Goal: Task Accomplishment & Management: Manage account settings

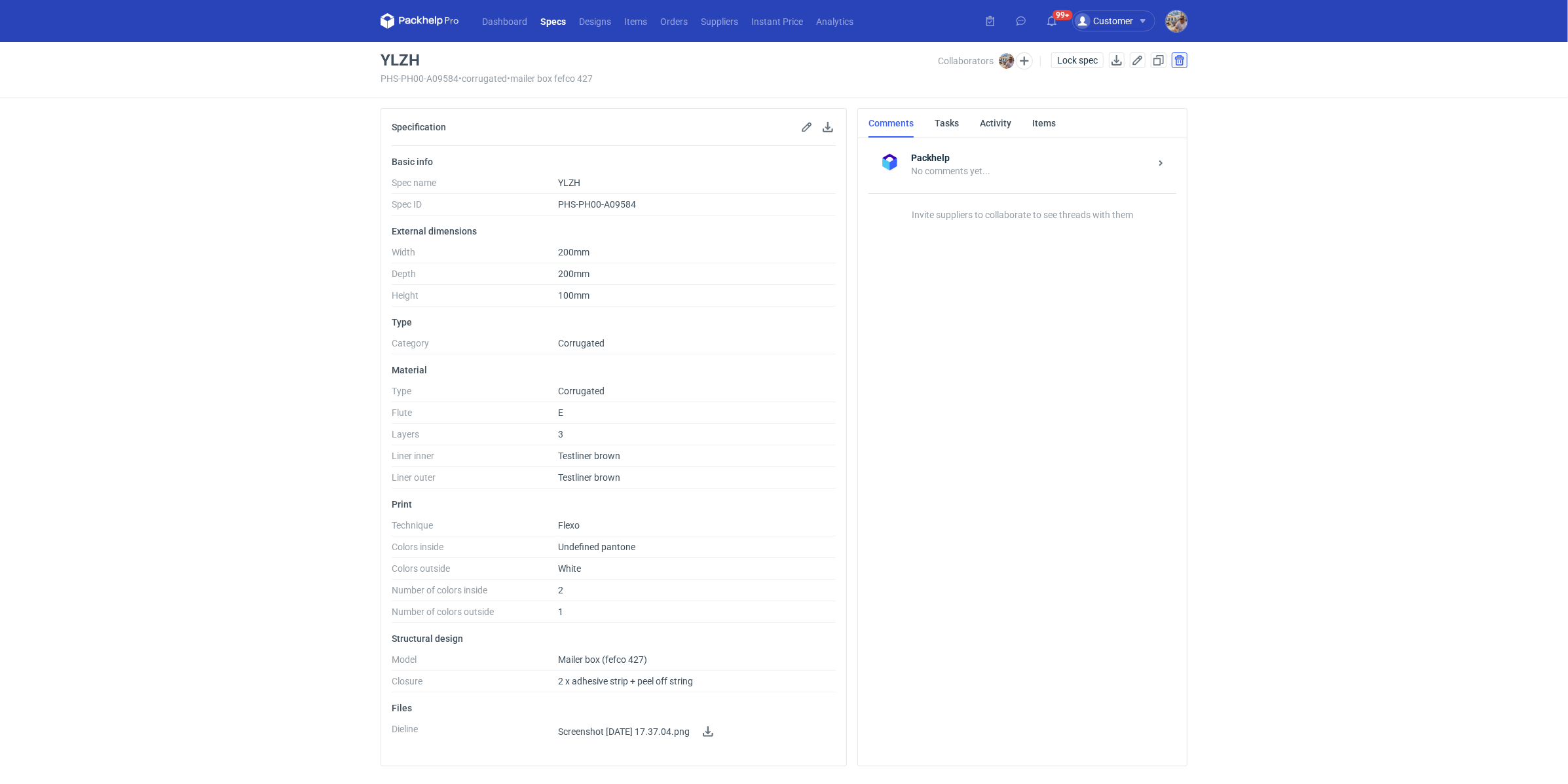
click at [1177, 59] on button "button" at bounding box center [1180, 60] width 15 height 15
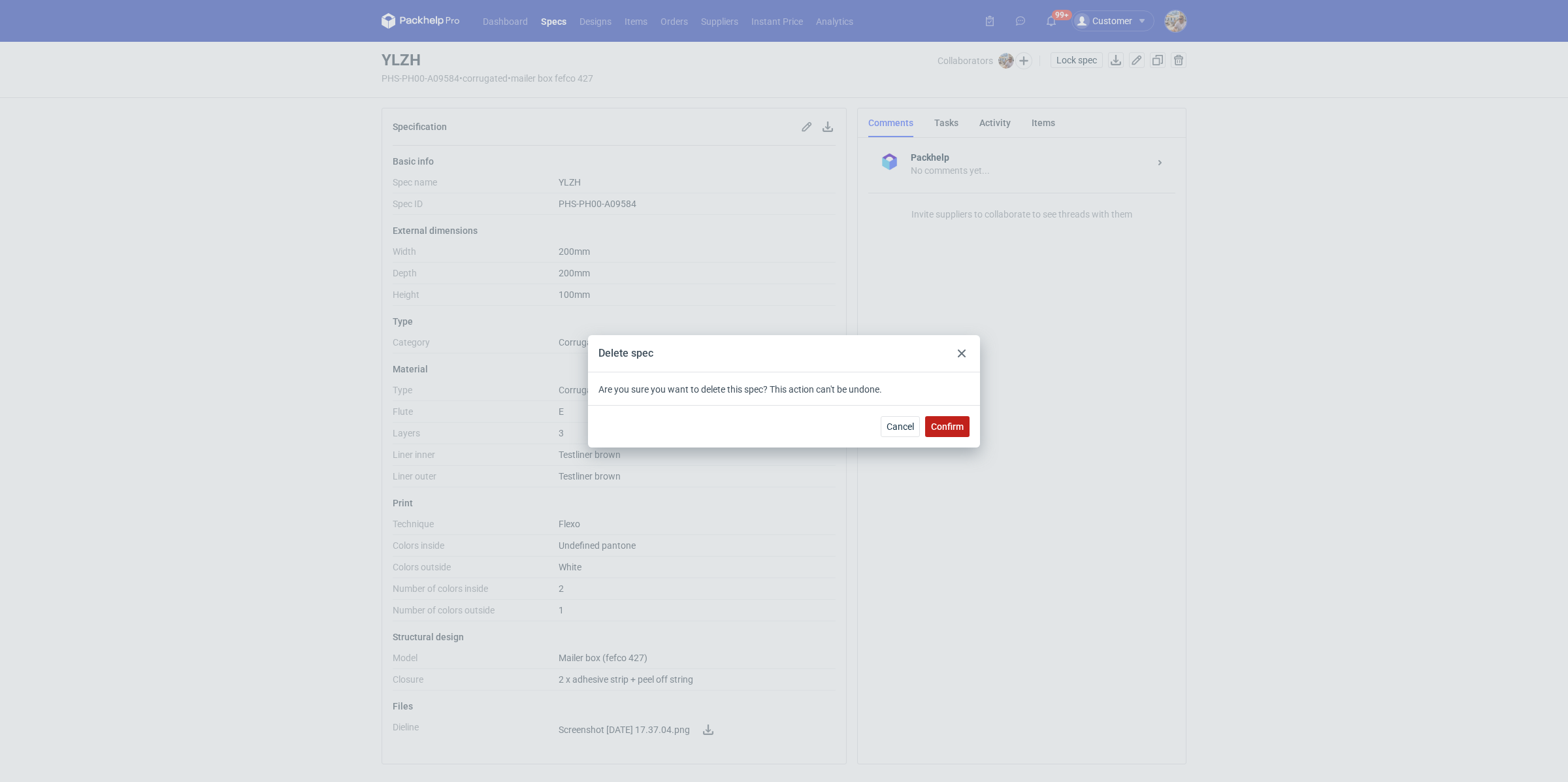
click at [945, 416] on button "Confirm" at bounding box center [947, 427] width 44 height 21
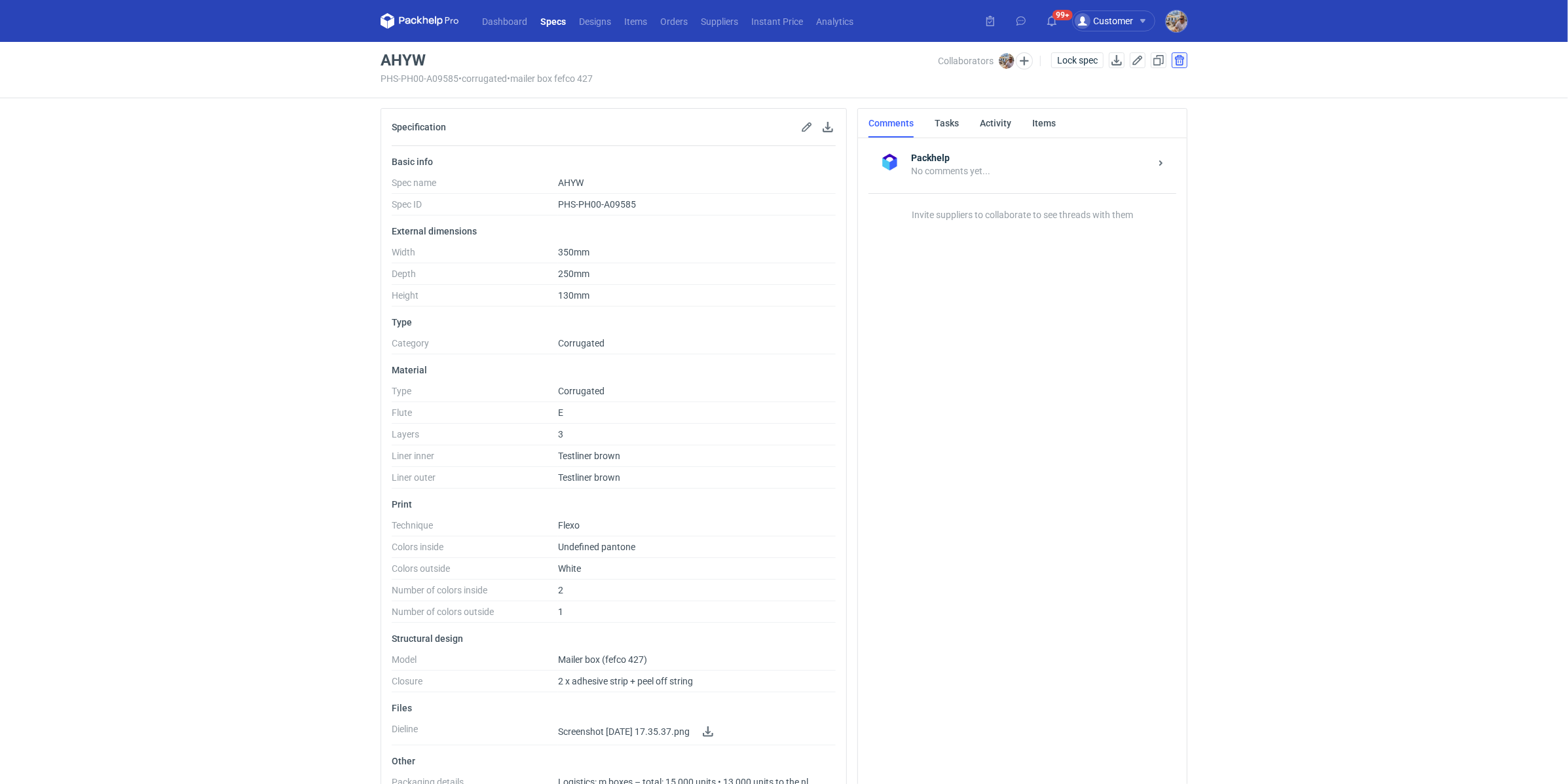
click at [1180, 56] on button "button" at bounding box center [1180, 60] width 15 height 15
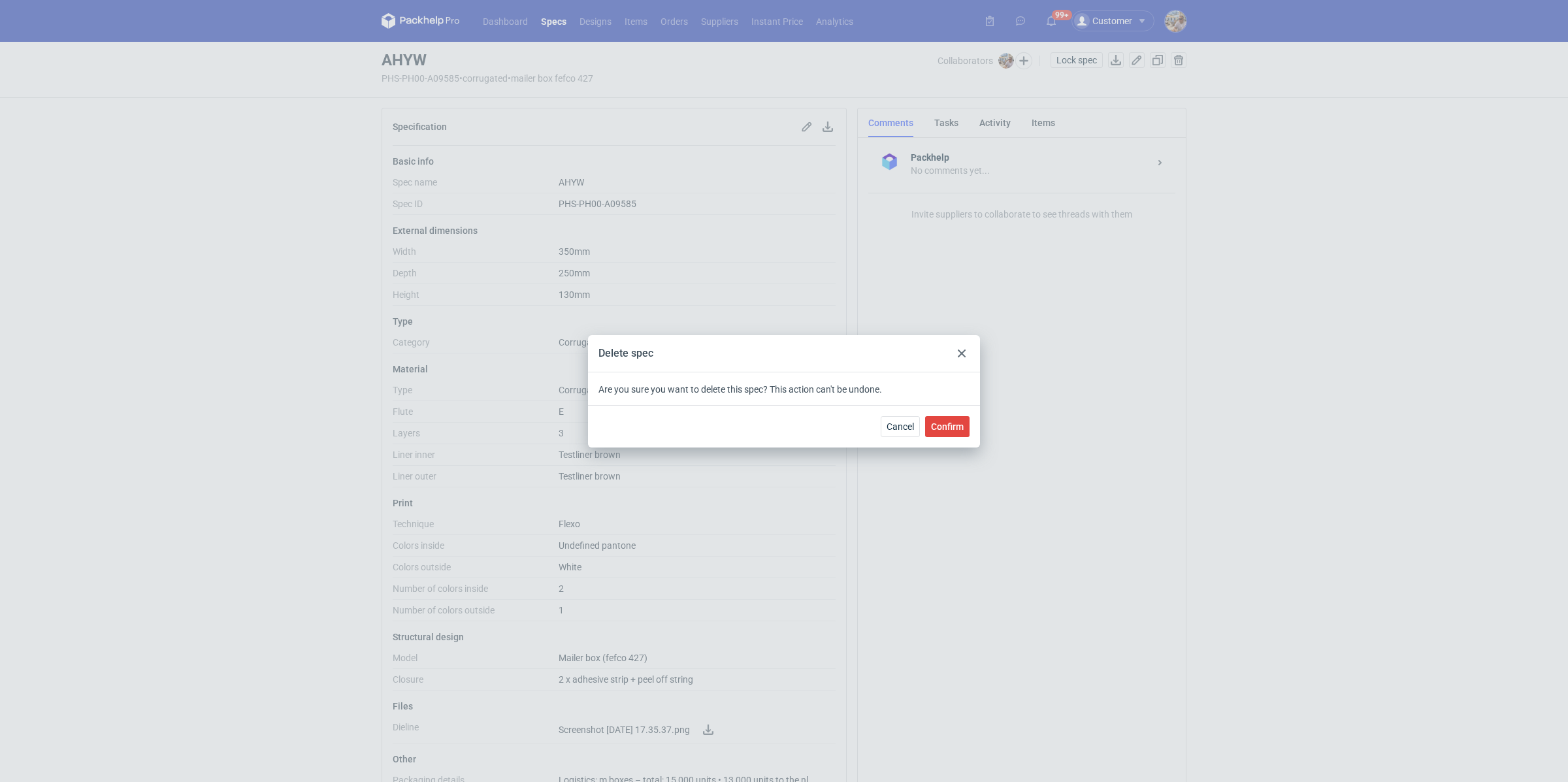
click at [928, 443] on div "Cancel Confirm" at bounding box center [784, 426] width 392 height 42
click at [944, 422] on span "Confirm" at bounding box center [947, 426] width 33 height 9
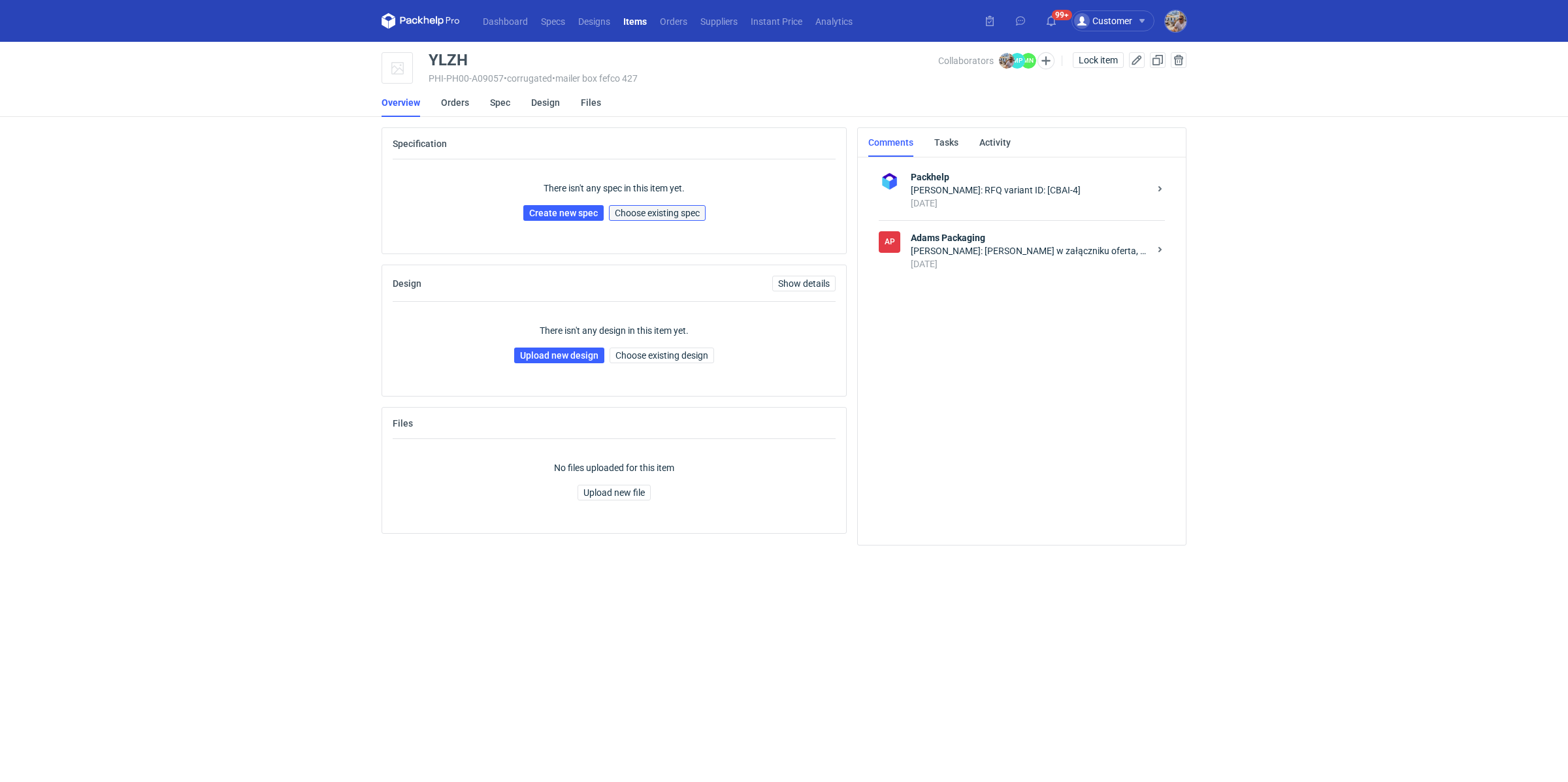
click at [656, 211] on span "Choose existing spec" at bounding box center [657, 213] width 85 height 9
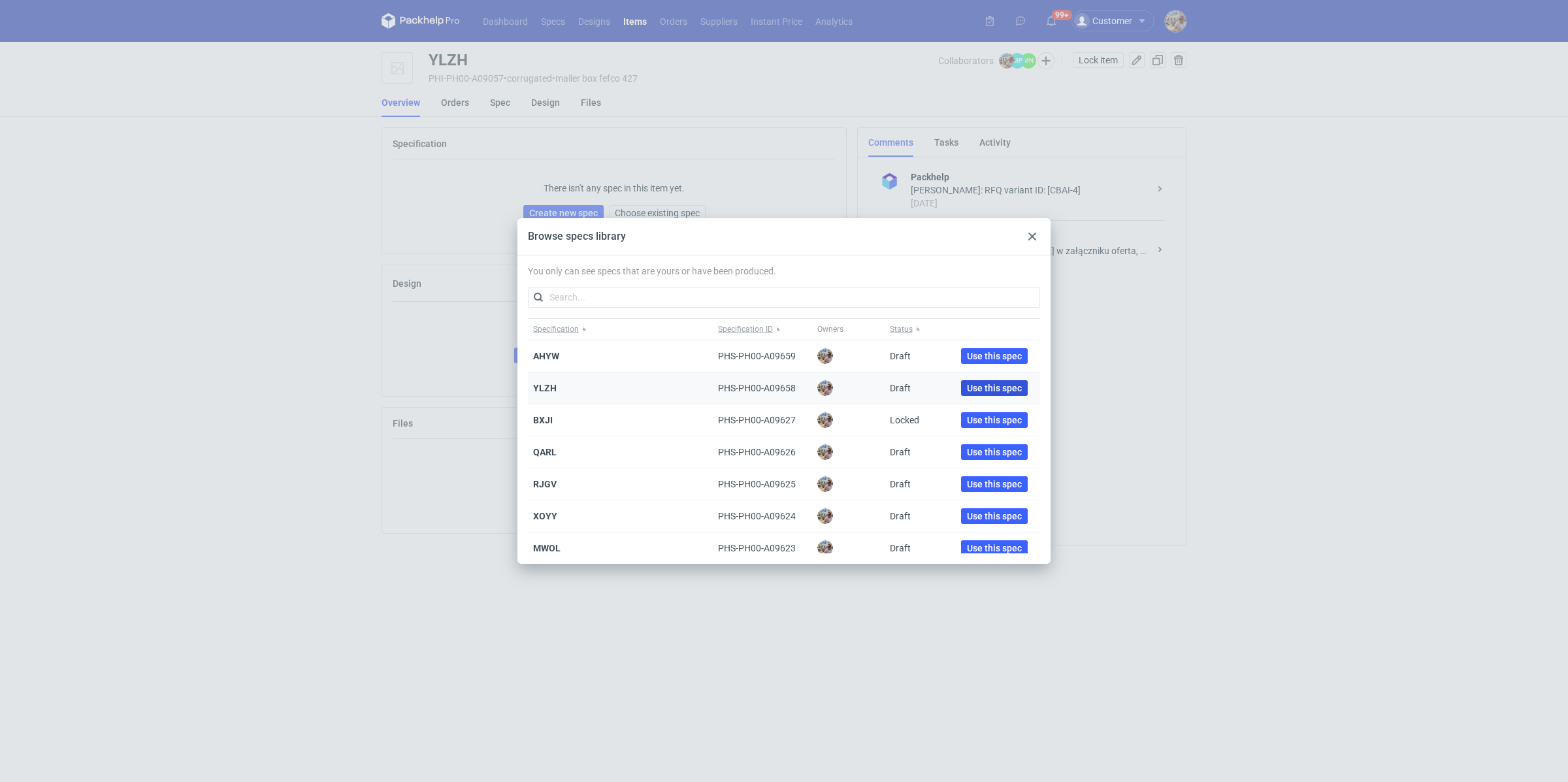
click at [1001, 387] on span "Use this spec" at bounding box center [994, 387] width 55 height 9
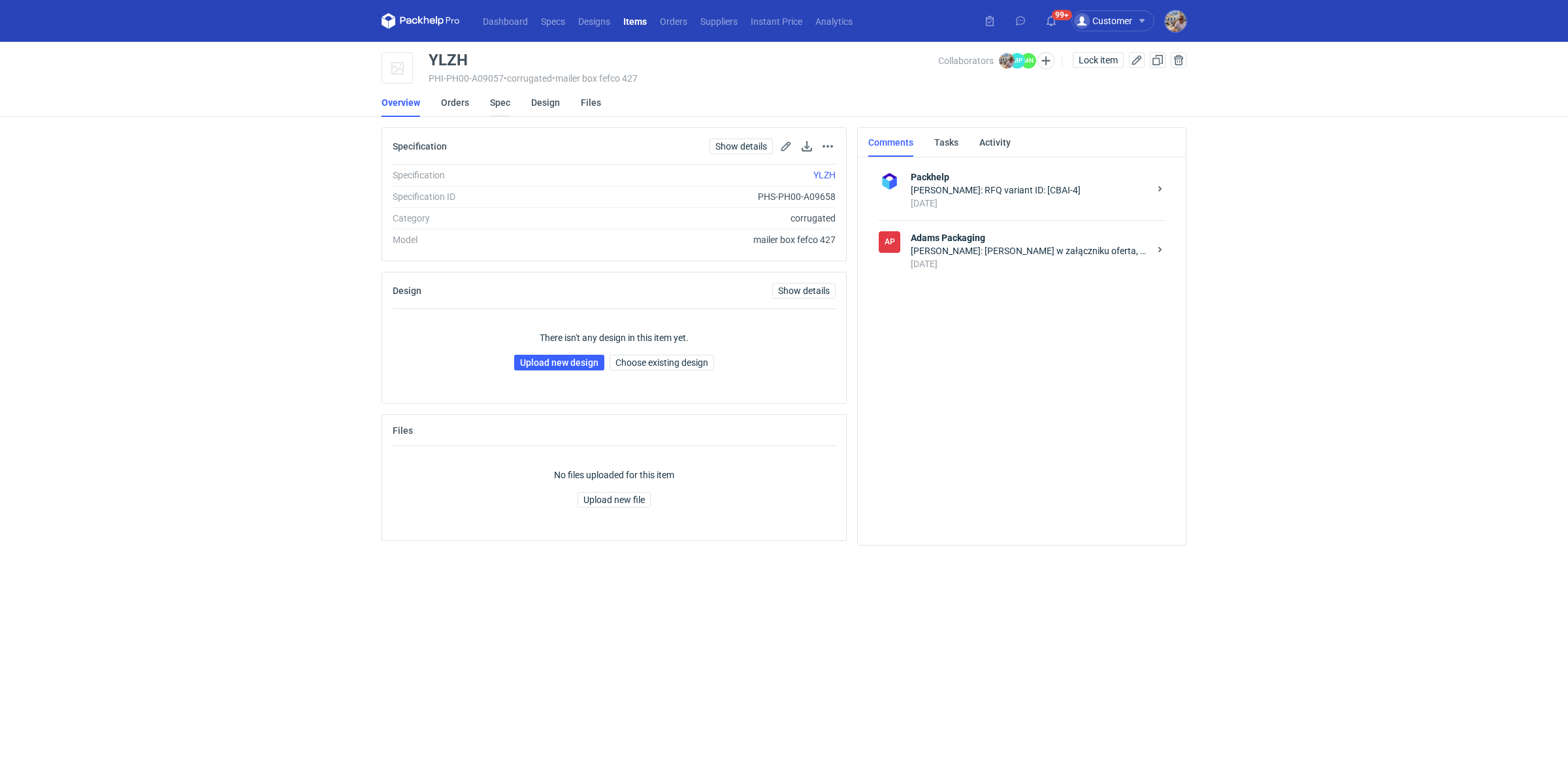
click at [492, 102] on link "Spec" at bounding box center [500, 102] width 20 height 29
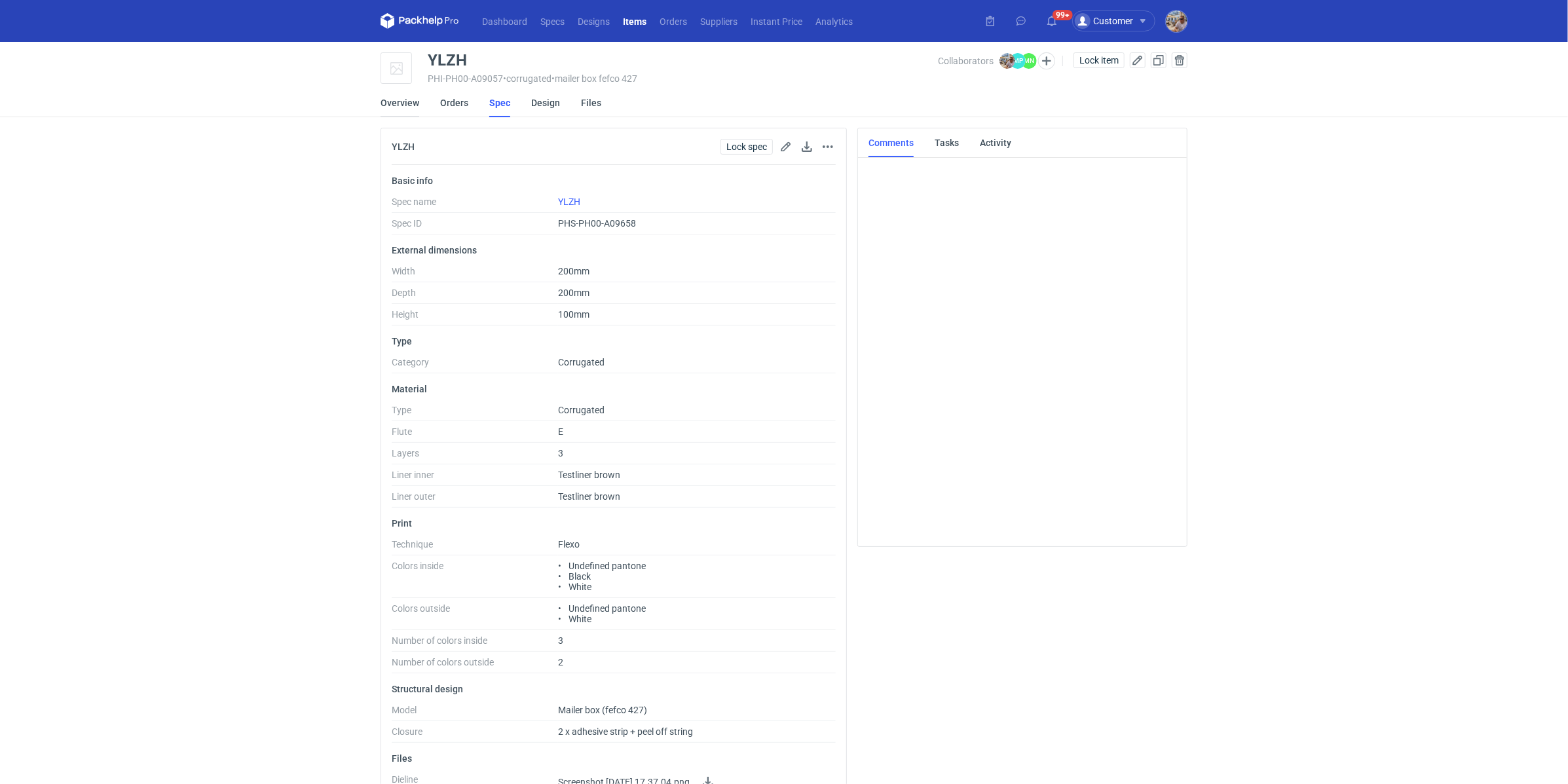
click at [413, 106] on link "Overview" at bounding box center [400, 103] width 39 height 29
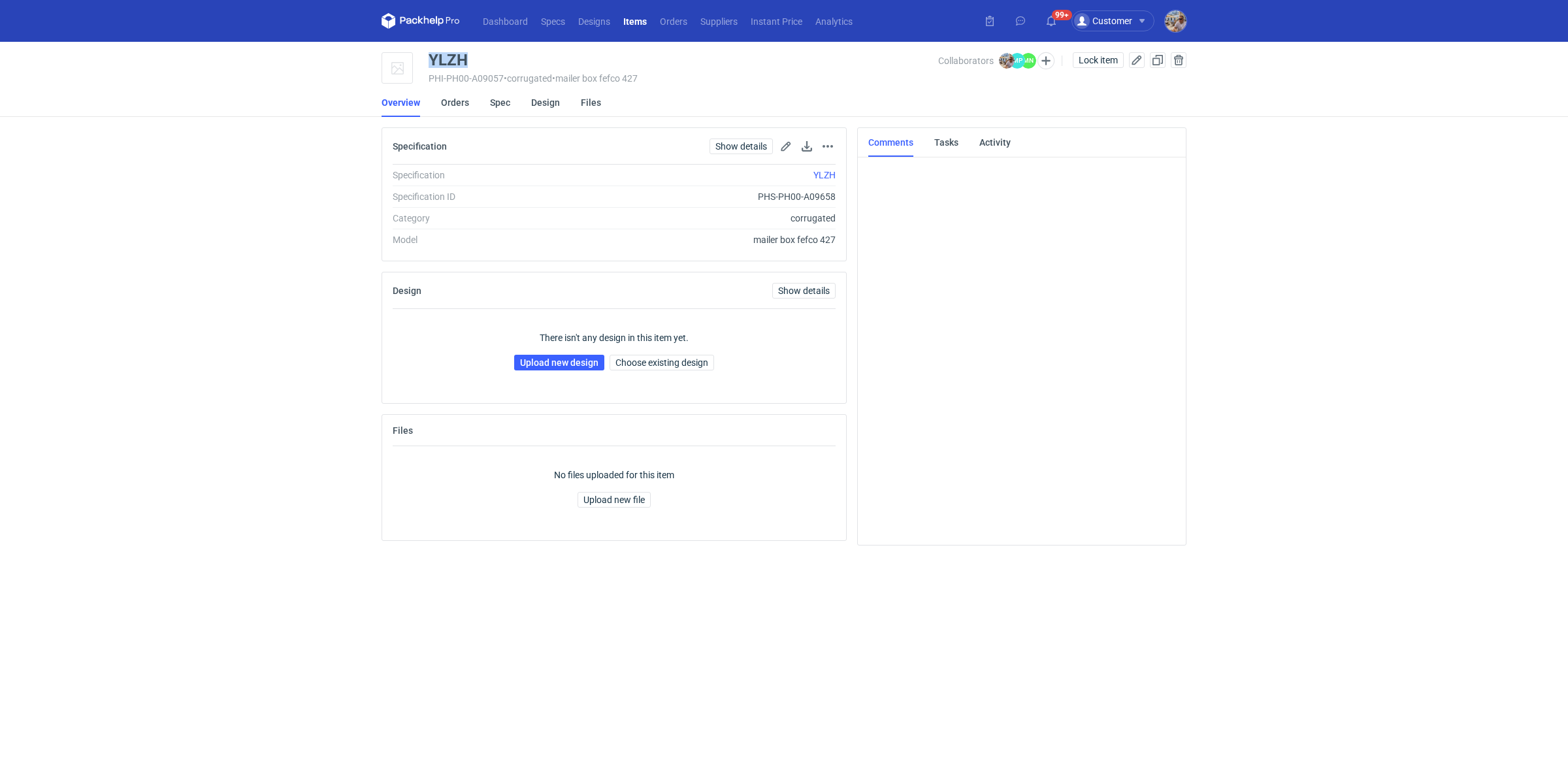
drag, startPoint x: 477, startPoint y: 58, endPoint x: 448, endPoint y: 87, distance: 41.0
click at [432, 57] on div "YLZH" at bounding box center [683, 60] width 510 height 15
copy div "YLZH"
click at [579, 362] on link "Upload new design" at bounding box center [559, 362] width 90 height 15
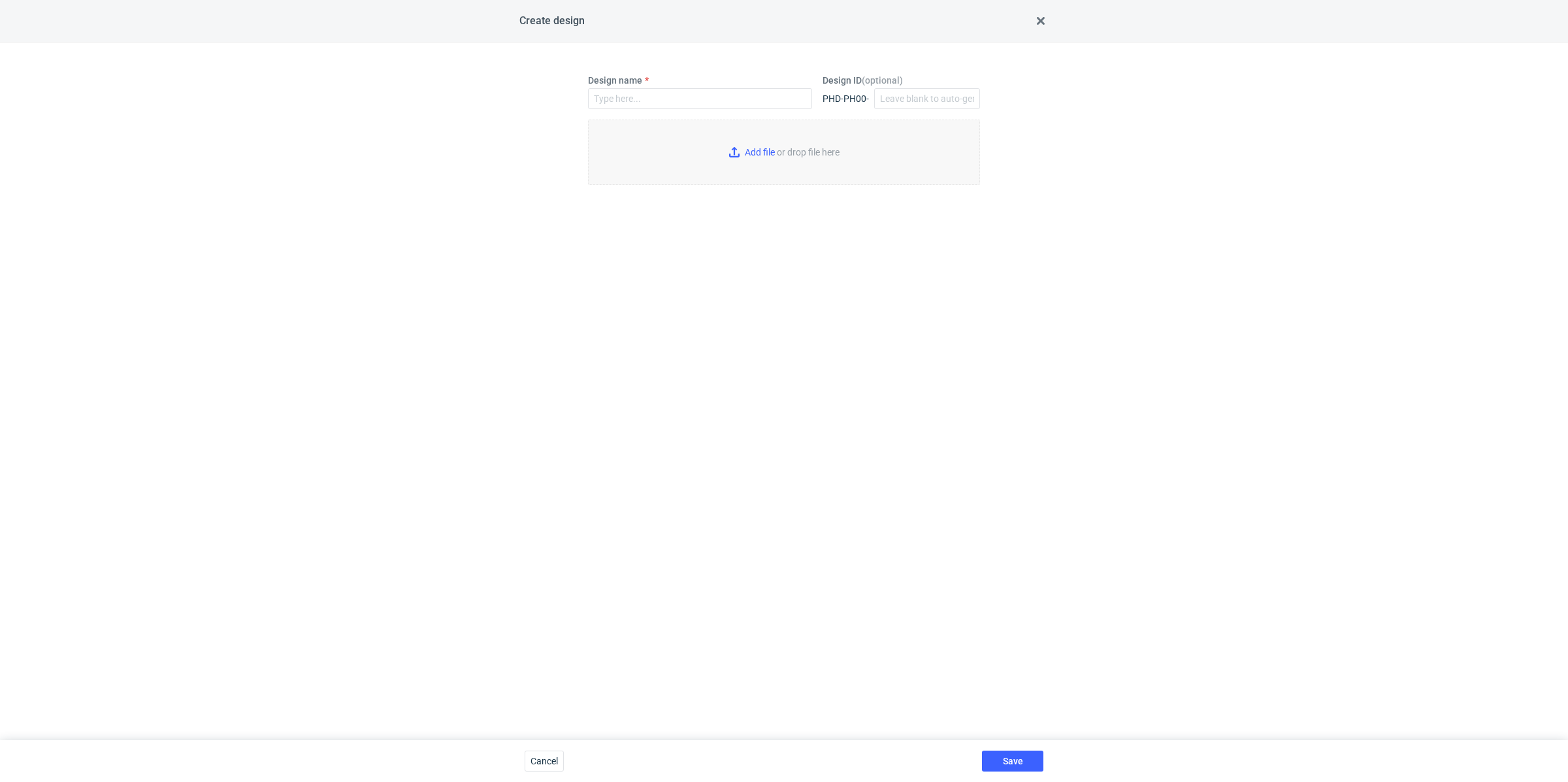
click at [658, 112] on div "Design name" at bounding box center [700, 96] width 235 height 46
click at [662, 95] on input "Design name" at bounding box center [699, 99] width 224 height 21
paste input "YLZH"
type input "YLZH"
click at [751, 149] on input "Add file or drop file here" at bounding box center [784, 152] width 392 height 65
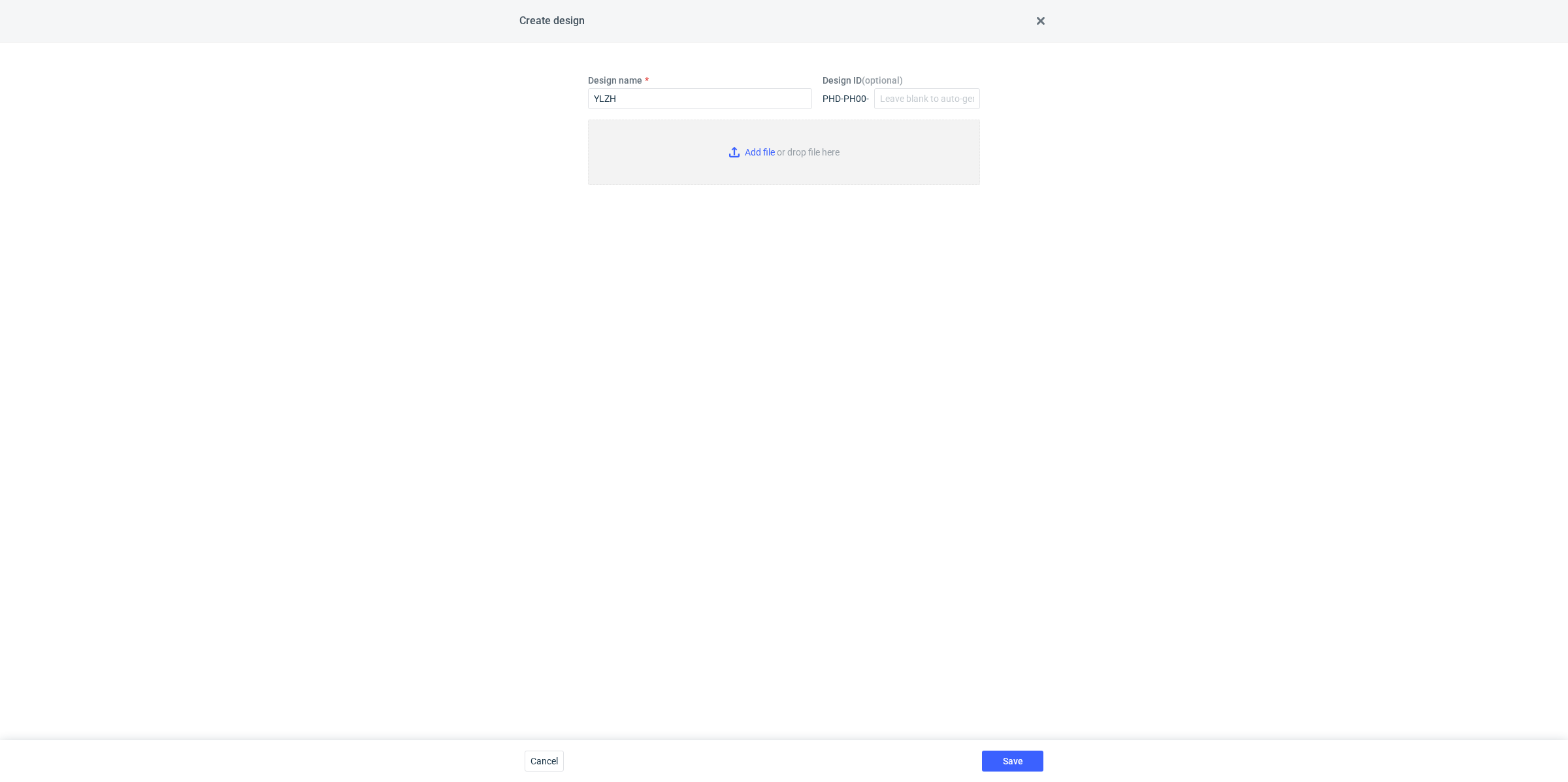
type input "C:\fakepath\adp__custom__gianluigiavea-lifecom__YLZH__d0__oR203443141__inside.p…"
click at [1031, 760] on button "Save" at bounding box center [1013, 761] width 61 height 21
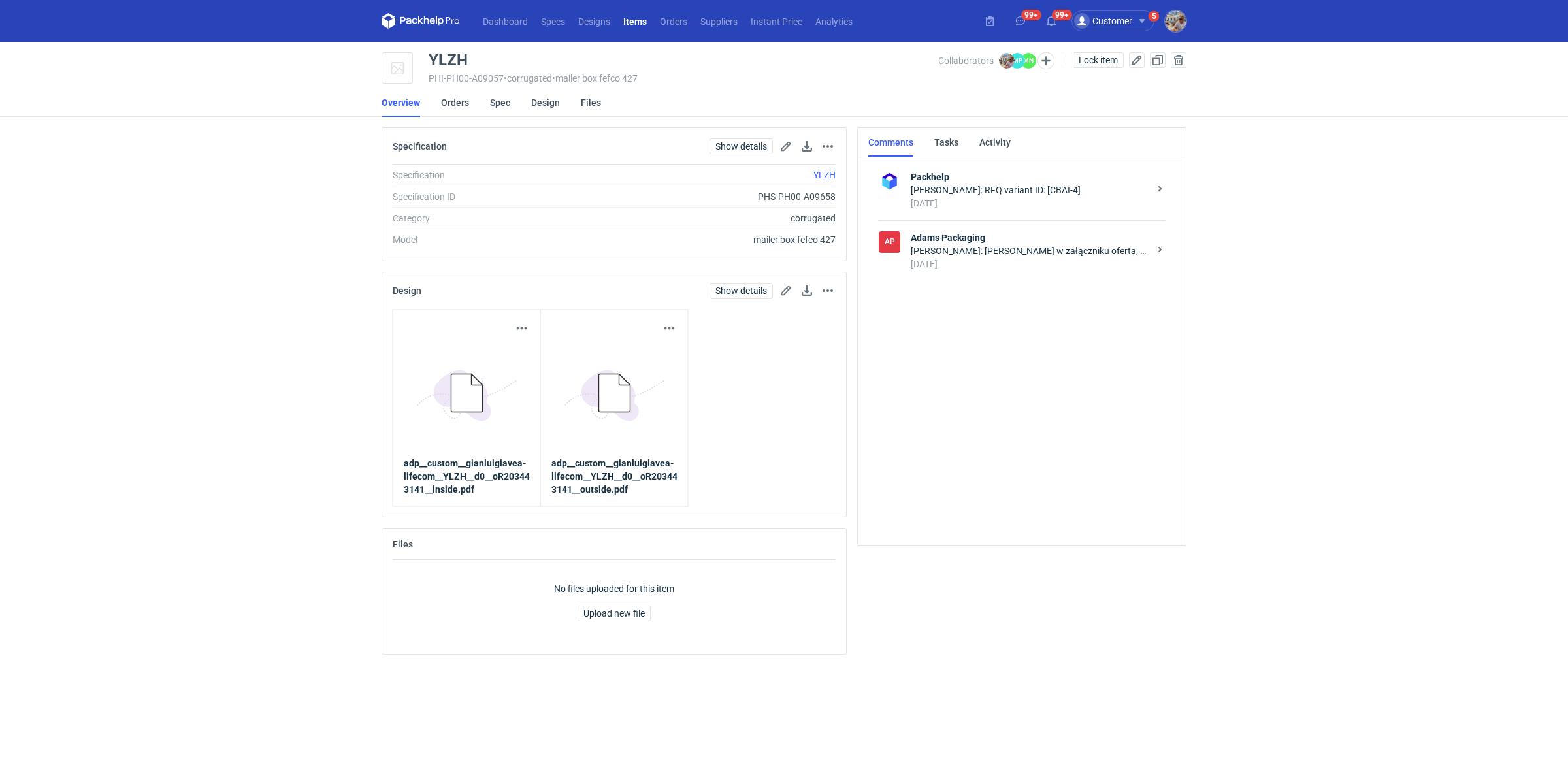
click at [1020, 263] on div "[DATE]" at bounding box center [1030, 264] width 239 height 13
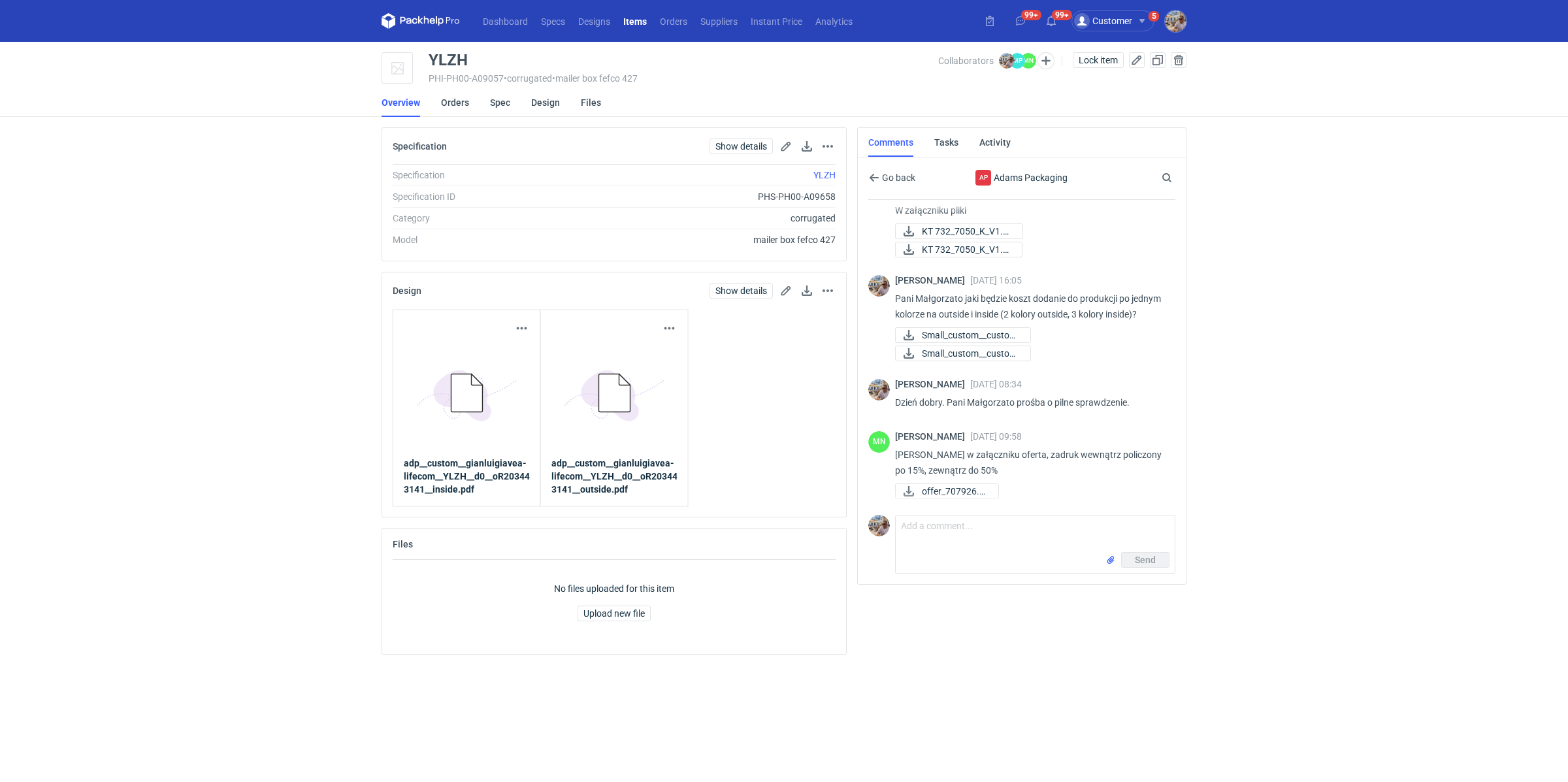
scroll to position [124, 0]
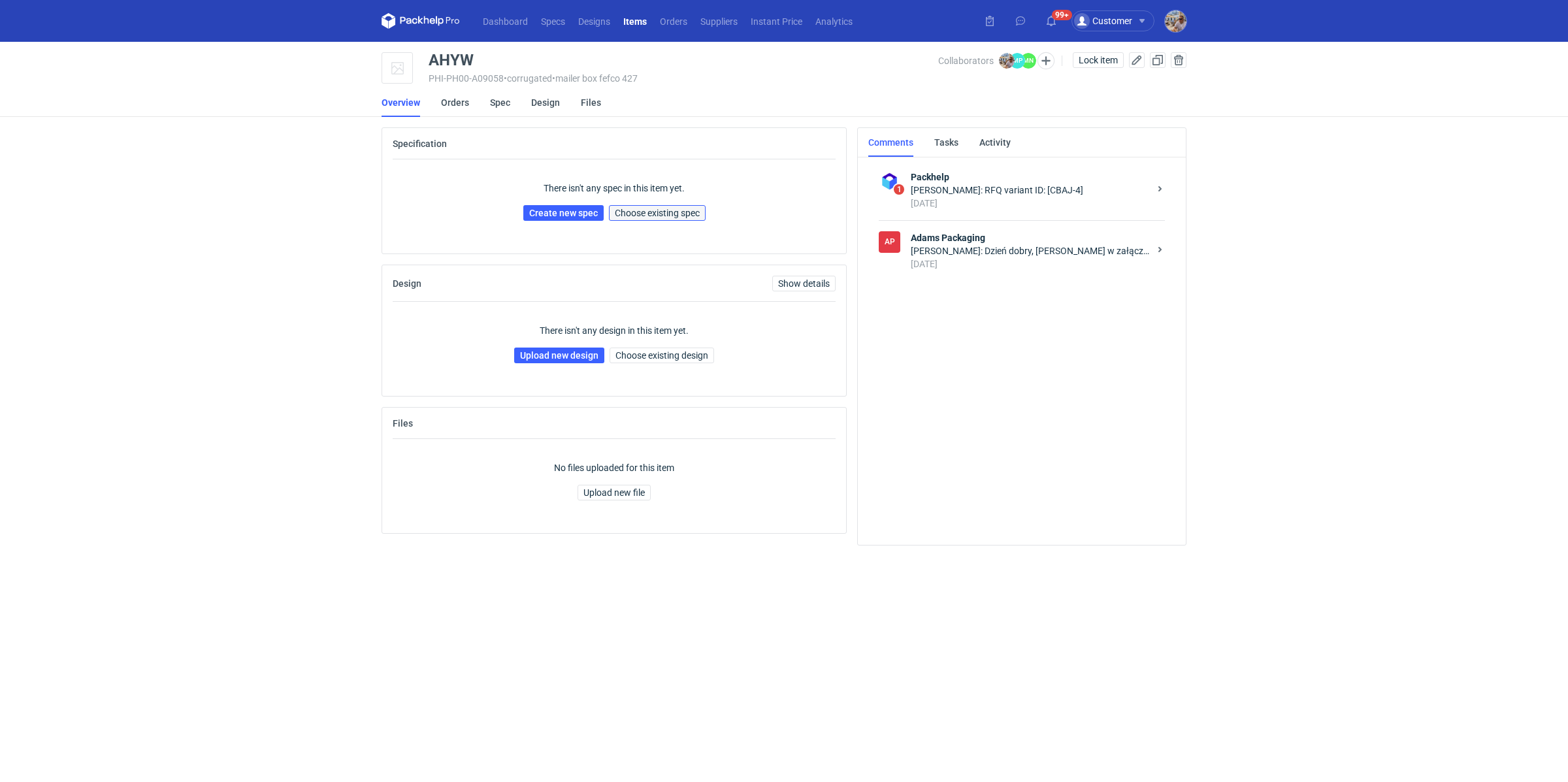
click at [671, 220] on button "Choose existing spec" at bounding box center [657, 213] width 97 height 15
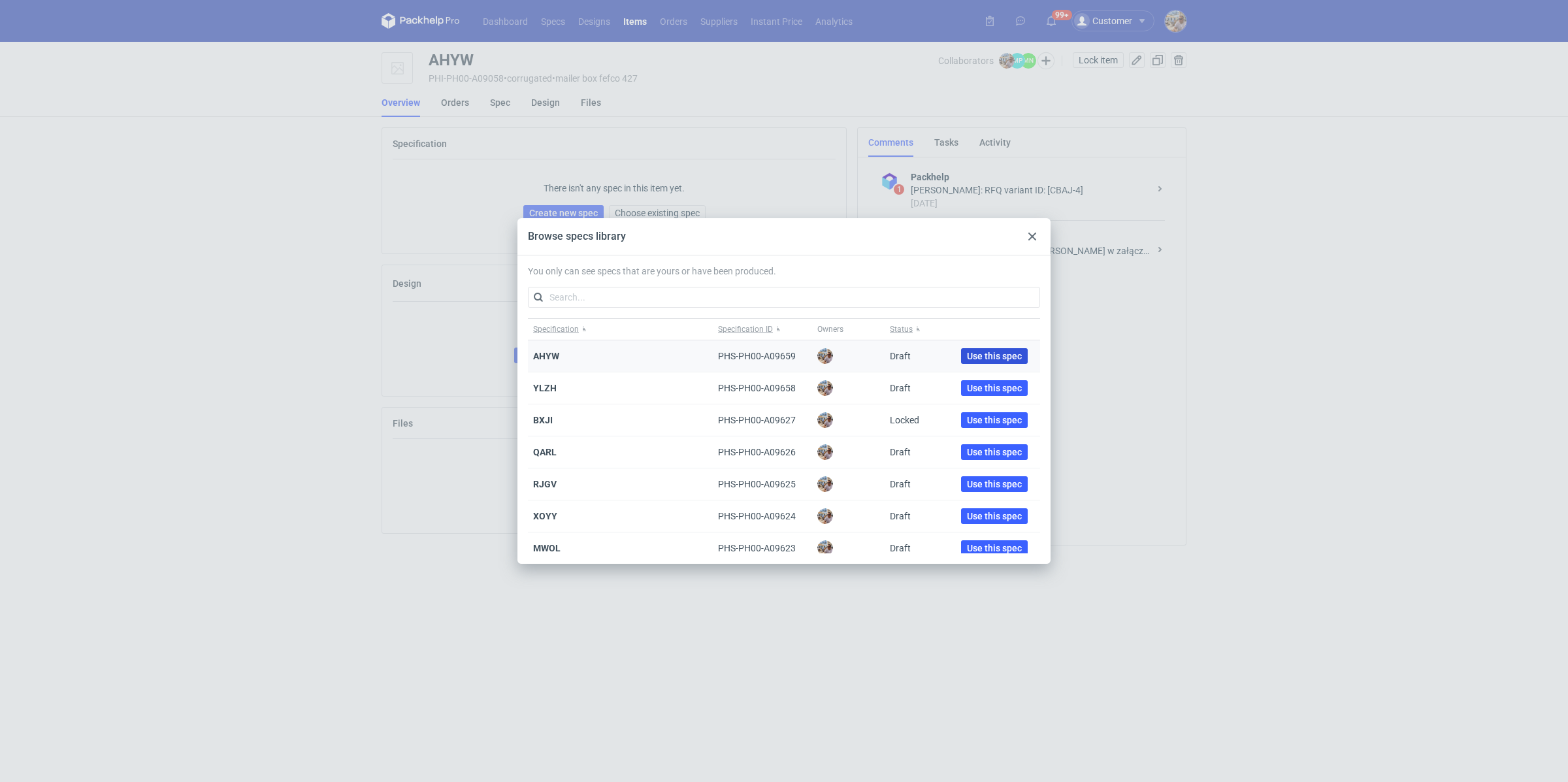
click at [996, 354] on span "Use this spec" at bounding box center [994, 356] width 55 height 9
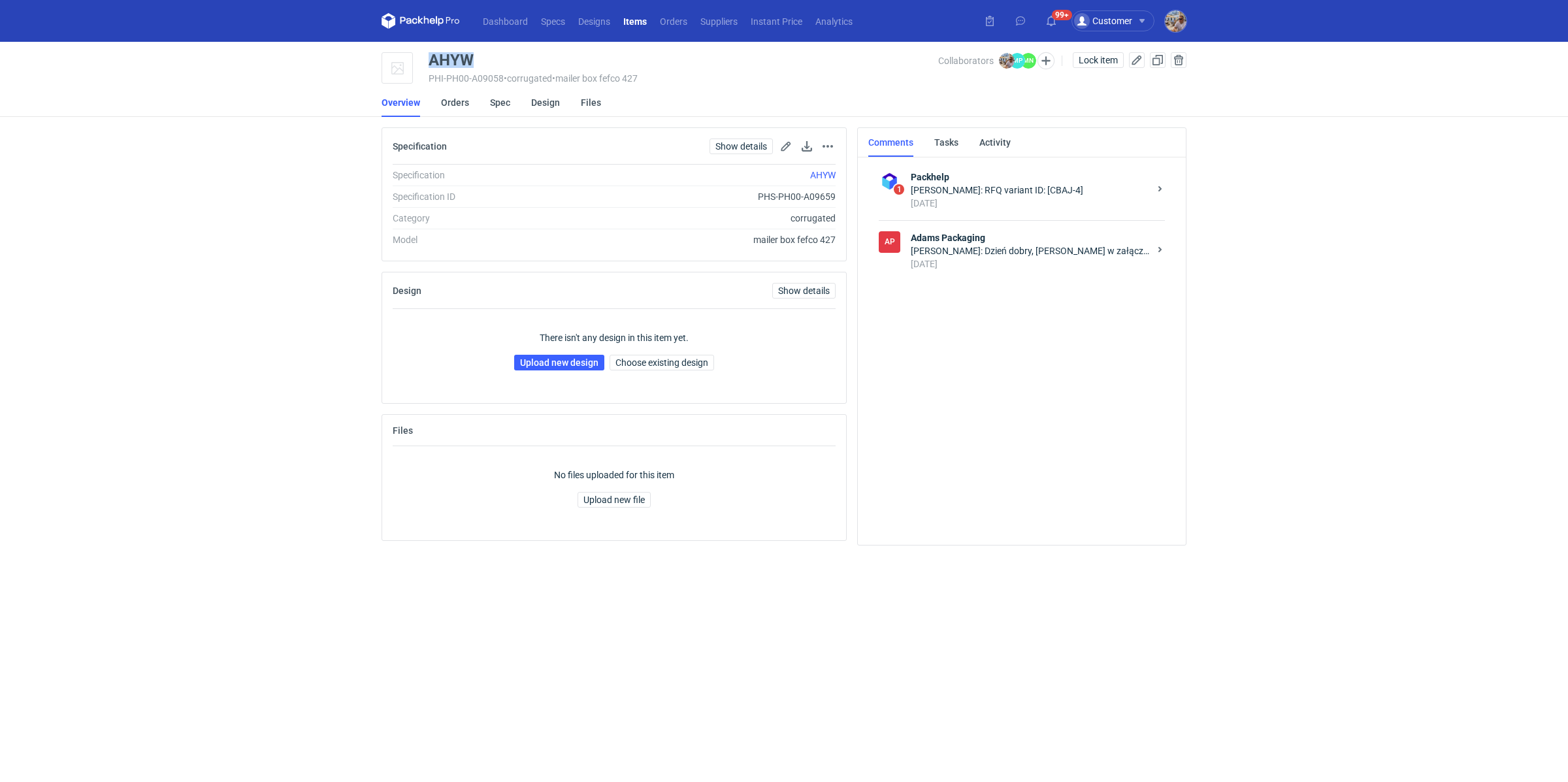
drag, startPoint x: 491, startPoint y: 60, endPoint x: 419, endPoint y: 64, distance: 72.1
click at [419, 64] on div "AHYW PHI-PH00-A09058 • corrugated • mailer box fefco 427 Collaborators Michał P…" at bounding box center [784, 68] width 805 height 33
copy div "AHYW"
click at [560, 366] on link "Upload new design" at bounding box center [559, 362] width 90 height 15
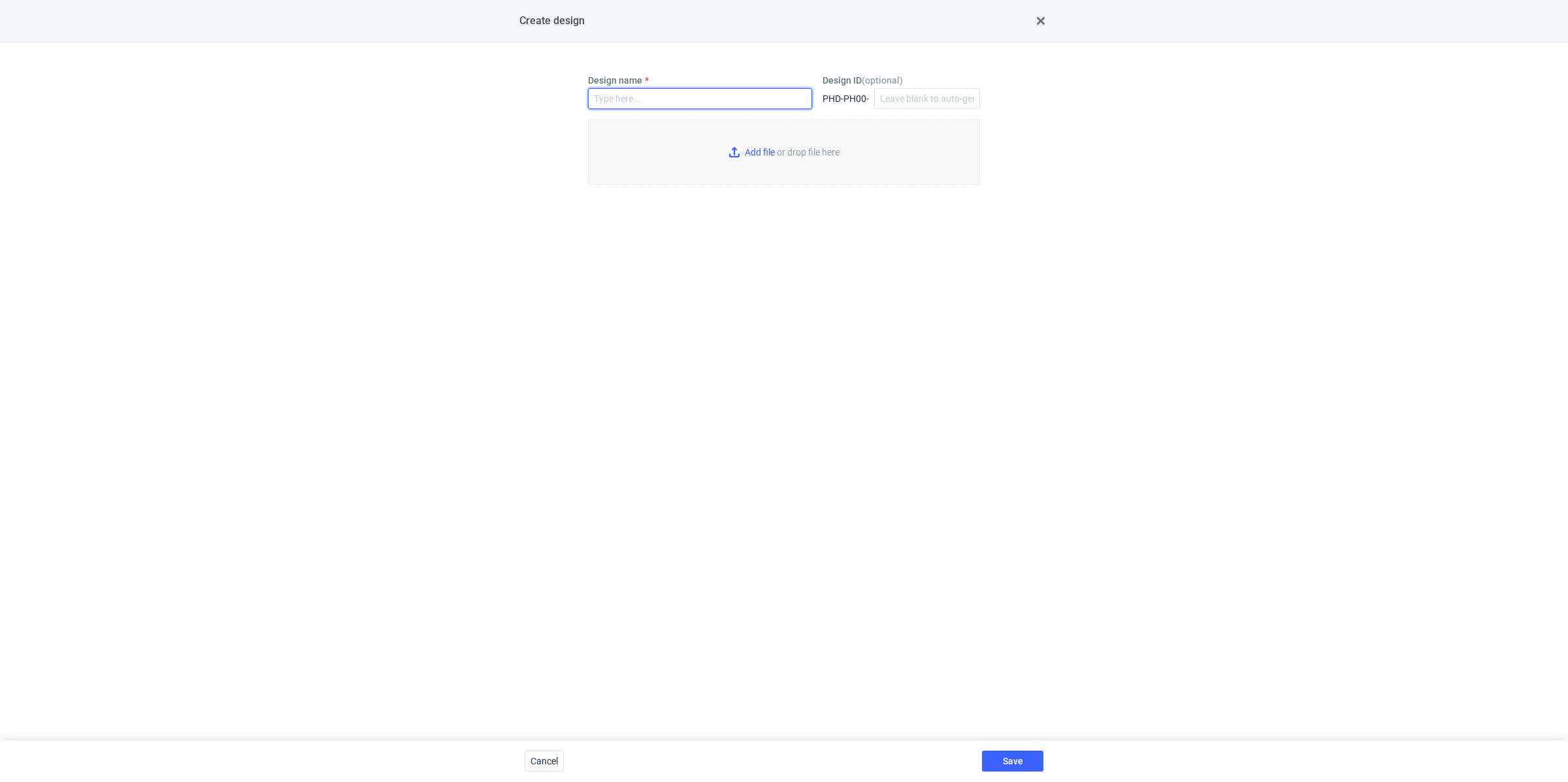
click at [635, 104] on input "Design name" at bounding box center [699, 99] width 224 height 21
paste input "AHYW"
type input "AHYW"
click at [767, 161] on input "Add file or drop file here" at bounding box center [784, 152] width 392 height 65
type input "C:\fakepath\adp__custom__gianluigiavea-lifecom__AHYW__d0__oR203443141__inside.p…"
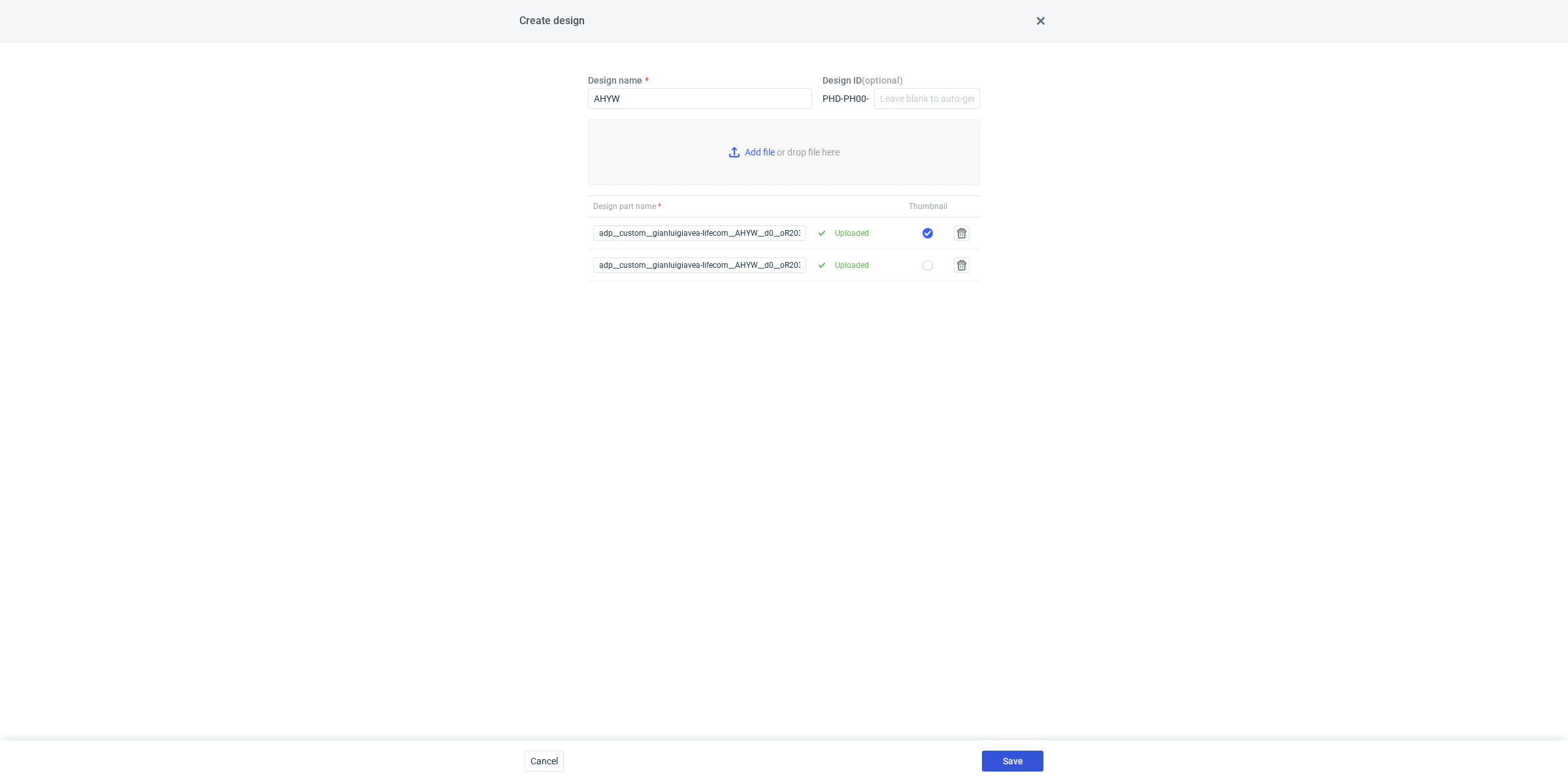
click at [1016, 753] on button "Save" at bounding box center [1013, 761] width 61 height 21
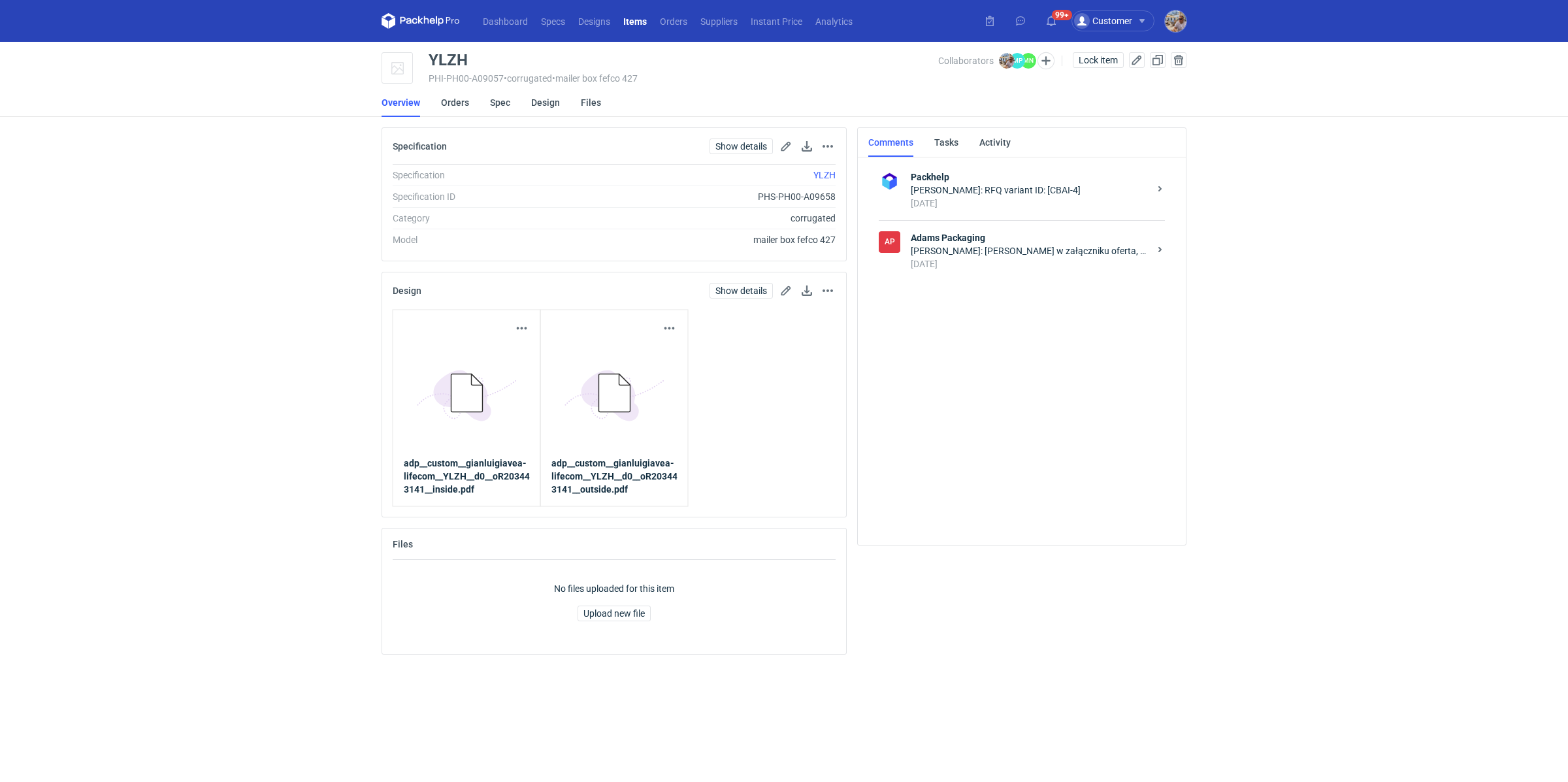
click at [1006, 246] on div "[PERSON_NAME]: [PERSON_NAME] w załączniku oferta, zadruk wewnątrz policzony po …" at bounding box center [1030, 251] width 239 height 13
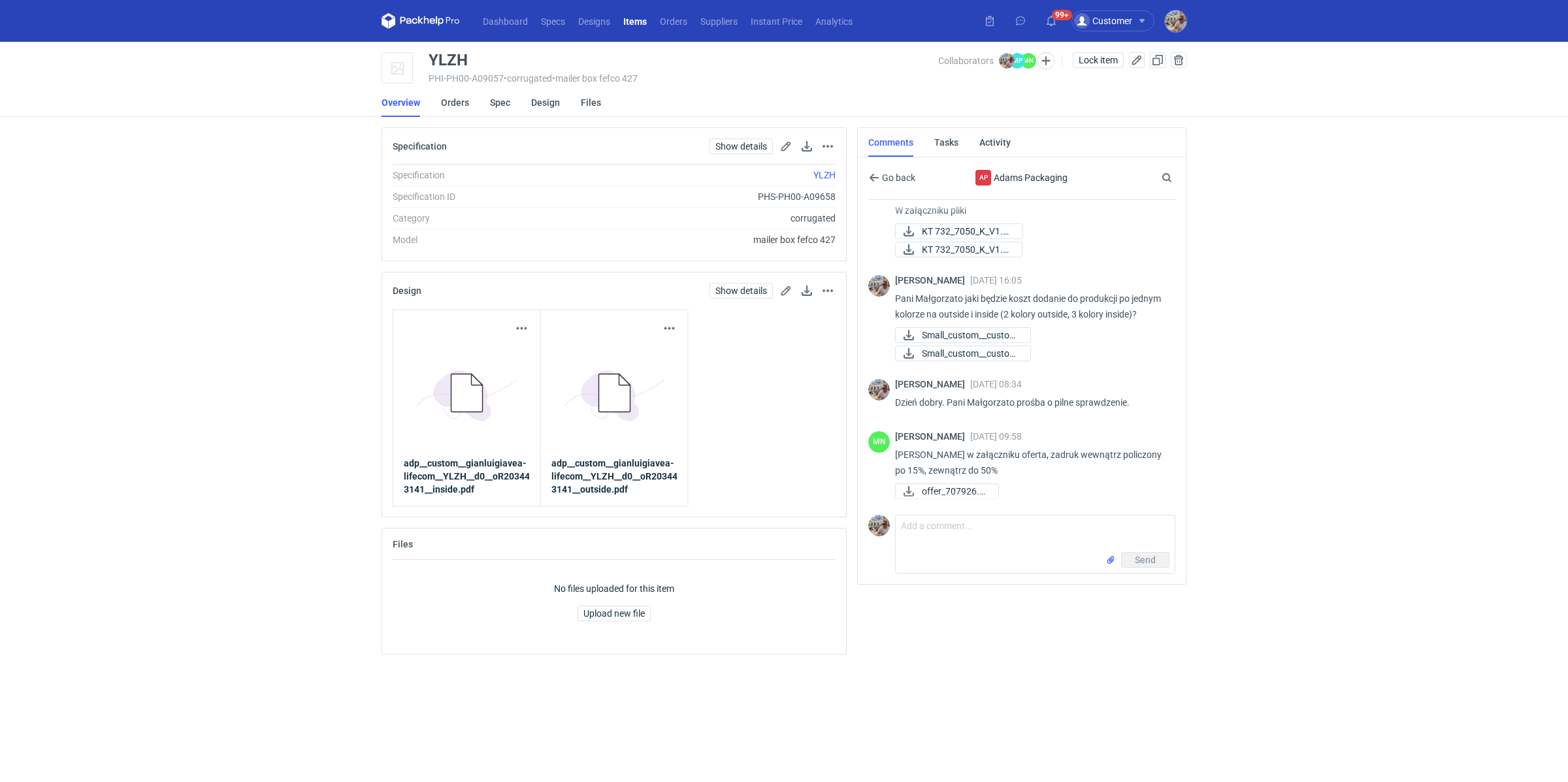
scroll to position [124, 0]
click at [939, 490] on span "offer_707926.pdf" at bounding box center [955, 491] width 66 height 14
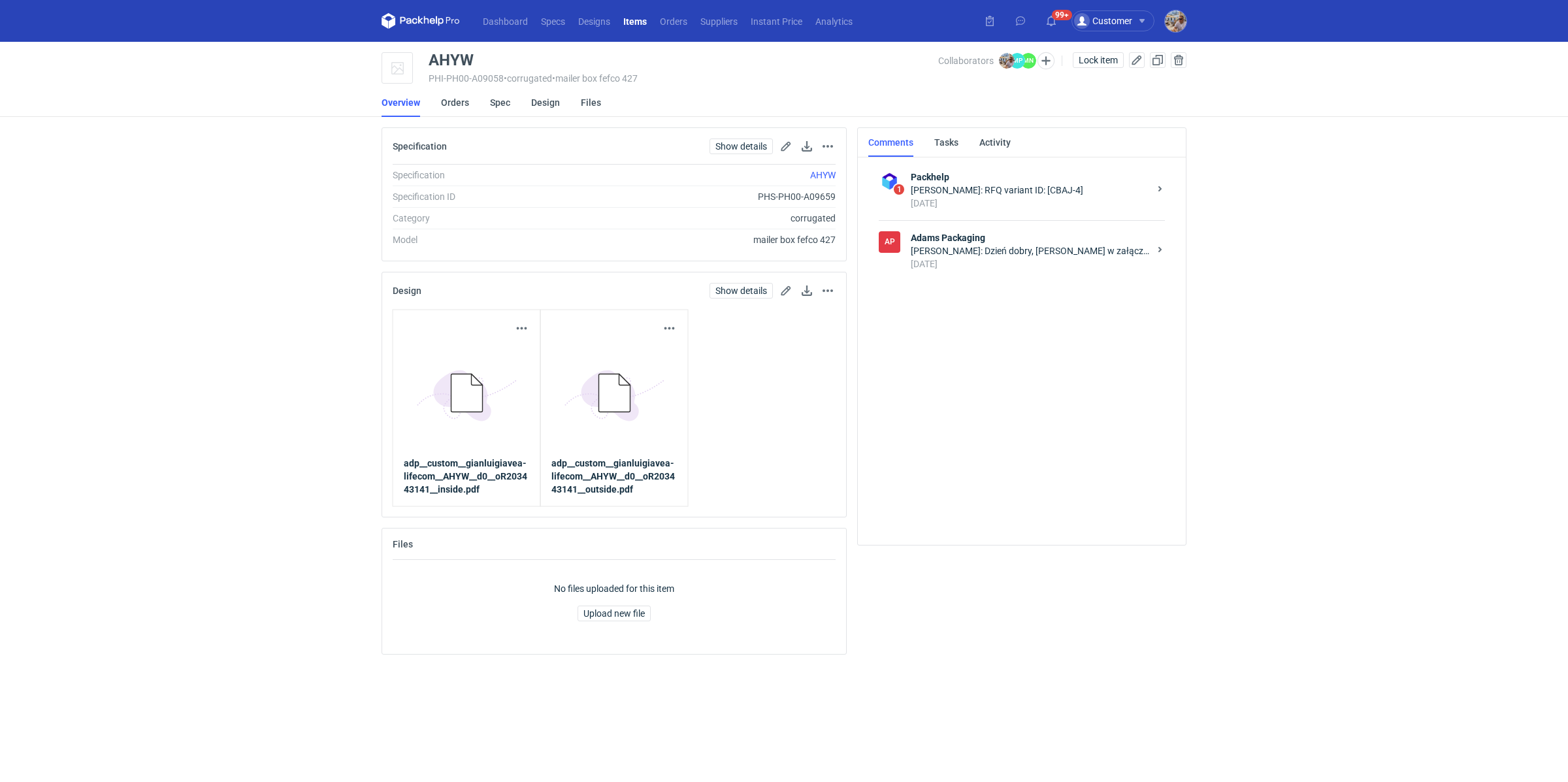
click at [983, 253] on div "Małgorzata Nowotna: Dzień dobry, Panie Michale w załączniku oferta, zadruk wewn…" at bounding box center [1030, 251] width 239 height 13
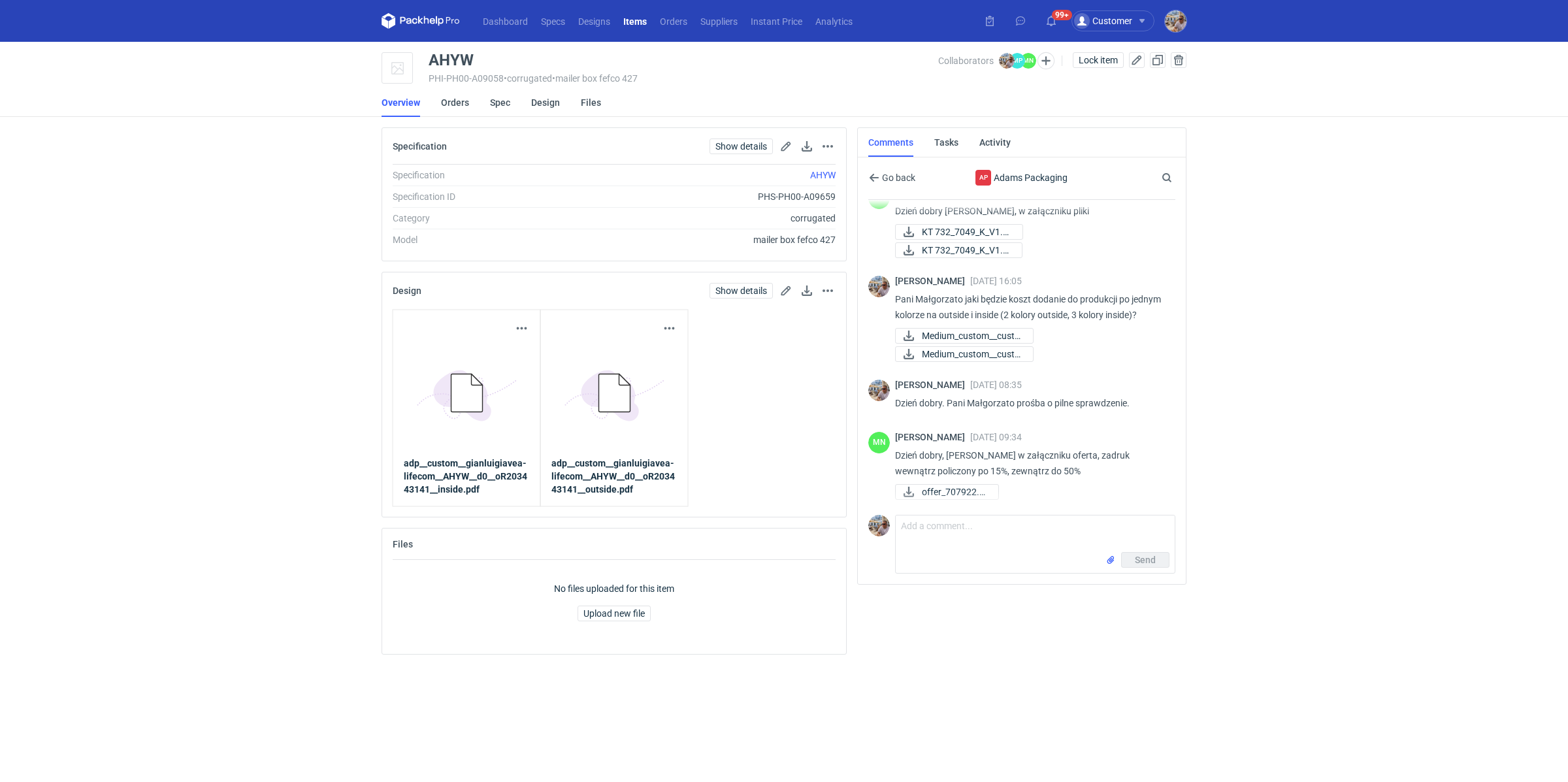
scroll to position [92, 0]
click at [947, 486] on span "offer_707922.pdf" at bounding box center [955, 491] width 66 height 14
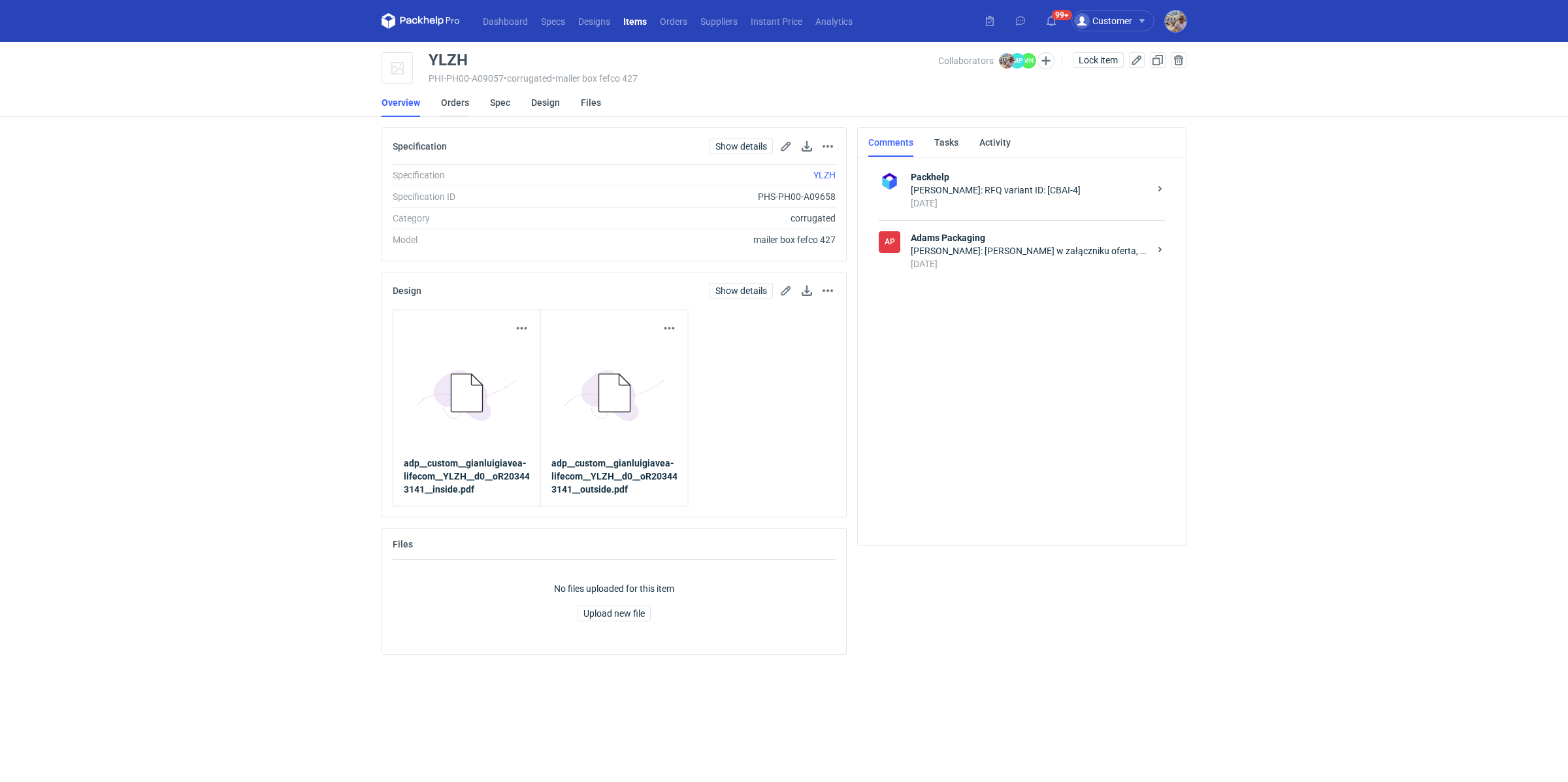
click at [463, 100] on link "Orders" at bounding box center [455, 102] width 28 height 29
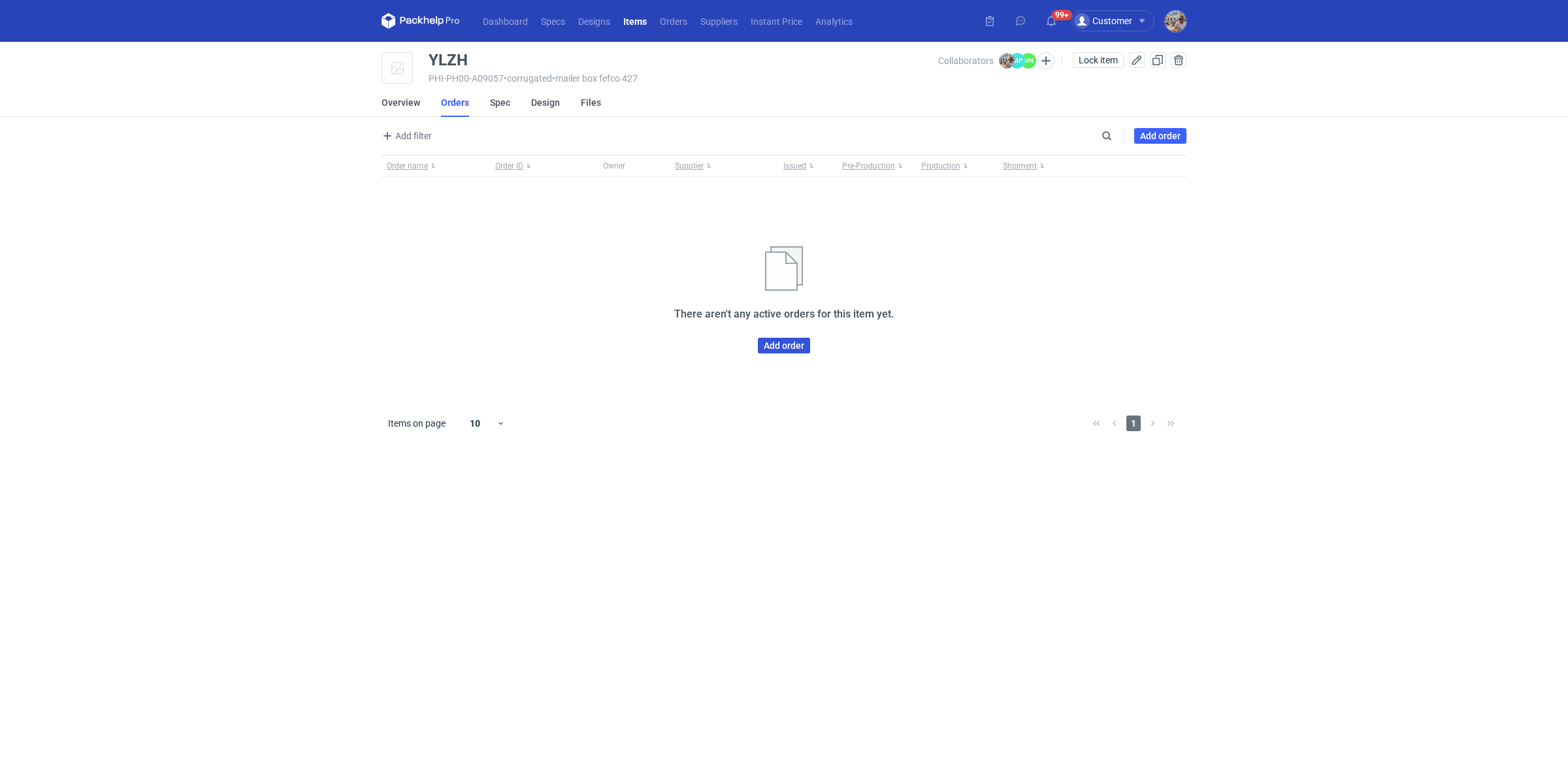
click at [786, 341] on link "Add order" at bounding box center [784, 345] width 52 height 15
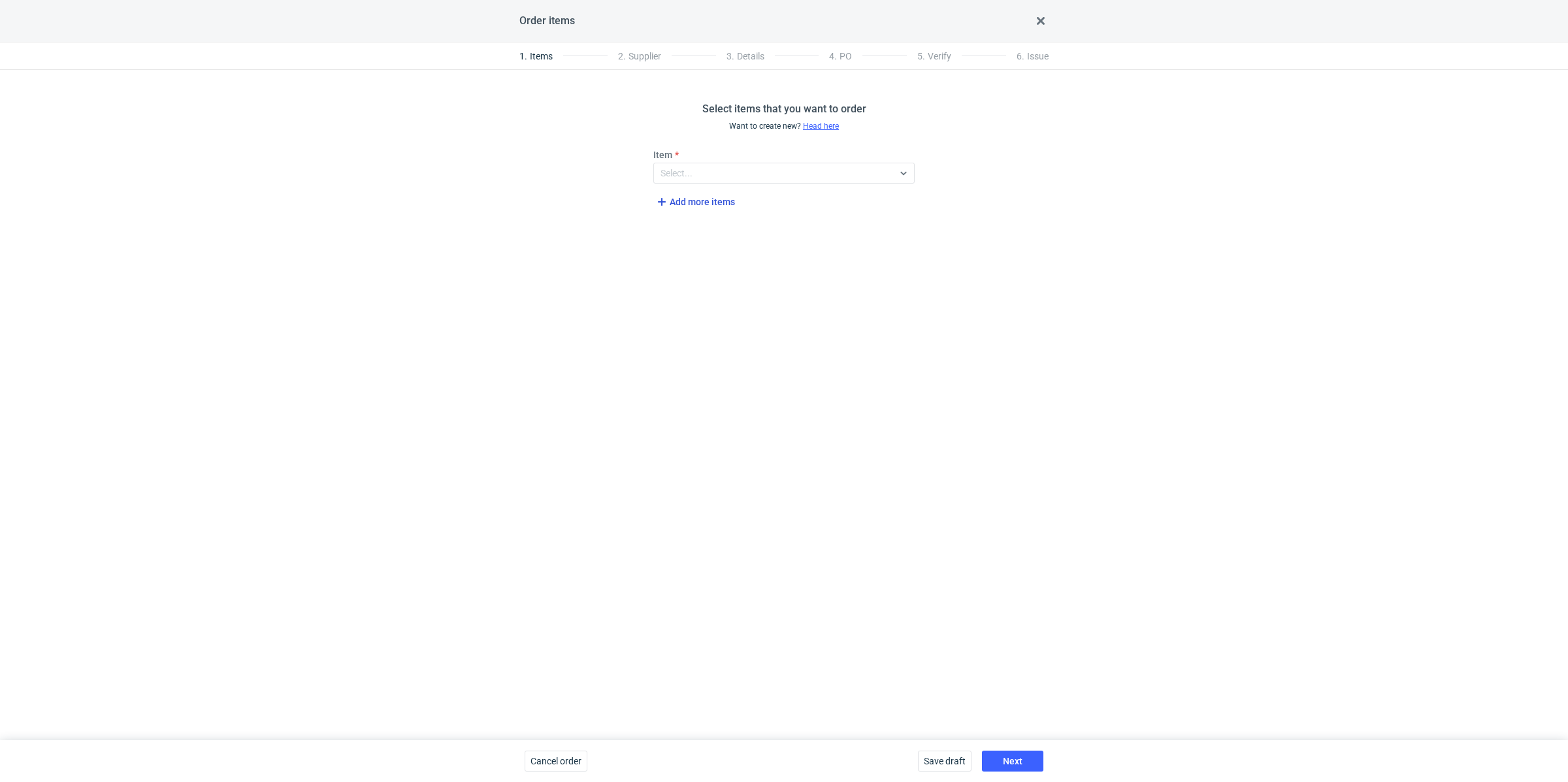
click at [671, 197] on span "Add more items" at bounding box center [694, 201] width 81 height 15
click at [709, 161] on div "Item Select..." at bounding box center [784, 166] width 272 height 35
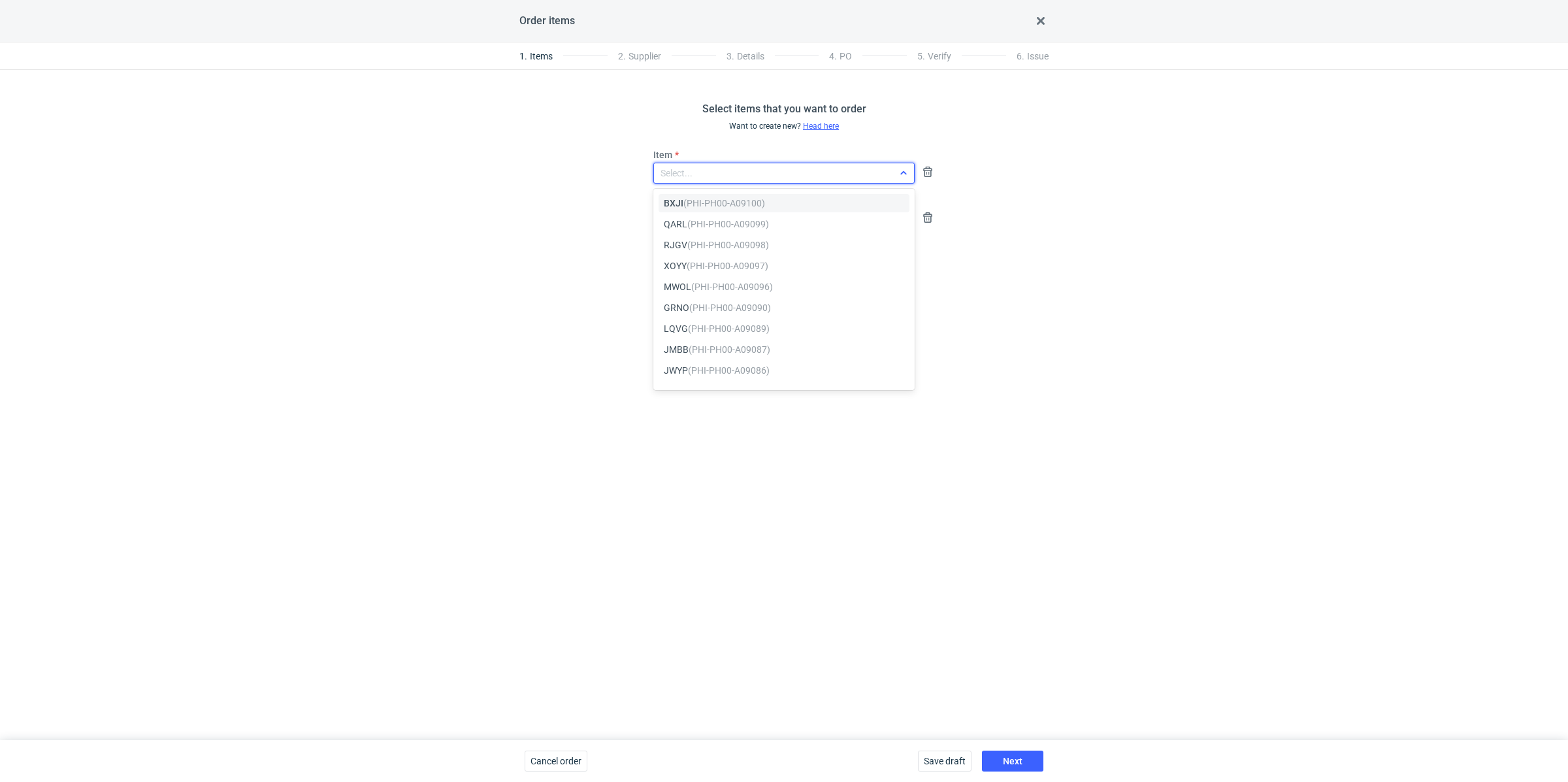
click at [710, 171] on div "Select..." at bounding box center [773, 173] width 239 height 18
paste input "YLZH"
type input "YLZH"
click at [744, 204] on em "(PHI-PH00-A09057)" at bounding box center [727, 203] width 81 height 11
click at [710, 210] on div "Select..." at bounding box center [773, 219] width 239 height 18
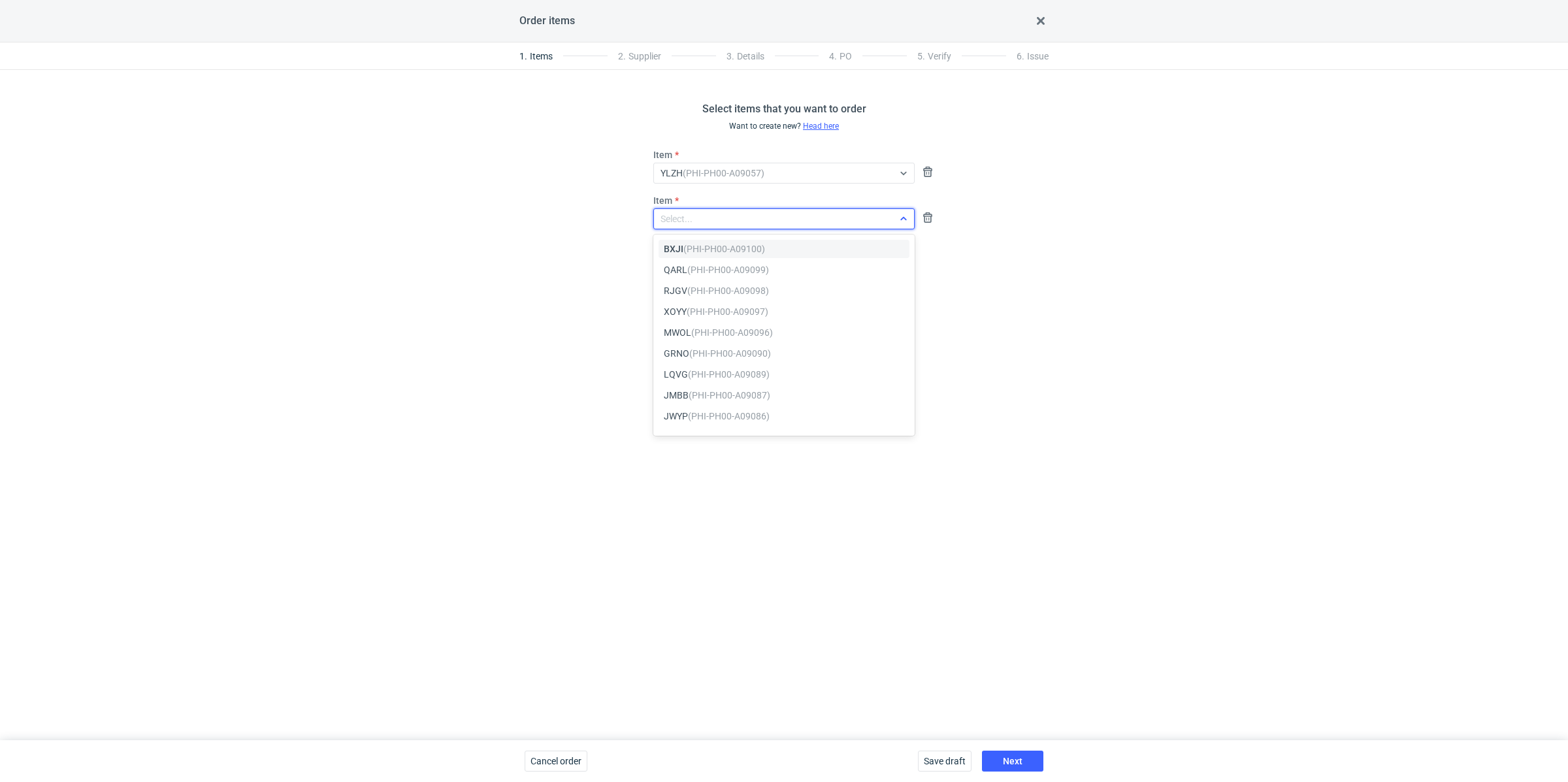
paste input "AHYW"
type input "AHYW"
click at [716, 244] on em "(PHI-PH00-A09058)" at bounding box center [731, 248] width 81 height 11
click at [546, 248] on div "Select items that you want to order Want to create new? Head here Item YLZH (PH…" at bounding box center [784, 405] width 1568 height 670
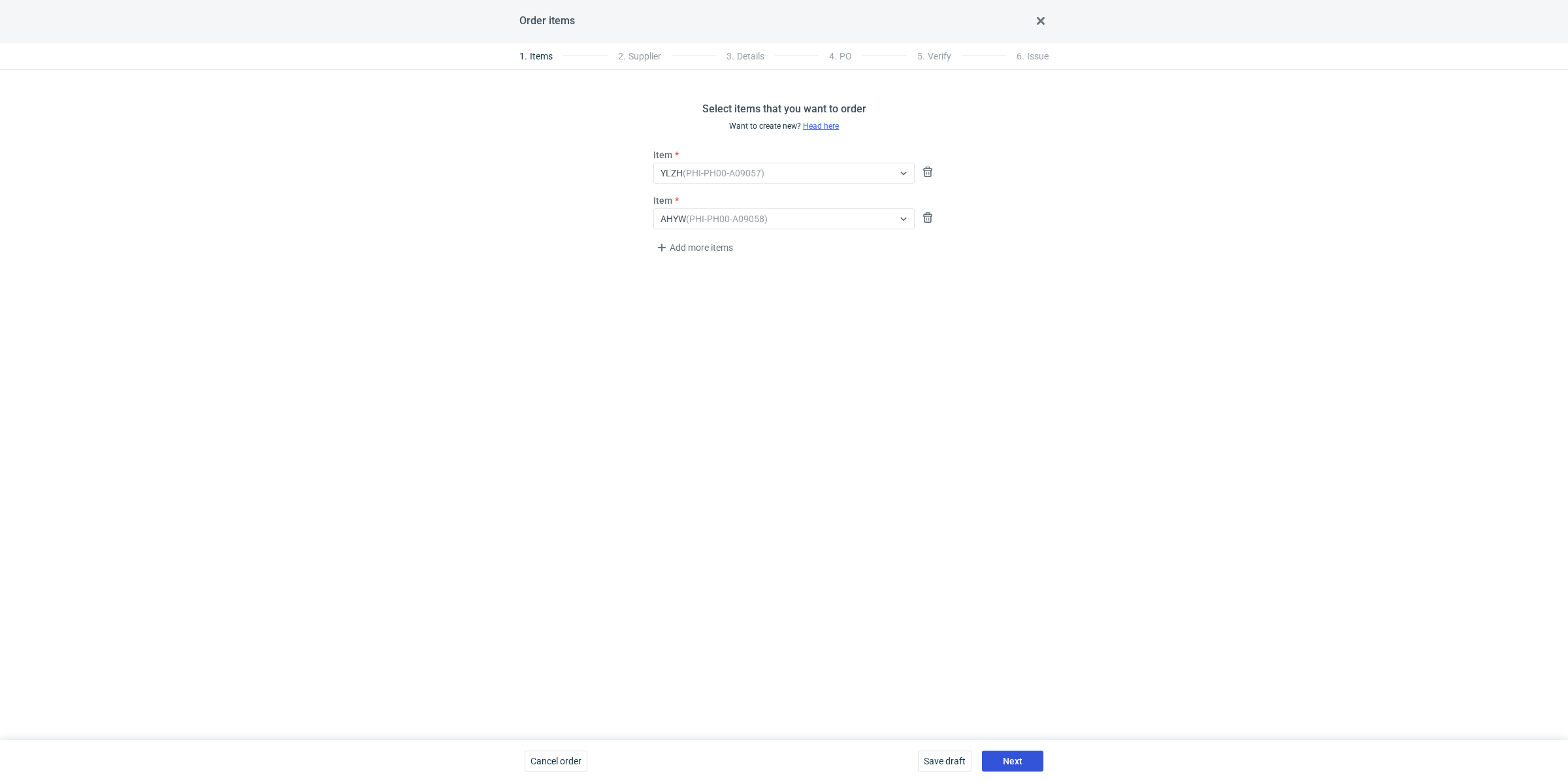
click at [1019, 753] on button "Next" at bounding box center [1013, 761] width 61 height 21
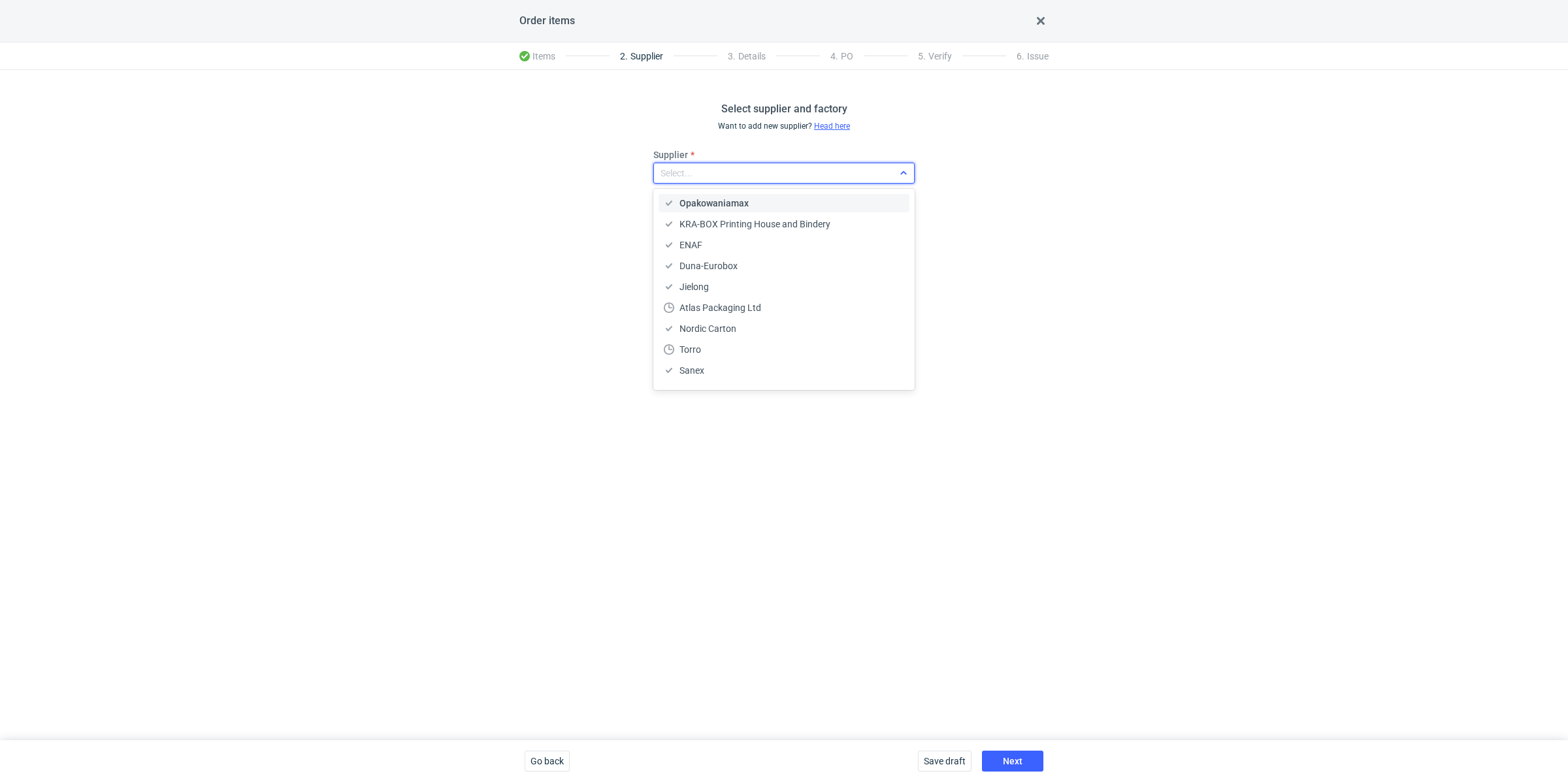
click at [779, 167] on div "Select..." at bounding box center [773, 173] width 239 height 18
type input "ada"
click at [770, 200] on div "Adams Packaging" at bounding box center [784, 203] width 240 height 13
click at [1020, 749] on div "Save draft Next" at bounding box center [981, 761] width 136 height 42
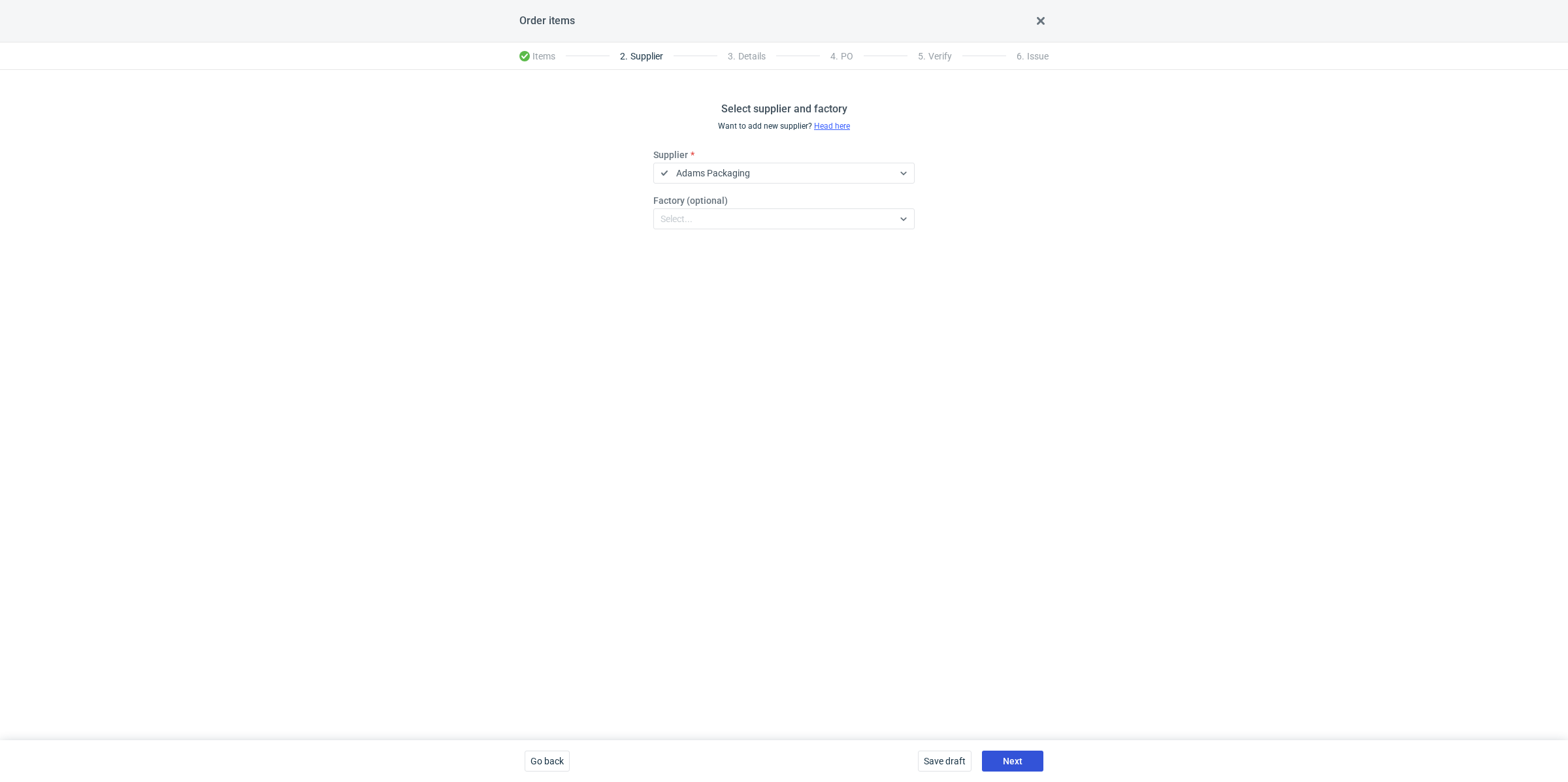
click at [1017, 757] on span "Next" at bounding box center [1013, 761] width 20 height 9
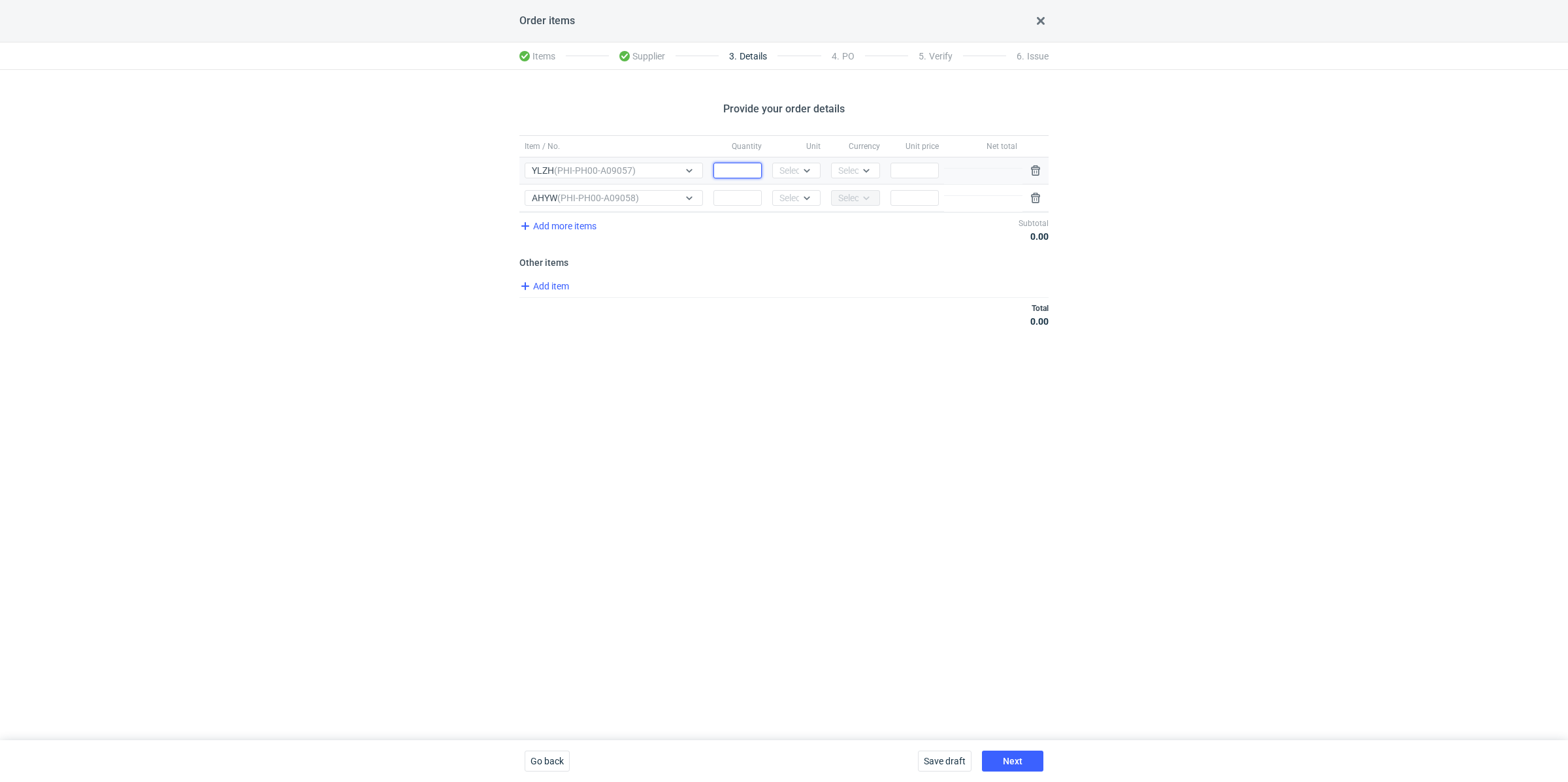
click at [743, 168] on input "Quantity" at bounding box center [737, 171] width 48 height 15
paste input "35000"
type input "35000"
click at [809, 172] on icon at bounding box center [807, 170] width 11 height 11
click at [795, 195] on span "pcs" at bounding box center [790, 197] width 14 height 13
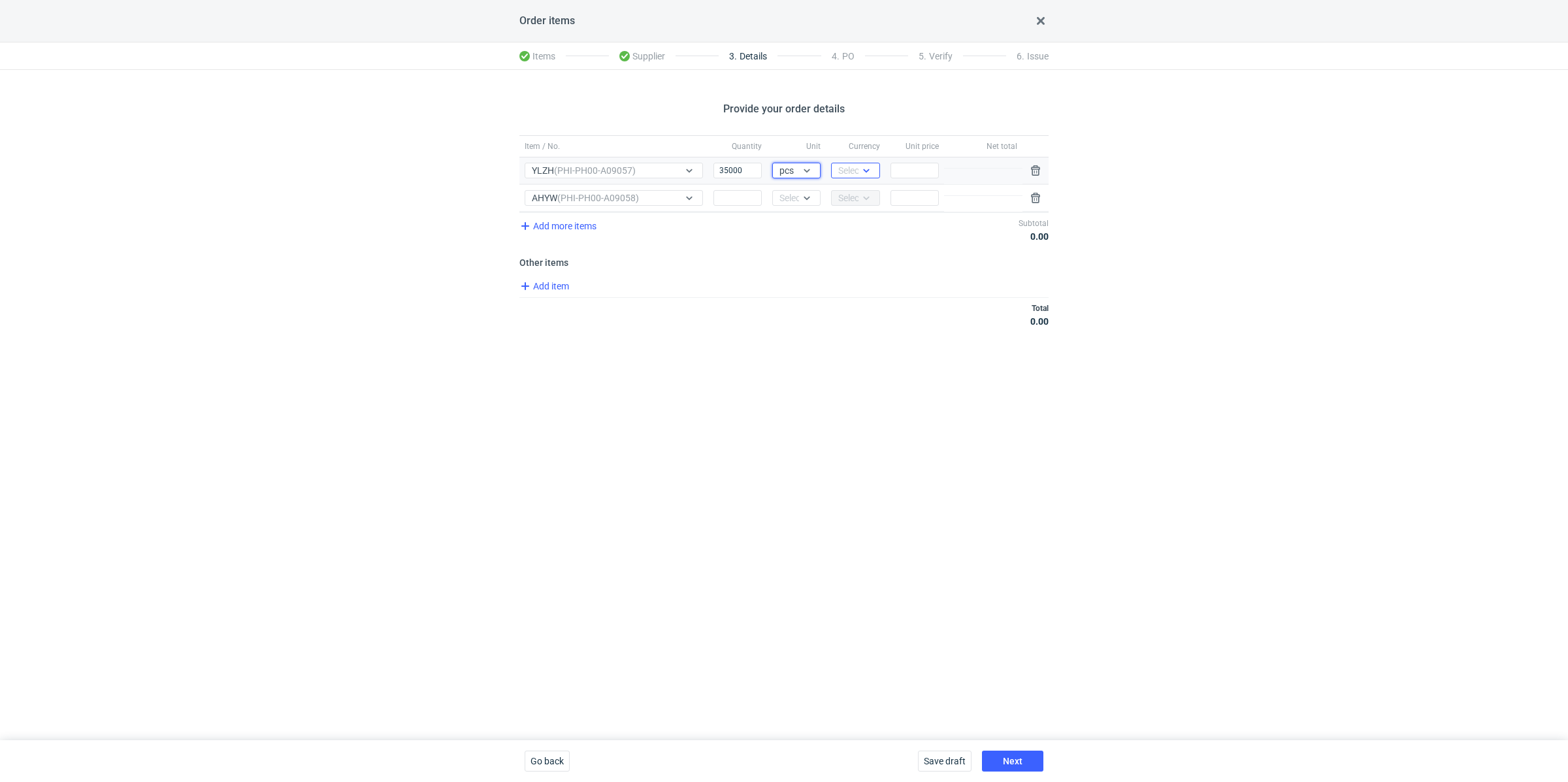
click at [862, 169] on icon at bounding box center [866, 170] width 11 height 11
click at [852, 199] on span "PLN" at bounding box center [850, 197] width 18 height 13
click at [738, 192] on input "Quantity" at bounding box center [737, 198] width 48 height 15
paste input "10000"
type input "10000"
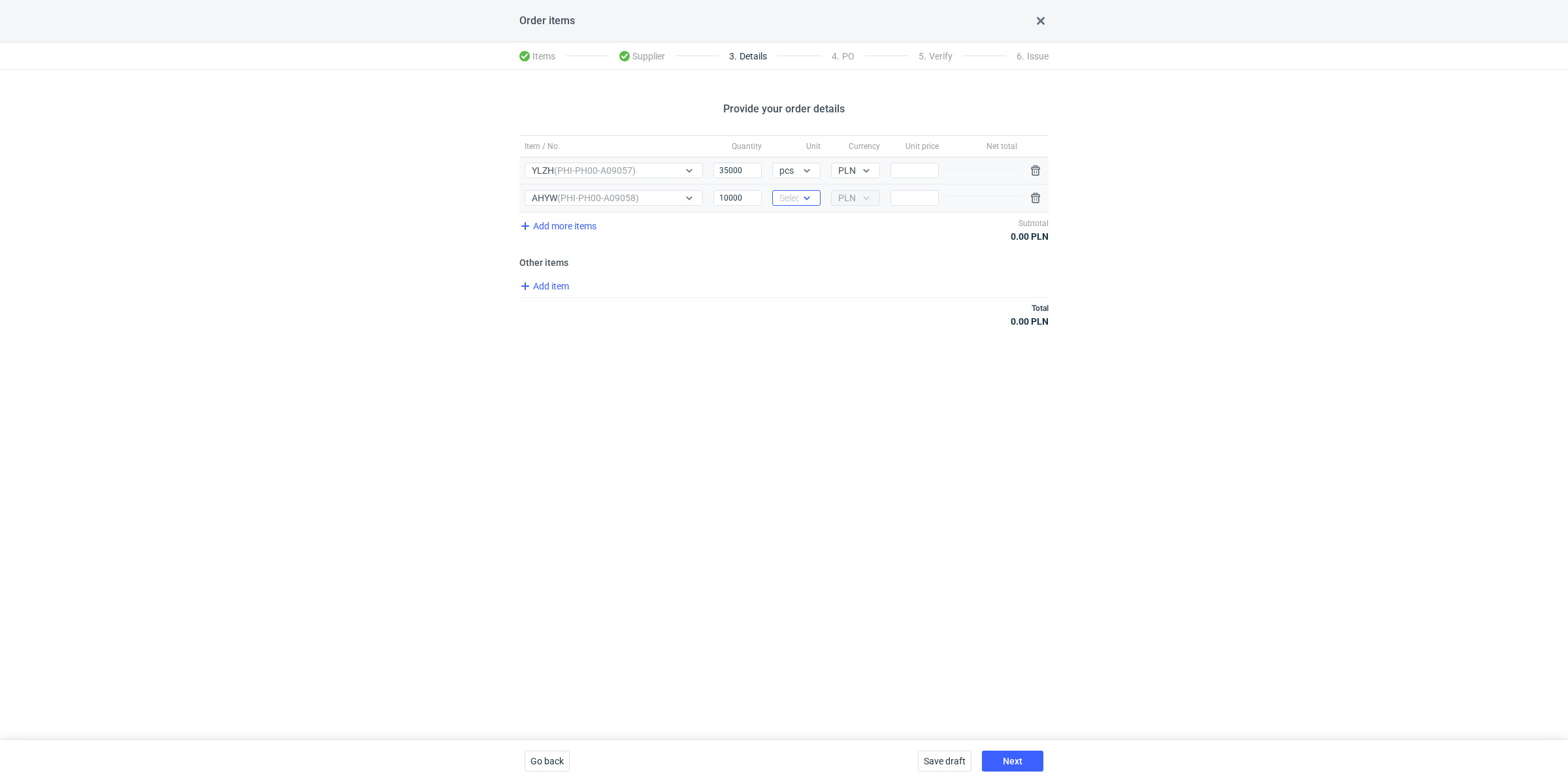
click at [790, 195] on div "Select..." at bounding box center [796, 198] width 32 height 13
click at [792, 219] on span "pcs" at bounding box center [790, 224] width 14 height 13
click at [867, 289] on div "Add item" at bounding box center [782, 287] width 532 height 19
click at [913, 174] on input "Price" at bounding box center [914, 171] width 48 height 15
paste input "1.11"
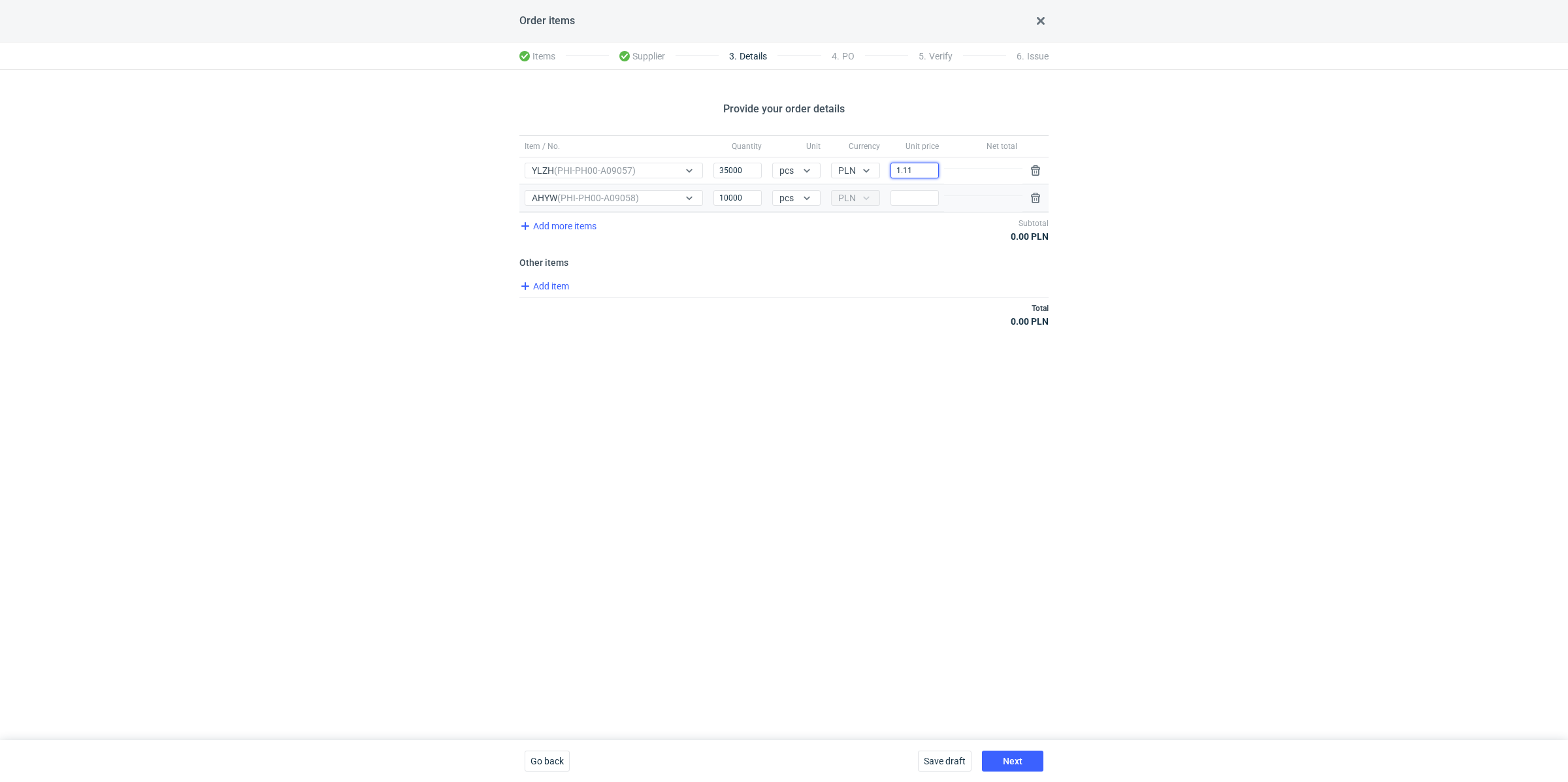
type input "1.11"
click at [882, 317] on div "Total 0.00 PLN" at bounding box center [784, 314] width 529 height 34
click at [548, 286] on span "Add item" at bounding box center [543, 286] width 53 height 15
click at [550, 336] on span "Add item" at bounding box center [543, 341] width 53 height 15
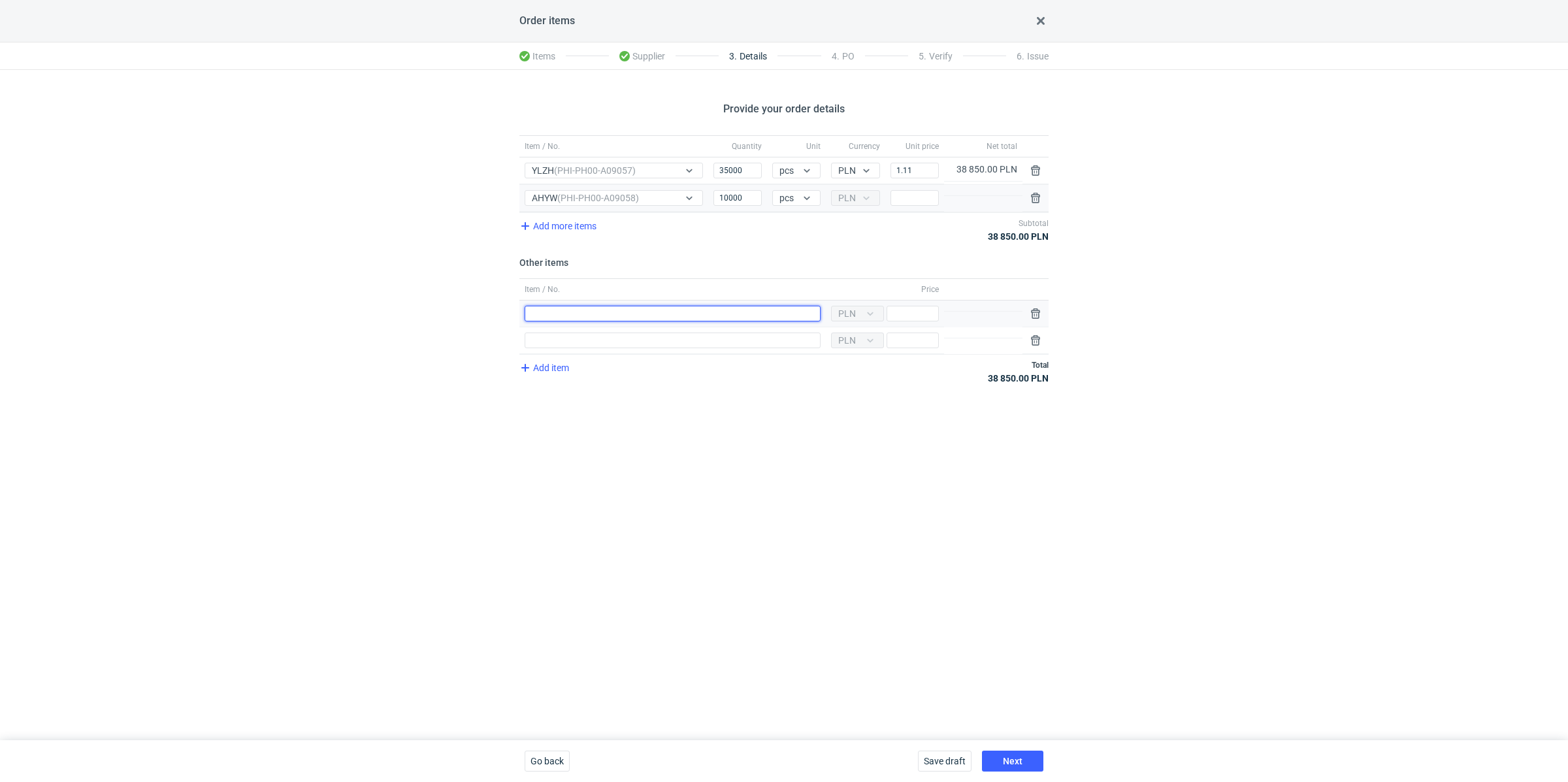
click at [581, 310] on input "Item / No." at bounding box center [673, 313] width 296 height 15
click at [567, 310] on input "Klisza" at bounding box center [673, 313] width 296 height 15
type input "Klisza YLZH"
click at [717, 439] on div "Provide your order details Item / No. Quantity Unit Currency Unit price Net tot…" at bounding box center [784, 405] width 1568 height 670
click at [911, 323] on div "Currency PLN Price" at bounding box center [885, 314] width 118 height 27
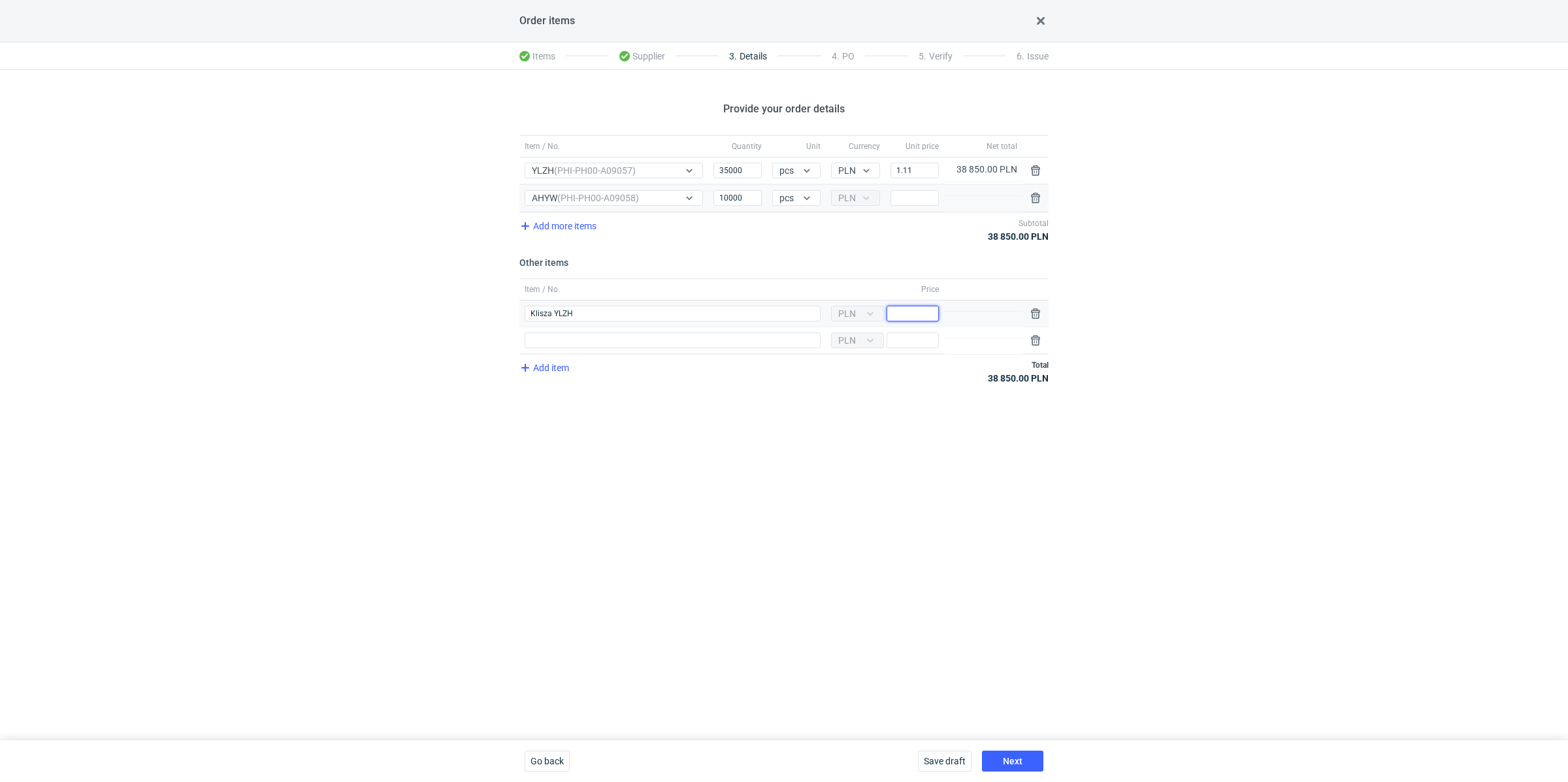
click at [916, 310] on input "Price" at bounding box center [913, 313] width 52 height 15
type input "2800"
click at [786, 448] on div "Provide your order details Item / No. Quantity Unit Currency Unit price Net tot…" at bounding box center [784, 405] width 1568 height 670
click at [910, 199] on input "Price" at bounding box center [914, 198] width 48 height 15
paste input "1.87"
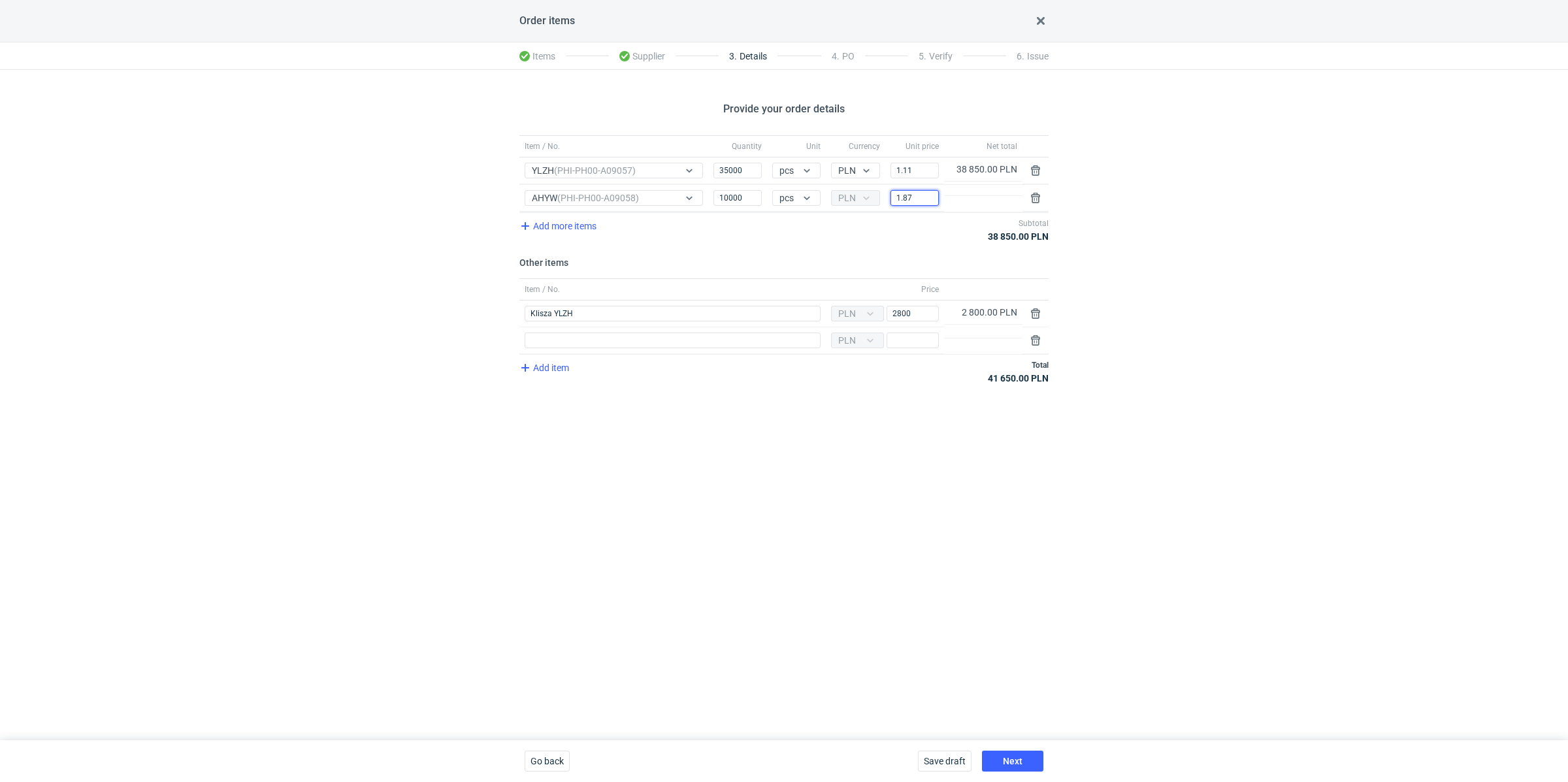
type input "1.87"
click at [1176, 269] on div "Provide your order details Item / No. Quantity Unit Currency Unit price Net tot…" at bounding box center [784, 405] width 1568 height 670
click at [548, 343] on input "Item / No." at bounding box center [673, 340] width 296 height 15
type input "Klisza AHYW"
click at [730, 415] on div "Provide your order details Item / No. Quantity Unit Currency Unit price Net tot…" at bounding box center [784, 405] width 1568 height 670
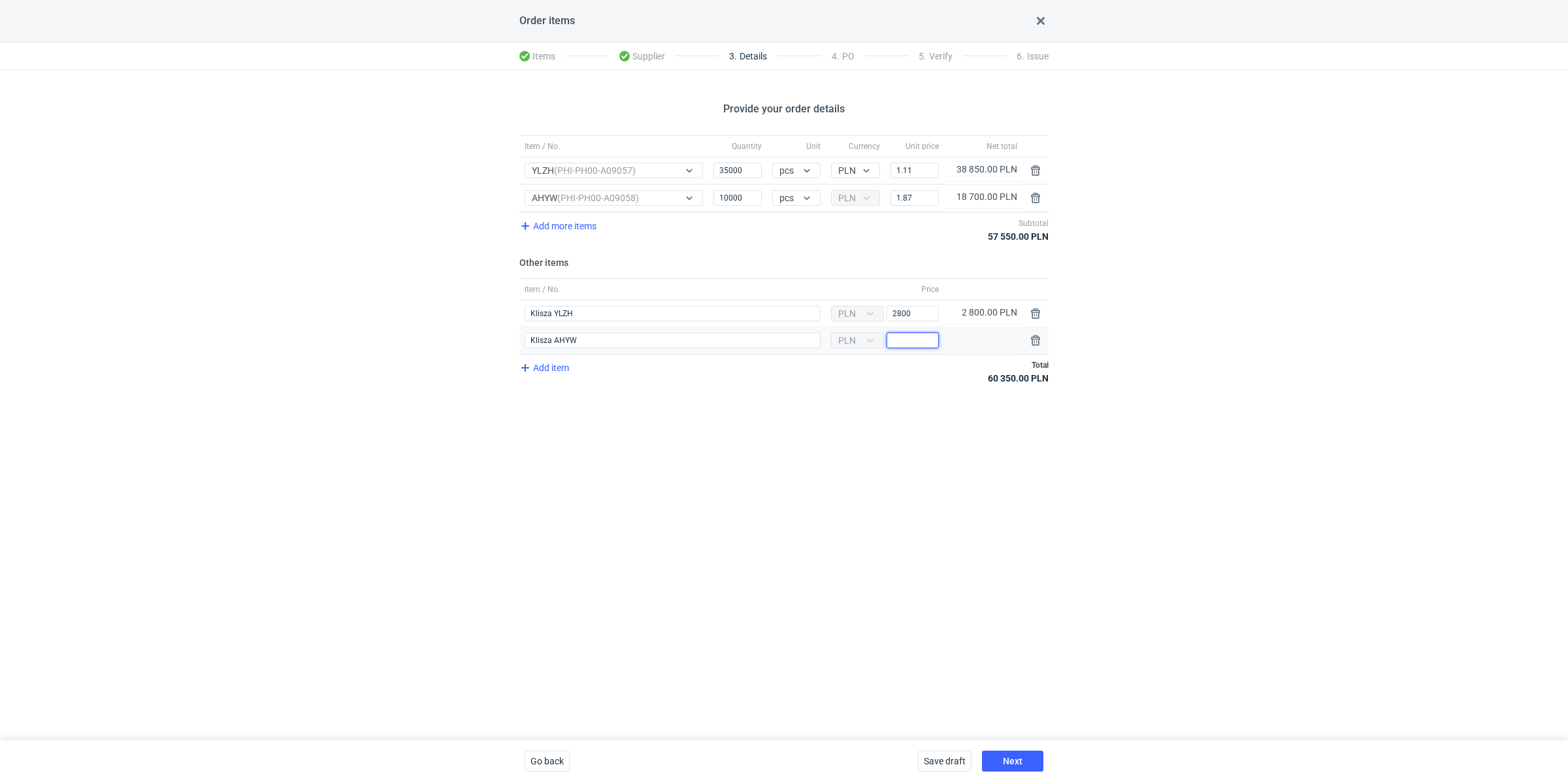
click at [917, 343] on input "Price" at bounding box center [913, 340] width 52 height 15
type input "4500"
click at [551, 364] on span "Add item" at bounding box center [543, 368] width 53 height 15
click at [562, 369] on input "Item / No." at bounding box center [673, 367] width 296 height 15
type input "Wykrojnik AHYW"
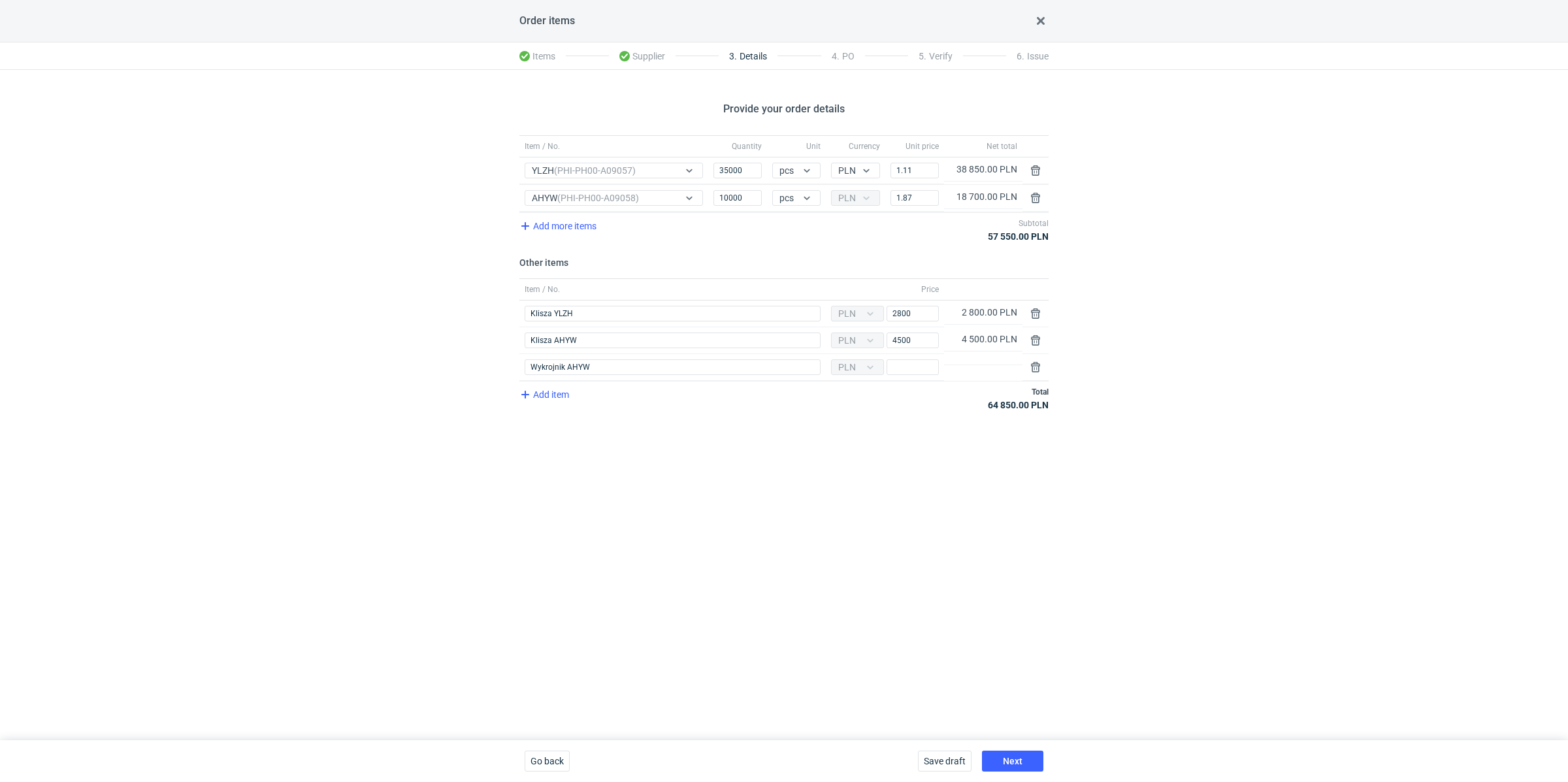
click at [670, 435] on div "Provide your order details Item / No. Quantity Unit Currency Unit price Net tot…" at bounding box center [784, 405] width 1568 height 670
click at [911, 362] on input "Price" at bounding box center [913, 367] width 52 height 15
type input "1"
type input "2990"
click at [1017, 755] on button "Next" at bounding box center [1013, 761] width 61 height 21
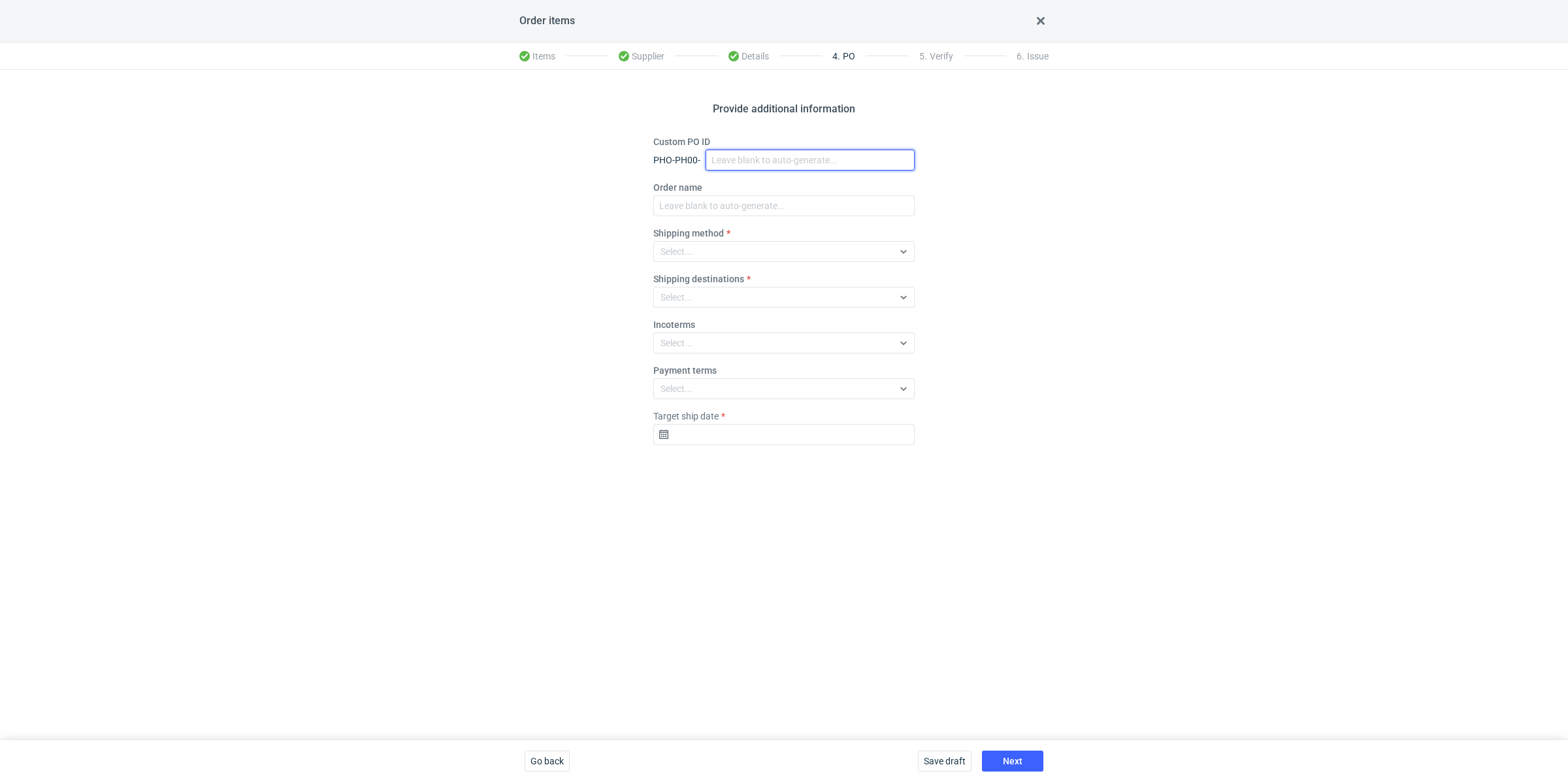
click at [719, 161] on input "Custom PO ID" at bounding box center [810, 160] width 209 height 21
paste input "R203443141"
paste input "YLZH"
paste input "AHYW"
drag, startPoint x: 831, startPoint y: 159, endPoint x: 688, endPoint y: 141, distance: 144.1
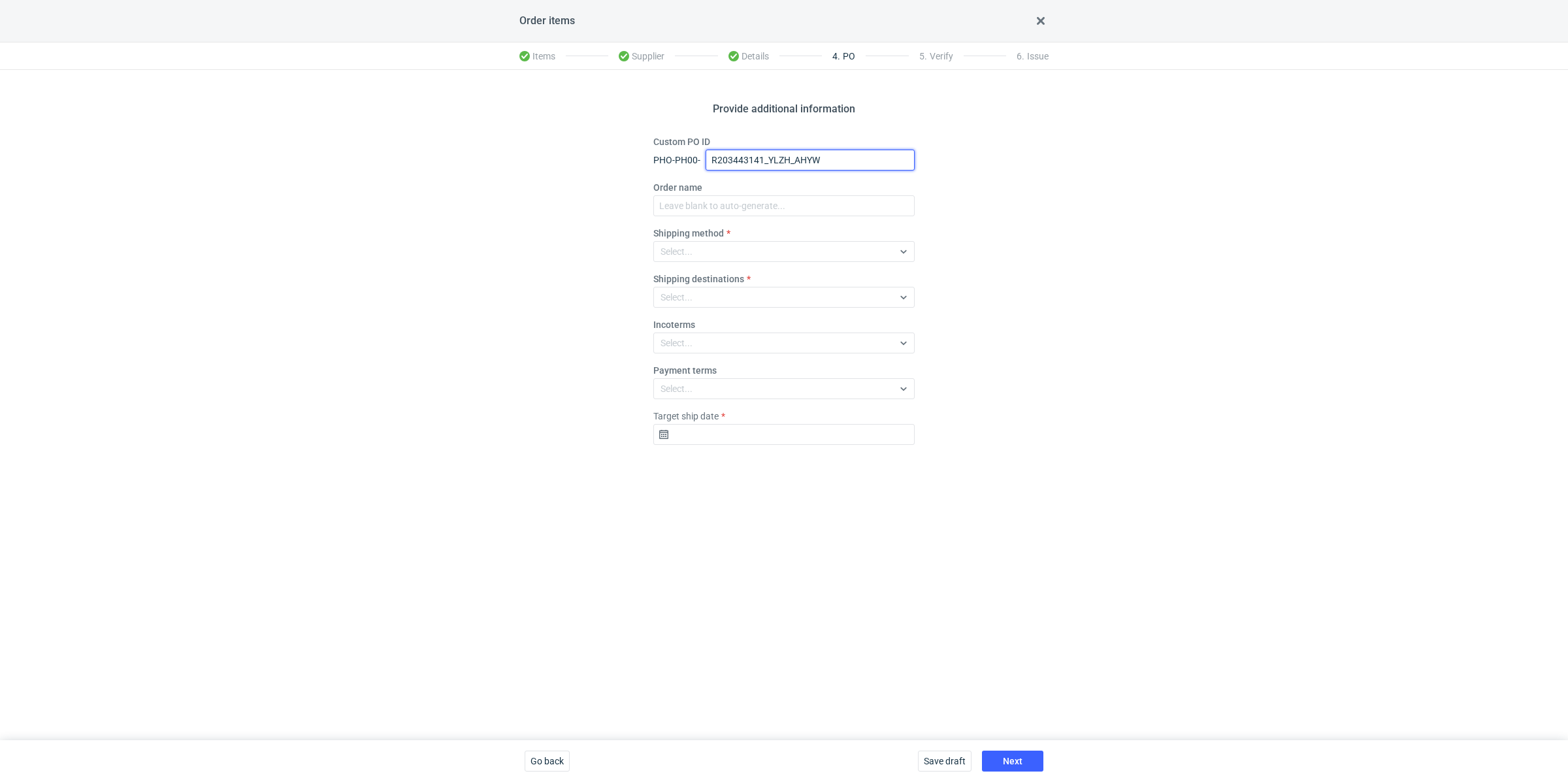
click at [688, 141] on div "Custom PO ID PHO-PH00- R203443141_YLZH_AHYW" at bounding box center [784, 153] width 261 height 35
type input "R203443141_YLZH_AHYW"
click at [725, 208] on input "Order name" at bounding box center [784, 206] width 261 height 21
paste input "R203443141_YLZH_AHYW"
type input "R203443141_YLZH_AHYW"
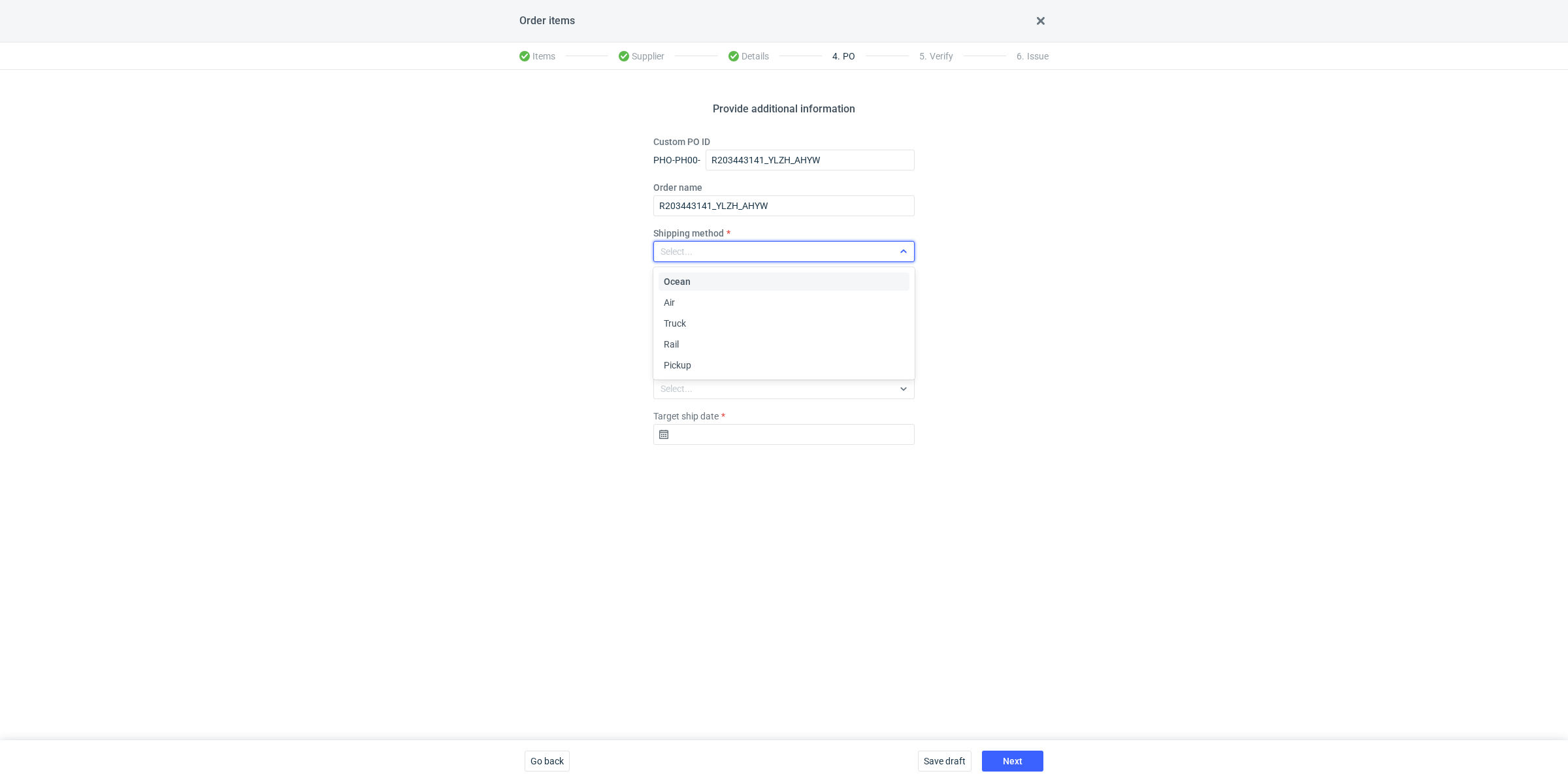
click at [708, 243] on div "Select..." at bounding box center [773, 251] width 239 height 18
click at [687, 368] on span "Pickup" at bounding box center [677, 365] width 27 height 13
click at [720, 428] on input "Target ship date" at bounding box center [784, 435] width 261 height 21
click at [852, 466] on icon "Go forward 1 month" at bounding box center [852, 468] width 11 height 11
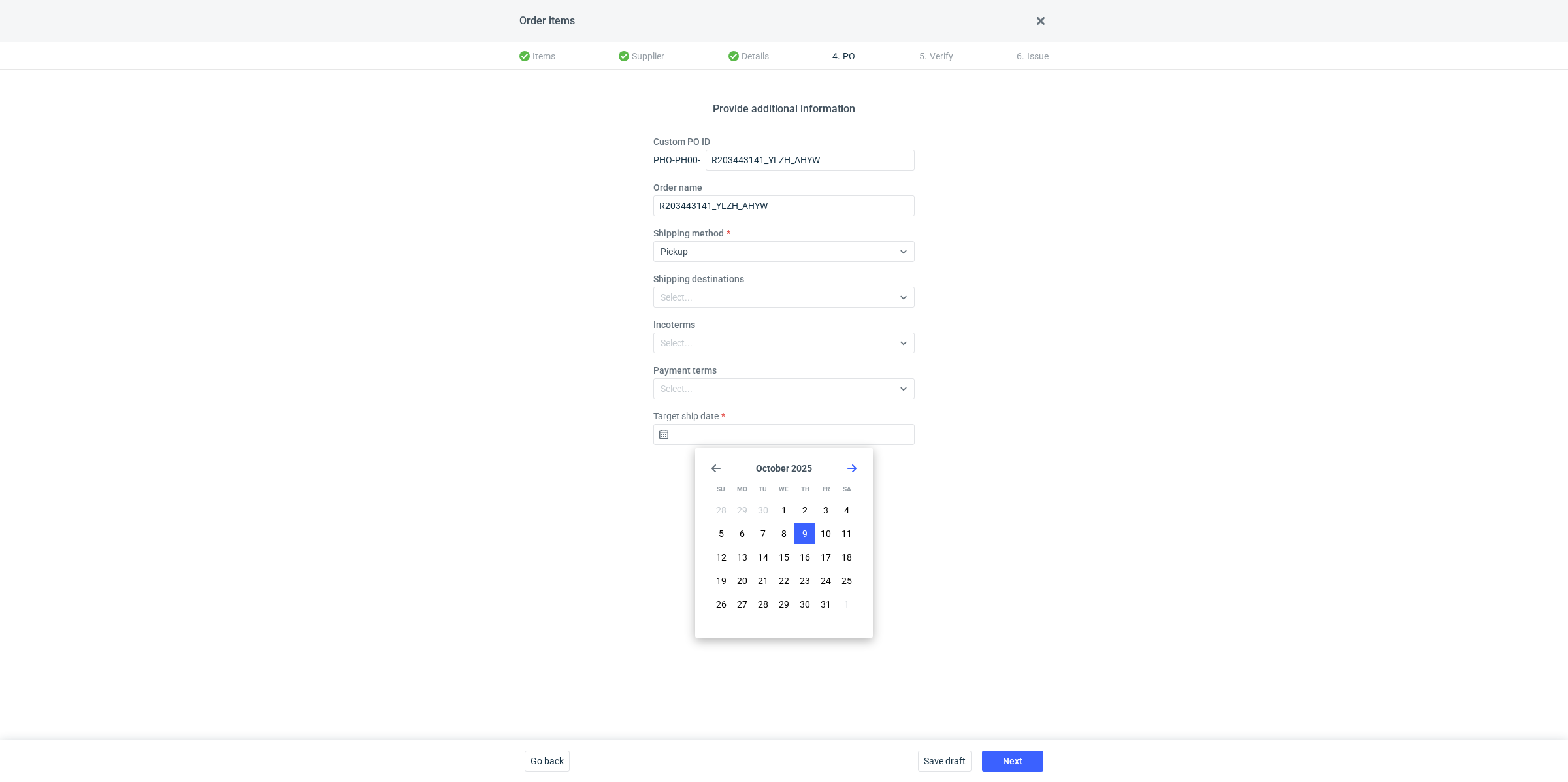
click at [801, 531] on button "9" at bounding box center [805, 534] width 21 height 21
type input "2025-10-09"
click at [1003, 757] on span "Next" at bounding box center [1013, 761] width 20 height 9
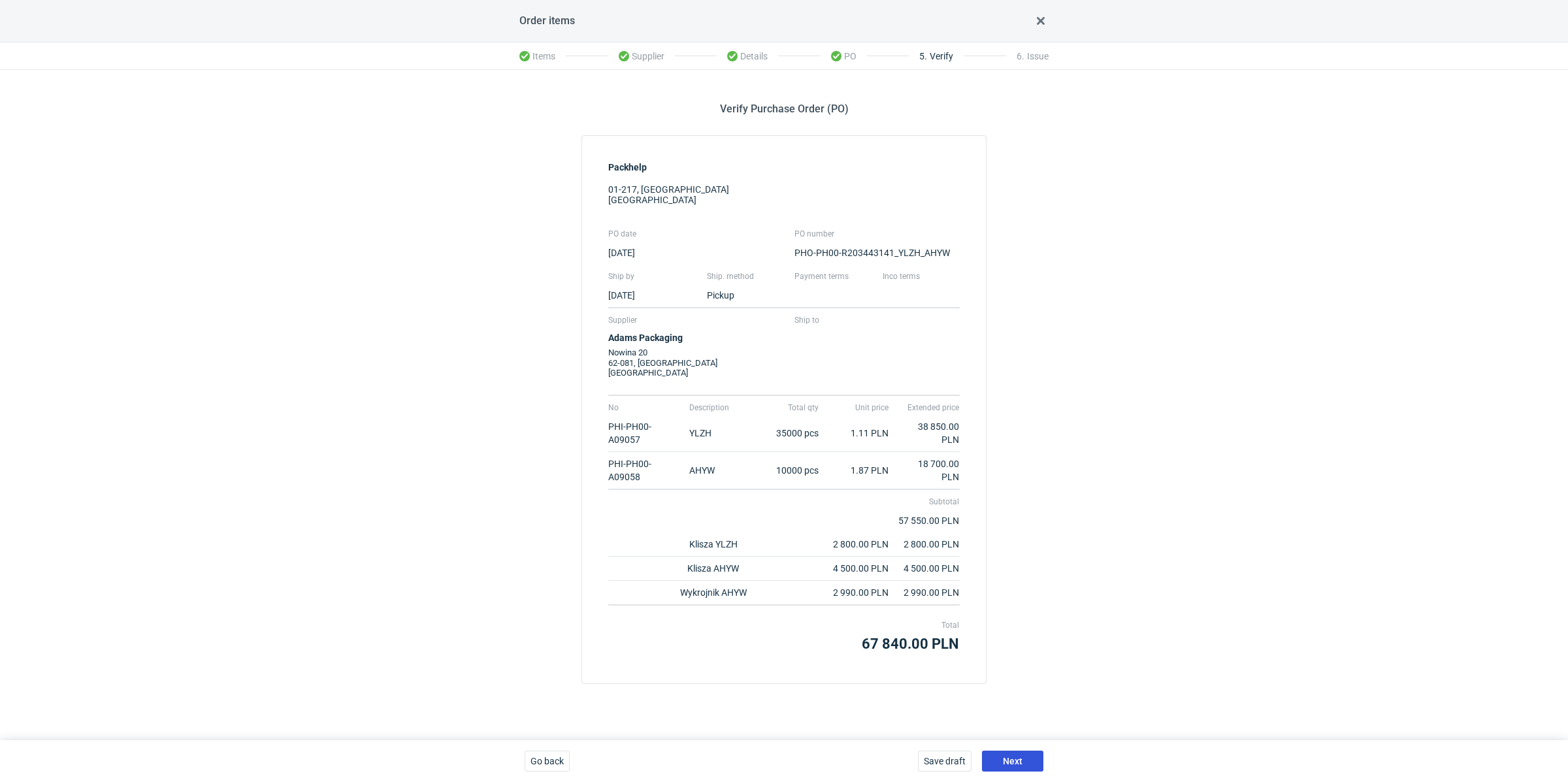
click at [1010, 757] on span "Next" at bounding box center [1013, 761] width 20 height 9
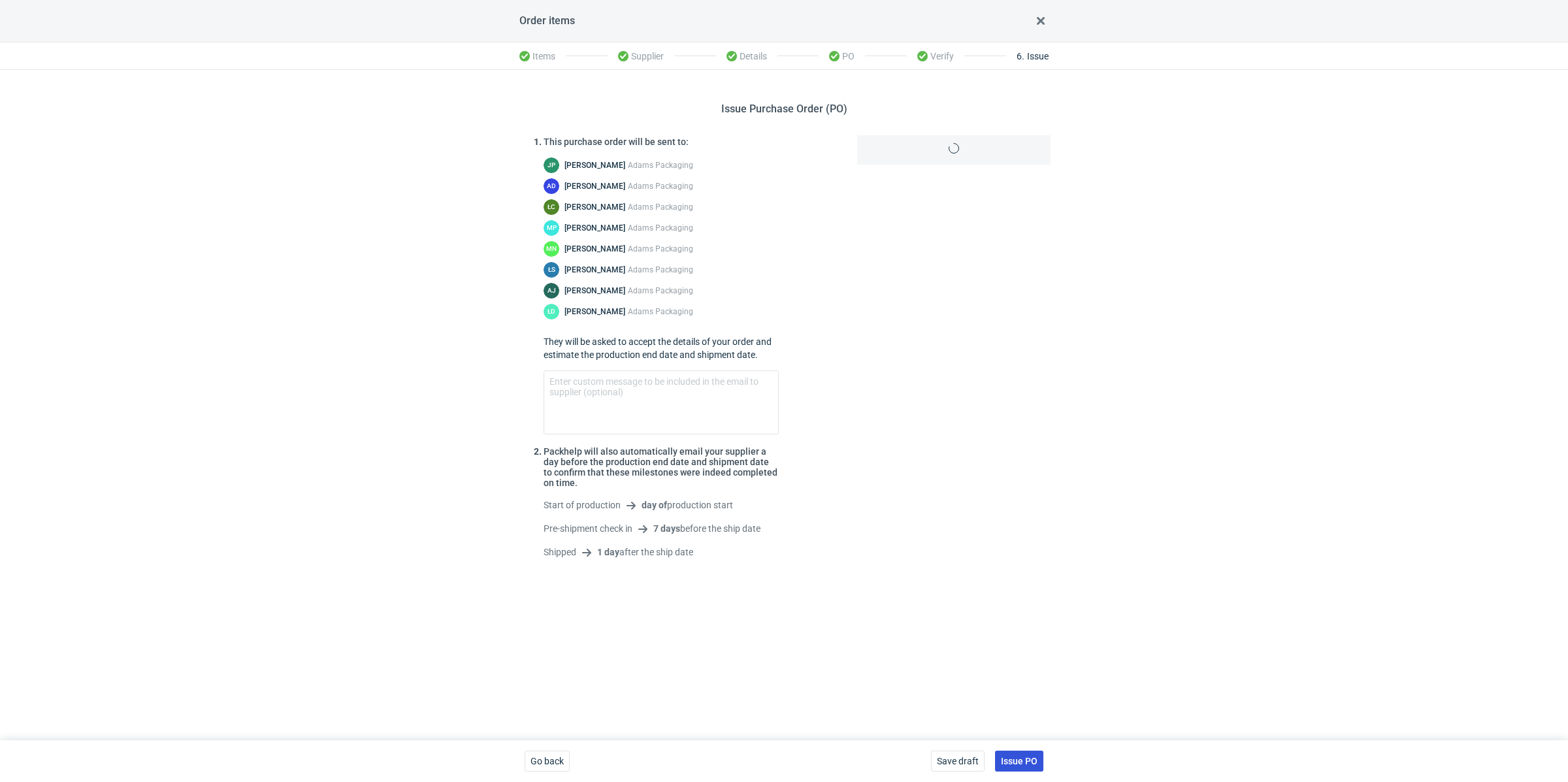
click at [1013, 757] on span "Issue PO" at bounding box center [1020, 761] width 37 height 9
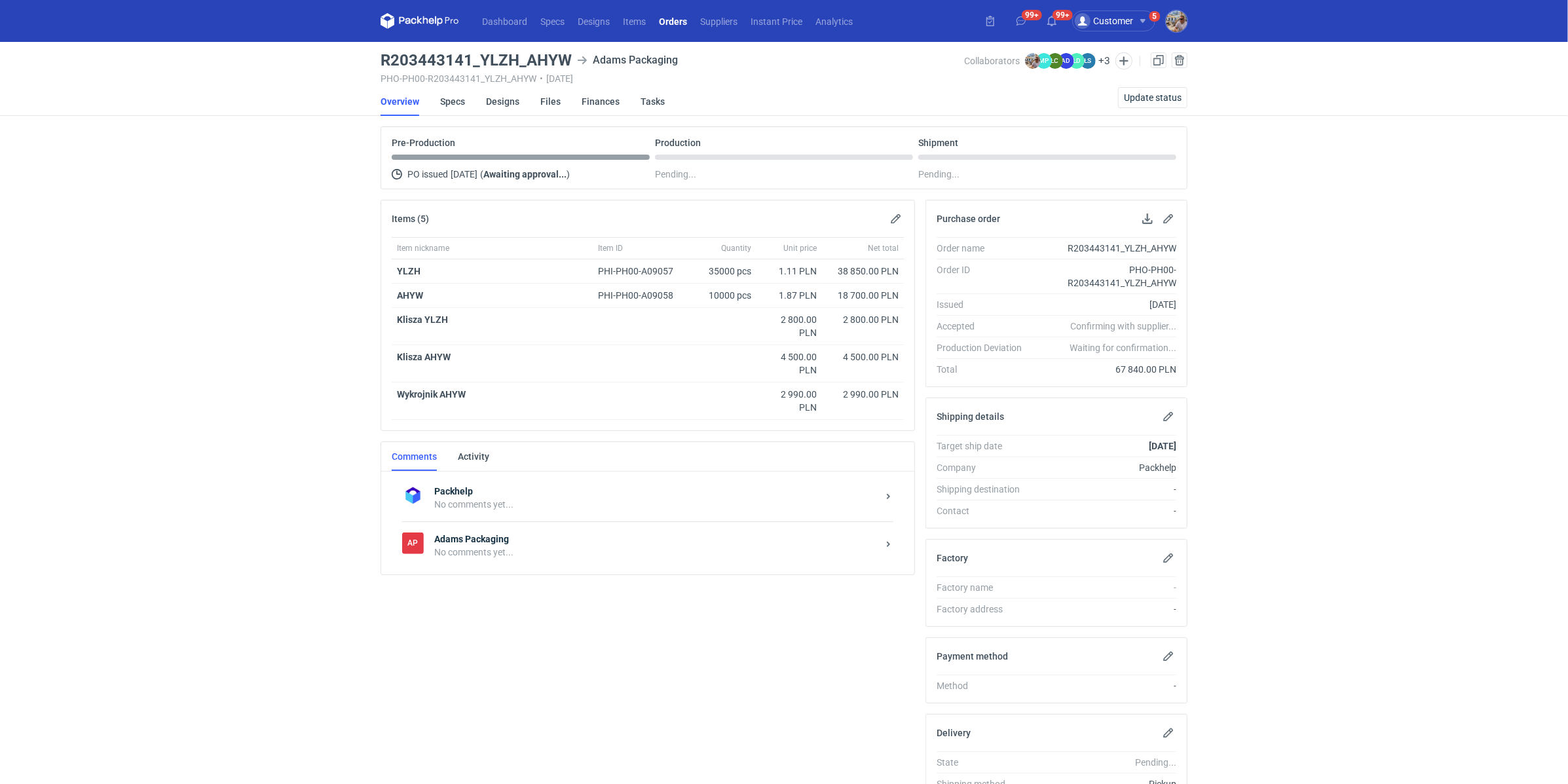
click at [464, 546] on div "No comments yet..." at bounding box center [656, 552] width 443 height 13
click at [497, 691] on div "Send" at bounding box center [662, 698] width 484 height 21
click at [491, 674] on textarea "Comment message" at bounding box center [662, 669] width 484 height 37
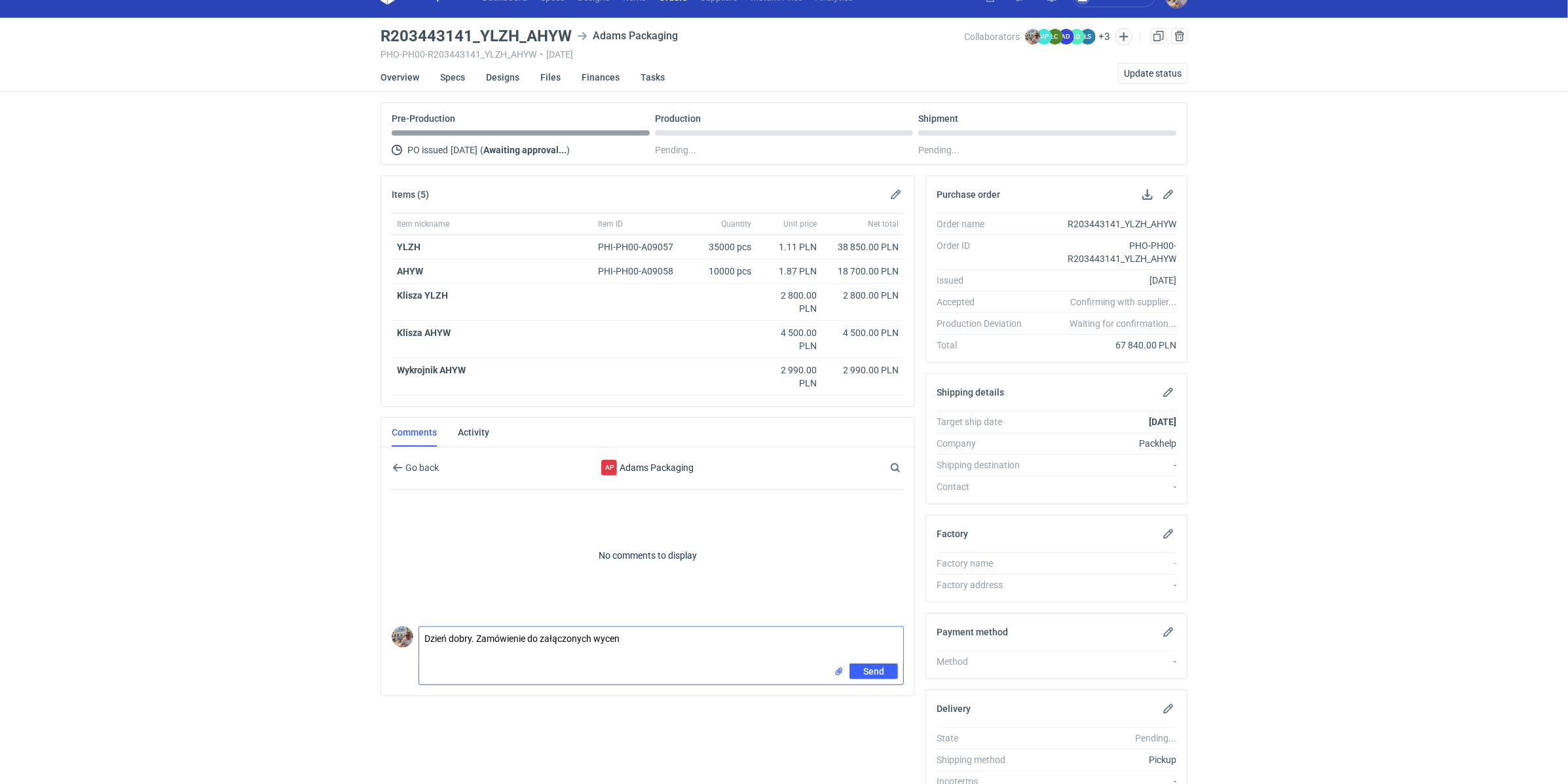
scroll to position [84, 0]
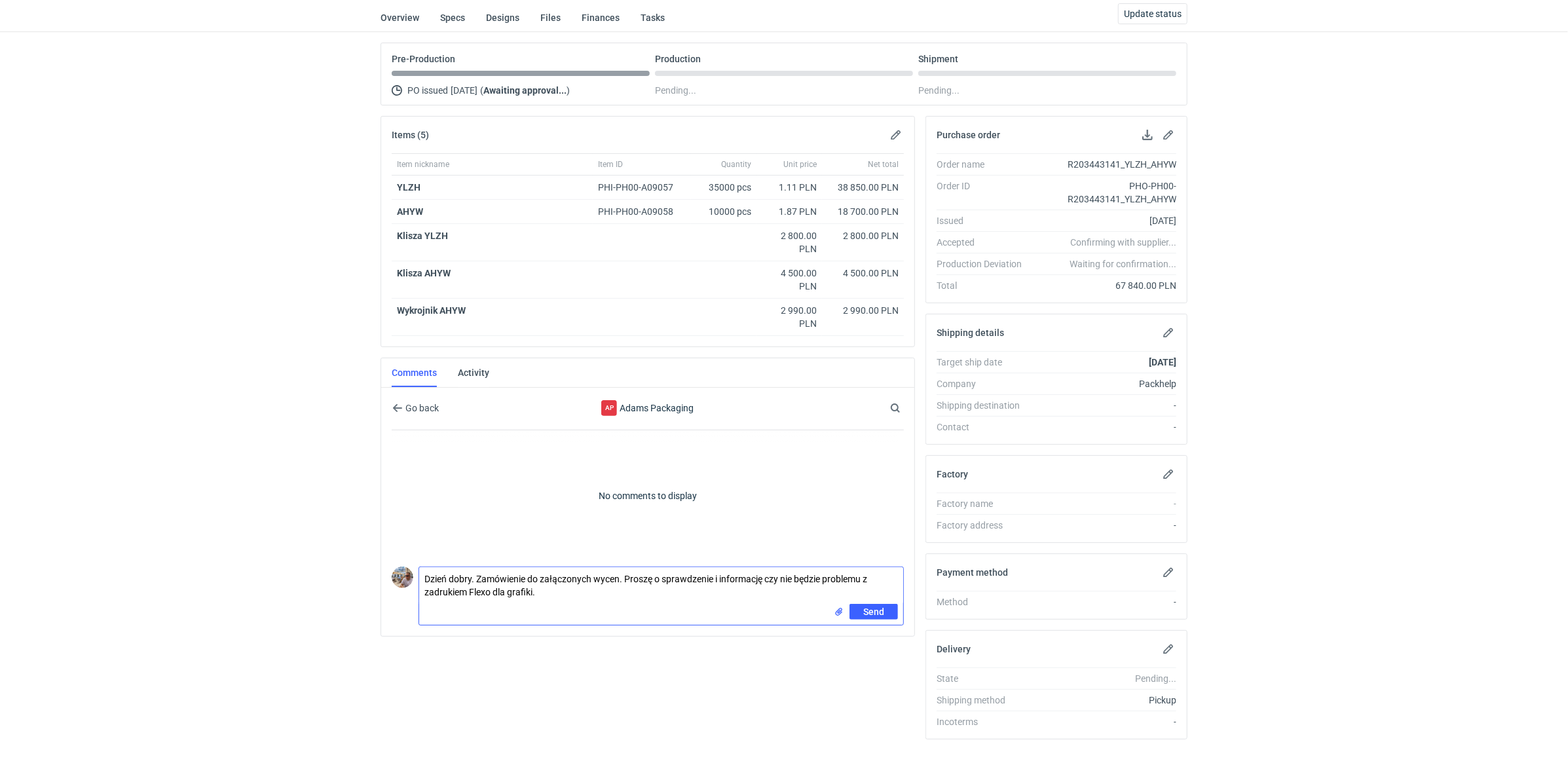
type textarea "Dzień dobry. Zamówienie do załączonych wycen. Proszę o sprawdzenie i informację…"
click at [840, 607] on input "file" at bounding box center [839, 612] width 11 height 14
click at [866, 636] on span "Send" at bounding box center [873, 640] width 21 height 9
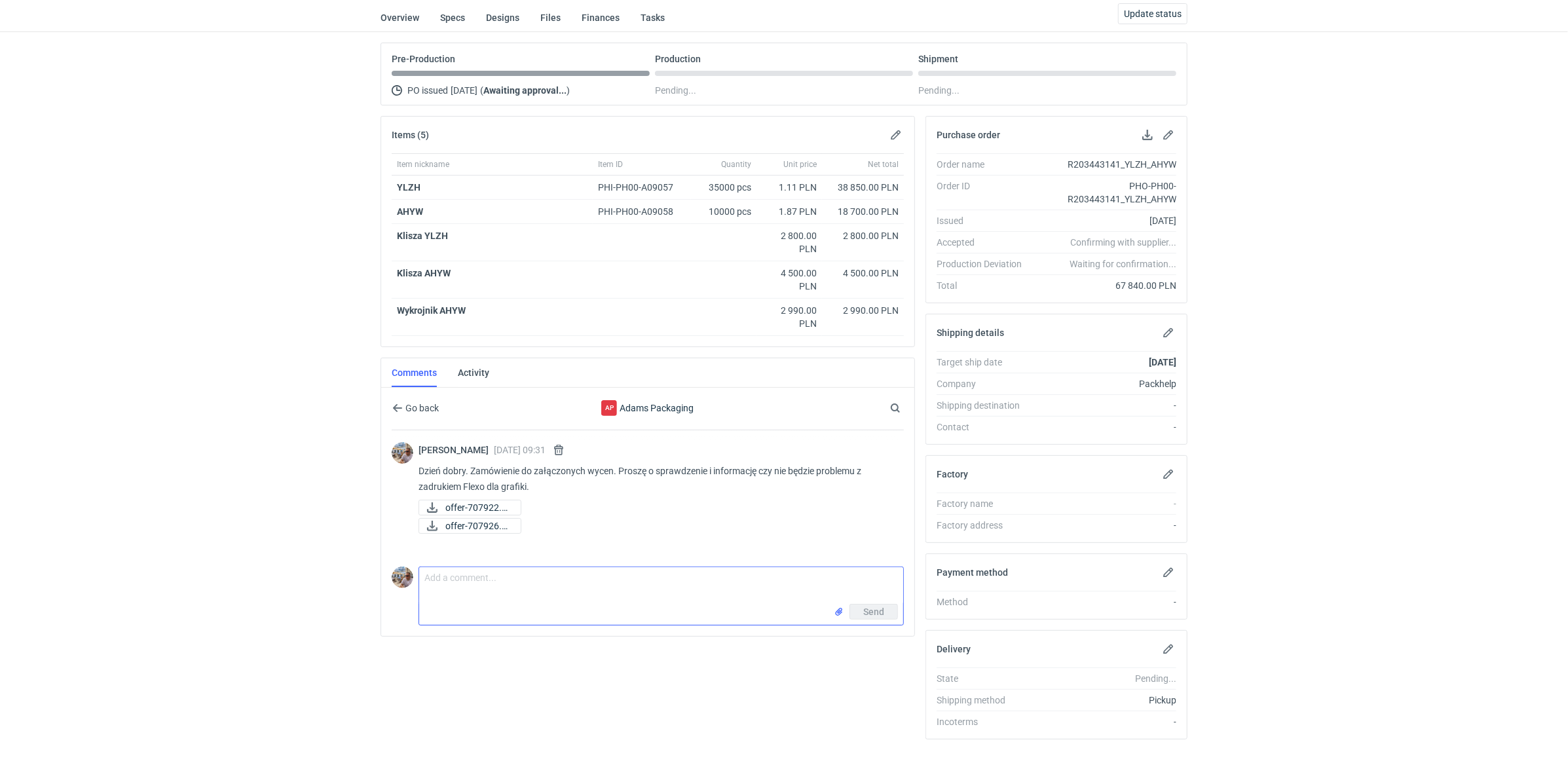
scroll to position [0, 0]
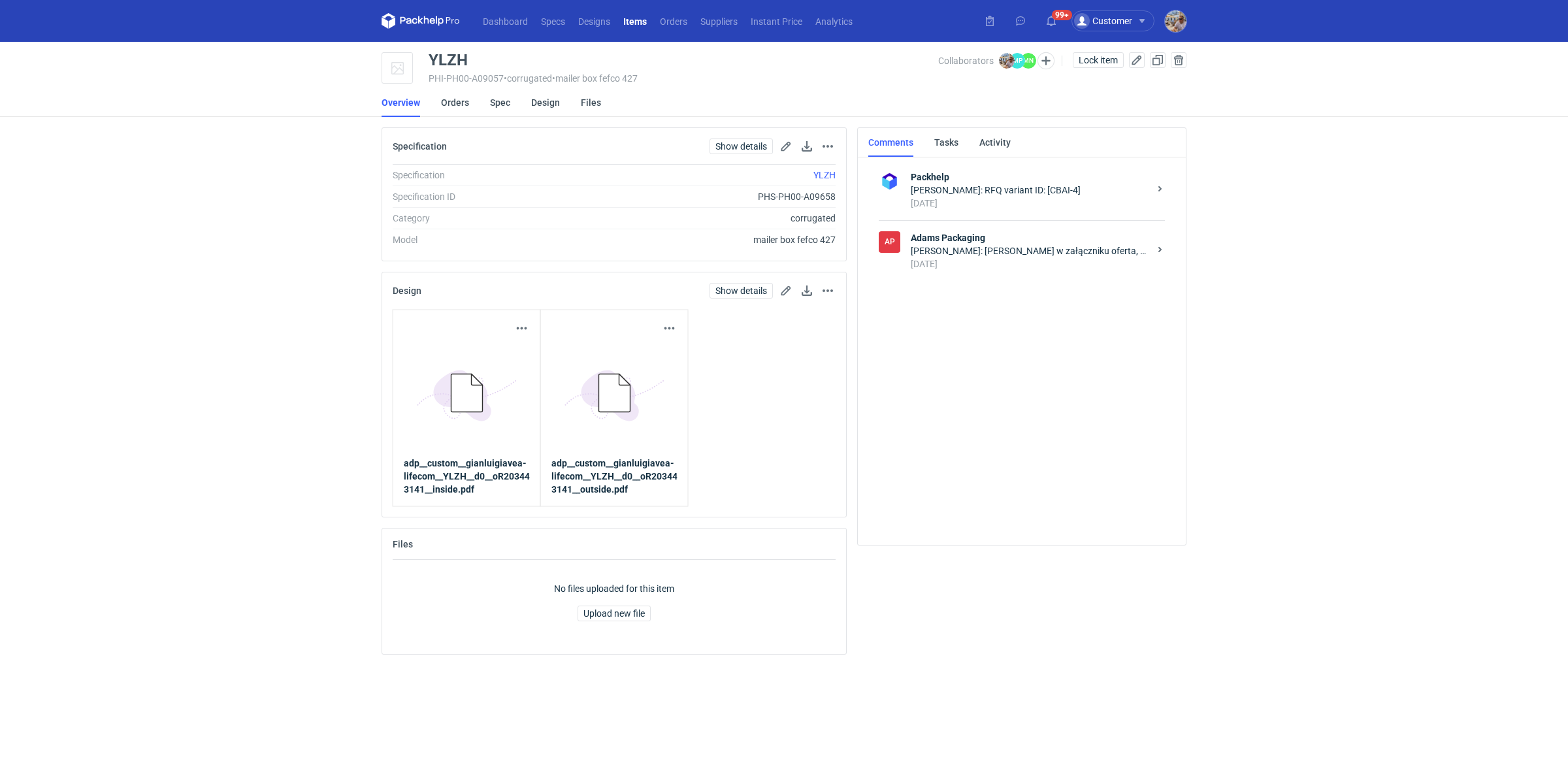
click at [946, 231] on strong "Adams Packaging" at bounding box center [1030, 237] width 239 height 13
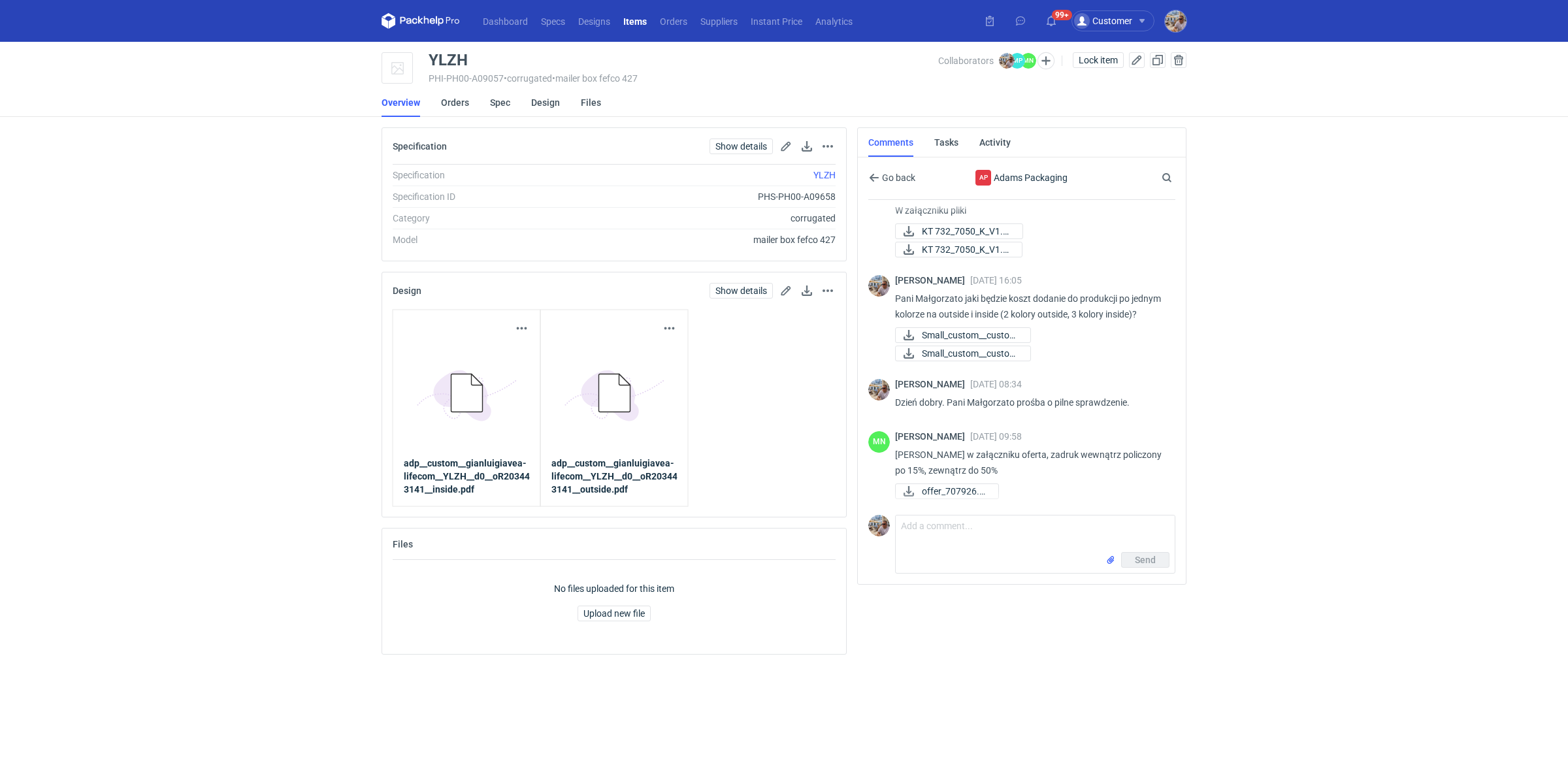
scroll to position [124, 0]
click at [972, 490] on span "offer_707926.pdf" at bounding box center [955, 491] width 66 height 14
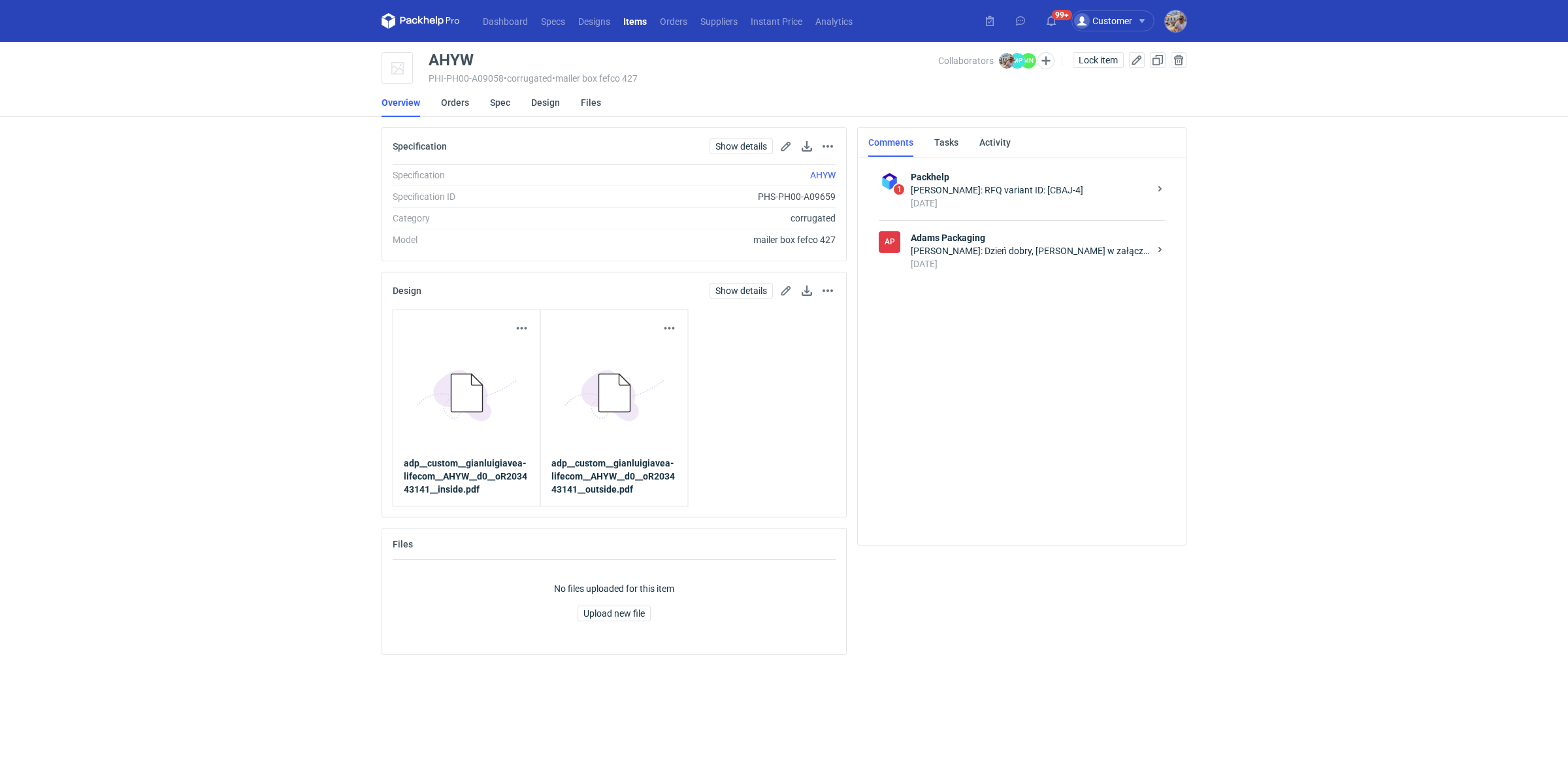
click at [1003, 252] on div "Małgorzata Nowotna: Dzień dobry, Panie Michale w załączniku oferta, zadruk wewn…" at bounding box center [1030, 251] width 239 height 13
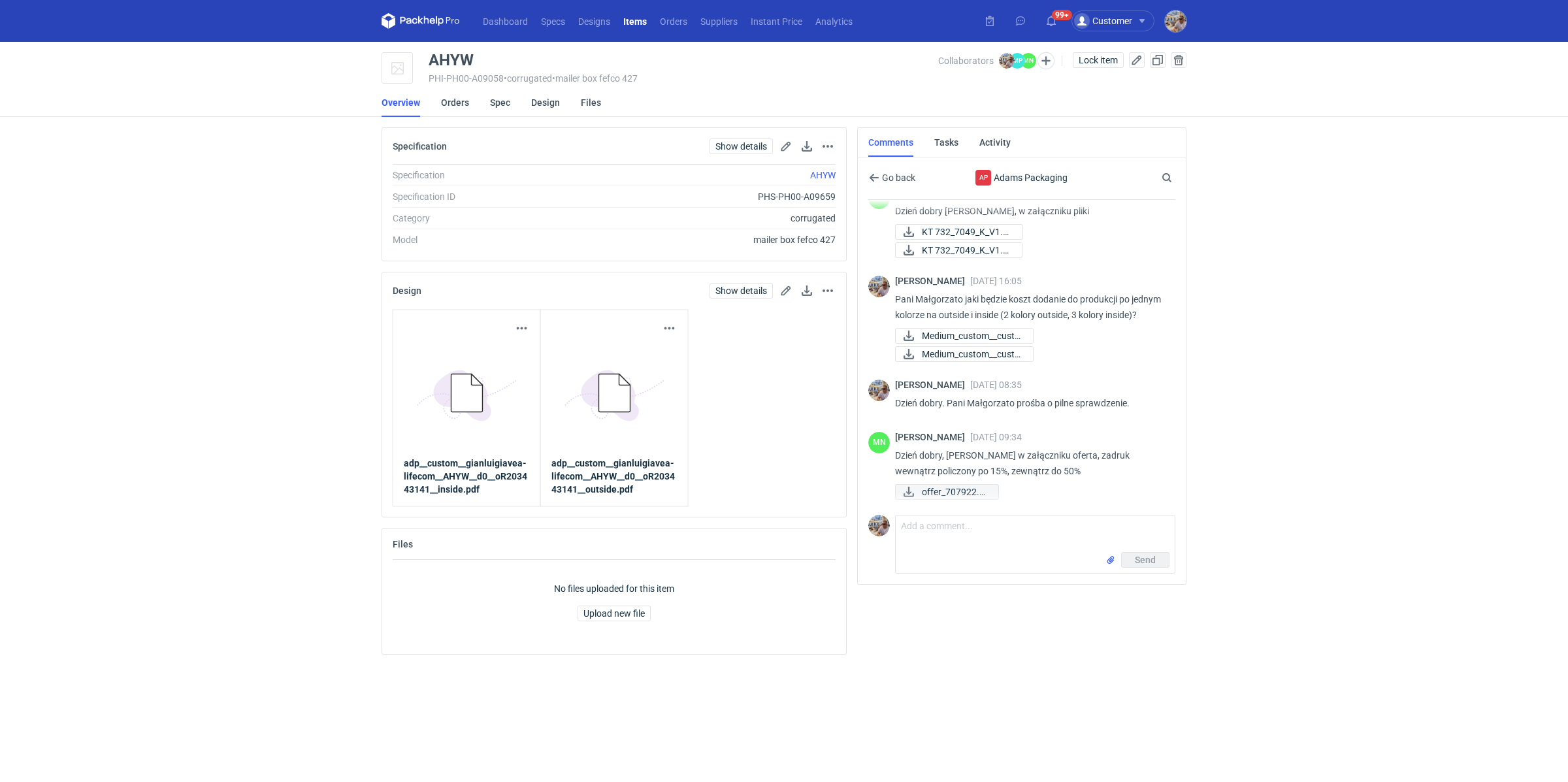
scroll to position [92, 0]
click at [970, 489] on span "offer_707922.pdf" at bounding box center [955, 491] width 66 height 14
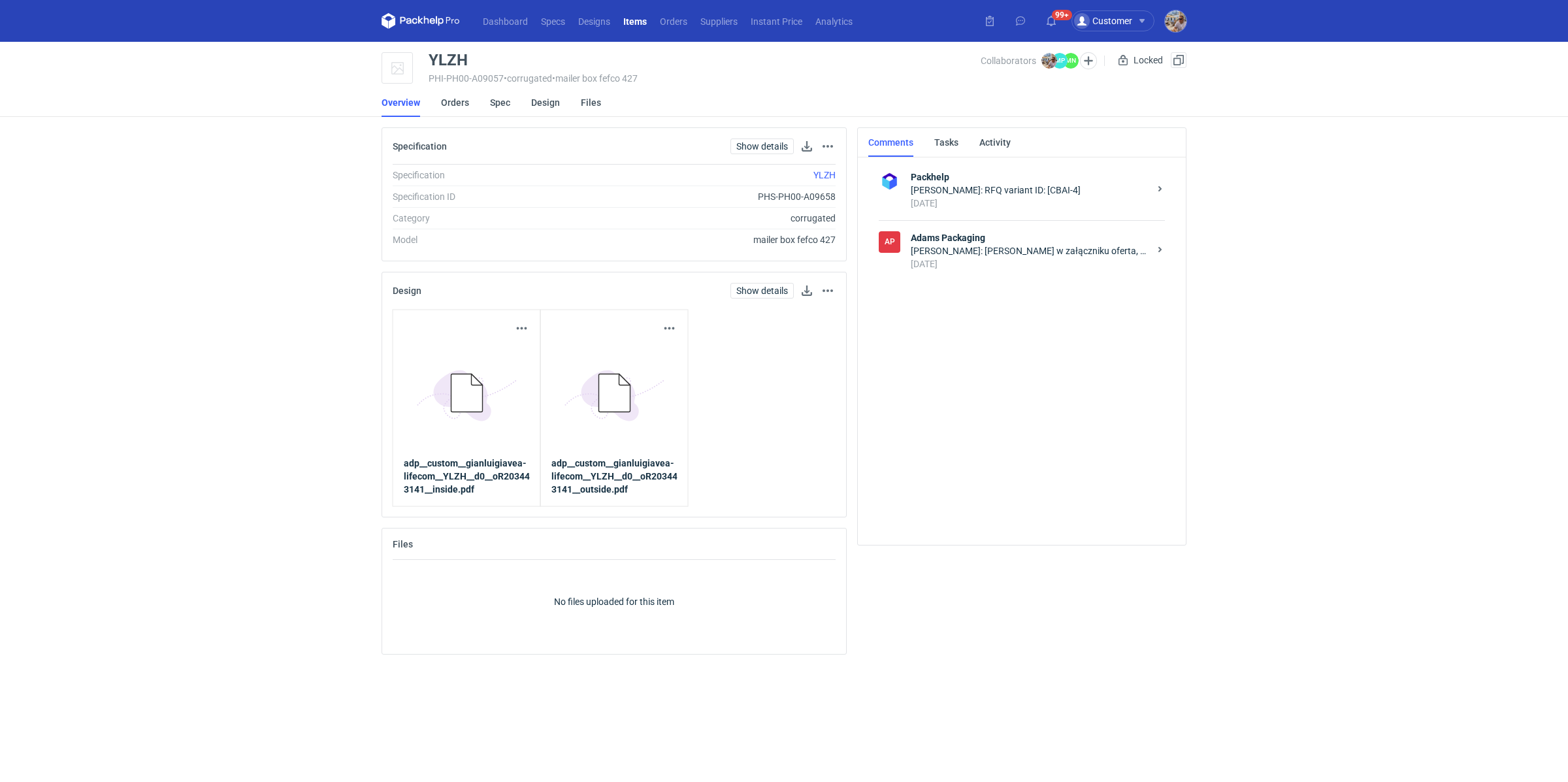
click at [996, 265] on div "[DATE]" at bounding box center [1030, 264] width 239 height 13
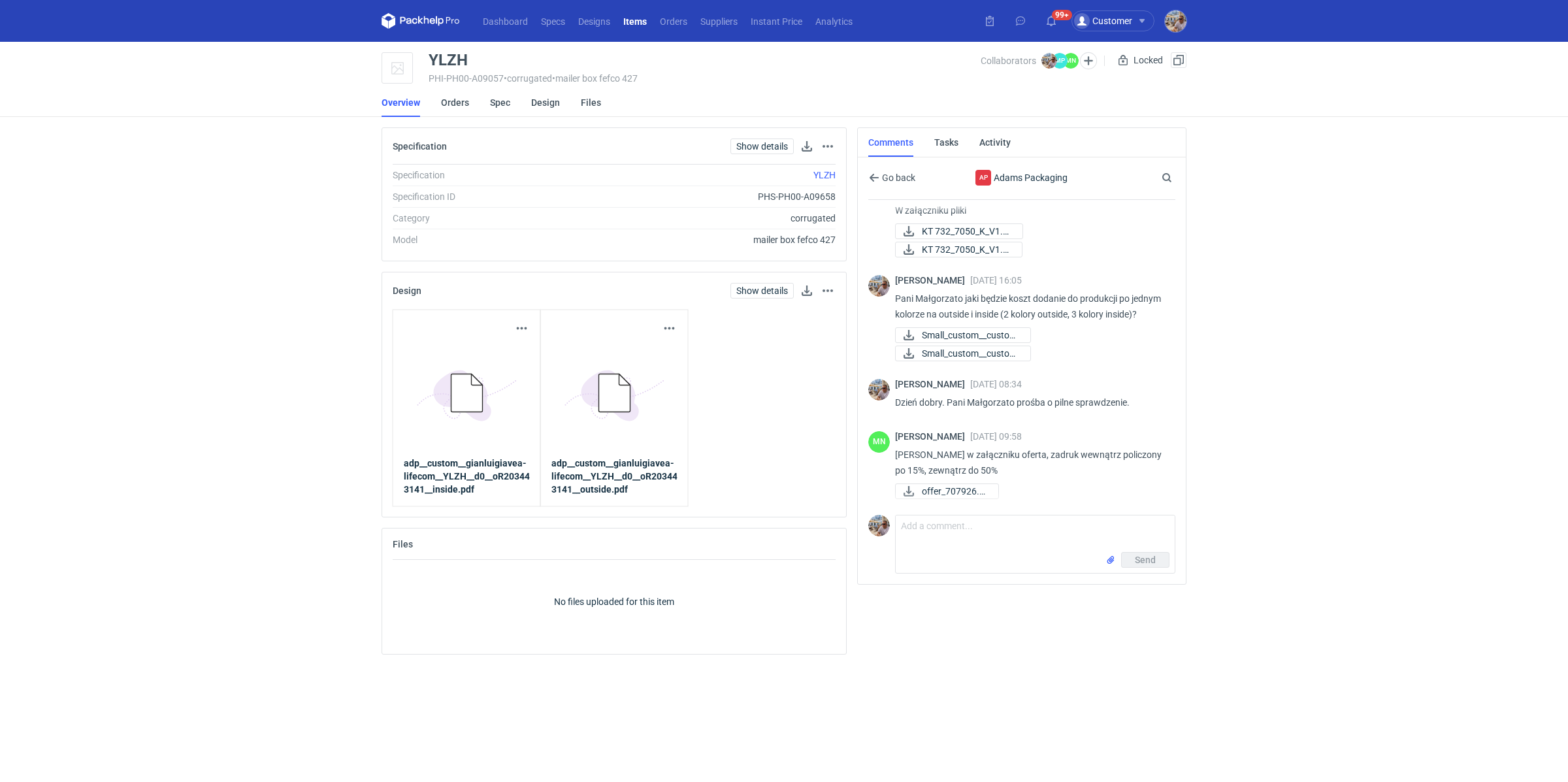
scroll to position [124, 0]
click at [950, 488] on span "offer_707926.pdf" at bounding box center [955, 491] width 66 height 14
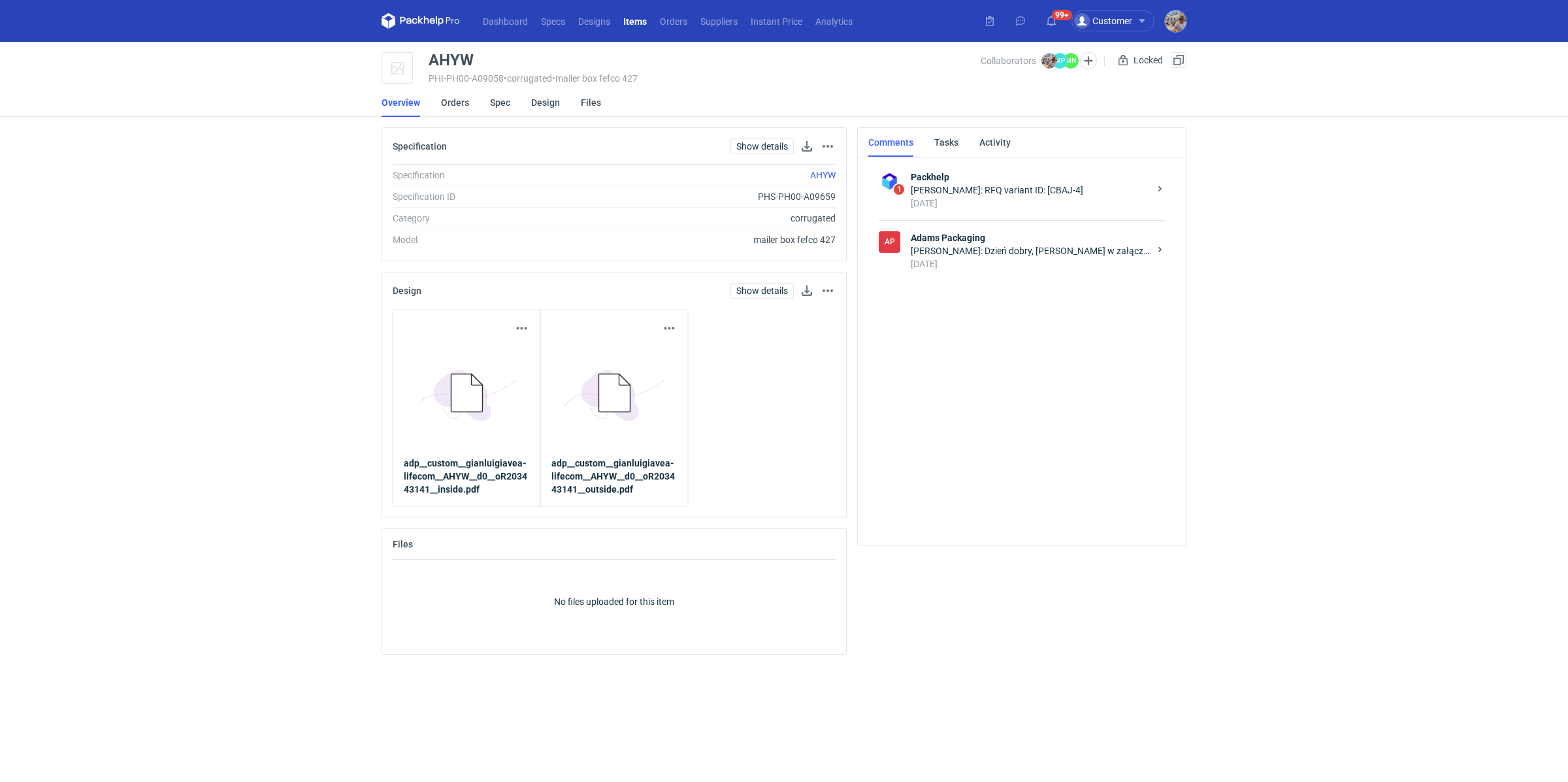
click at [970, 262] on div "6 days ago" at bounding box center [1030, 264] width 239 height 13
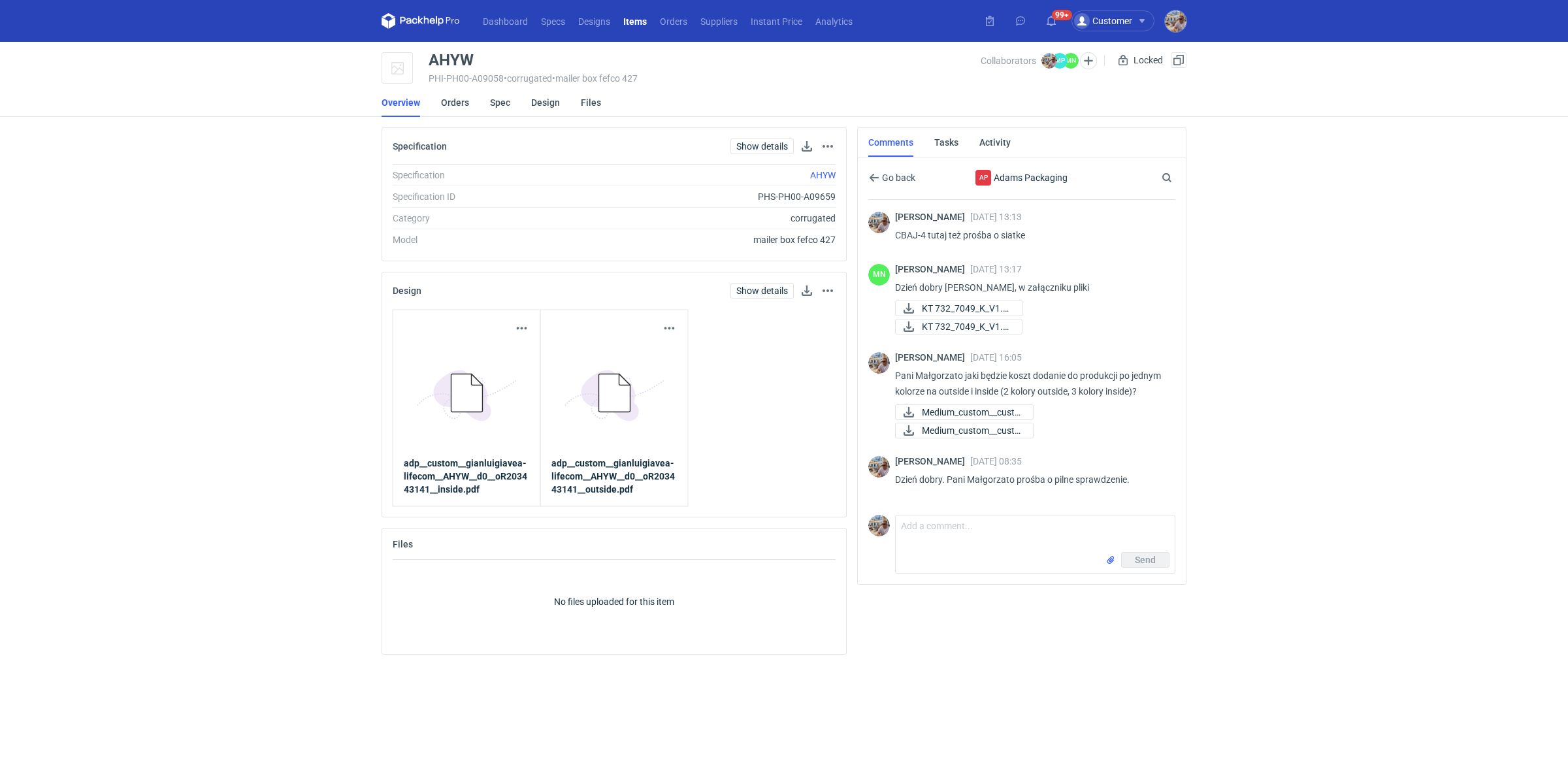
scroll to position [92, 0]
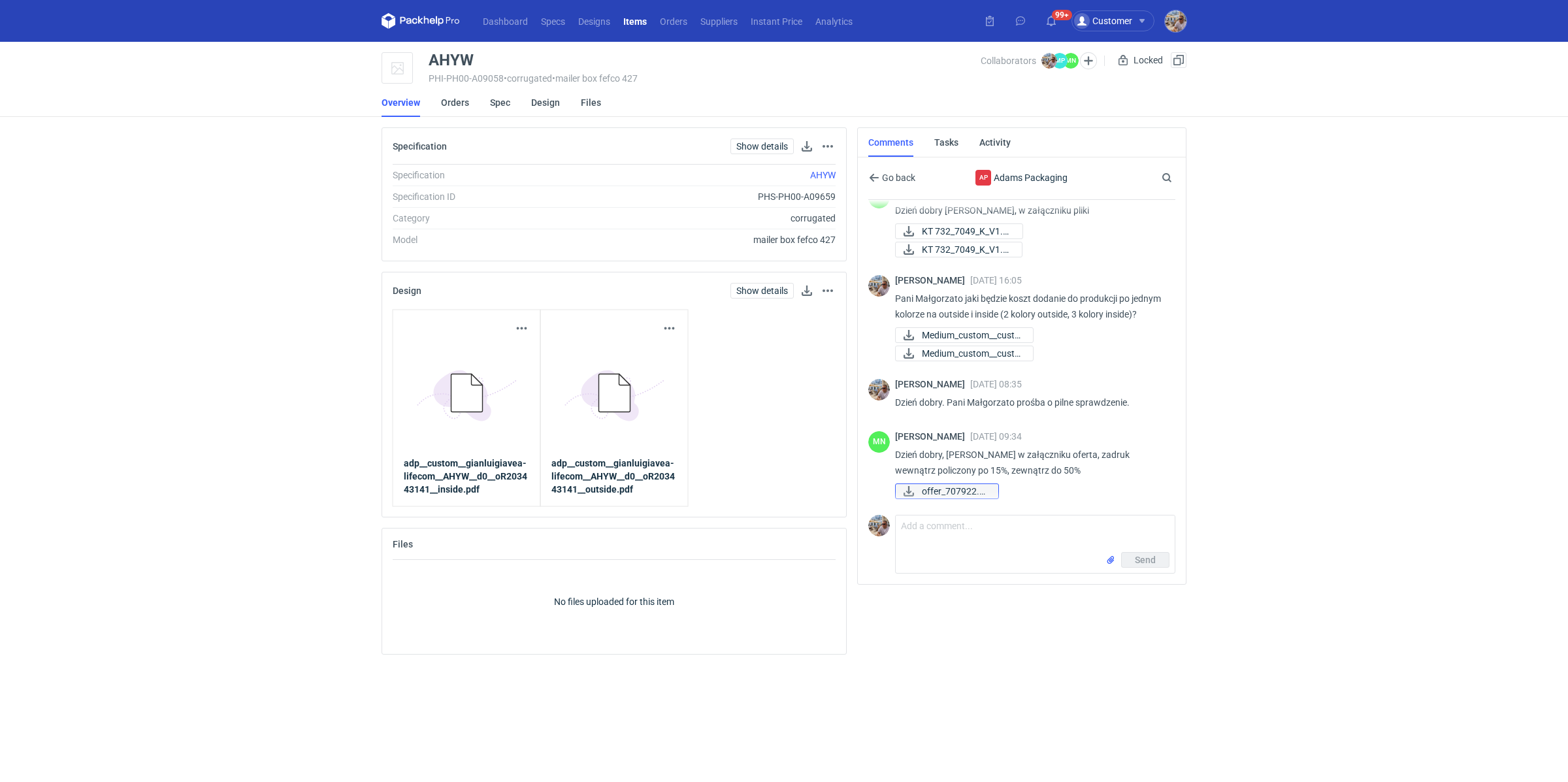
click at [977, 491] on span "offer_707922.pdf" at bounding box center [955, 491] width 66 height 14
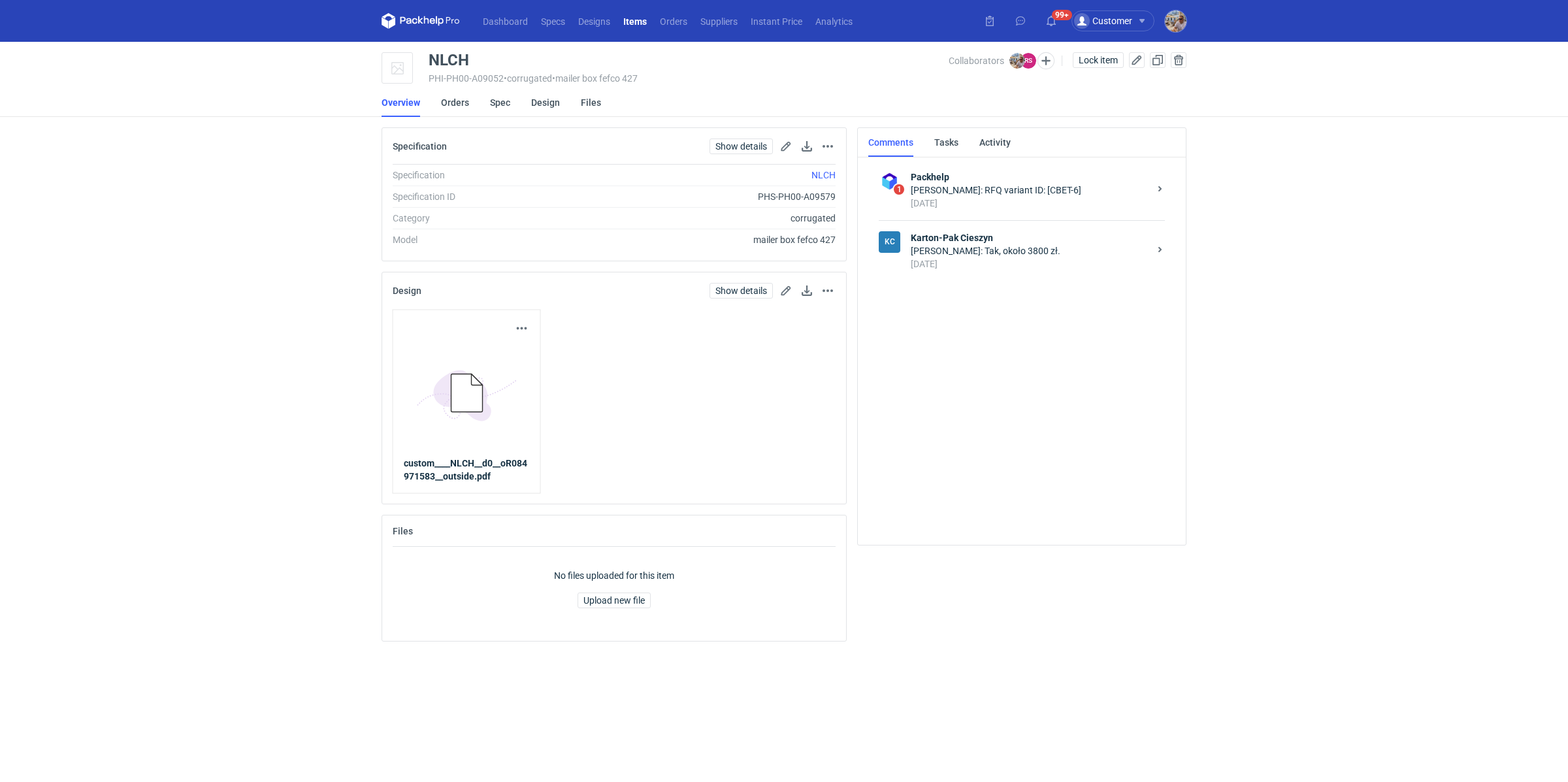
click at [982, 264] on div "5 days ago" at bounding box center [1030, 264] width 239 height 13
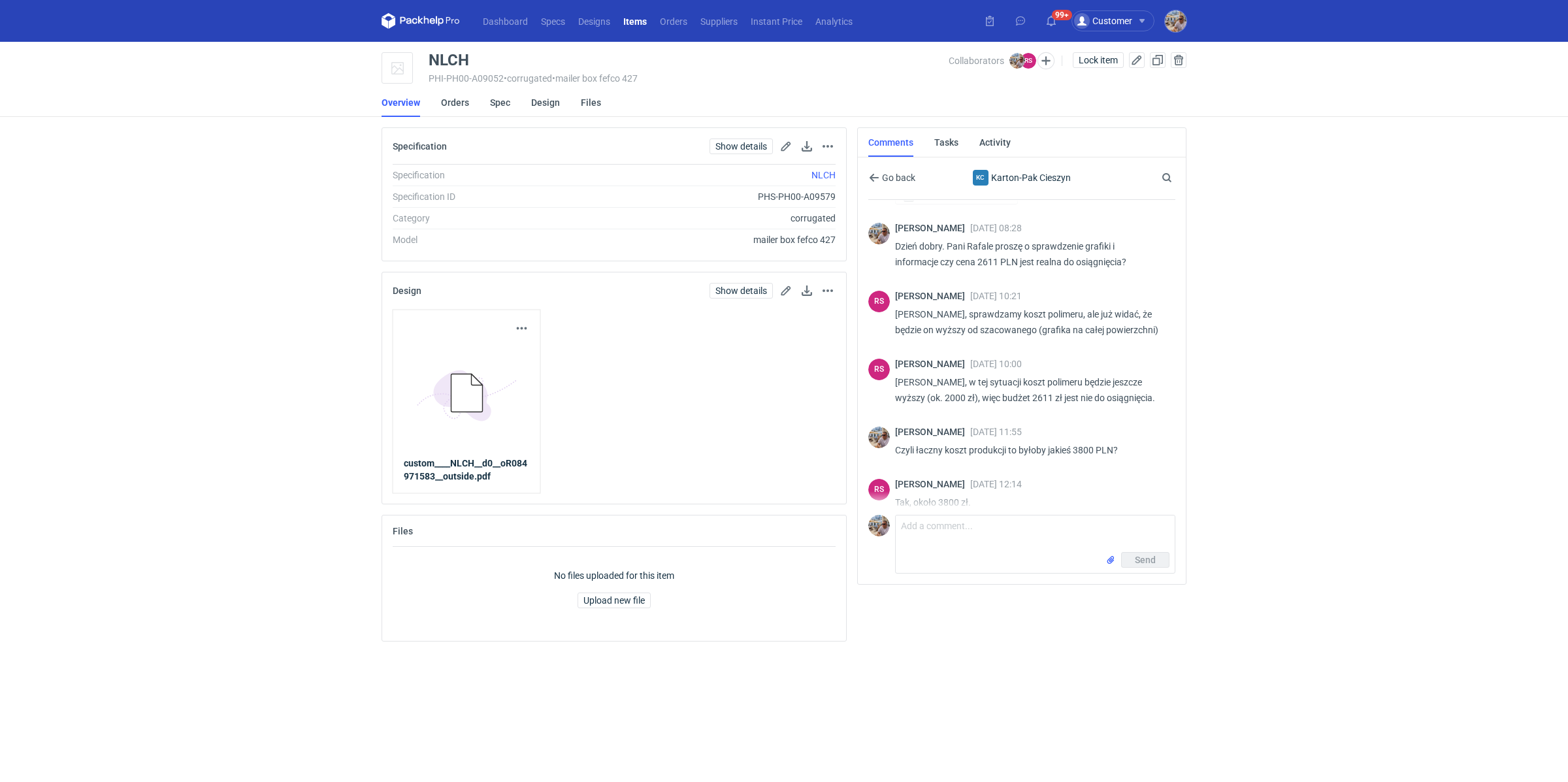
scroll to position [354, 0]
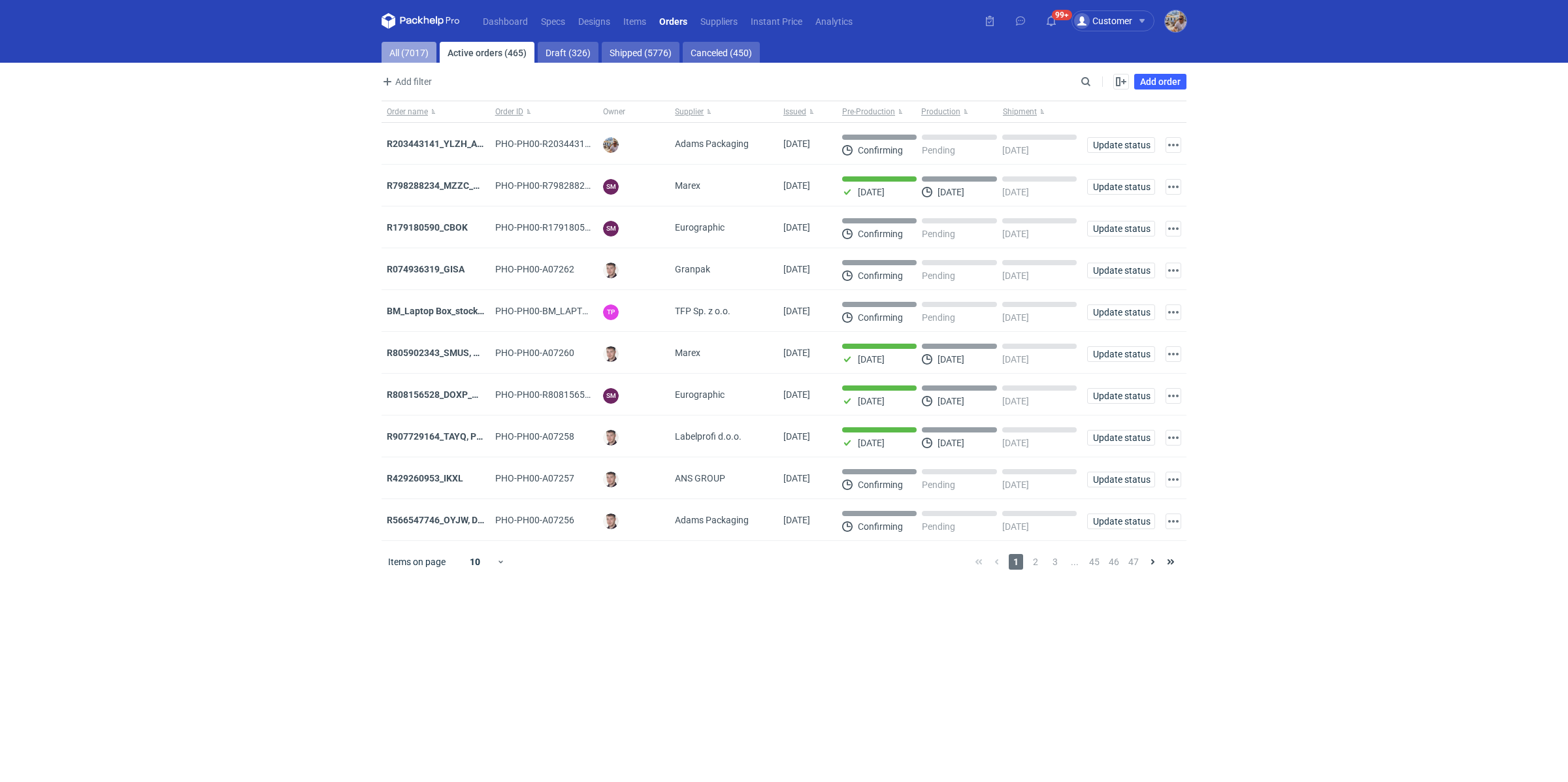
click at [402, 57] on link "All (7017)" at bounding box center [409, 53] width 55 height 21
click at [1088, 80] on input "Search" at bounding box center [1029, 81] width 129 height 15
click at [645, 27] on link "Items" at bounding box center [634, 21] width 36 height 15
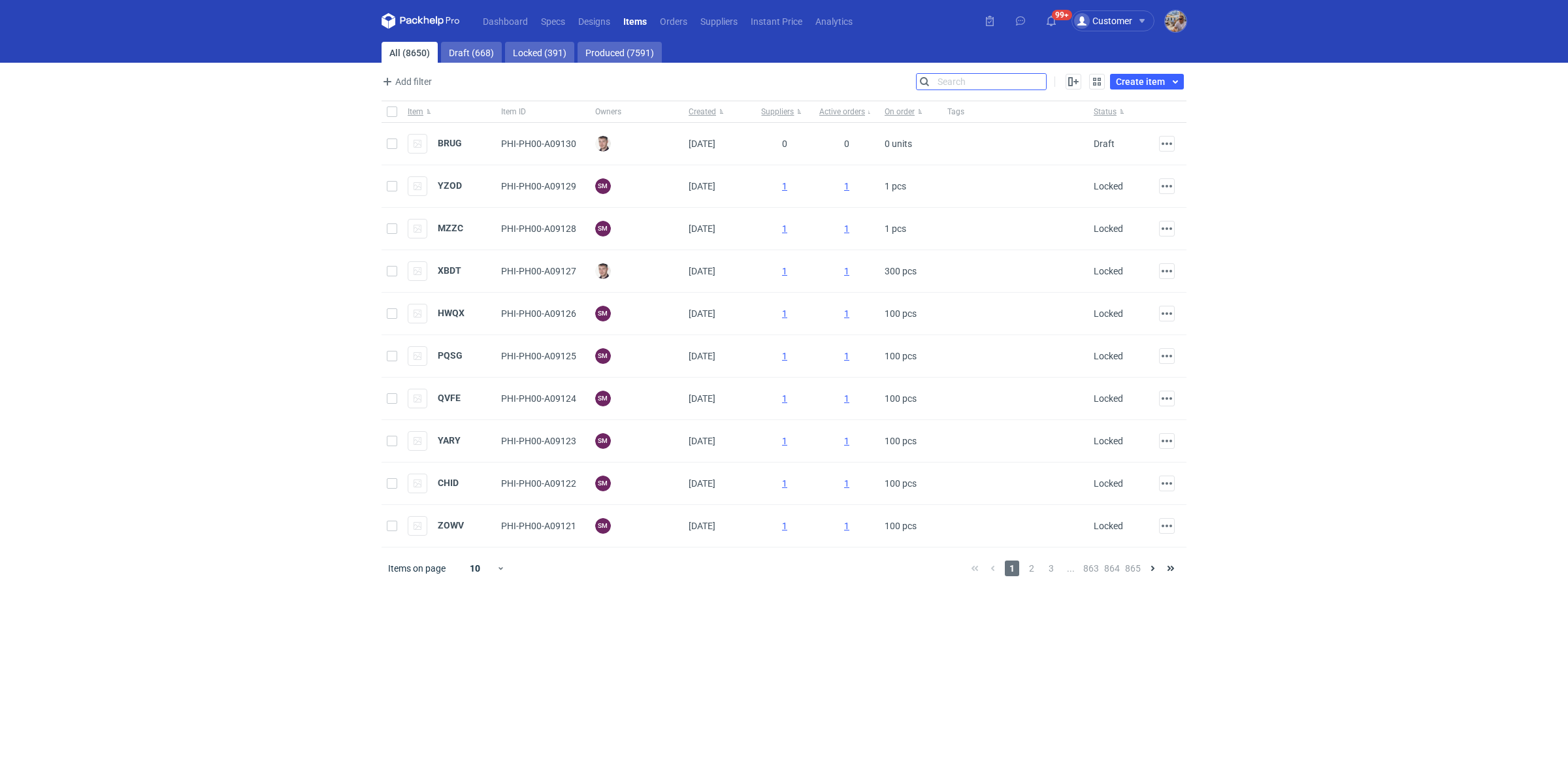
click at [1043, 79] on input "Search" at bounding box center [982, 81] width 129 height 15
paste input "R995323239"
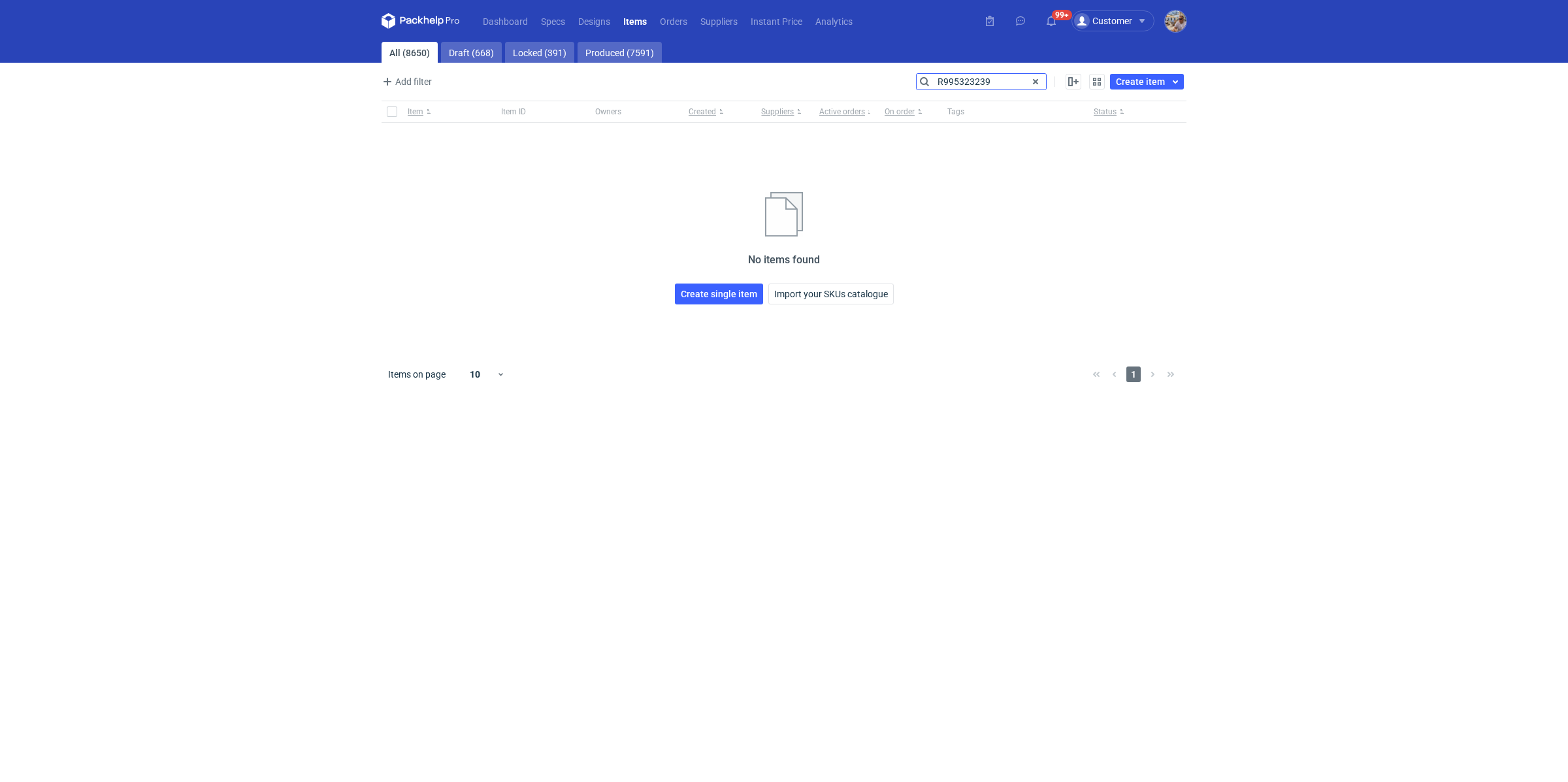
drag, startPoint x: 1003, startPoint y: 81, endPoint x: 930, endPoint y: 79, distance: 73.0
click at [930, 79] on input "R995323239" at bounding box center [982, 81] width 129 height 15
type input "KWOH"
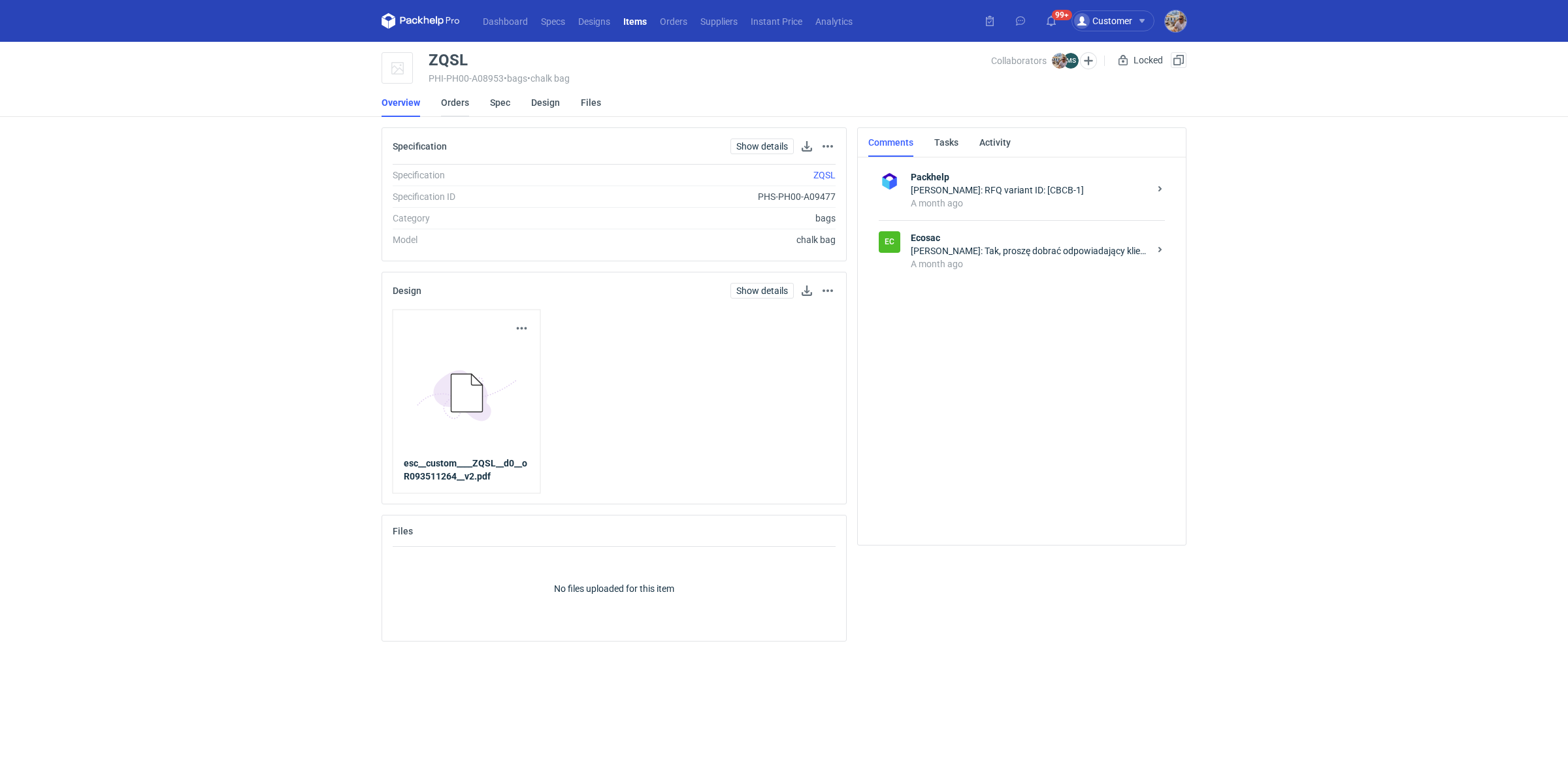
click at [445, 102] on link "Orders" at bounding box center [455, 102] width 28 height 29
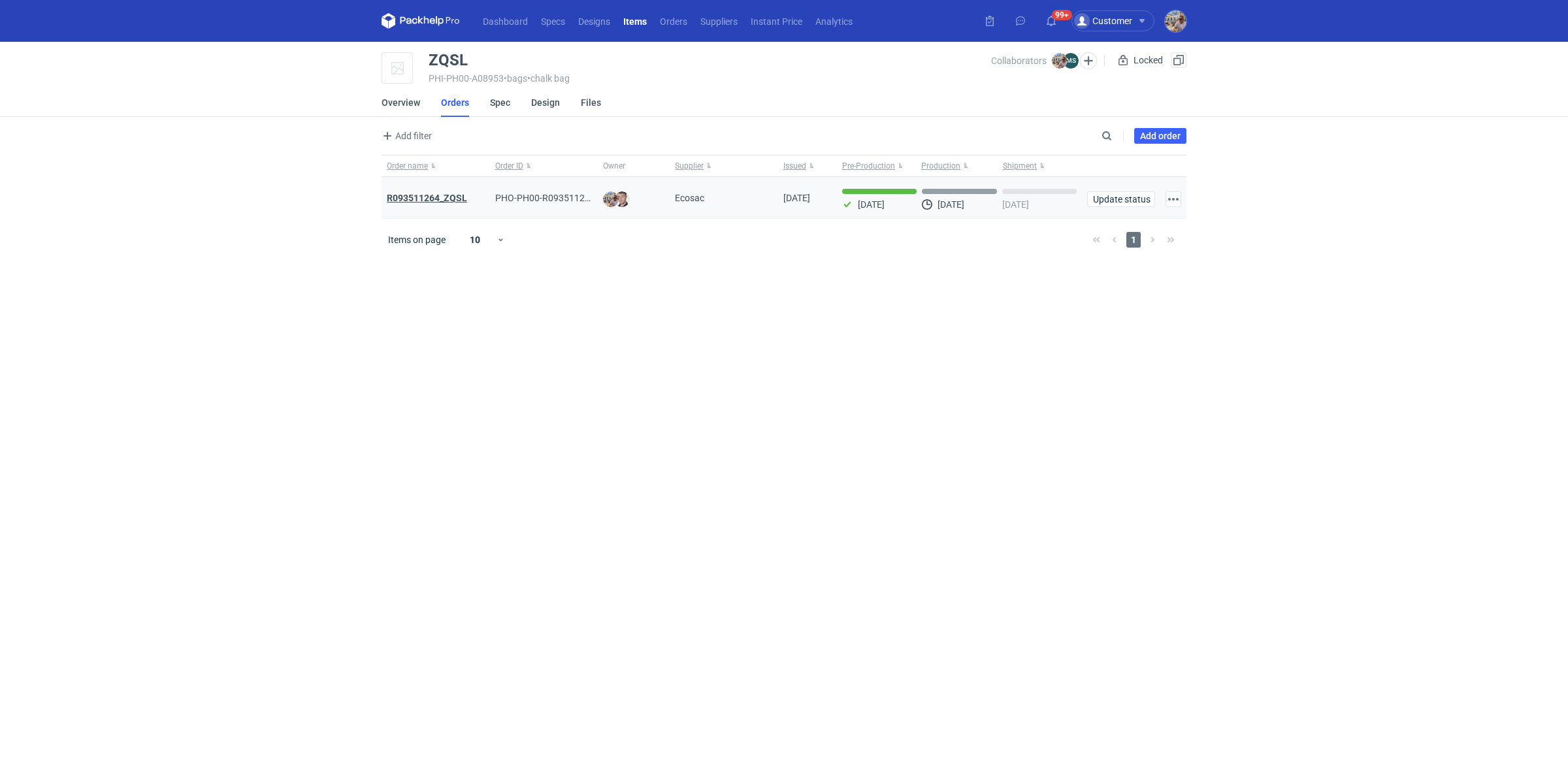
click at [462, 198] on strong "R093511264_ZQSL" at bounding box center [427, 198] width 80 height 11
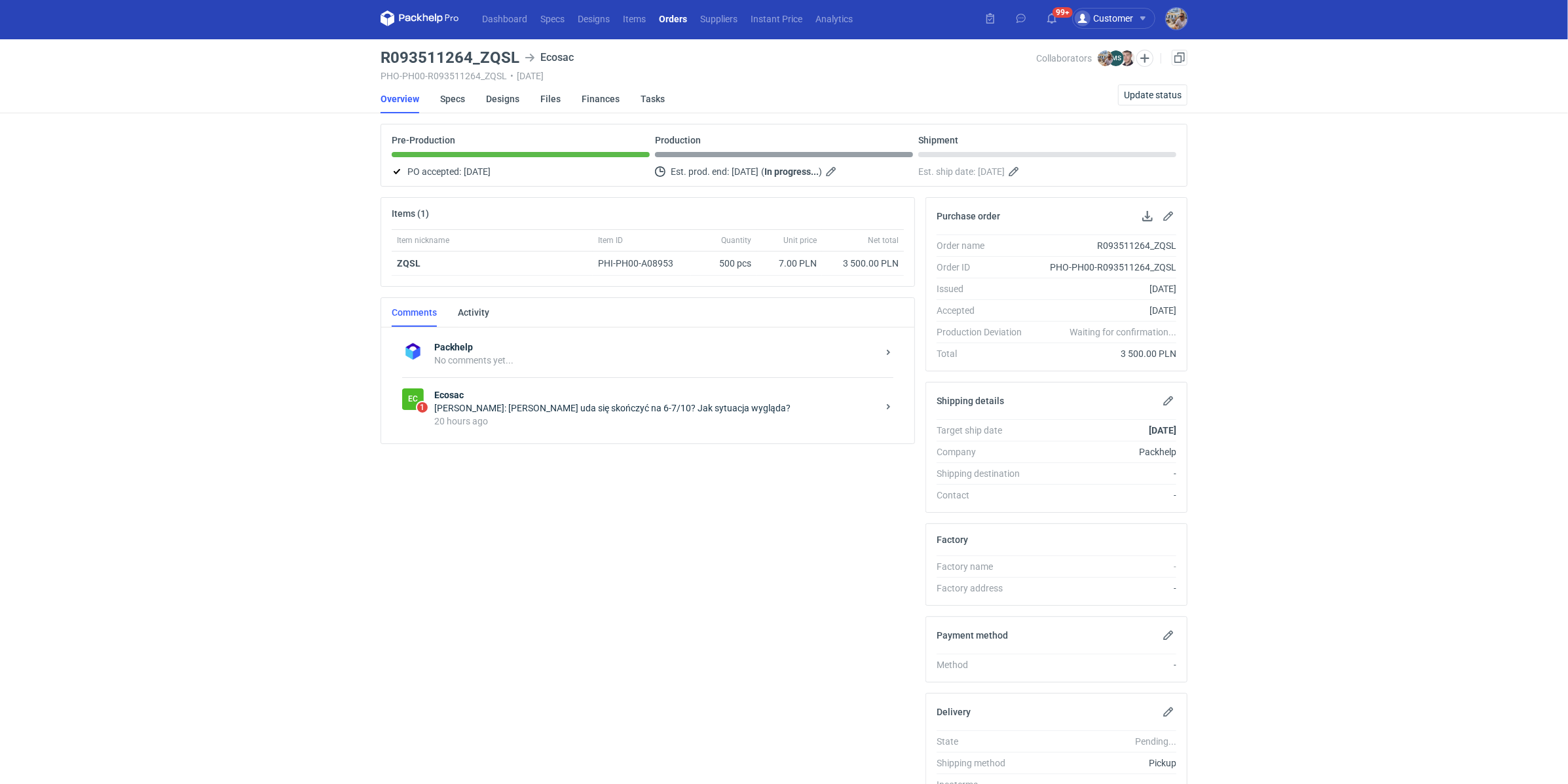
scroll to position [4, 0]
click at [641, 406] on div "Maciej Sikora: Panie Michale uda się skończyć na 6-7/10? Jak sytuacja wygląda?" at bounding box center [656, 407] width 443 height 13
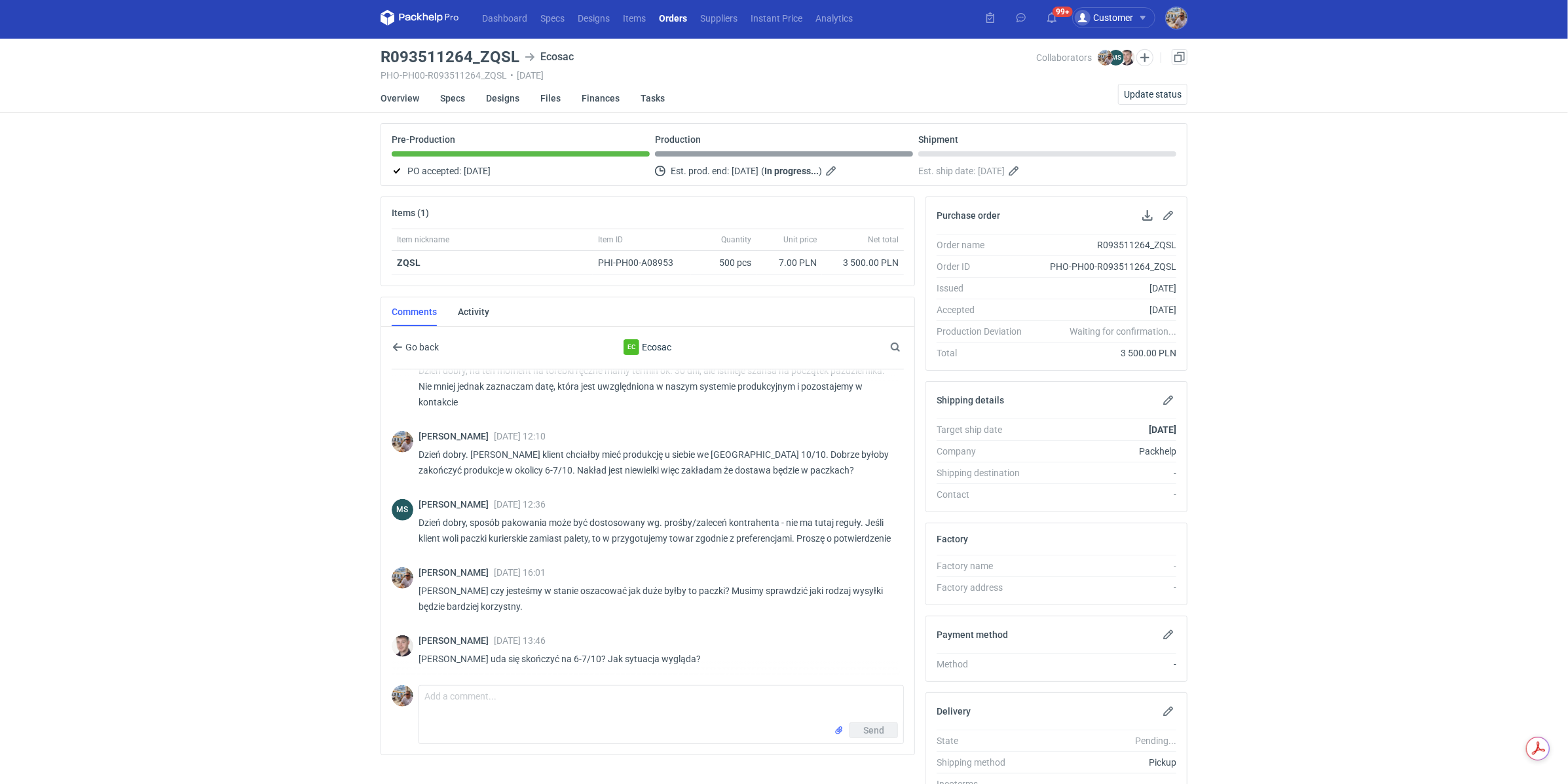
scroll to position [570, 0]
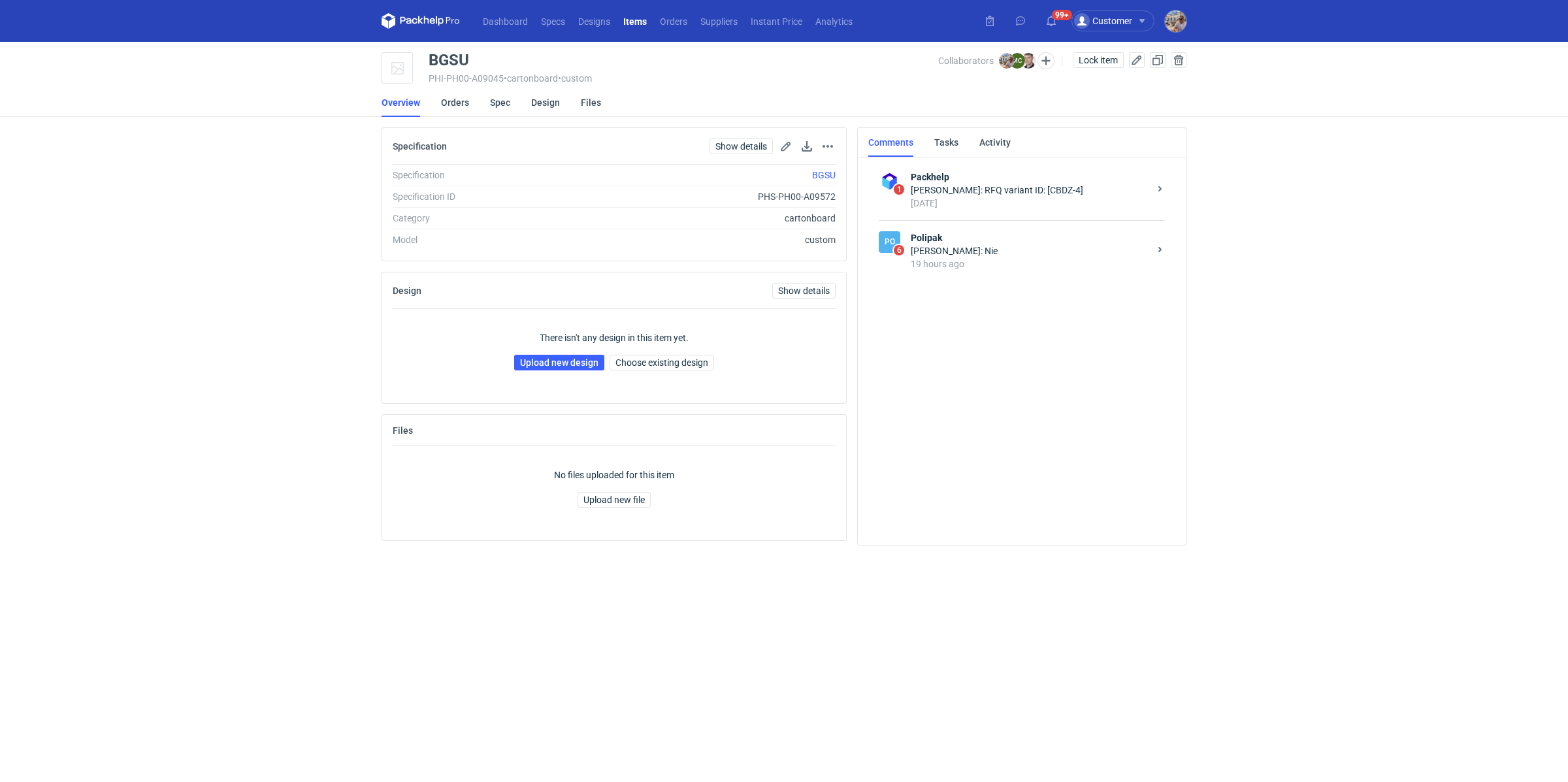
click at [961, 269] on div "19 hours ago" at bounding box center [1030, 264] width 239 height 13
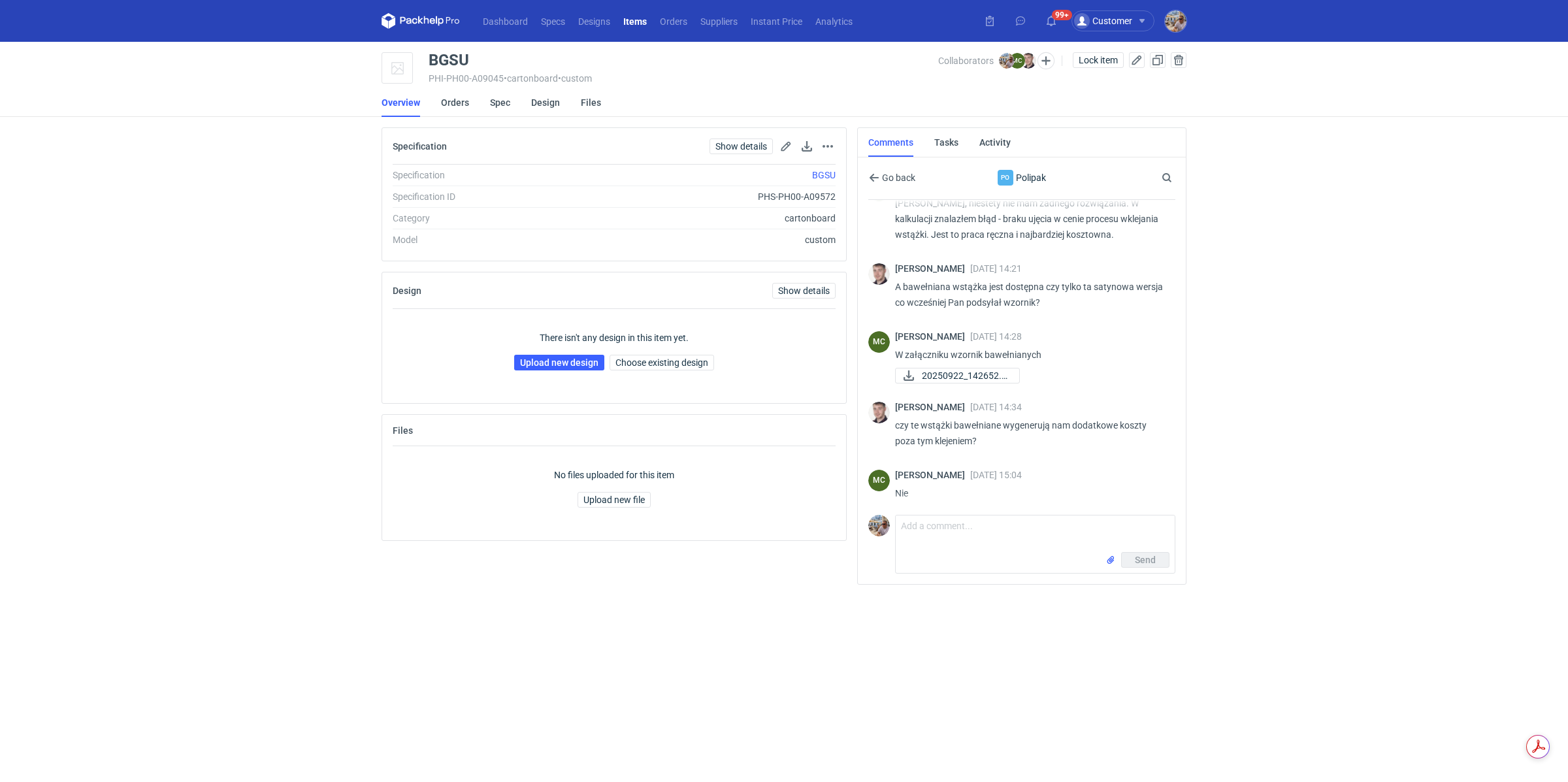
scroll to position [1094, 0]
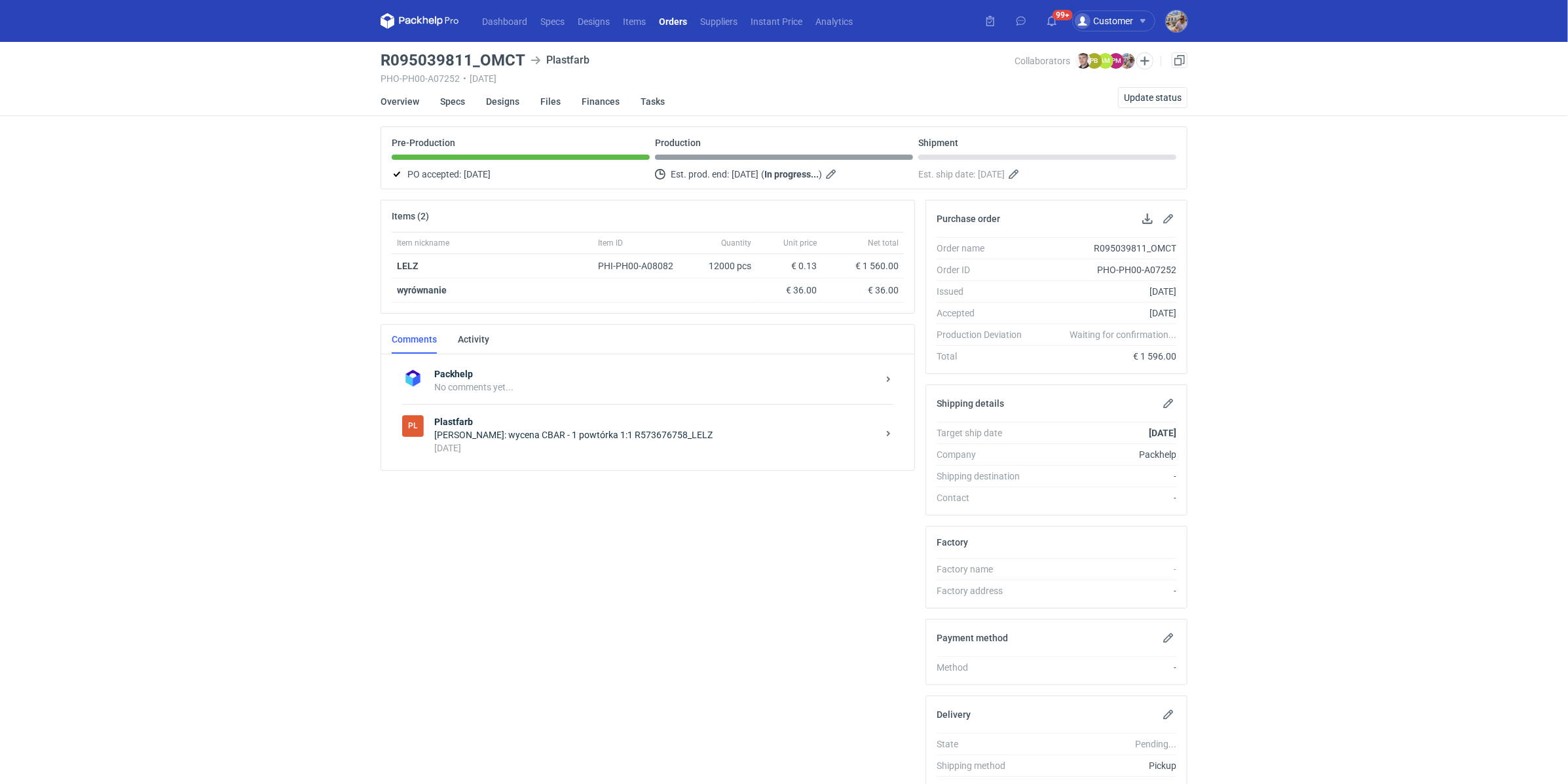
click at [561, 441] on div "[DATE]" at bounding box center [656, 448] width 443 height 13
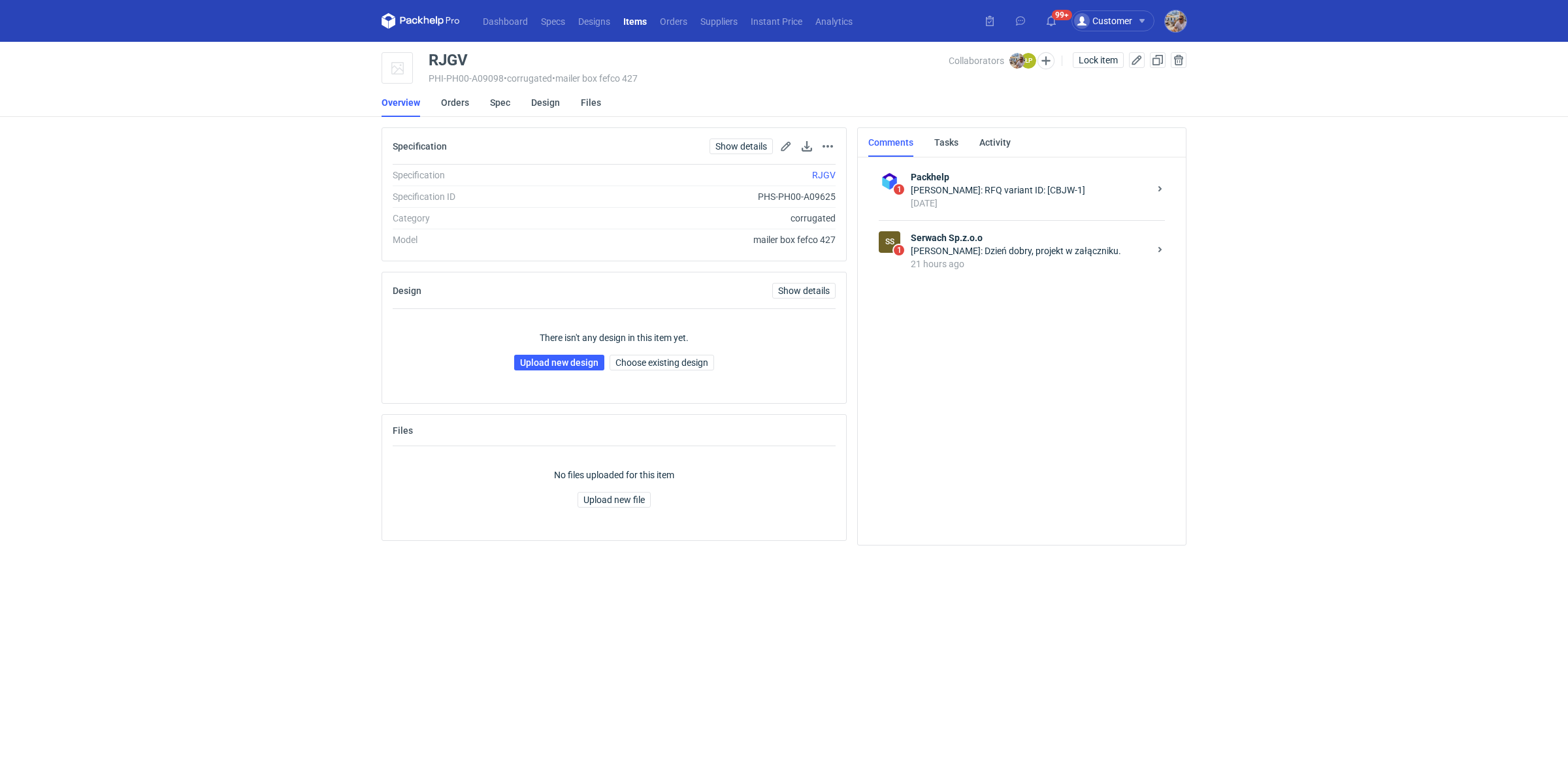
click at [1016, 259] on div "21 hours ago" at bounding box center [1030, 264] width 239 height 13
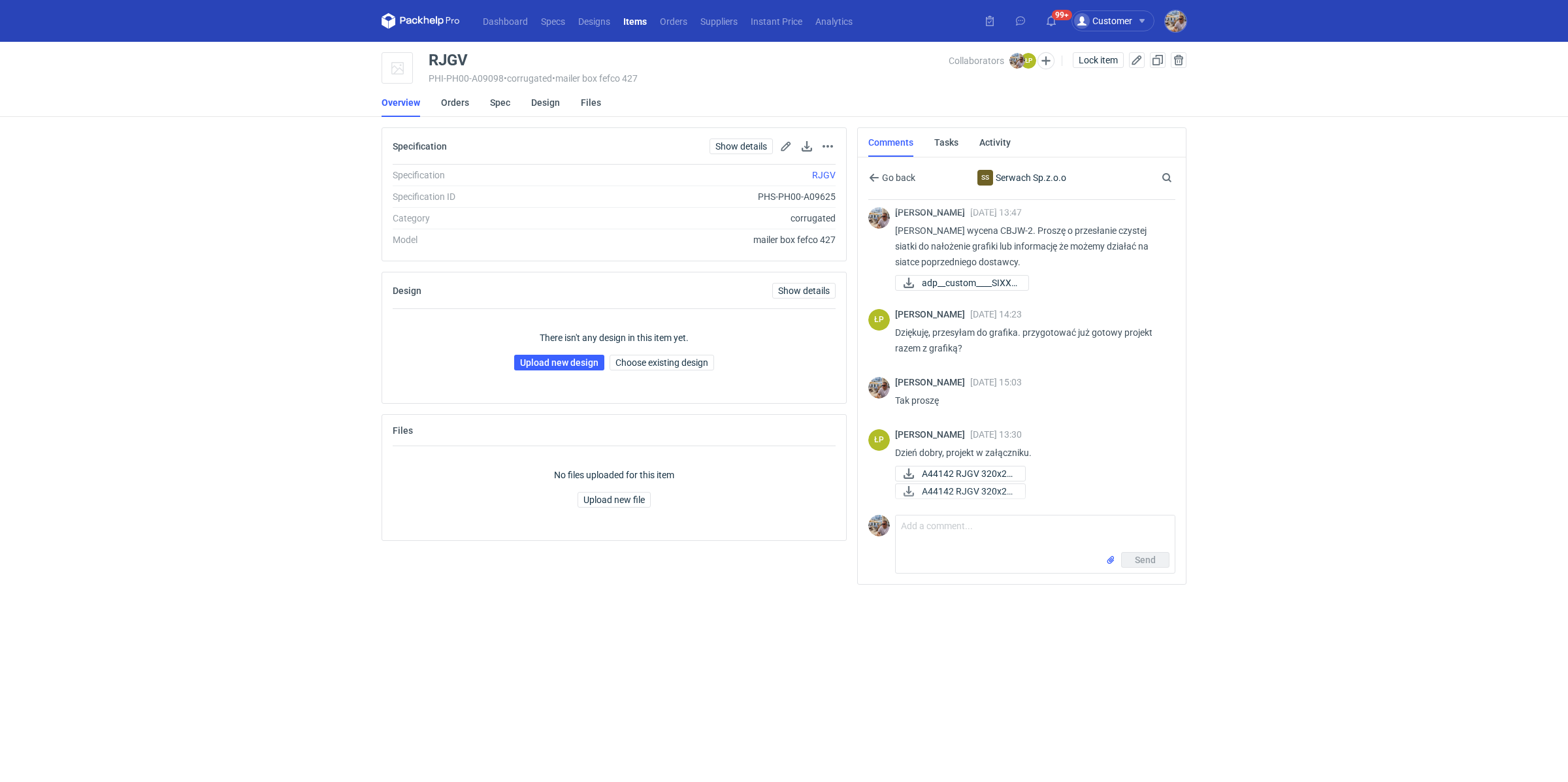
scroll to position [4, 0]
click at [939, 471] on span "A44142 RJGV 320x22..." at bounding box center [968, 474] width 93 height 14
click at [947, 493] on span "A44142 RJGV 320x22..." at bounding box center [968, 491] width 93 height 14
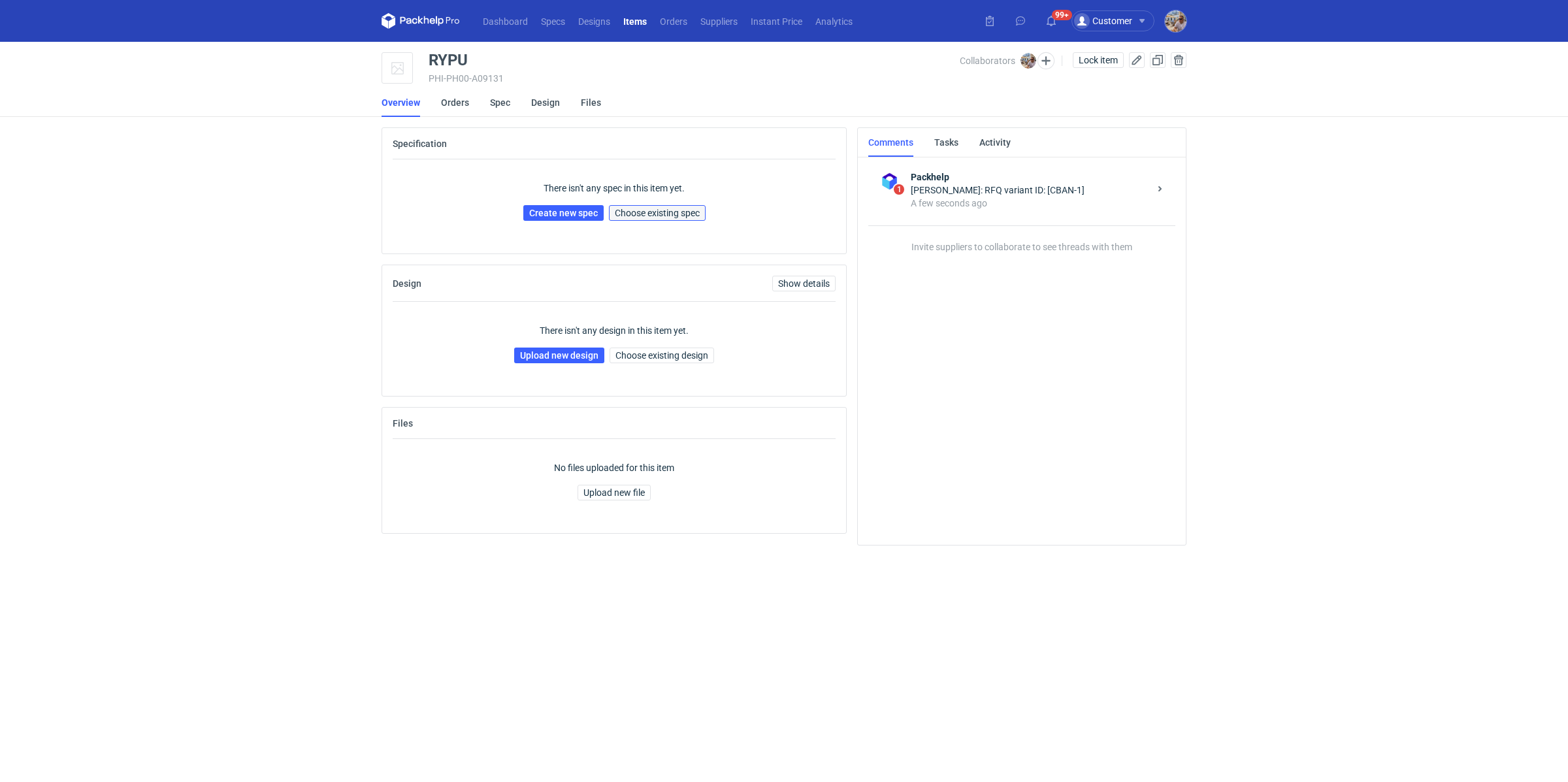
click at [682, 213] on span "Choose existing spec" at bounding box center [657, 213] width 85 height 9
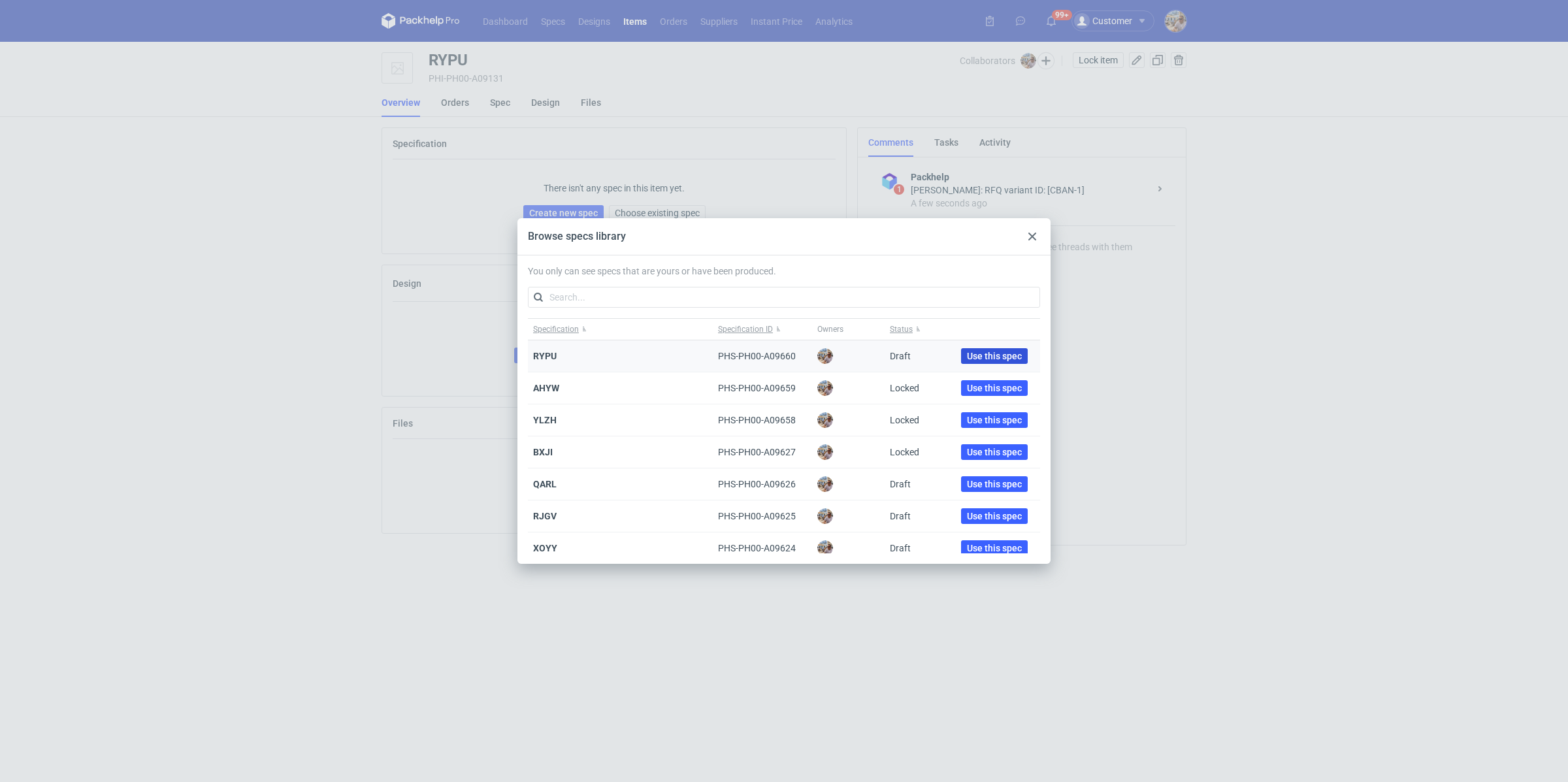
click at [989, 359] on span "Use this spec" at bounding box center [994, 356] width 55 height 9
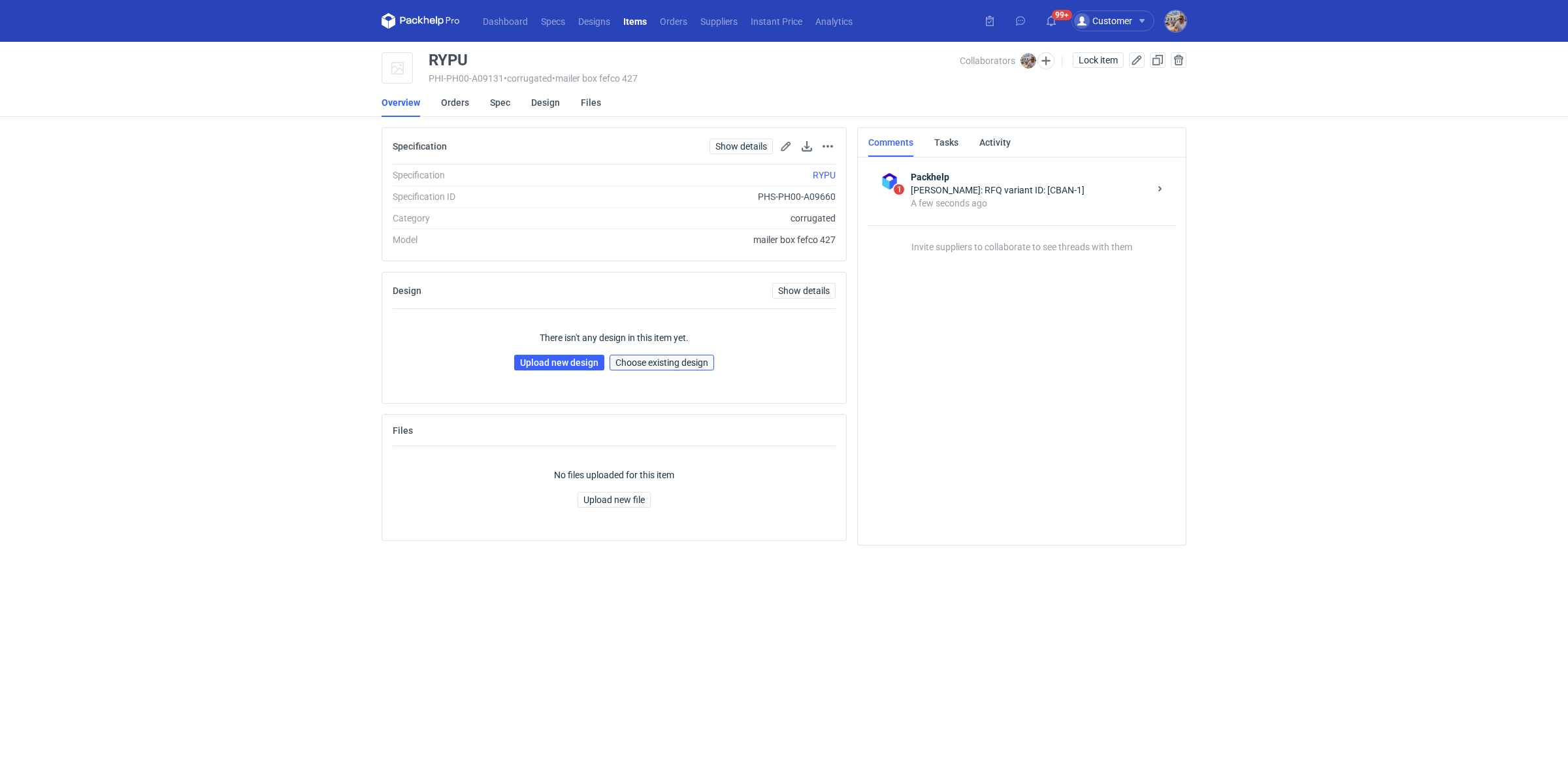
click at [647, 366] on span "Choose existing design" at bounding box center [662, 362] width 93 height 9
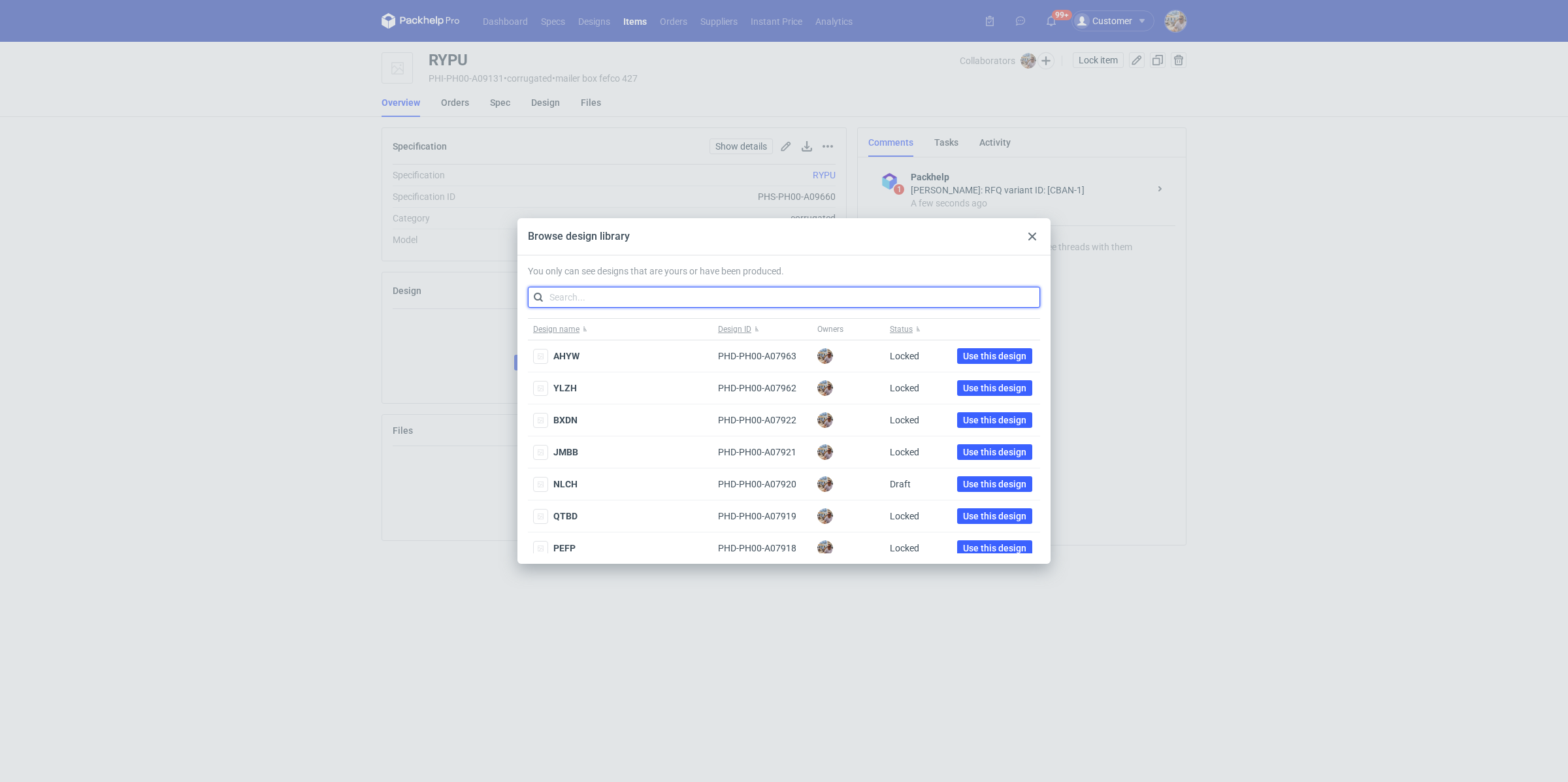
click at [606, 288] on input "text" at bounding box center [784, 298] width 513 height 21
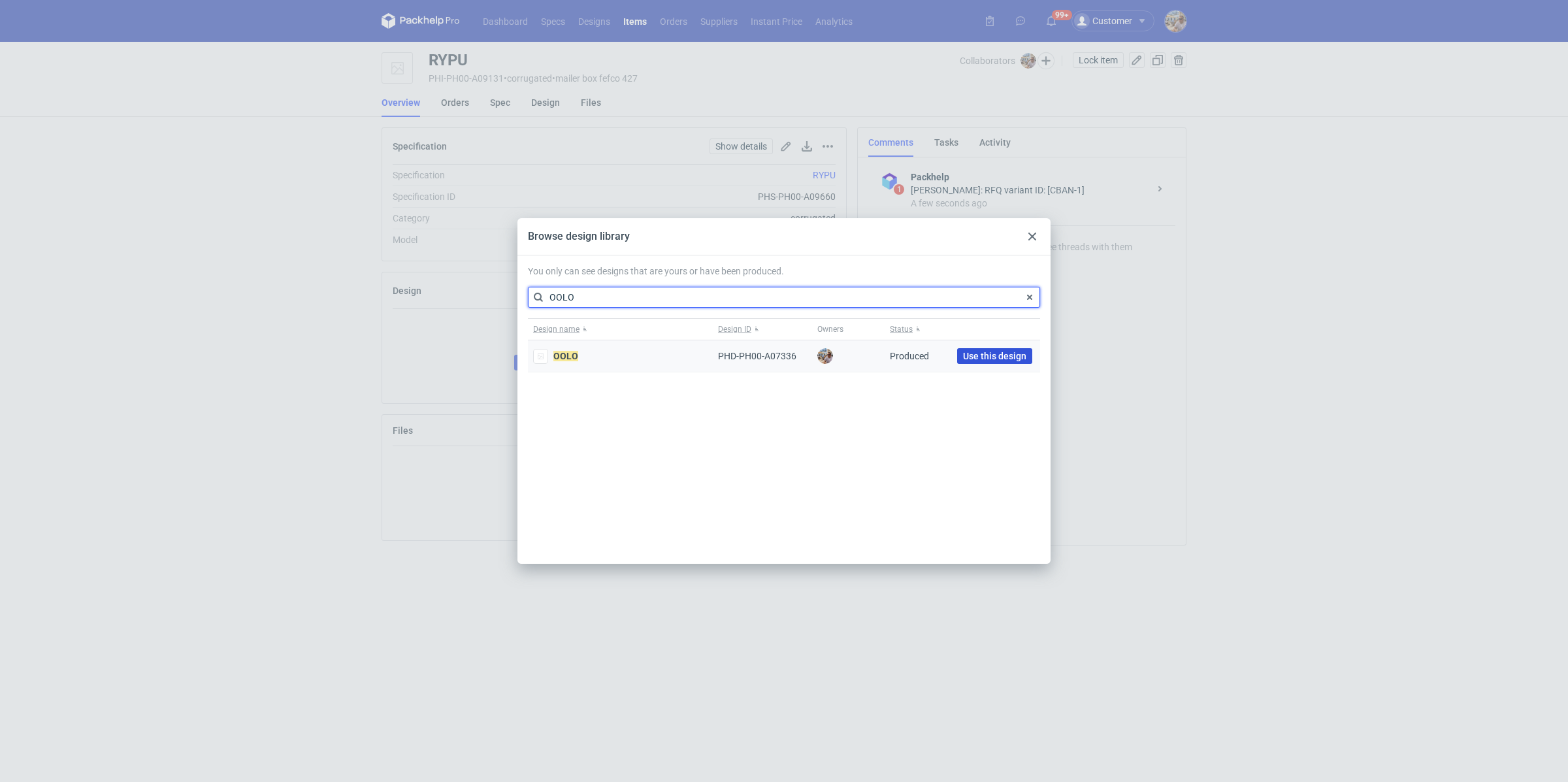
type input "OOLO"
click at [984, 353] on span "Use this design" at bounding box center [995, 356] width 63 height 9
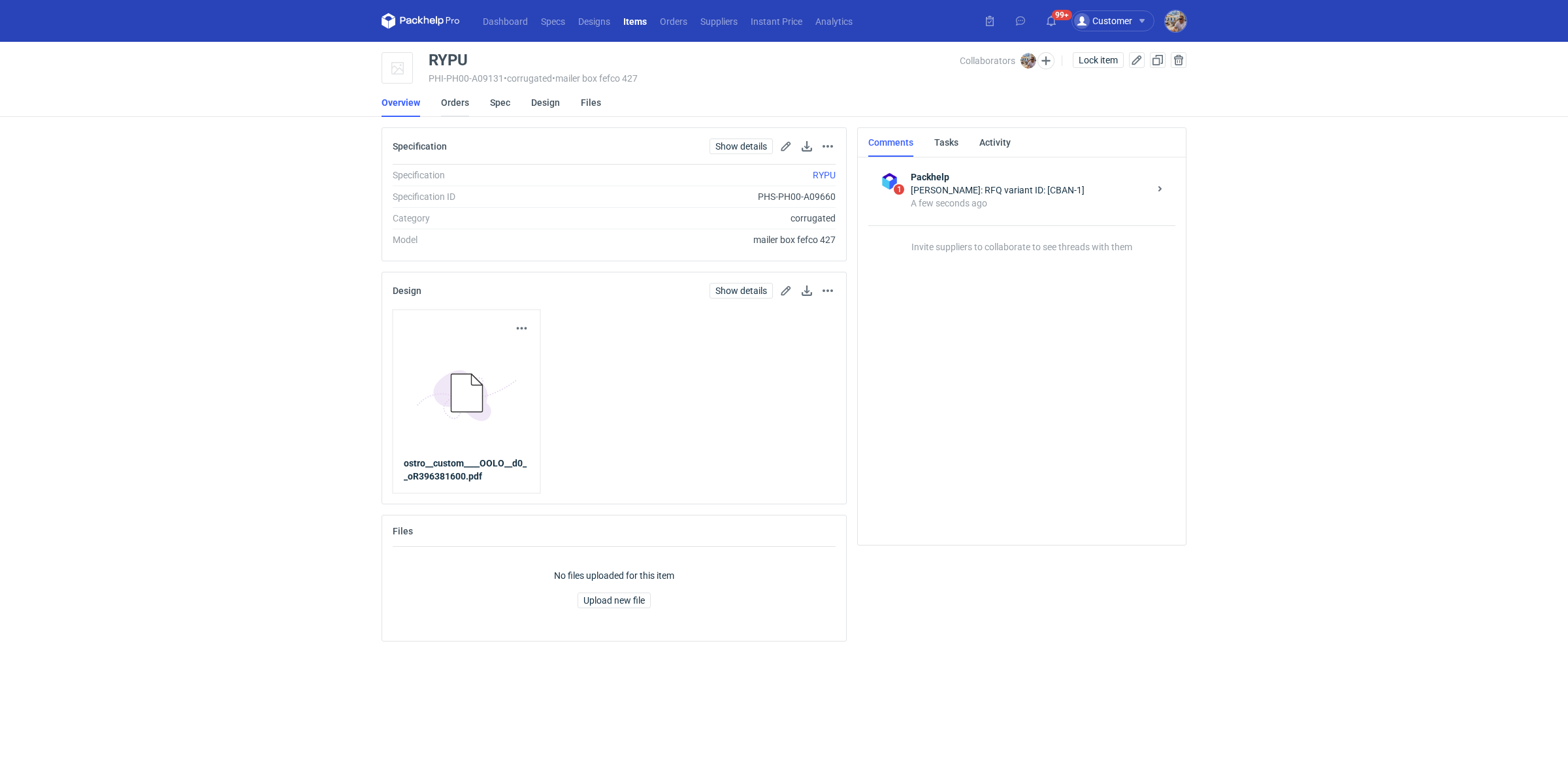
click at [465, 107] on link "Orders" at bounding box center [455, 102] width 28 height 29
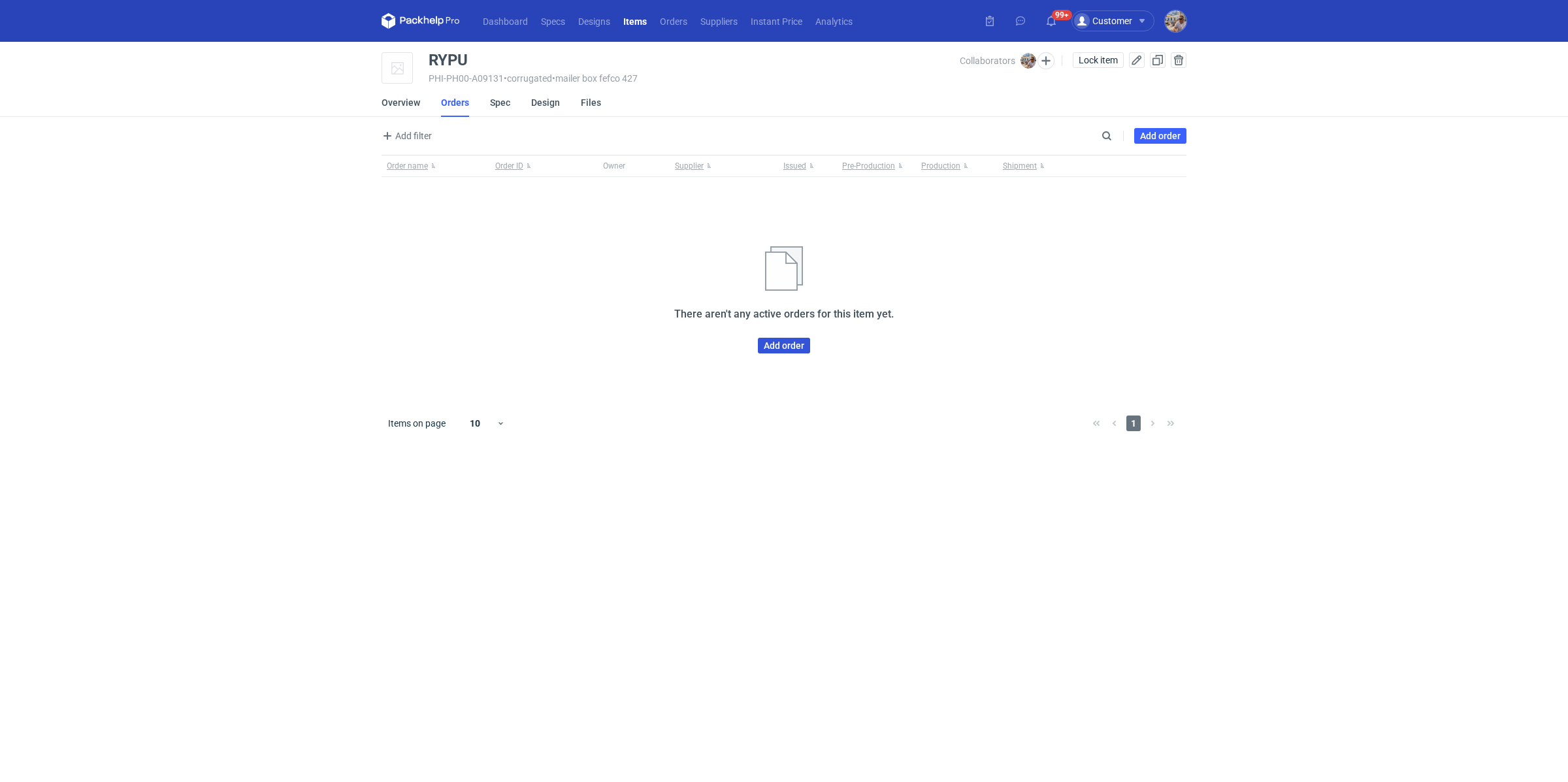
click at [782, 345] on link "Add order" at bounding box center [784, 345] width 52 height 15
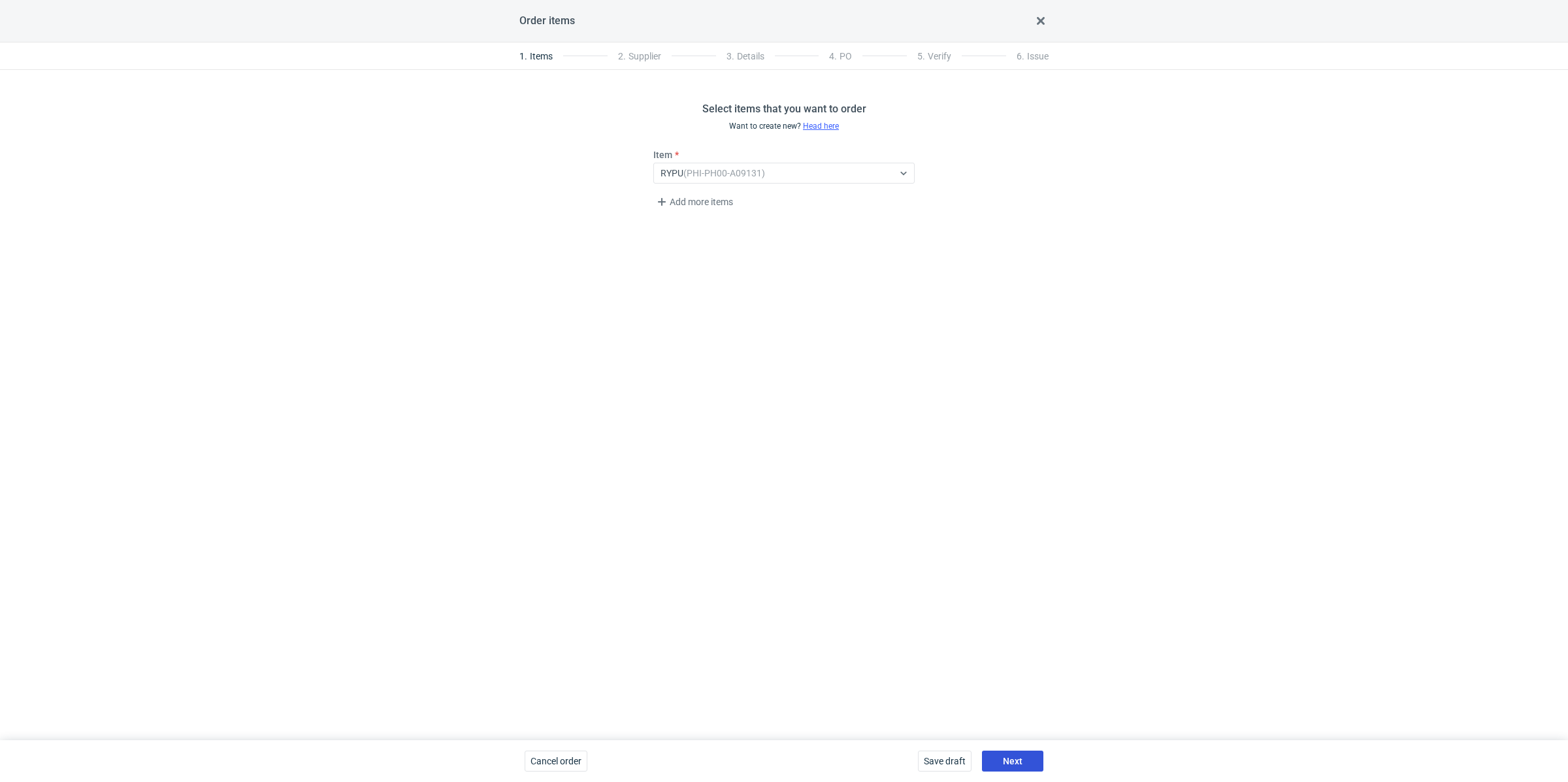
click at [1027, 753] on button "Next" at bounding box center [1013, 761] width 61 height 21
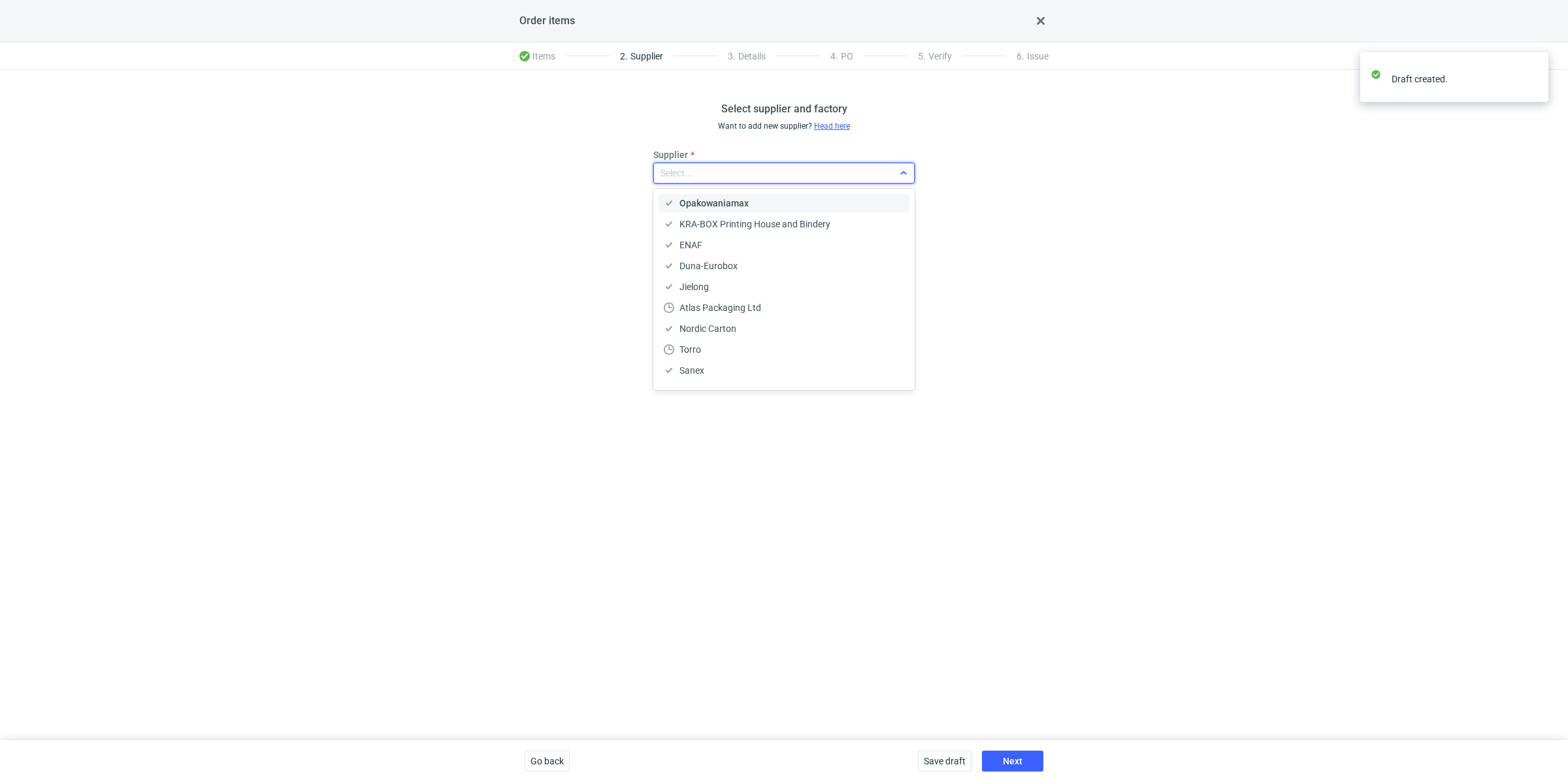
click at [674, 168] on div "Select..." at bounding box center [677, 173] width 32 height 13
type input "janbox"
click at [734, 190] on div "JANBOX" at bounding box center [784, 203] width 261 height 29
click at [734, 197] on div "JANBOX" at bounding box center [784, 203] width 240 height 13
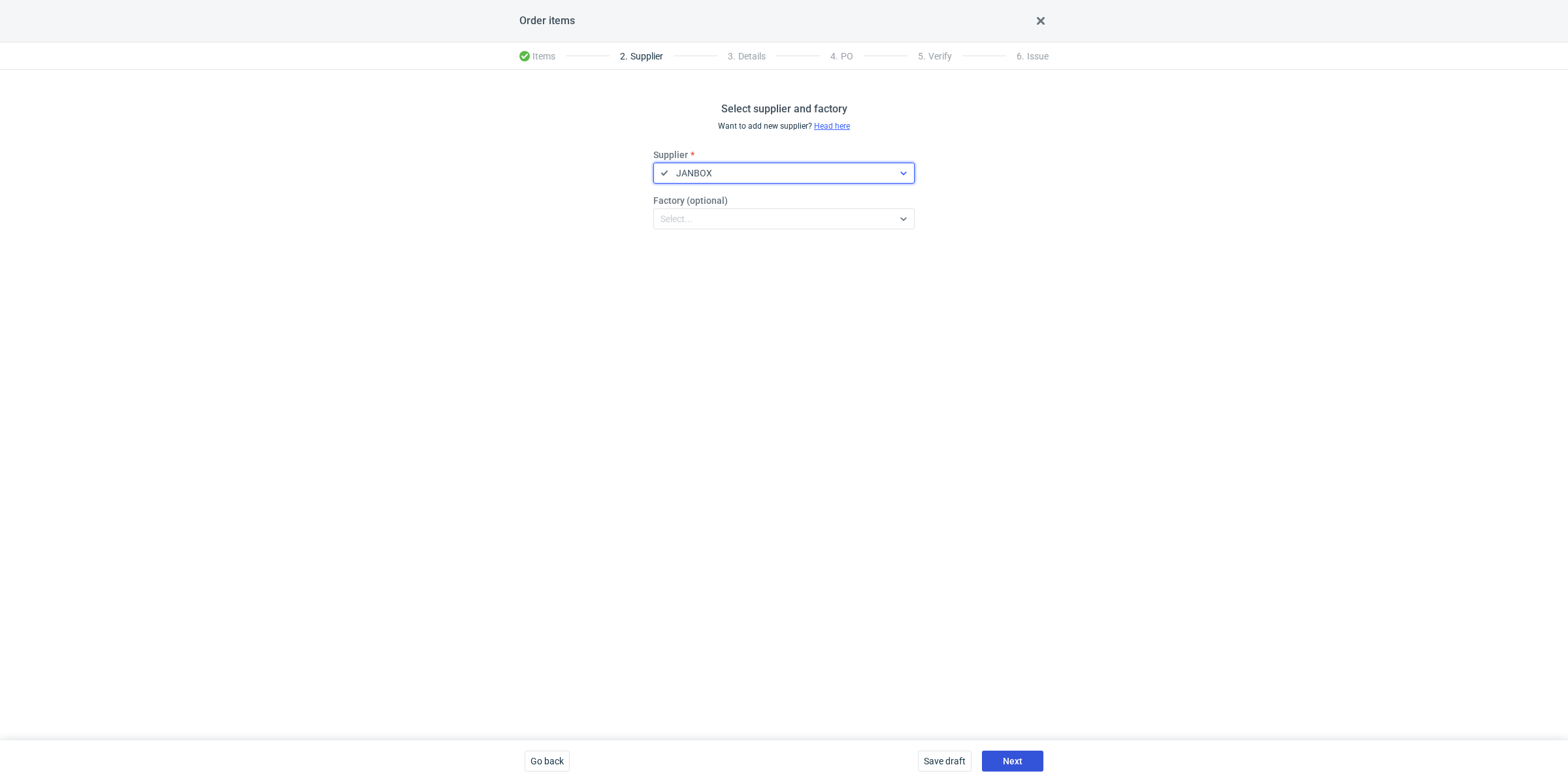
click at [997, 753] on button "Next" at bounding box center [1013, 761] width 61 height 21
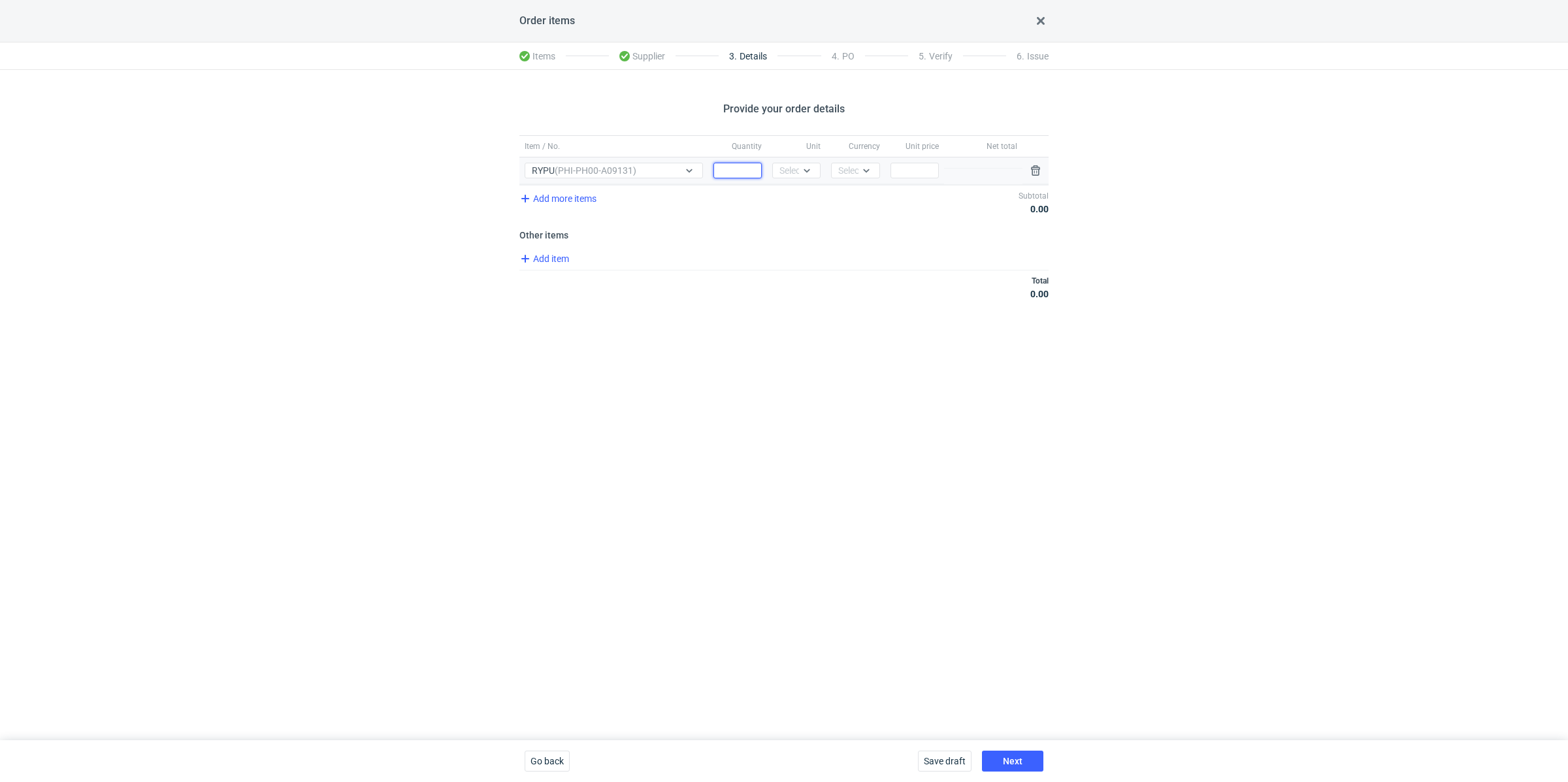
click at [743, 168] on input "Quantity" at bounding box center [737, 171] width 48 height 15
paste input "20000"
type input "20000"
click at [785, 171] on div "Select..." at bounding box center [796, 171] width 32 height 13
click at [795, 191] on span "pcs" at bounding box center [790, 197] width 14 height 13
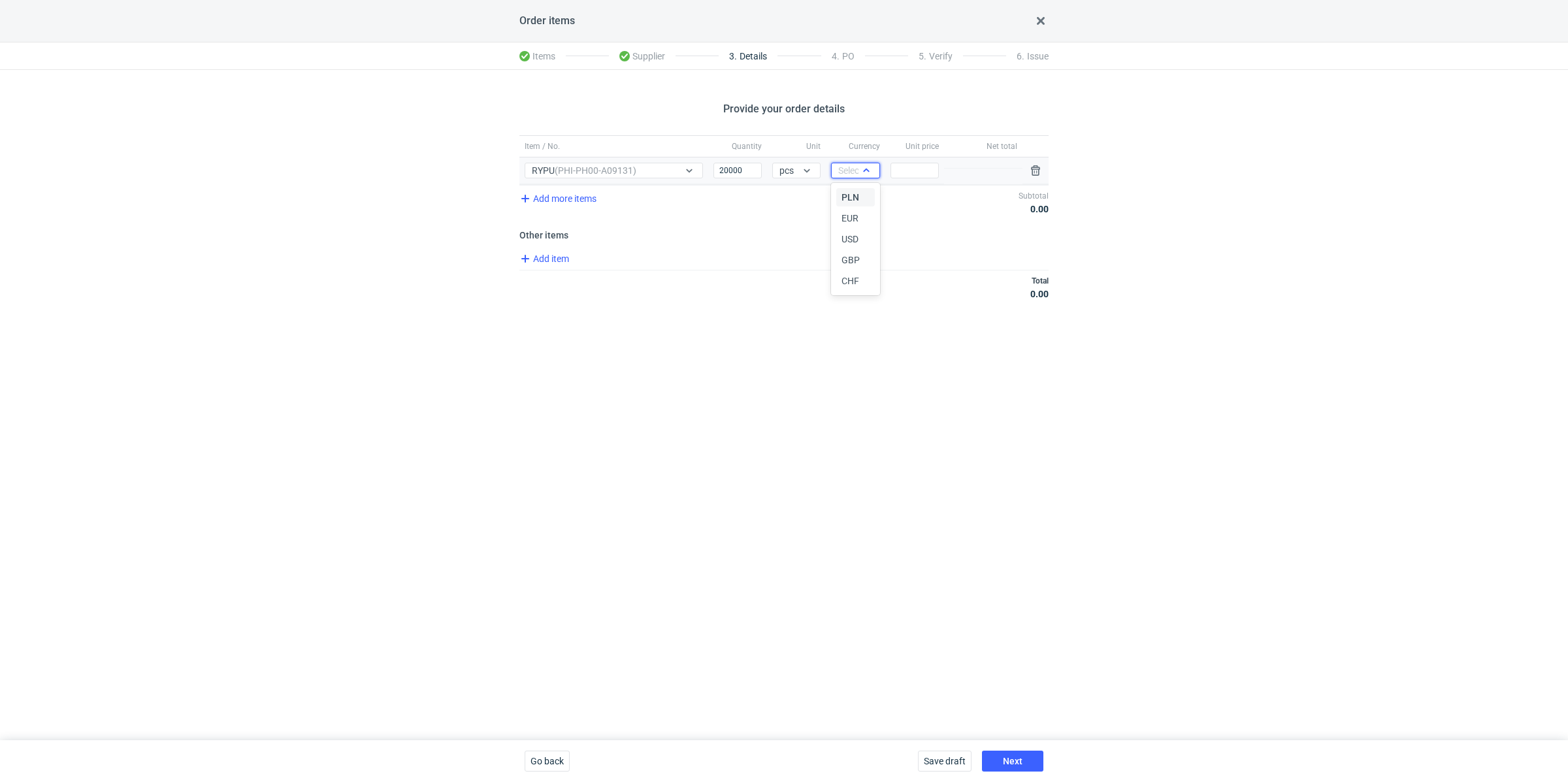
drag, startPoint x: 841, startPoint y: 169, endPoint x: 847, endPoint y: 175, distance: 8.5
click at [843, 171] on div "Select..." at bounding box center [855, 171] width 32 height 13
click at [854, 196] on span "PLN" at bounding box center [850, 197] width 18 height 13
click at [913, 164] on input "Price" at bounding box center [914, 171] width 48 height 15
paste input "0.44"
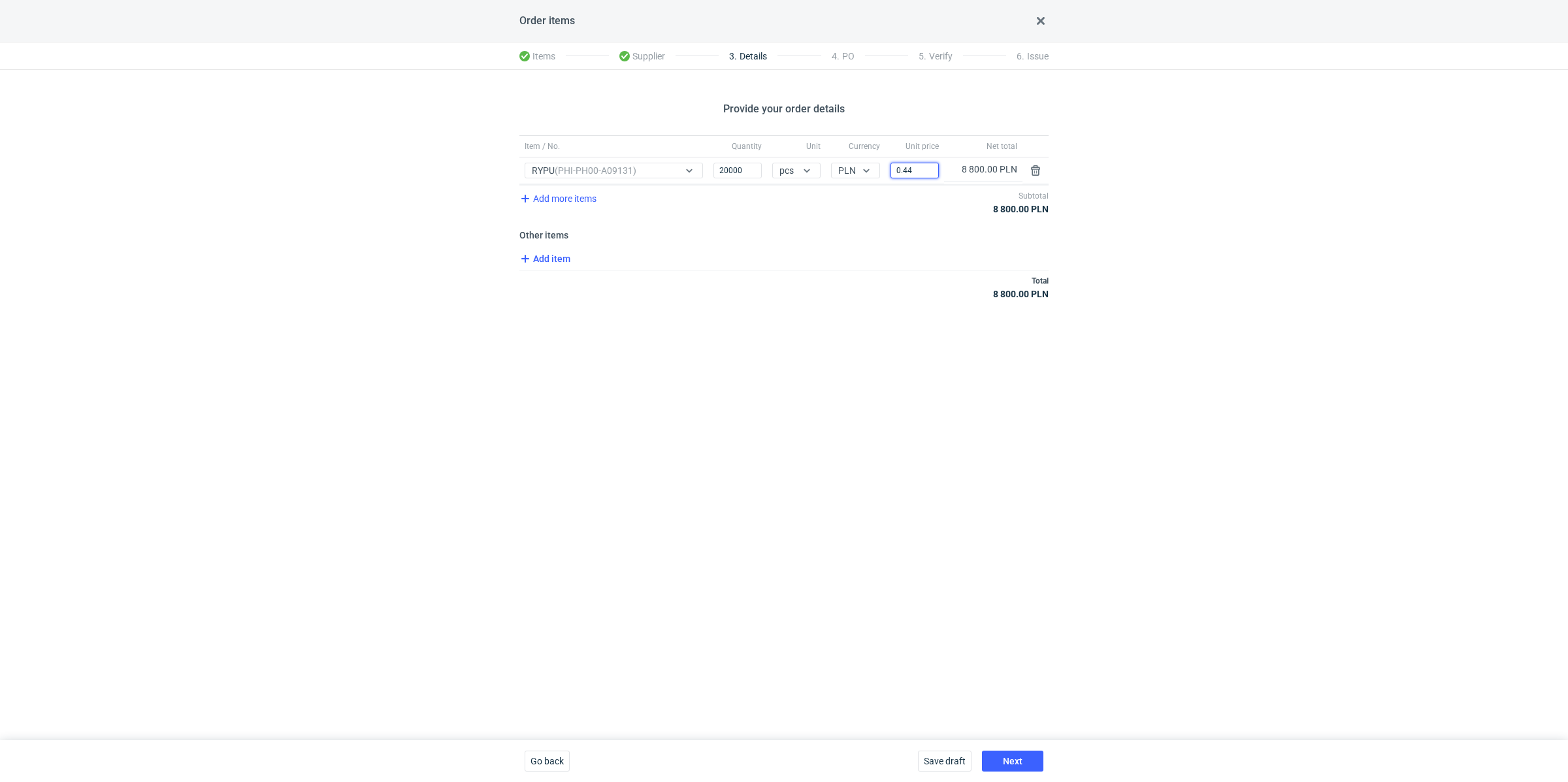
type input "0.44"
click at [562, 252] on span "Add item" at bounding box center [543, 258] width 53 height 15
click at [551, 309] on span "Add item" at bounding box center [543, 313] width 53 height 15
click at [558, 294] on div "Item / No." at bounding box center [673, 286] width 306 height 27
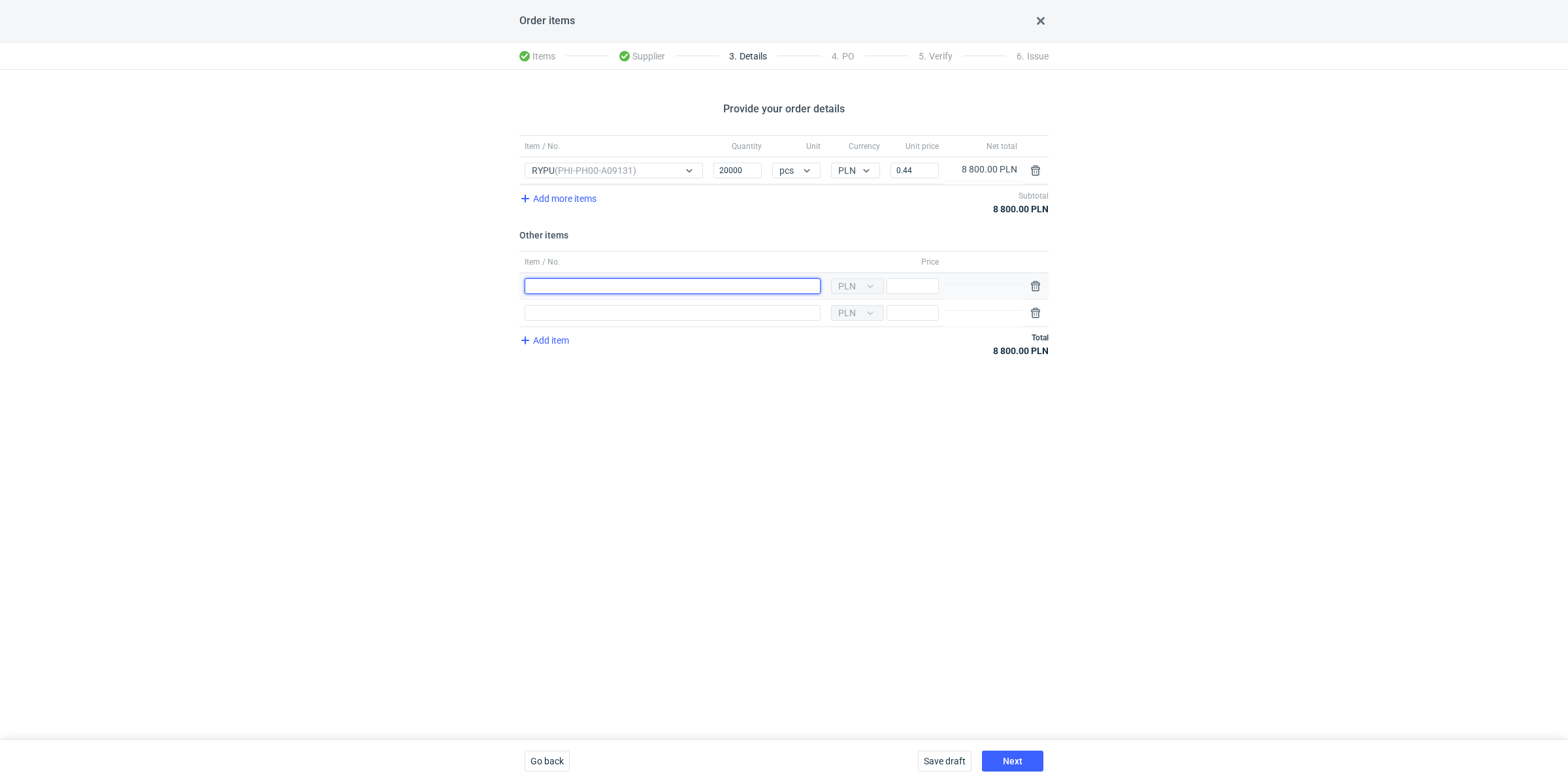
click at [558, 291] on input "Item / No." at bounding box center [673, 286] width 296 height 15
type input "Wykrojnik"
click at [624, 326] on div "Add item Total 8 800.00 PLN" at bounding box center [784, 343] width 529 height 34
click at [626, 317] on input "Item / No." at bounding box center [673, 313] width 296 height 15
type input "Klisza"
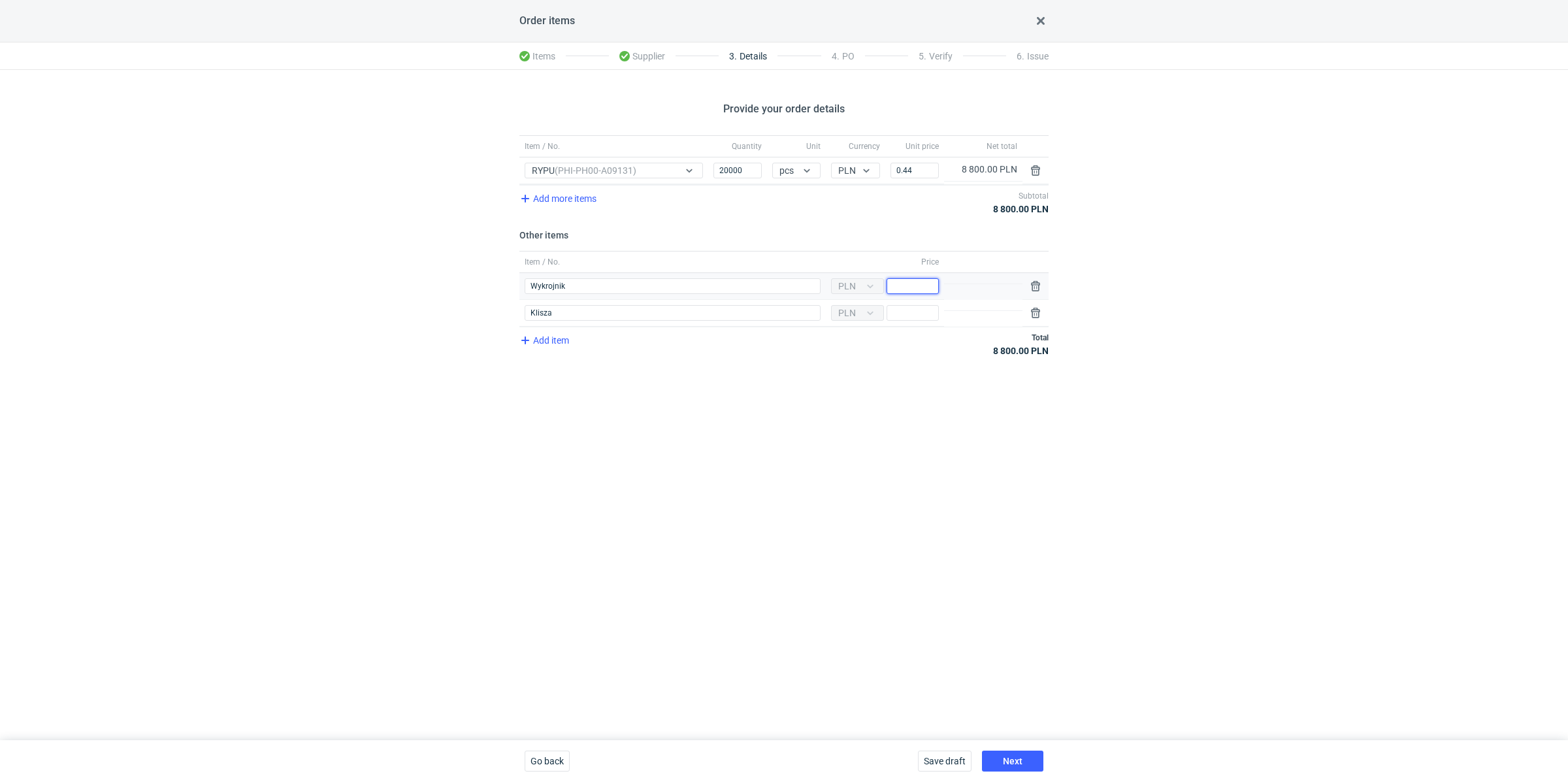
click at [903, 278] on input "Price" at bounding box center [913, 286] width 52 height 15
type input "3000"
click at [900, 314] on input "Price" at bounding box center [913, 313] width 52 height 15
type input "3000"
drag, startPoint x: 925, startPoint y: 173, endPoint x: 876, endPoint y: 155, distance: 52.2
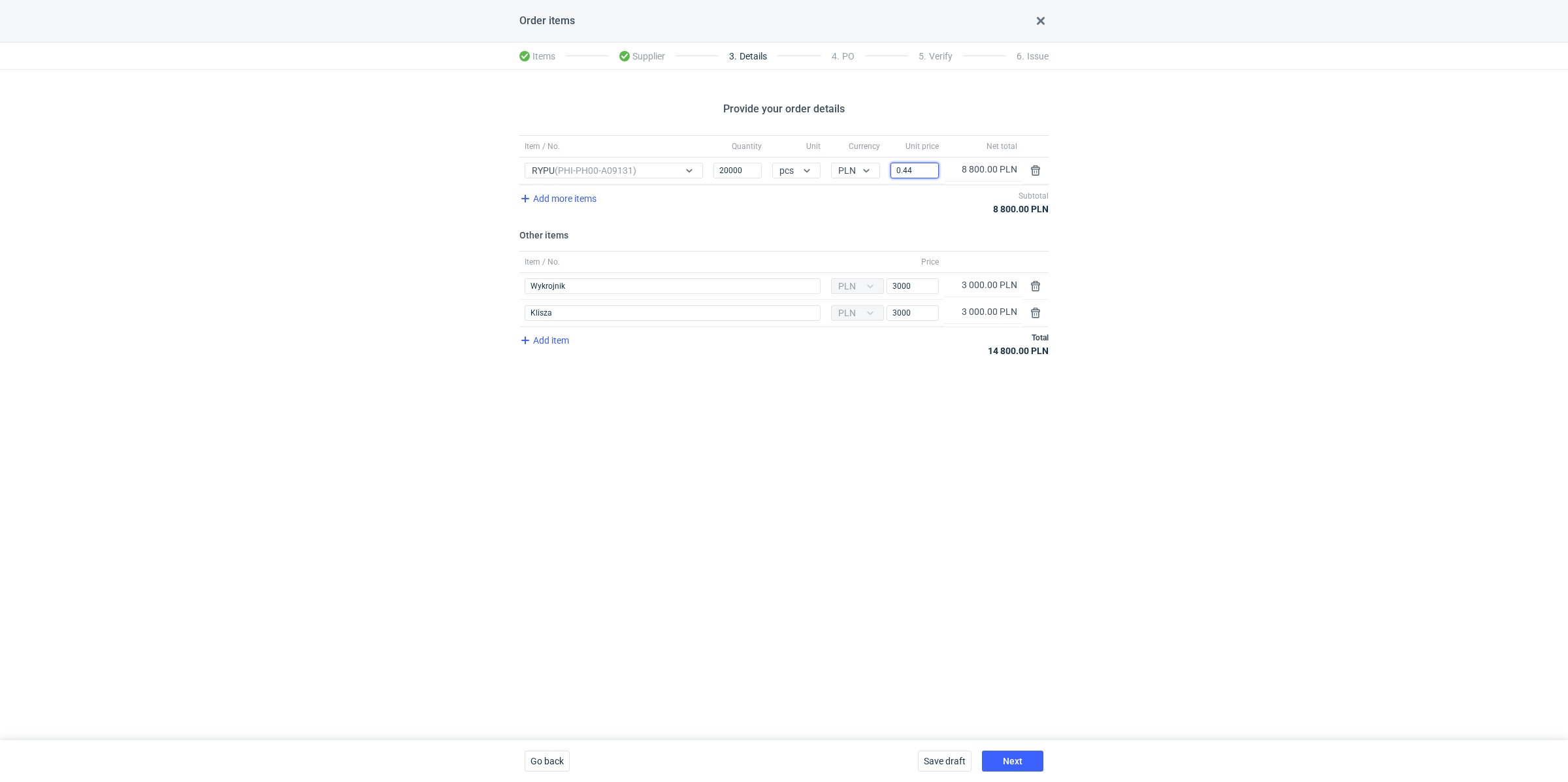
click at [876, 155] on div "Item / No. Quantity Unit Currency Unit price Net total Item / No. RYPU (PHI-PH0…" at bounding box center [784, 160] width 529 height 50
paste input "69"
type input "0.69"
click at [1032, 285] on button "button" at bounding box center [1036, 286] width 15 height 15
type input "Klisza"
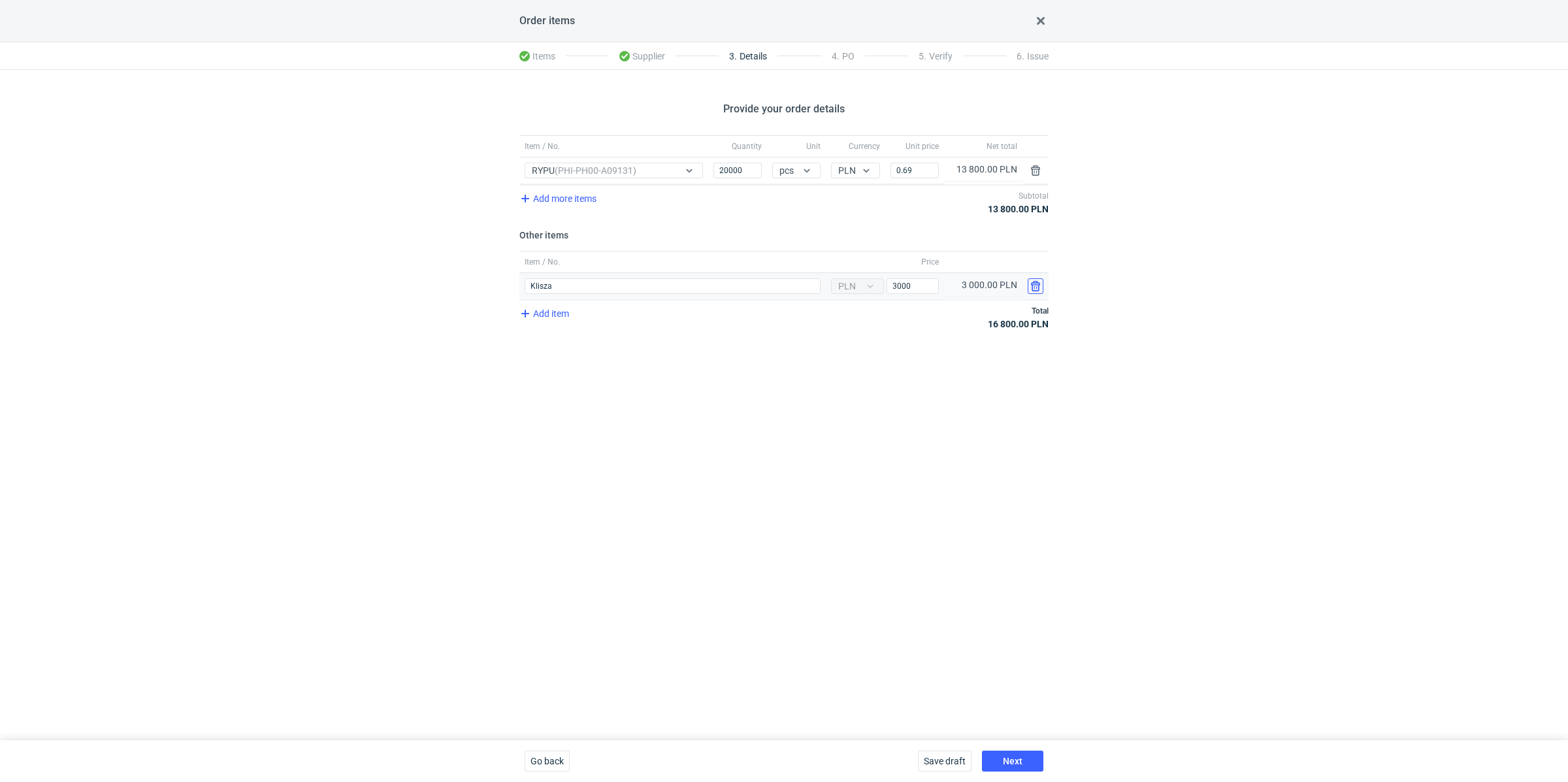
click at [1036, 284] on button "button" at bounding box center [1036, 286] width 15 height 15
click at [874, 389] on div "Provide your order details Item / No. Quantity Unit Currency Unit price Net tot…" at bounding box center [784, 405] width 1568 height 670
click at [551, 760] on span "Go back" at bounding box center [547, 761] width 33 height 9
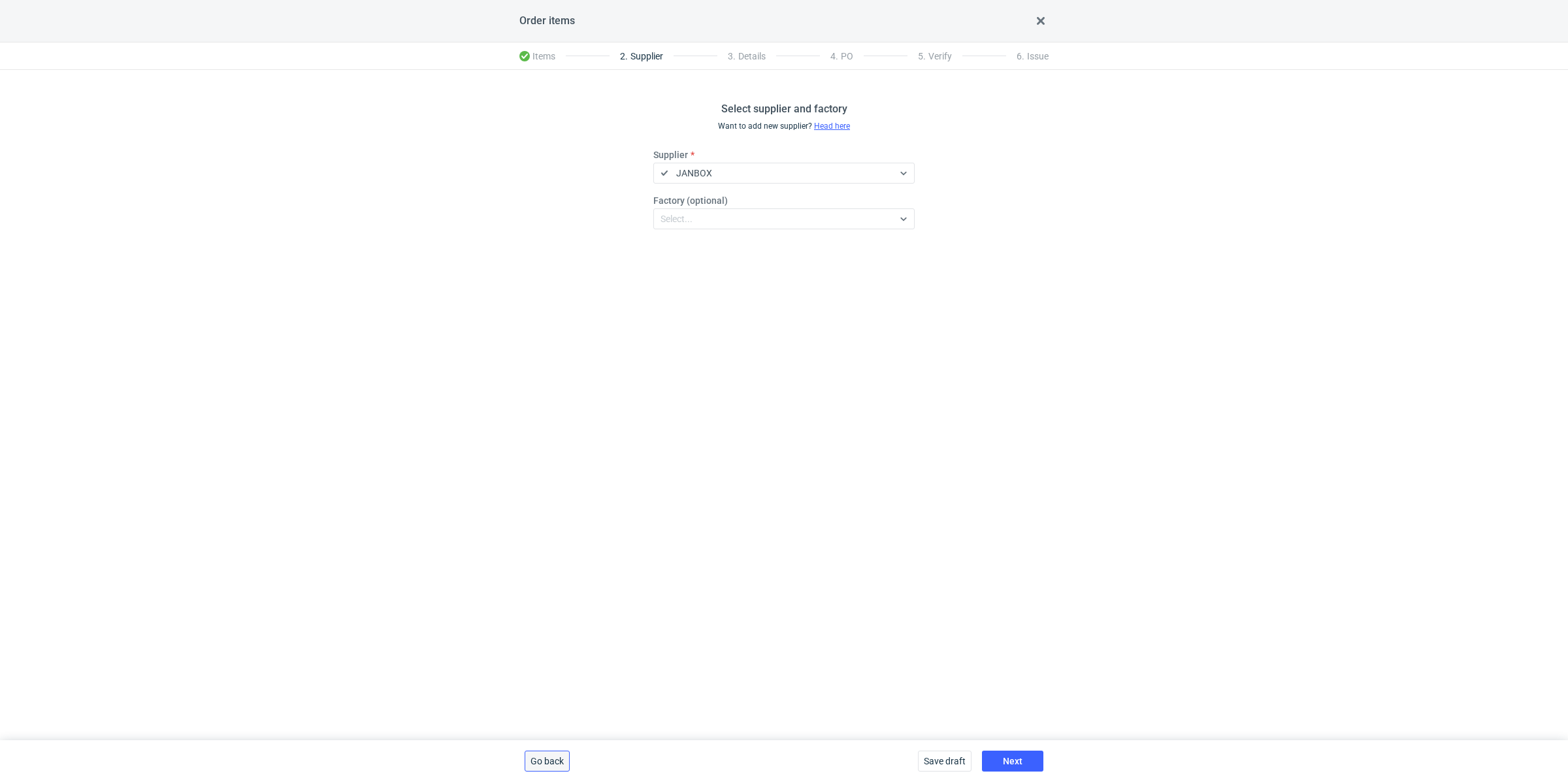
click at [551, 760] on span "Go back" at bounding box center [547, 761] width 33 height 9
click at [551, 760] on span "Delete draft" at bounding box center [554, 761] width 47 height 9
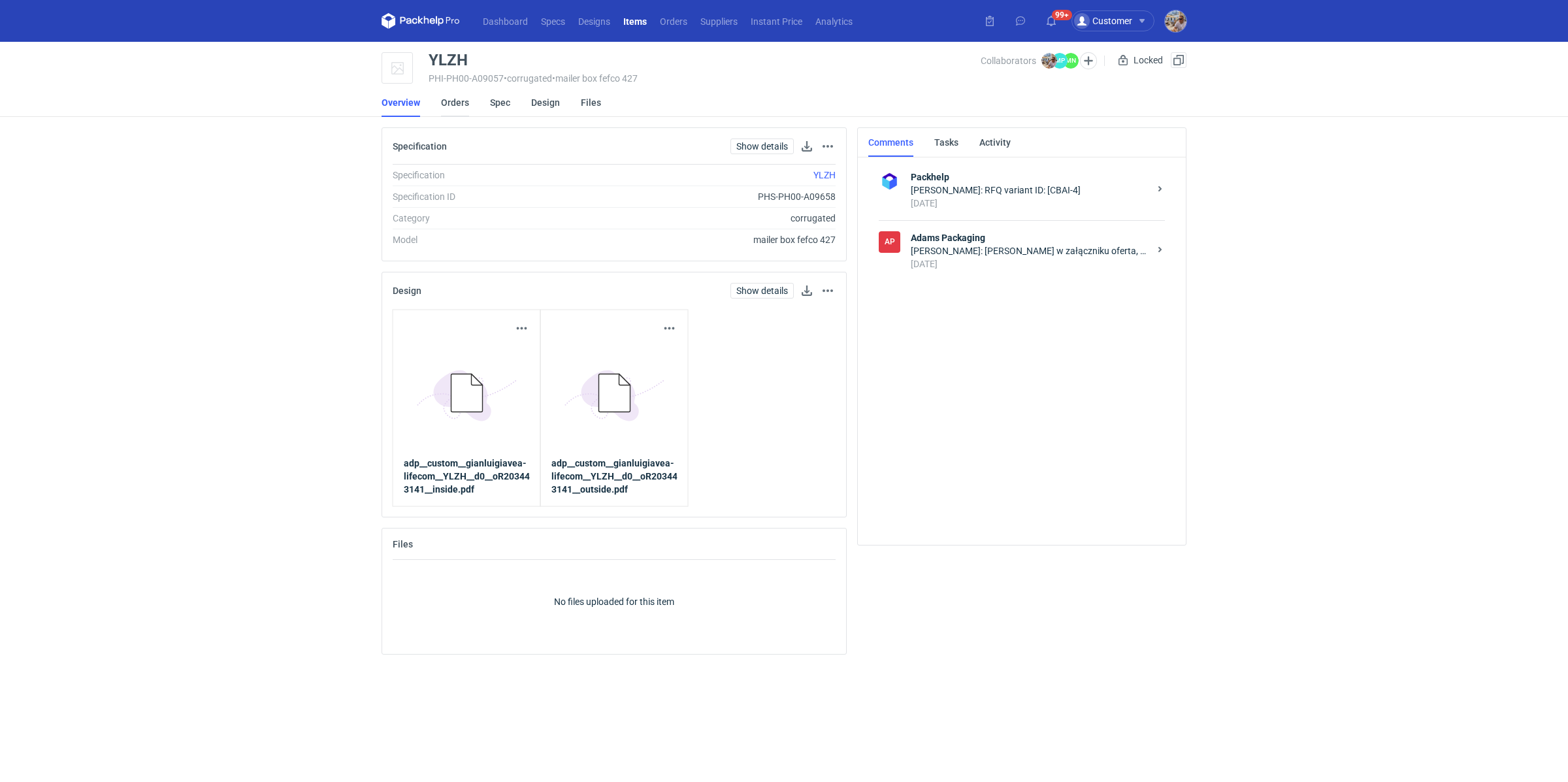
click at [466, 104] on link "Orders" at bounding box center [455, 102] width 28 height 29
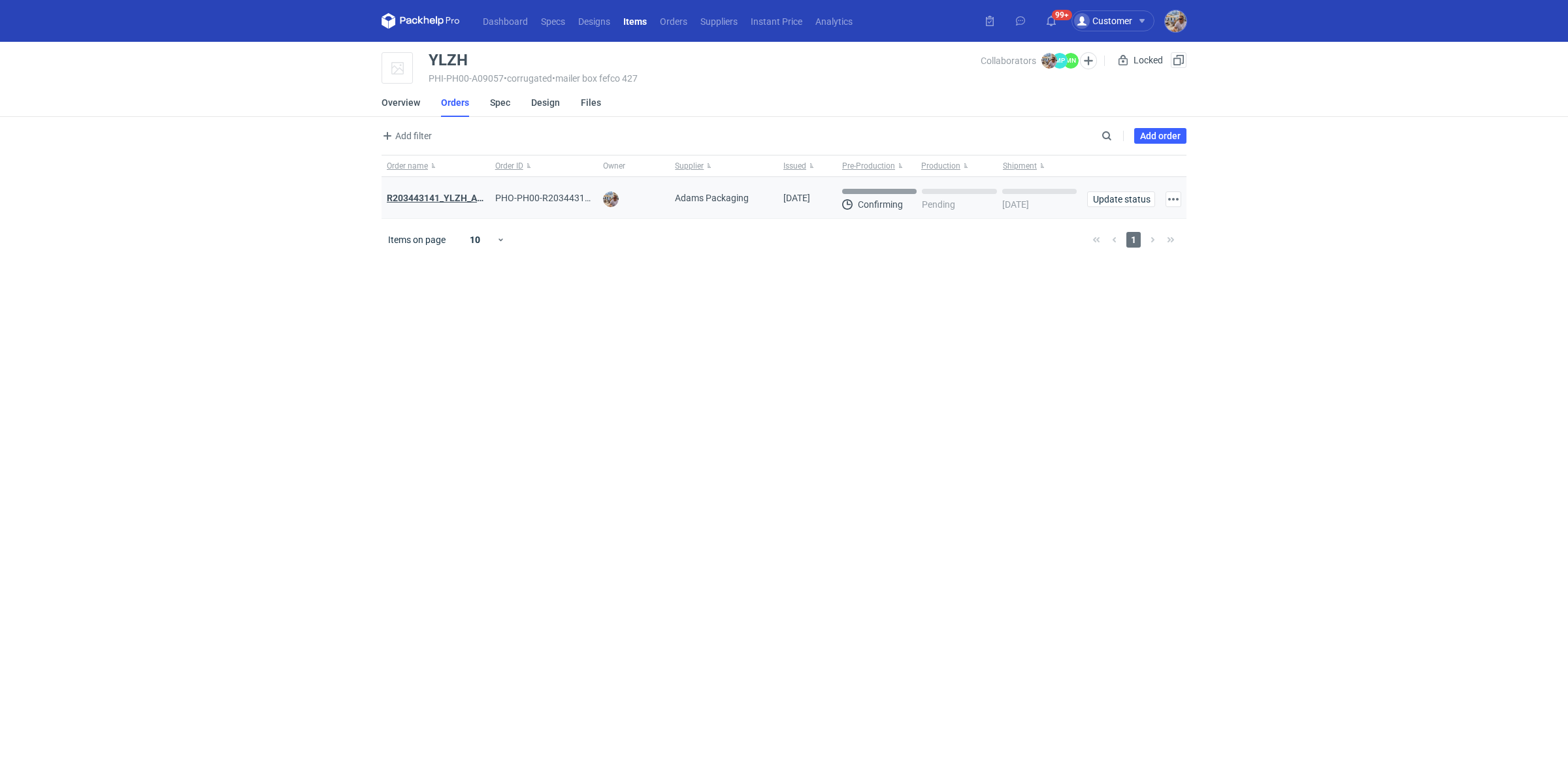
click at [461, 201] on strong "R203443141_YLZH_AHYW" at bounding box center [442, 198] width 110 height 11
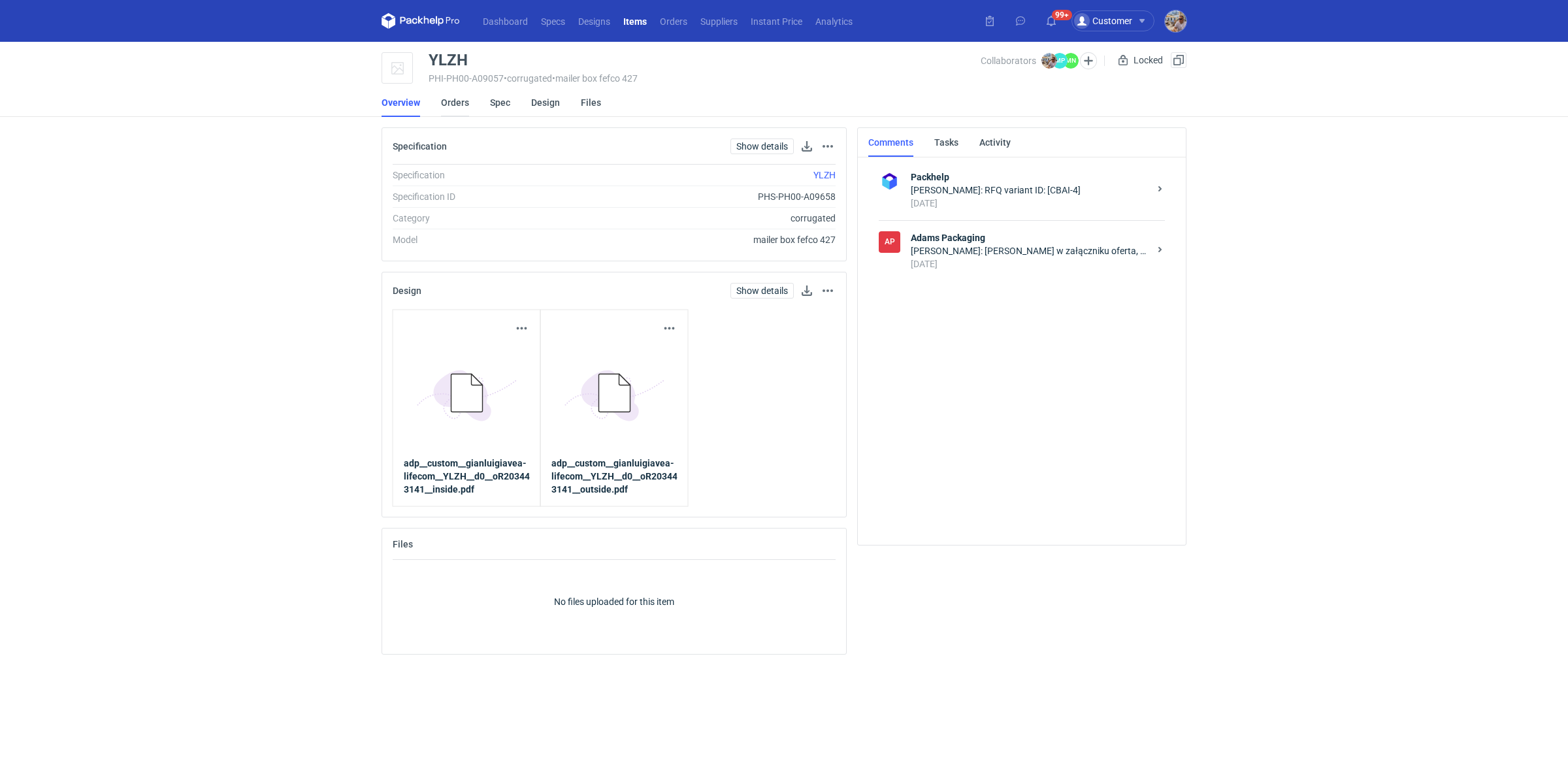
click at [450, 106] on link "Orders" at bounding box center [455, 102] width 28 height 29
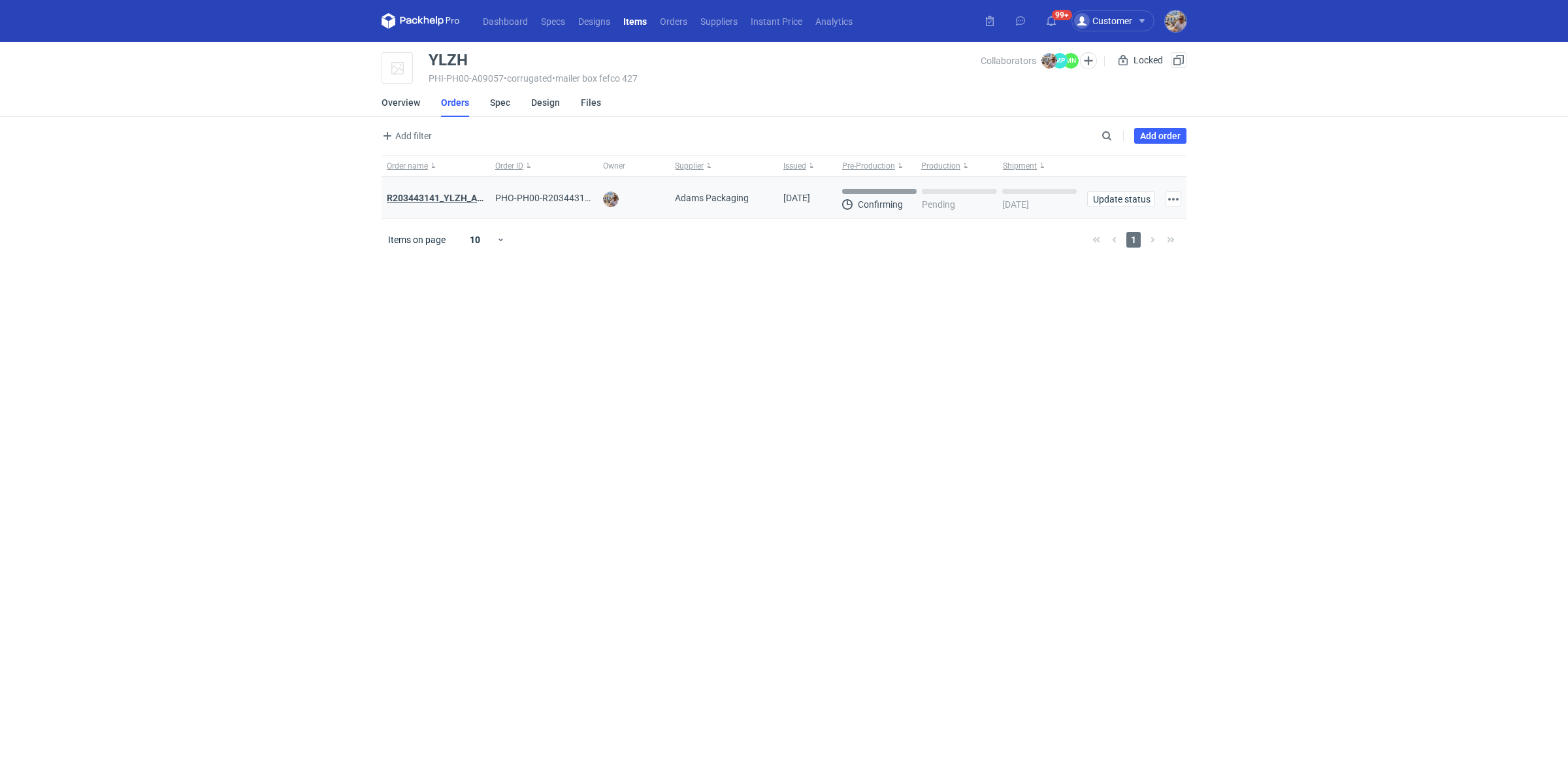
click at [456, 201] on strong "R203443141_YLZH_AHYW" at bounding box center [442, 198] width 110 height 11
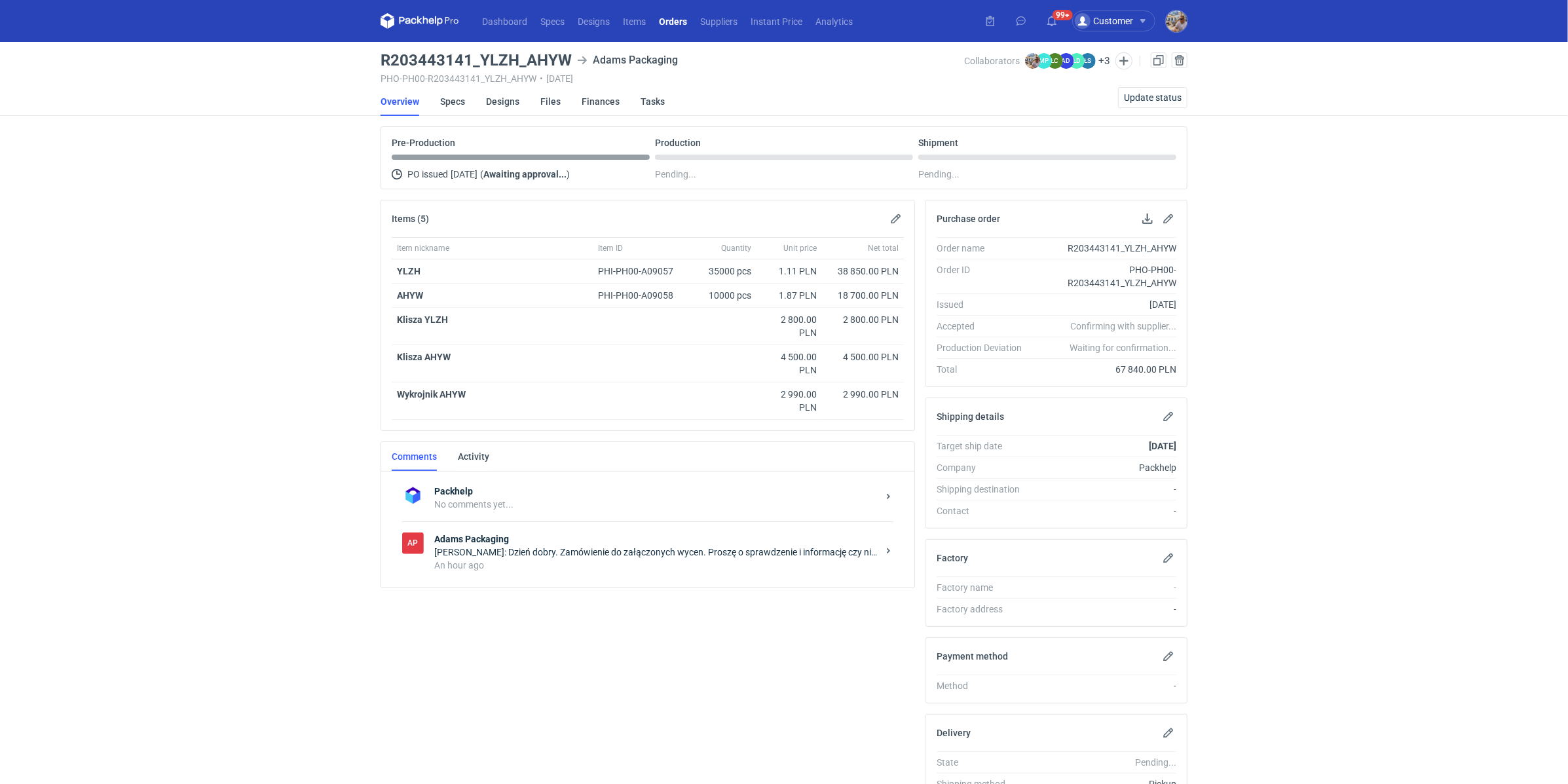
click at [464, 559] on div "An hour ago" at bounding box center [656, 565] width 443 height 13
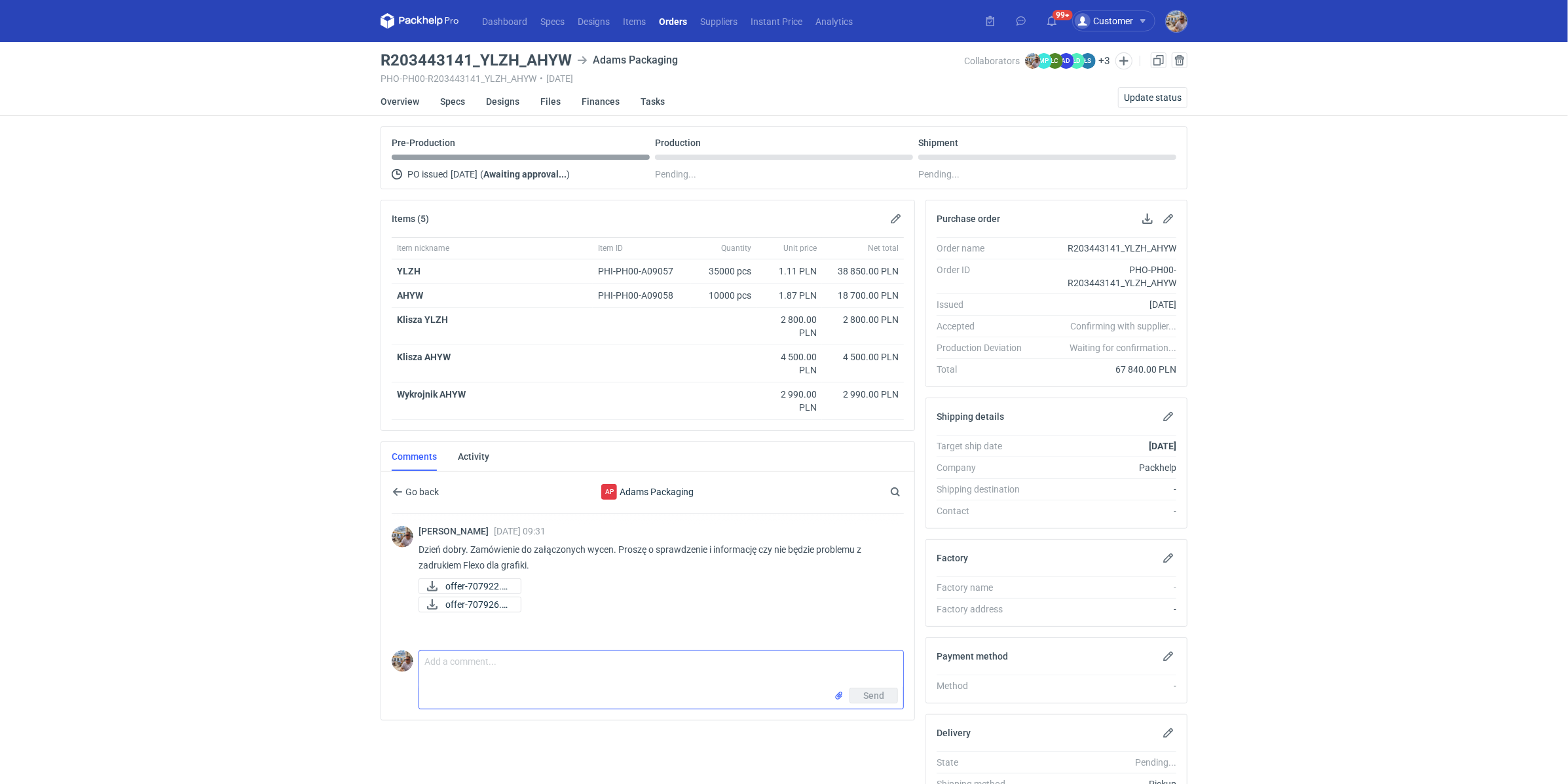
click at [486, 674] on textarea "Comment message" at bounding box center [662, 669] width 484 height 37
paste textarea "Preferred delivery date: 3-9.11"
type textarea "Preferowana data dostawy: 3-9/11/2025"
click at [885, 695] on button "Send" at bounding box center [873, 695] width 49 height 15
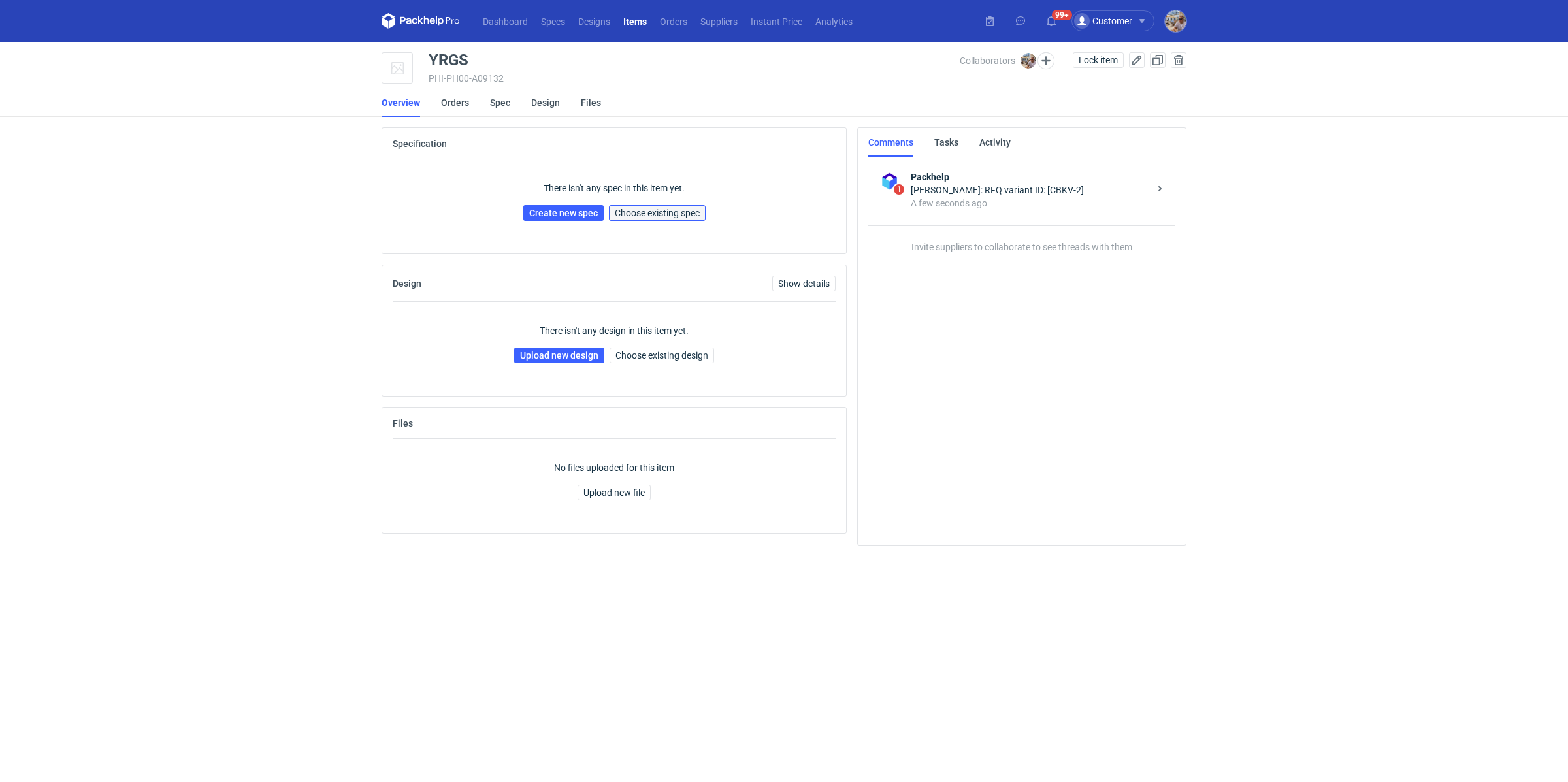
click at [664, 208] on span "Choose existing spec" at bounding box center [657, 213] width 85 height 9
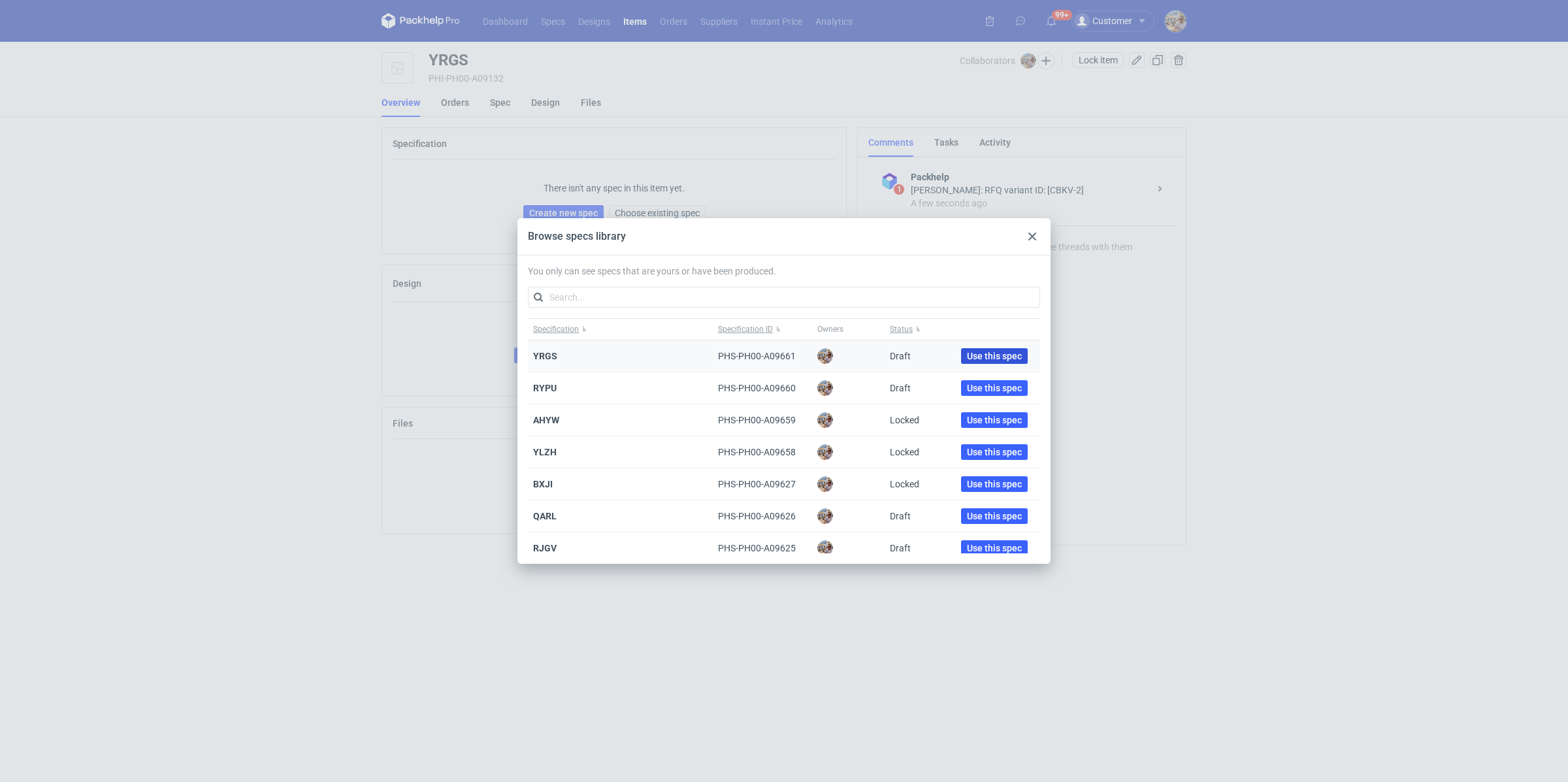
click at [993, 354] on span "Use this spec" at bounding box center [994, 356] width 55 height 9
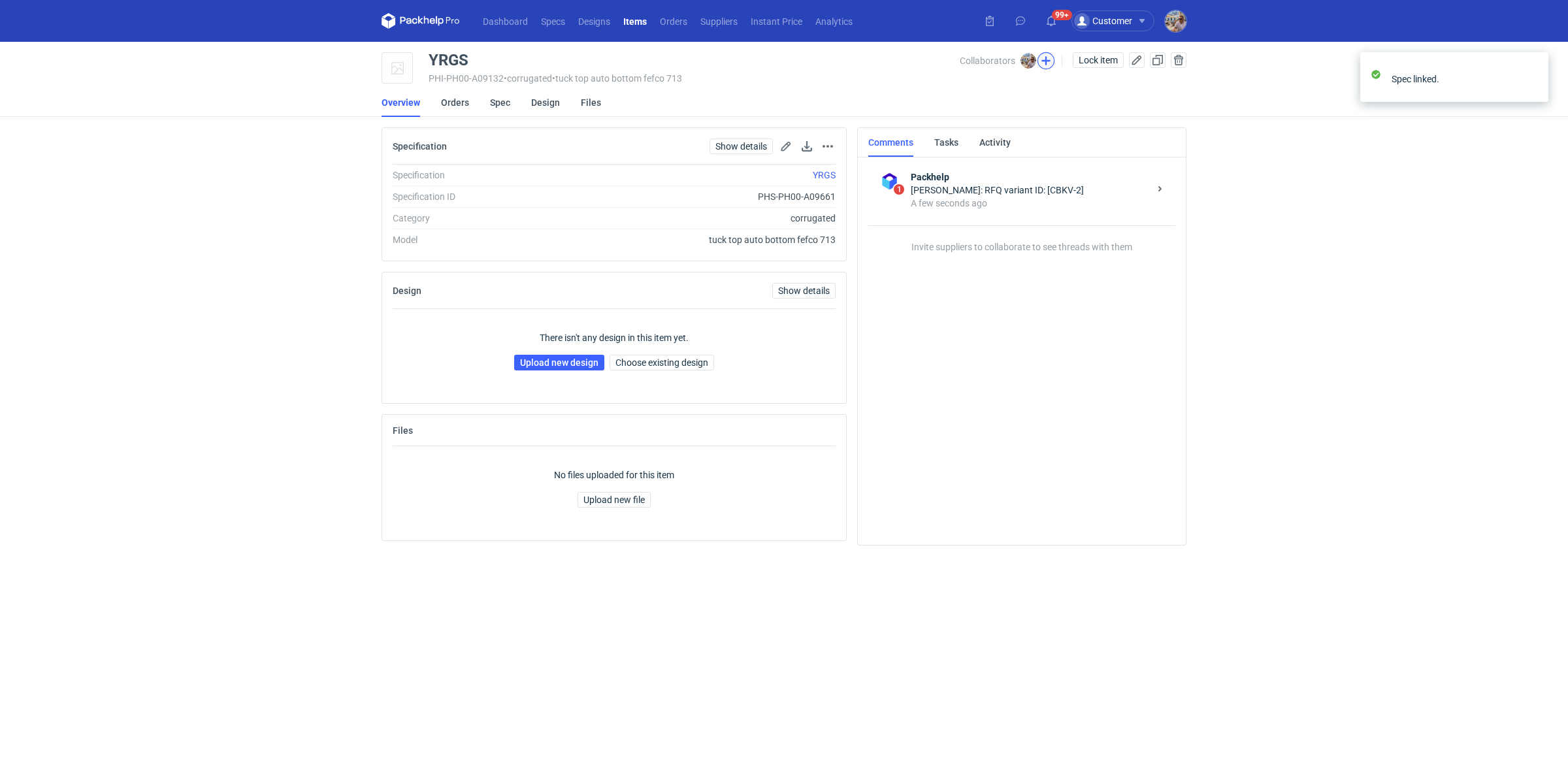
click at [1052, 60] on button "button" at bounding box center [1046, 60] width 17 height 17
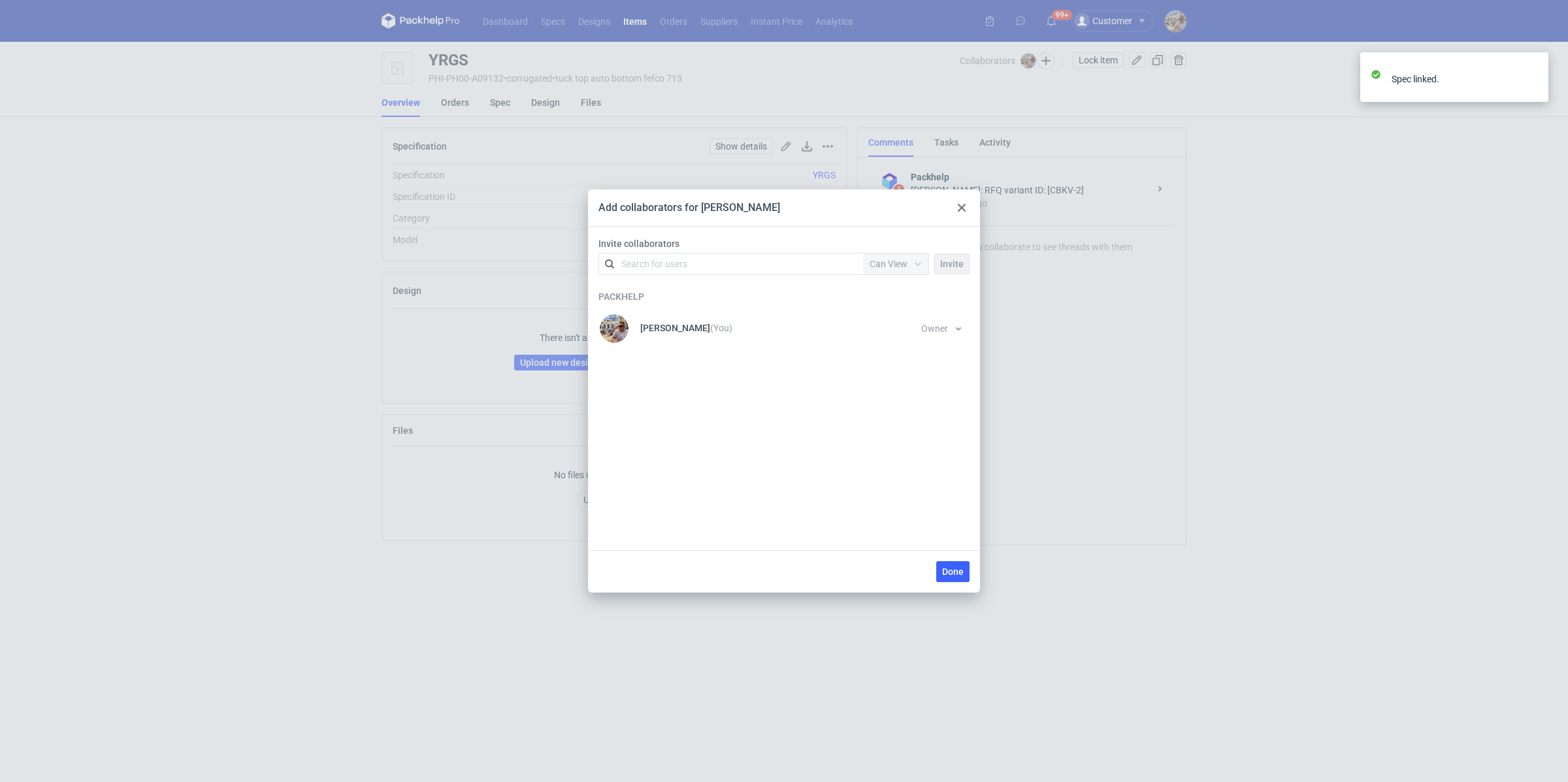
click at [668, 272] on div "Search for users" at bounding box center [729, 264] width 228 height 18
type input "postawa"
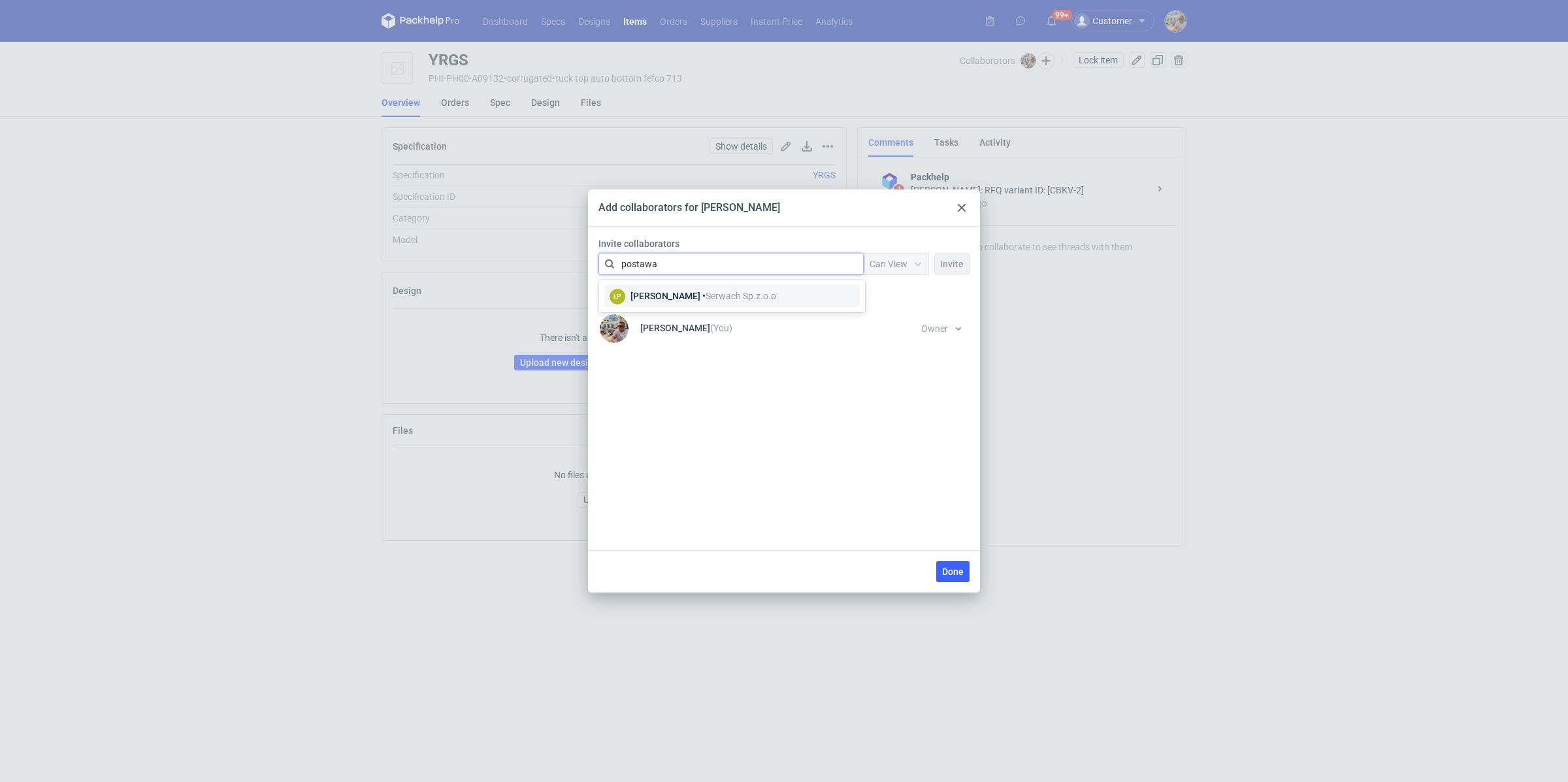
click at [673, 289] on div "[PERSON_NAME] • Serwach Sp.z.o.o" at bounding box center [704, 296] width 146 height 13
click at [906, 262] on span "Can View" at bounding box center [889, 263] width 38 height 11
click at [896, 308] on span "Can Edit" at bounding box center [892, 314] width 34 height 13
click at [955, 267] on span "Invite" at bounding box center [951, 263] width 23 height 9
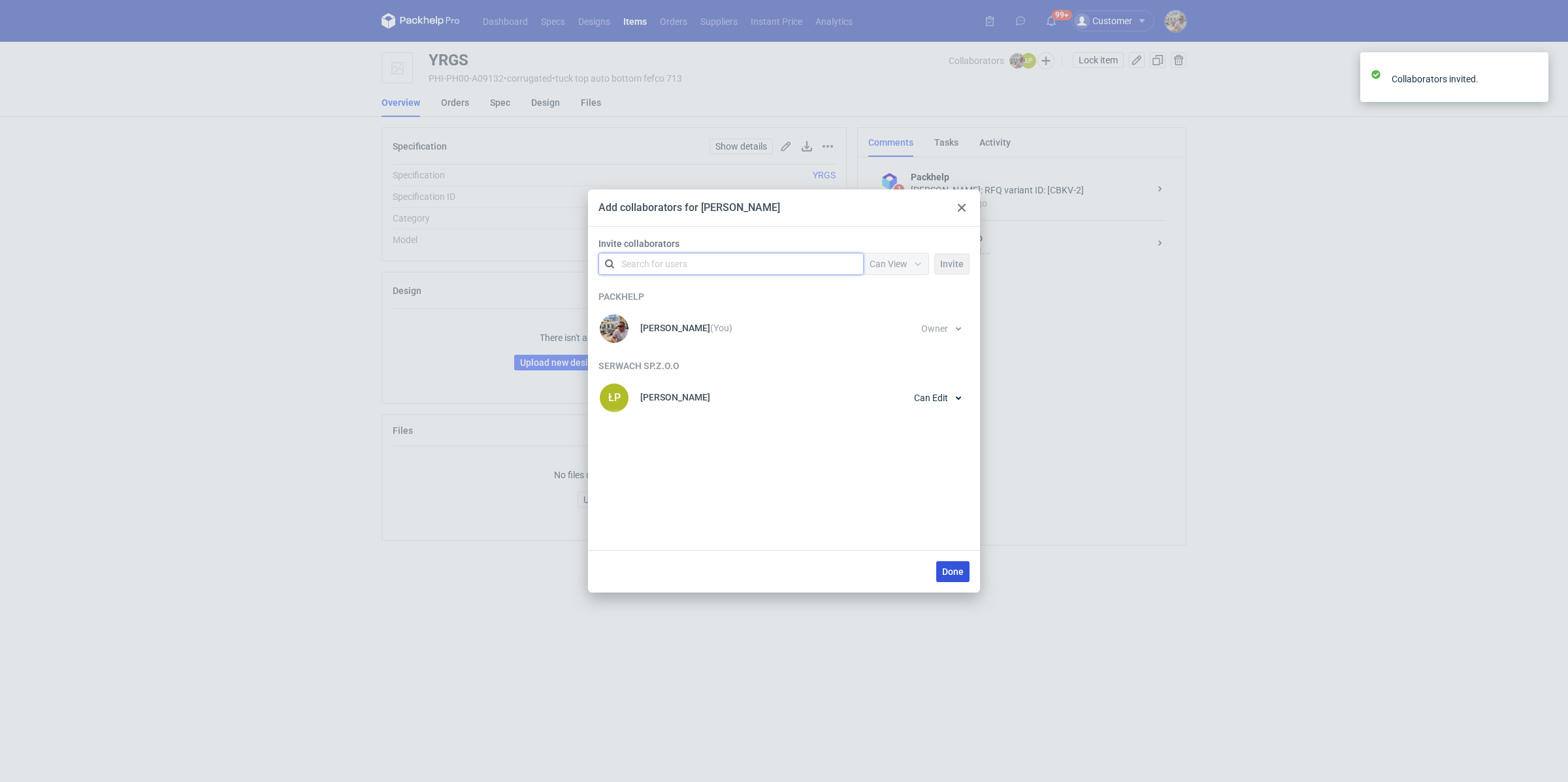
click at [961, 574] on span "Done" at bounding box center [953, 571] width 22 height 9
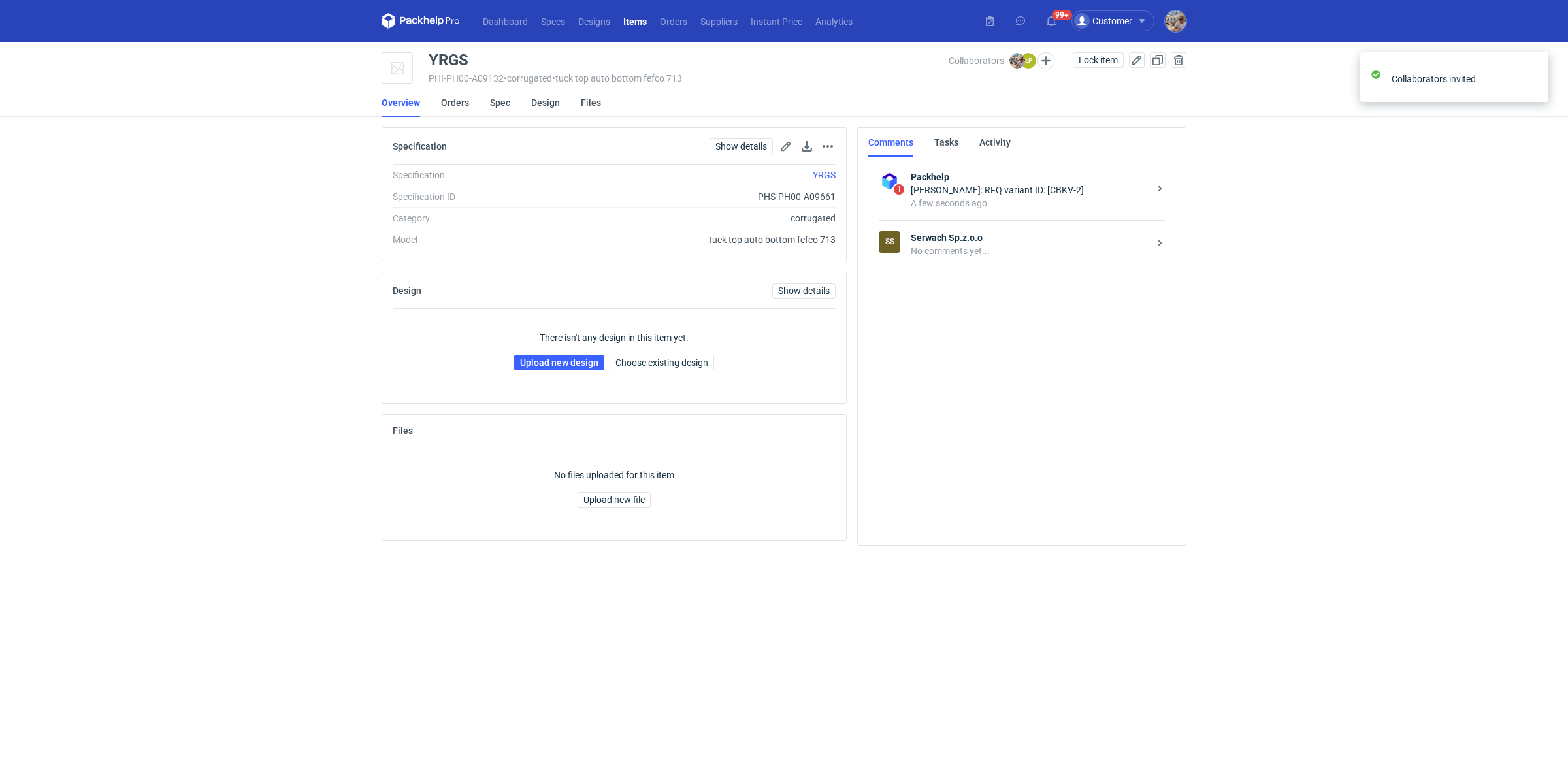
click at [943, 244] on div "No comments yet..." at bounding box center [1030, 251] width 239 height 13
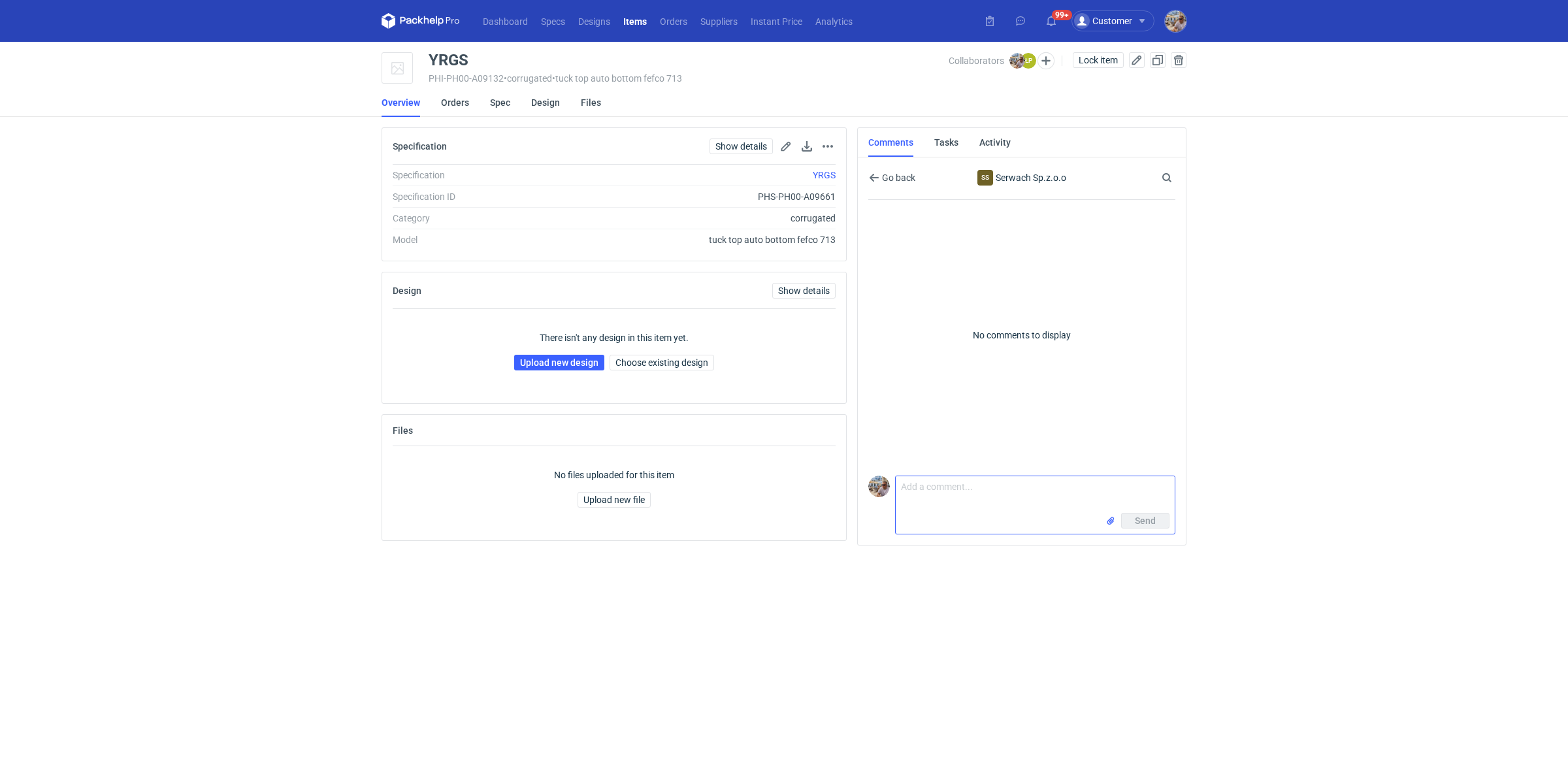
click at [947, 501] on textarea "Comment message" at bounding box center [1035, 494] width 279 height 37
type textarea "P"
paste textarea "CBKV - 2"
type textarea "Dzień dobry. Panie Łukaszu prośba o przesłanie siatki do wyceny CBKV - 2"
click at [1153, 522] on span "Send" at bounding box center [1145, 520] width 21 height 9
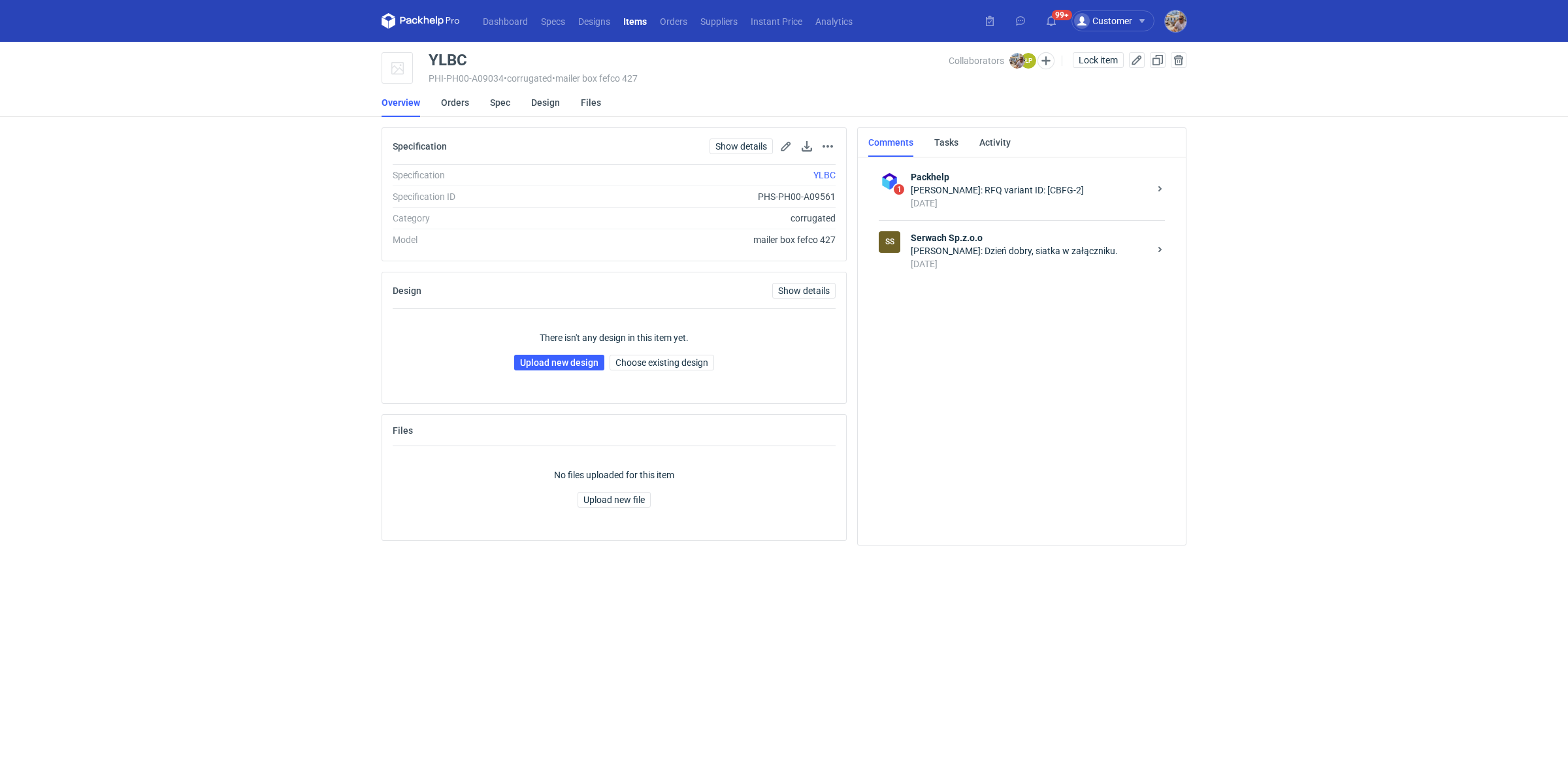
click at [989, 258] on div "[DATE]" at bounding box center [1030, 264] width 239 height 13
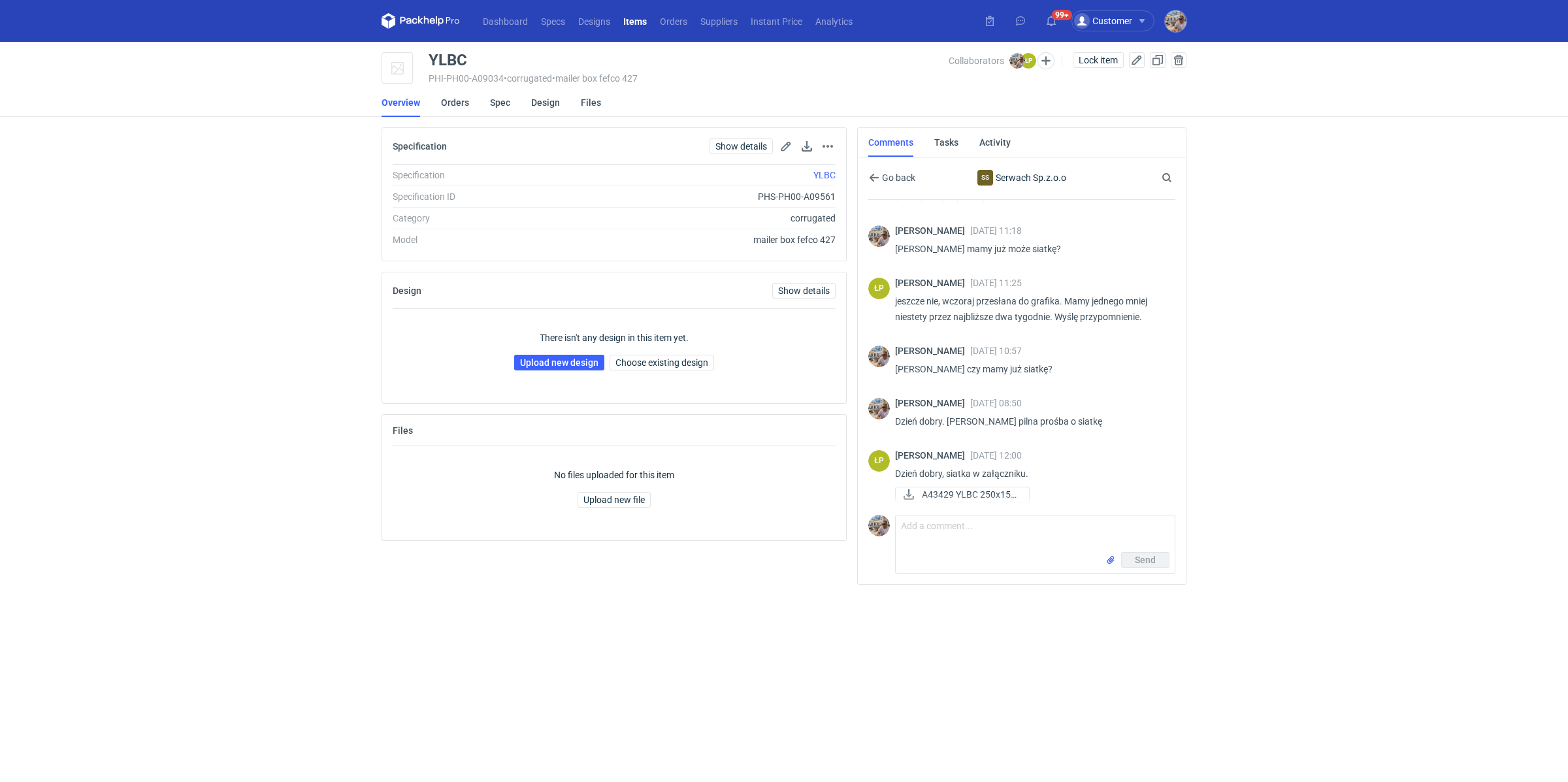
scroll to position [417, 0]
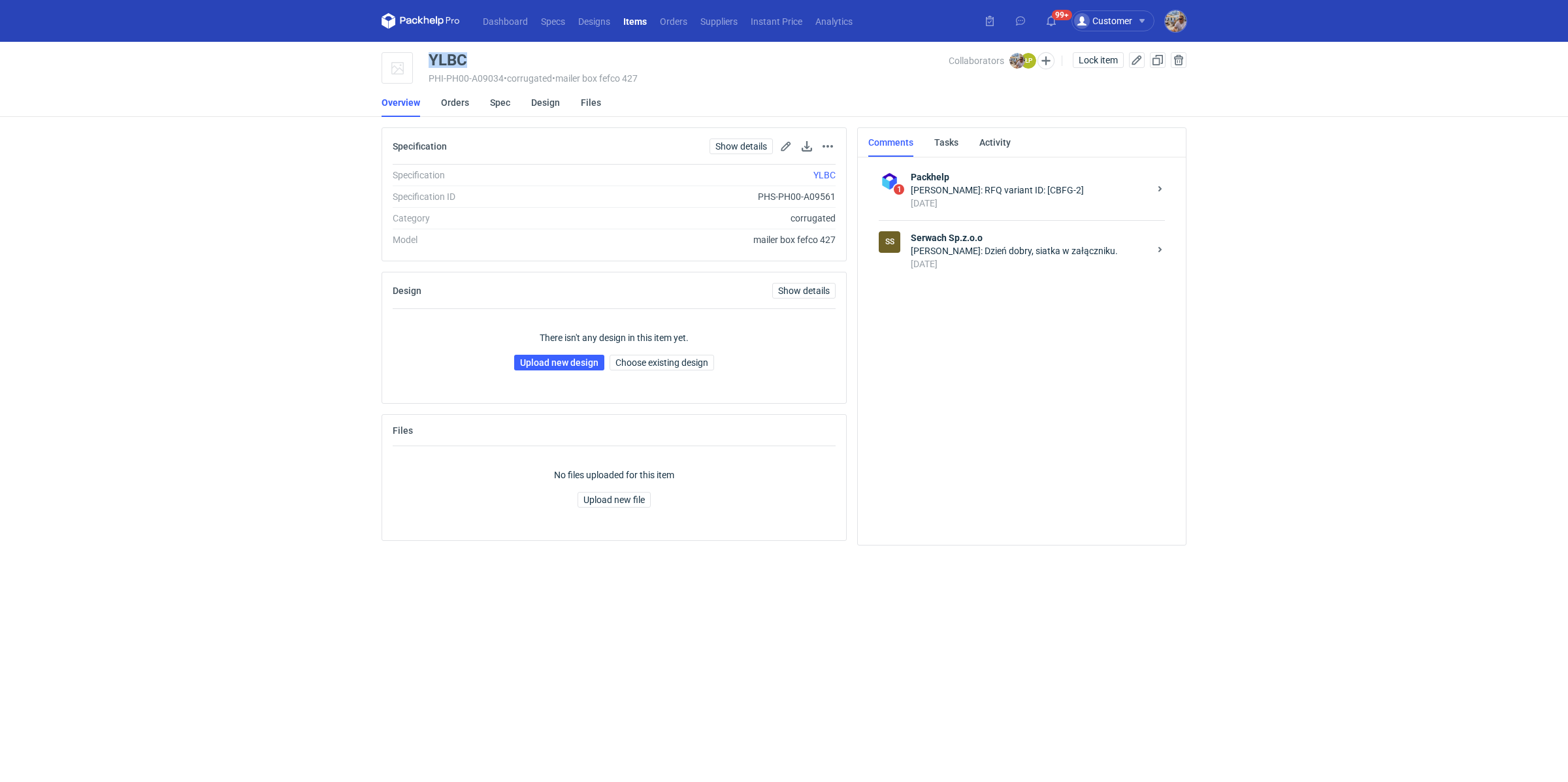
drag, startPoint x: 486, startPoint y: 68, endPoint x: 432, endPoint y: 66, distance: 54.0
click at [432, 66] on div "YLBC PHI-PH00-A09034 • corrugated • mailer box fefco 427" at bounding box center [688, 68] width 520 height 33
copy div "YLBC"
click at [528, 357] on link "Upload new design" at bounding box center [559, 362] width 90 height 15
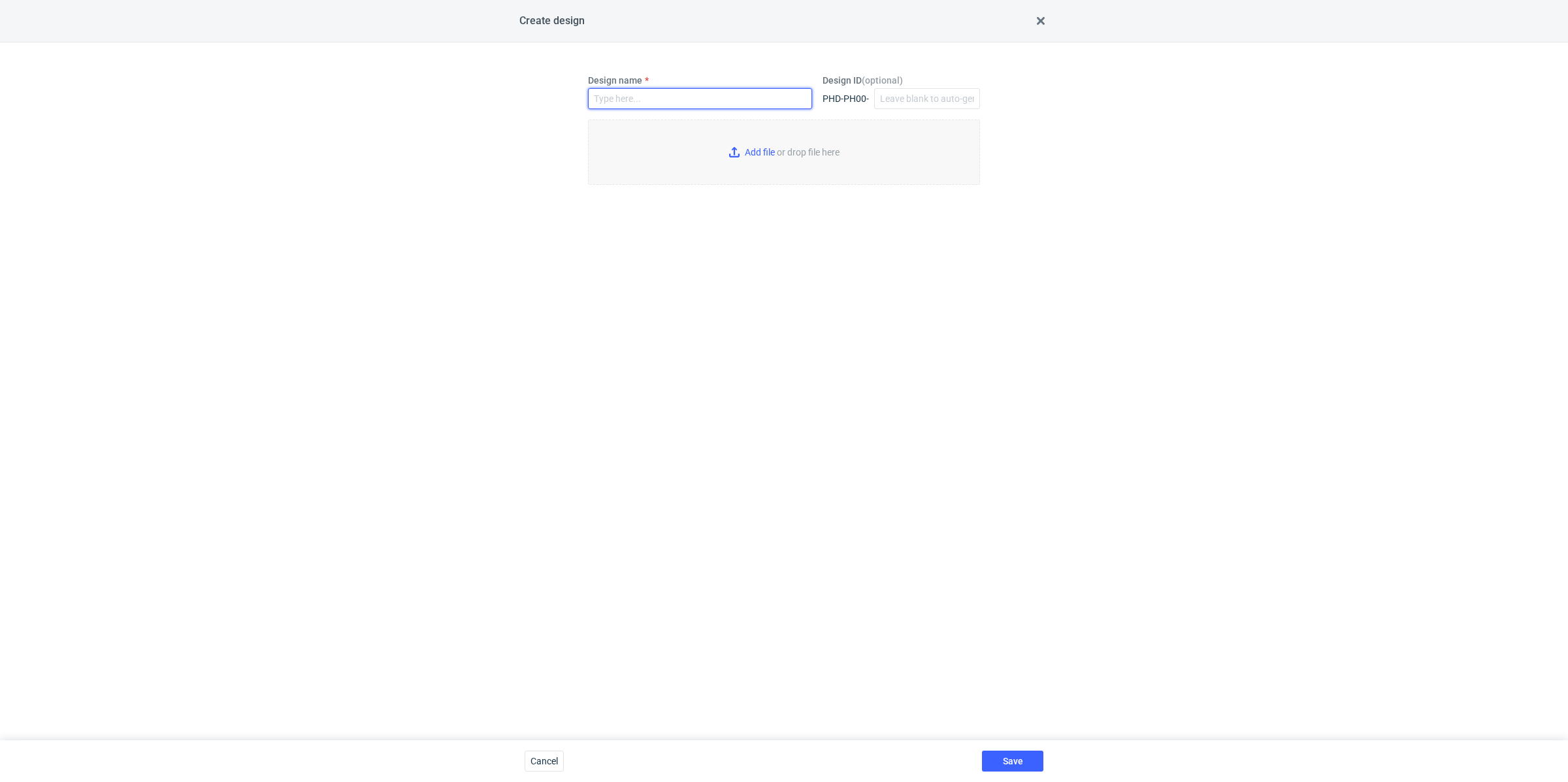
click at [657, 98] on input "Design name" at bounding box center [699, 99] width 224 height 21
paste input "YLBC"
type input "YLBC"
click at [743, 148] on input "Add file or drop file here" at bounding box center [784, 152] width 392 height 65
type input "C:\fakepath\ostro__custom____YLBC__d0__oR643579300__inside.pdf"
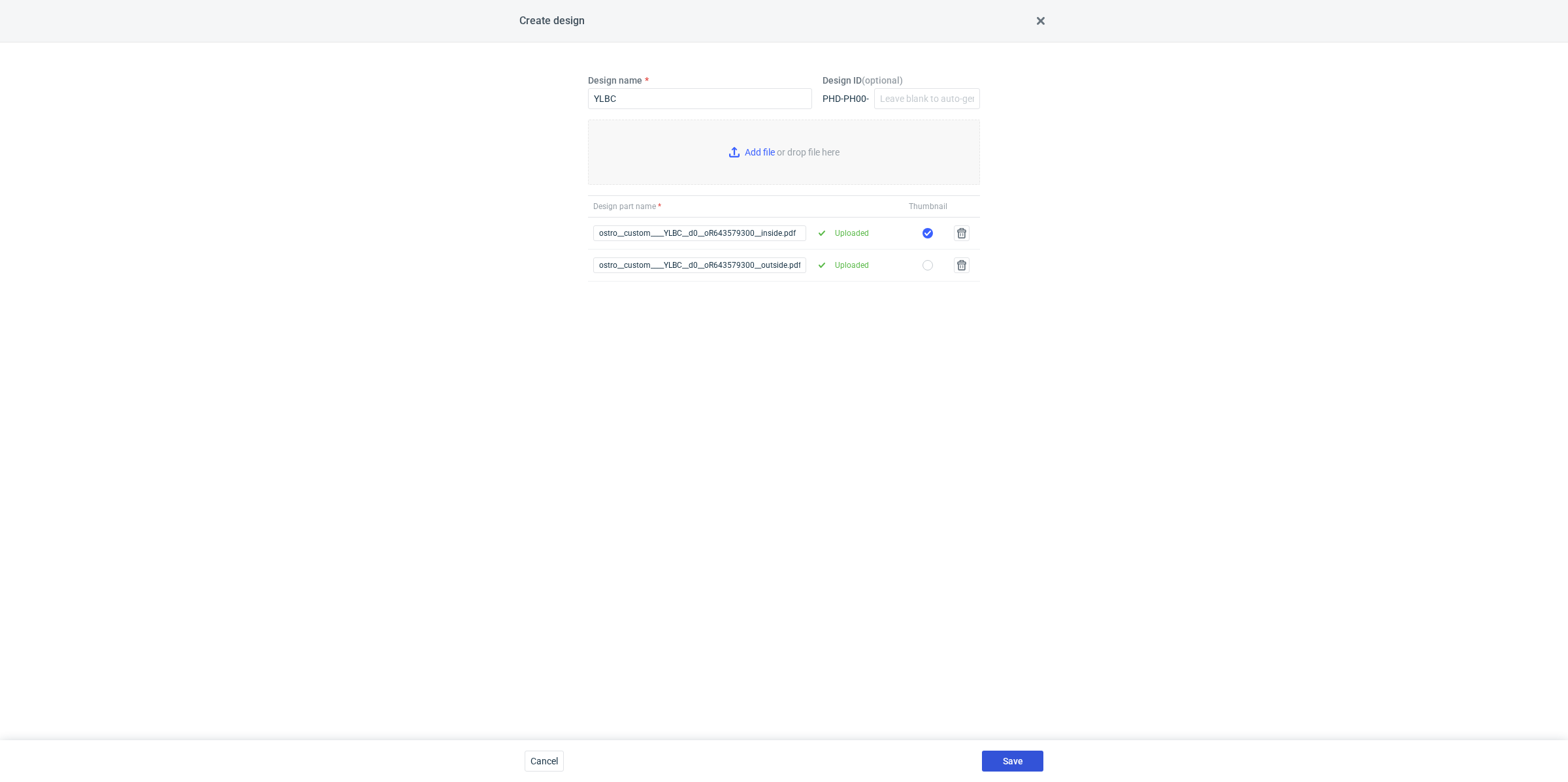
click at [1006, 751] on button "Save" at bounding box center [1013, 761] width 61 height 21
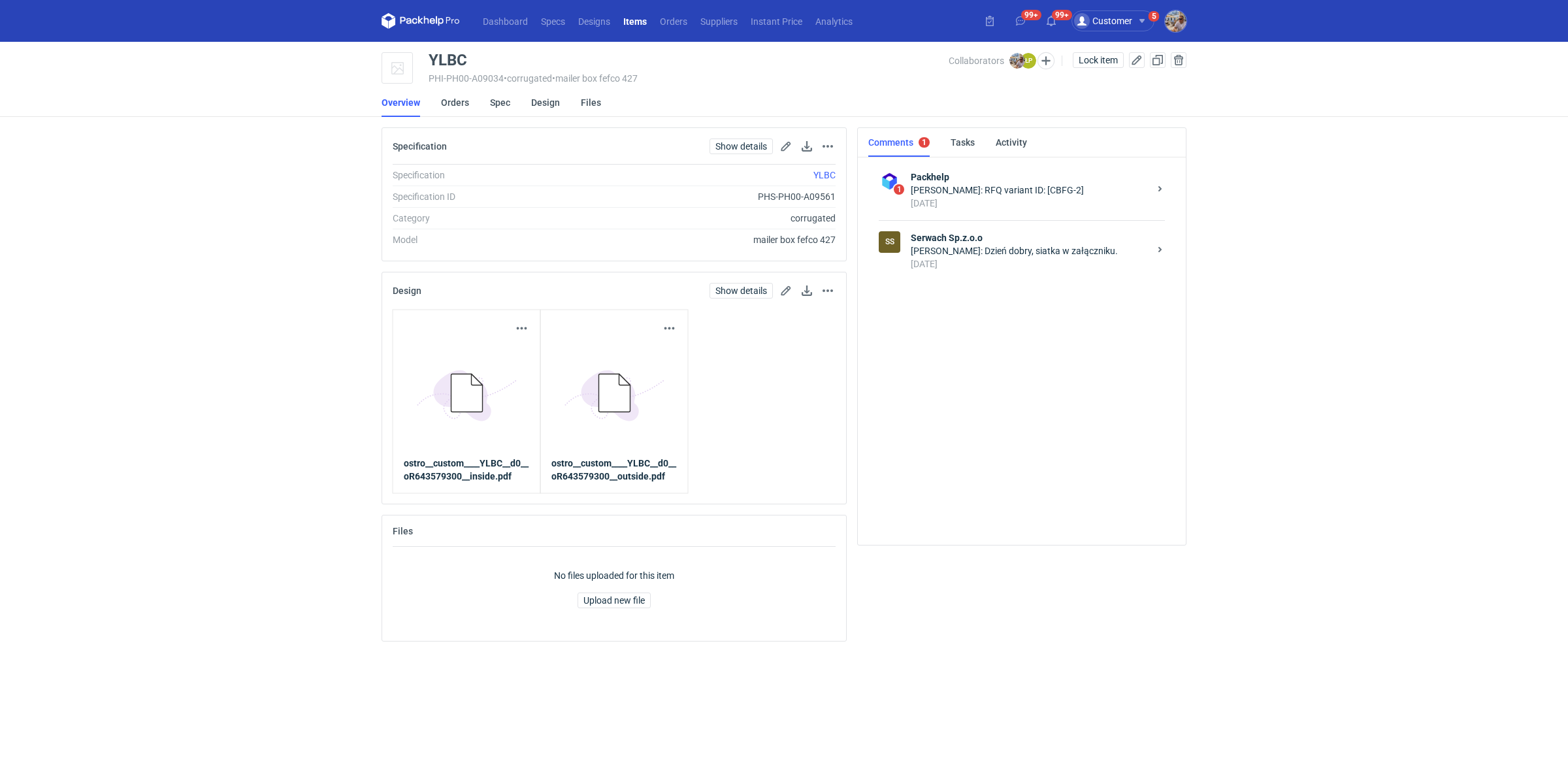
click at [1011, 251] on div "[PERSON_NAME]: Dzień dobry, siatka w załączniku." at bounding box center [1030, 251] width 239 height 13
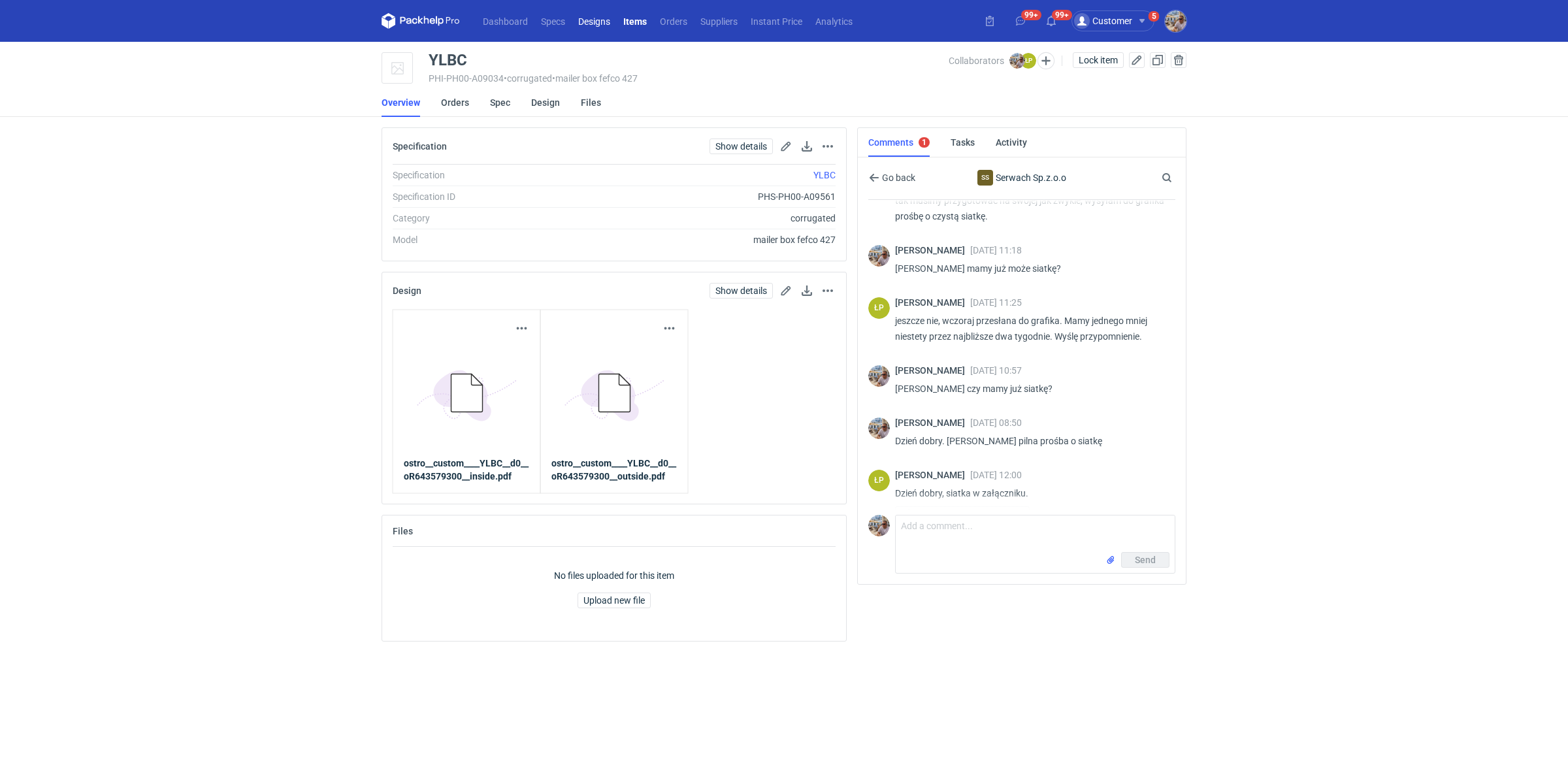
scroll to position [417, 0]
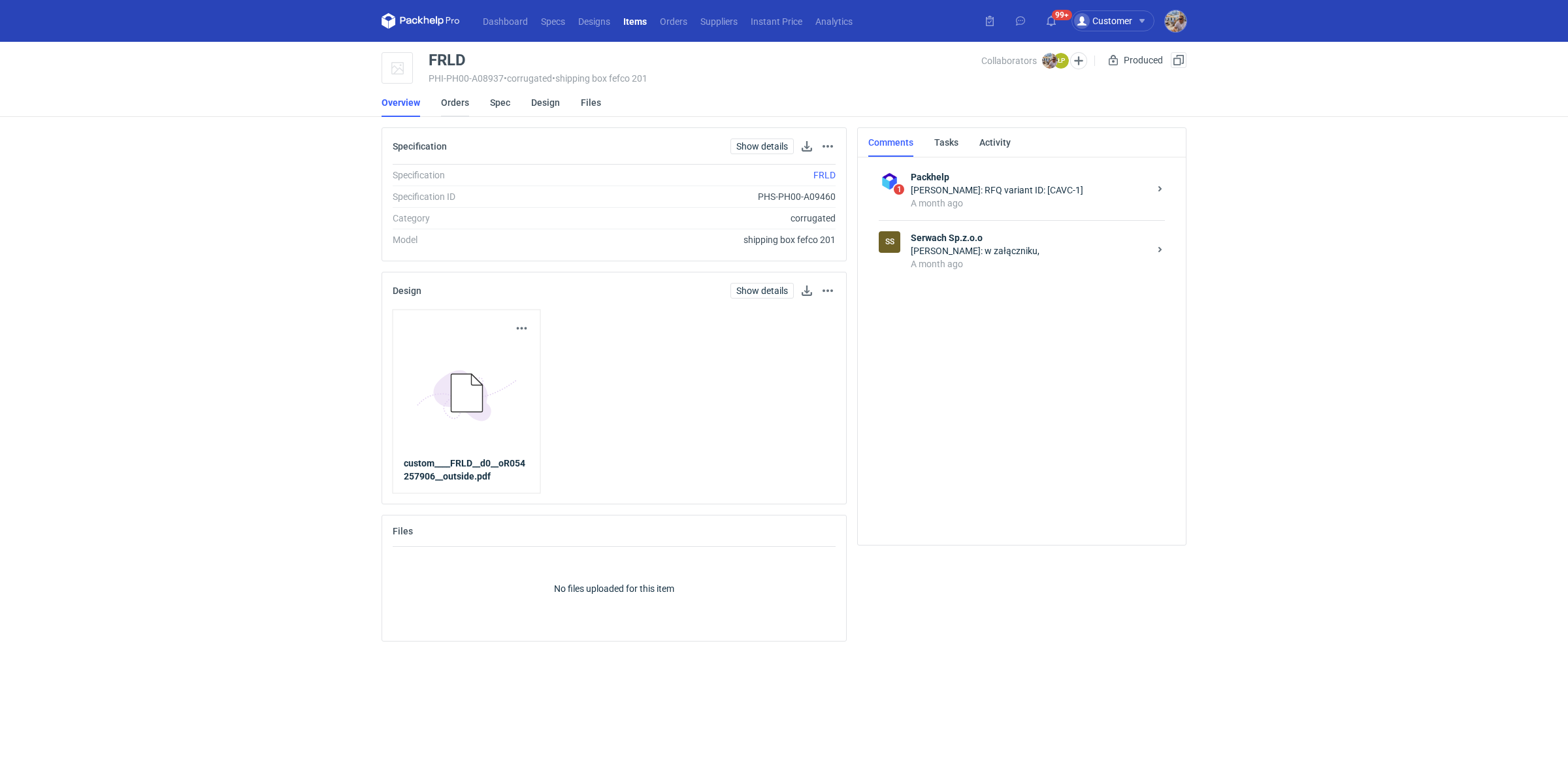
click at [452, 100] on link "Orders" at bounding box center [455, 102] width 28 height 29
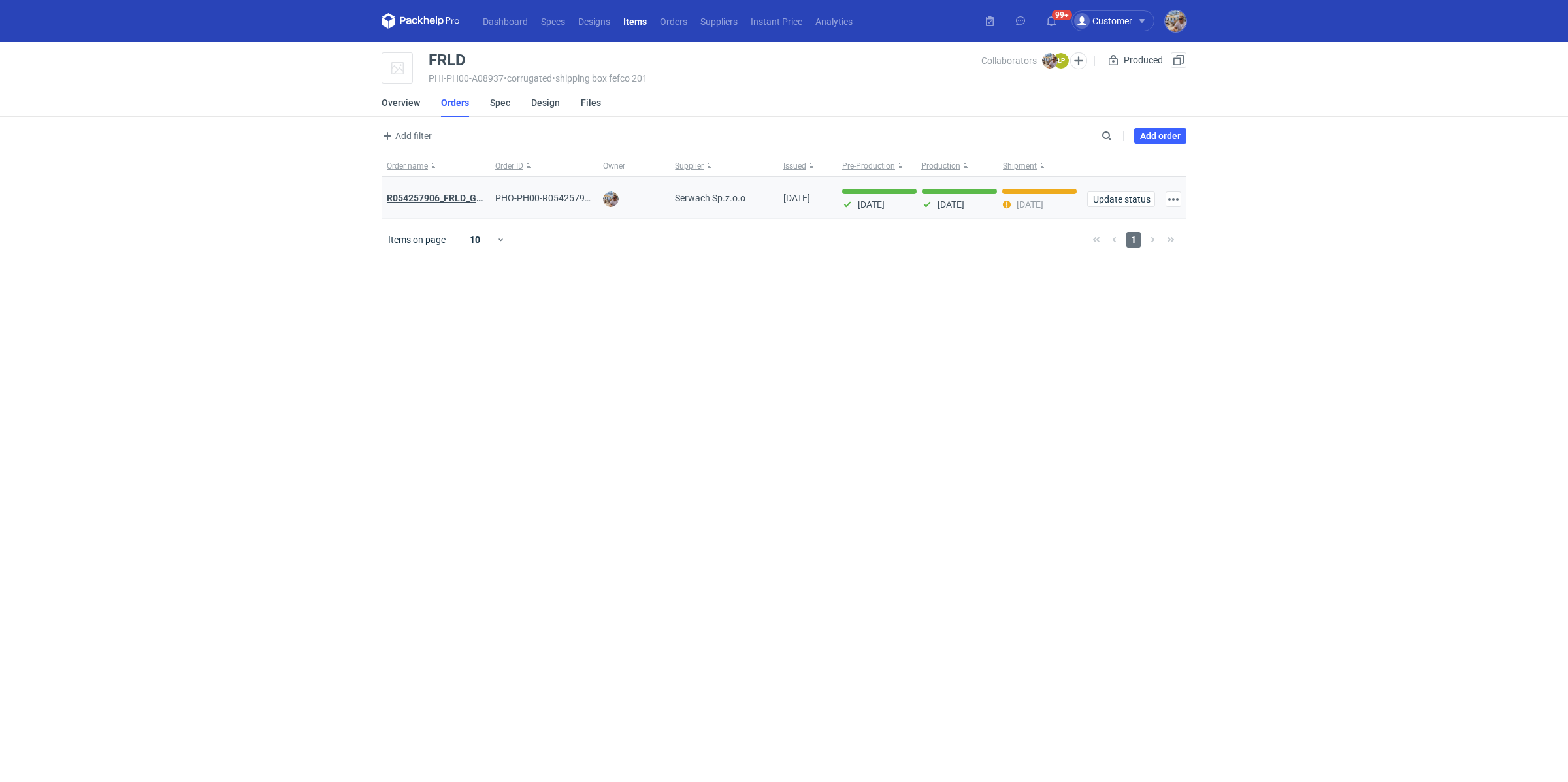
click at [452, 199] on strong "R054257906_FRLD_GMZJ_SABM" at bounding box center [456, 198] width 138 height 11
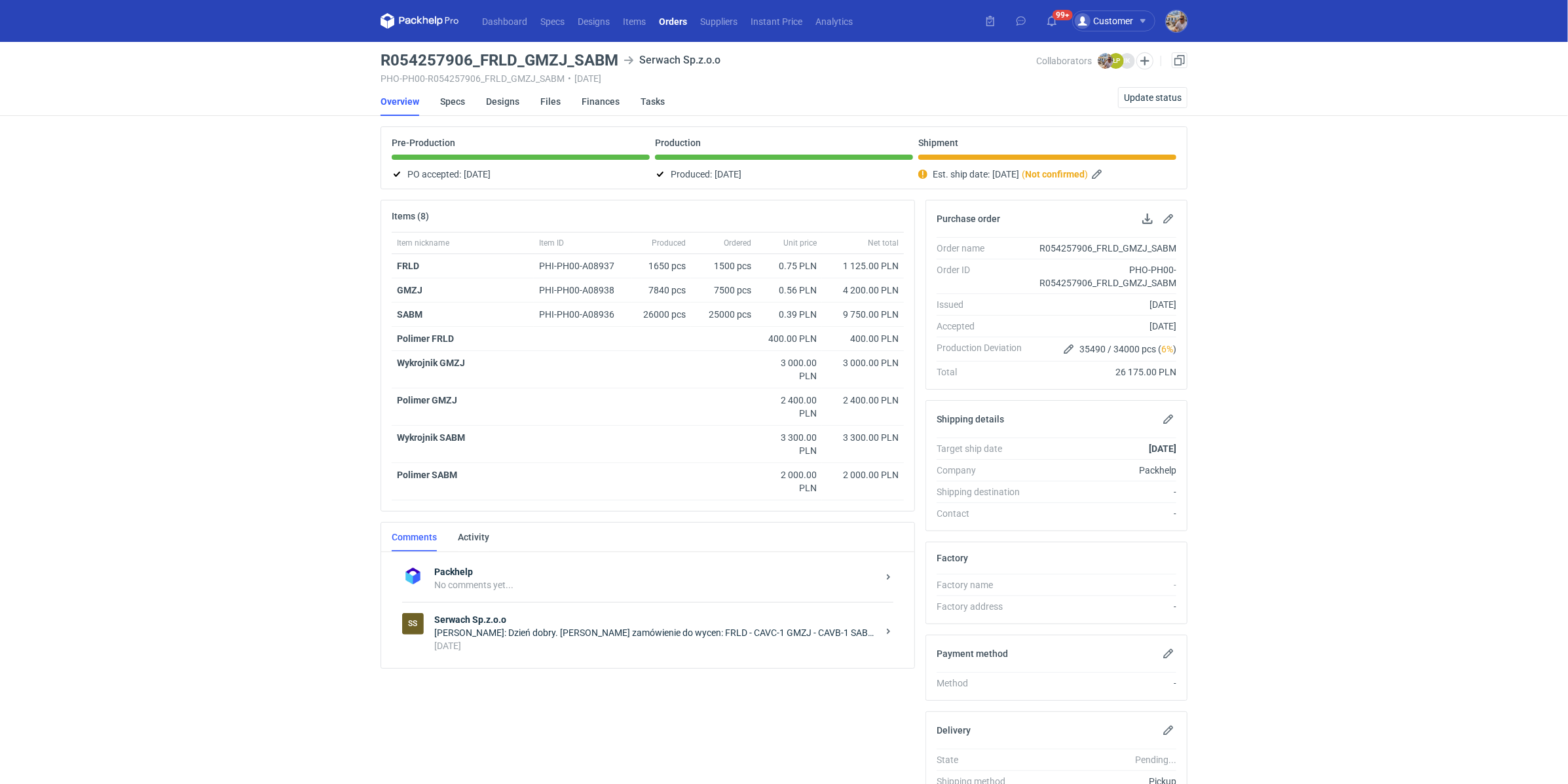
click at [509, 633] on div "[PERSON_NAME]: Dzień dobry. [PERSON_NAME] zamówienie do wycen: FRLD - CAVC-1 GM…" at bounding box center [656, 633] width 443 height 13
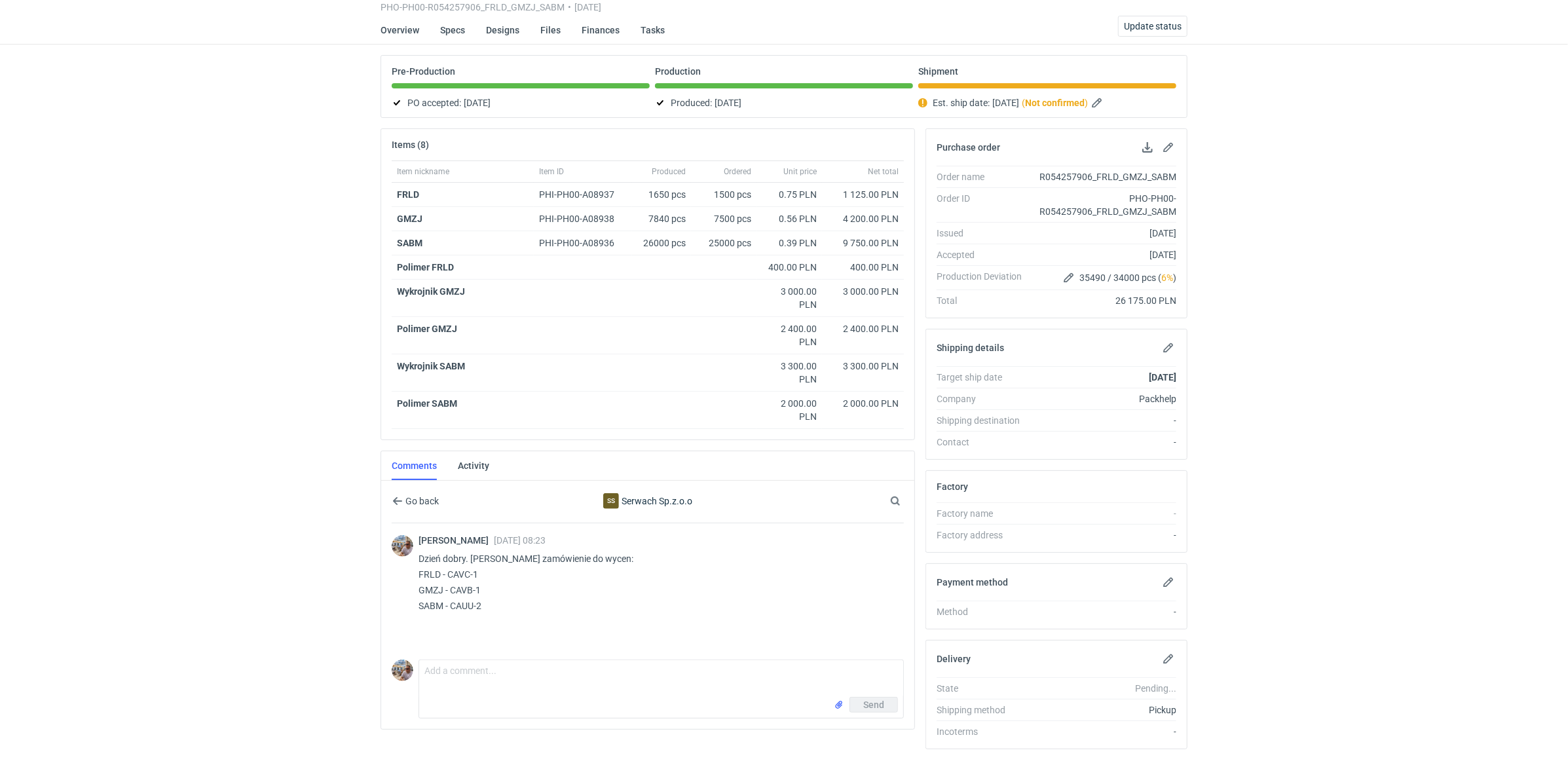
scroll to position [81, 0]
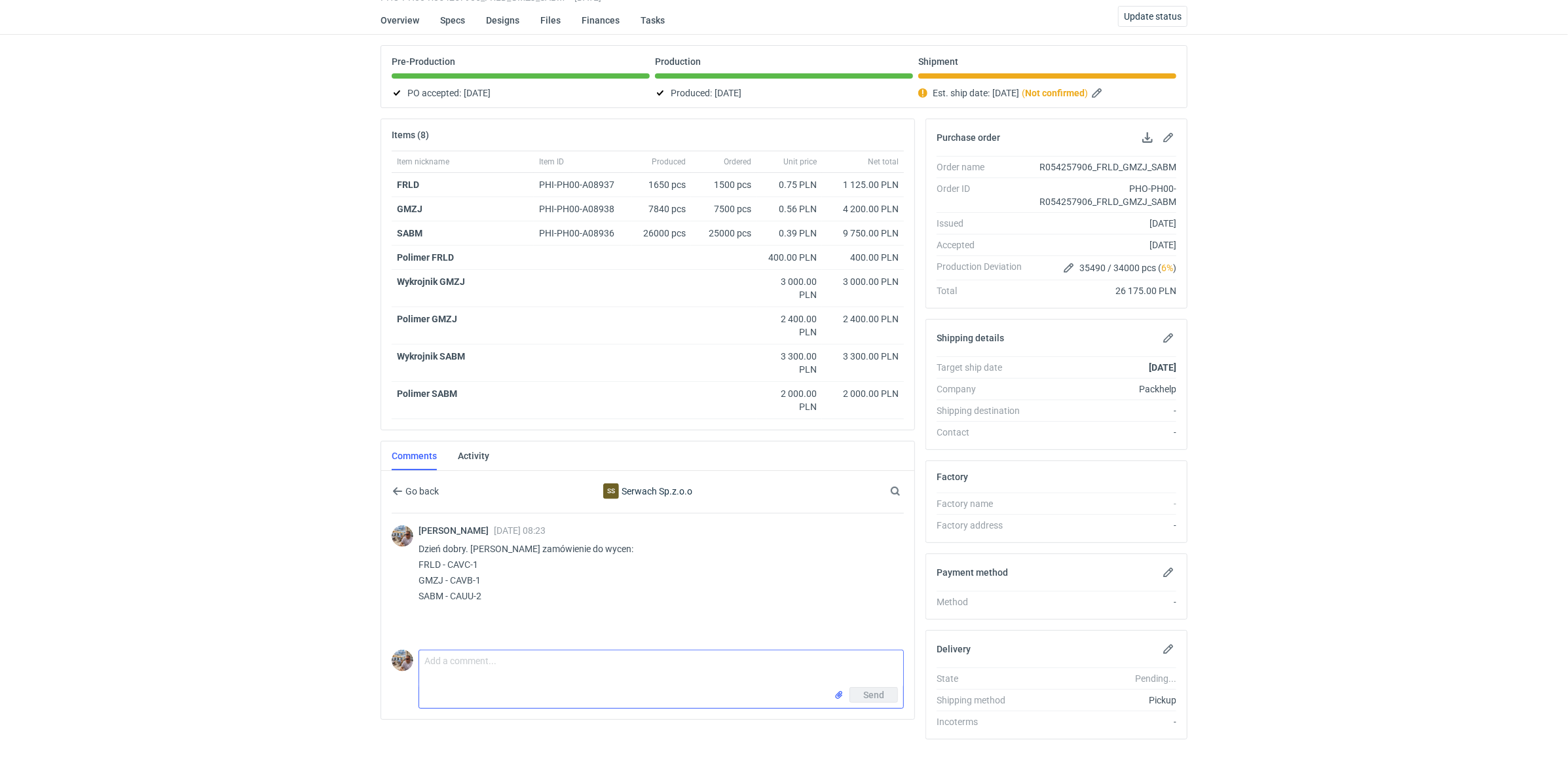
click at [493, 650] on textarea "Comment message" at bounding box center [662, 669] width 484 height 37
paste textarea "FRLD"
type textarea "Dzień dobry. [PERSON_NAME] czy produkcja FRLD również będzie [DATE] zgłoszona?"
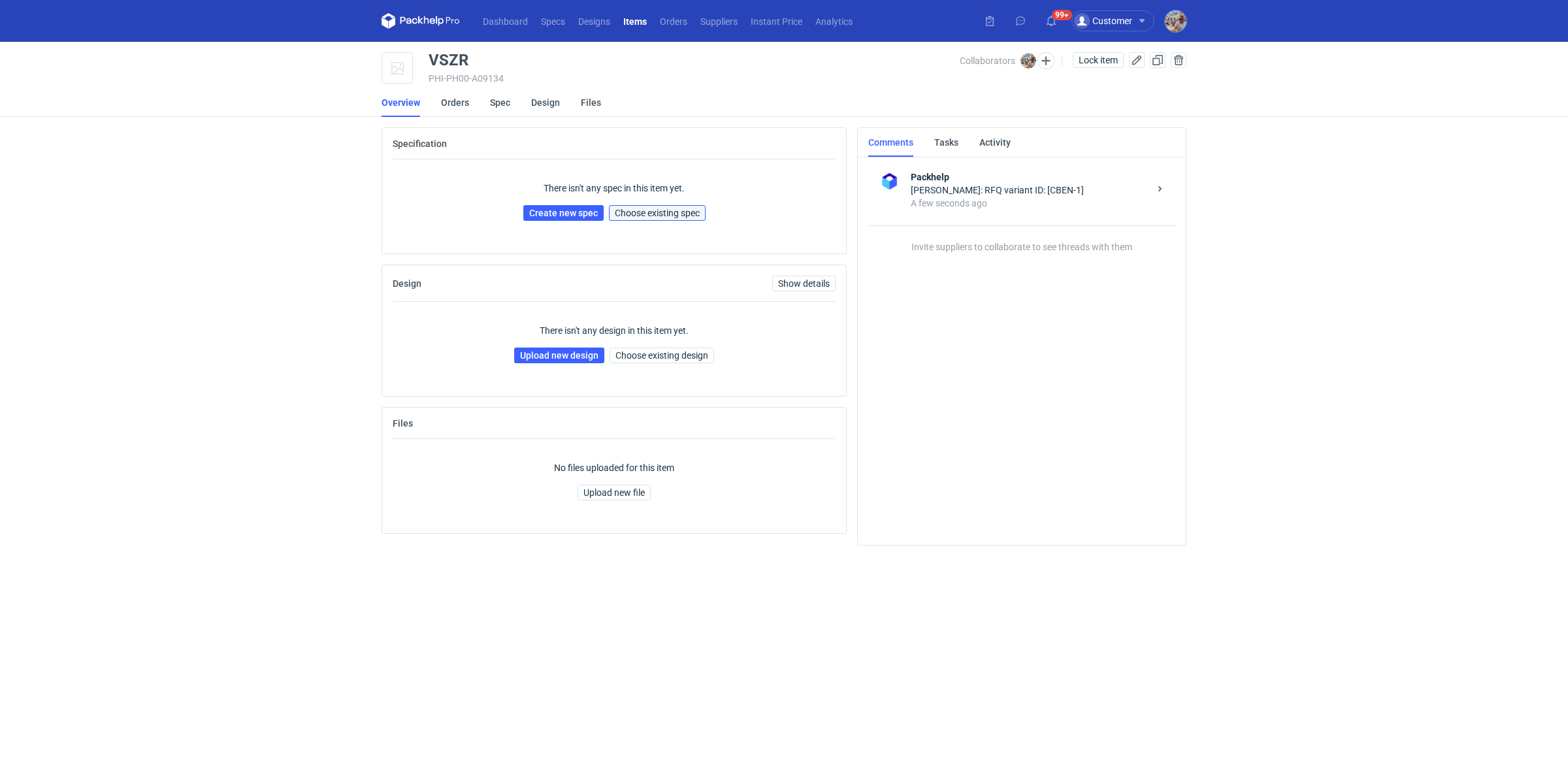
click at [675, 218] on button "Choose existing spec" at bounding box center [657, 213] width 97 height 15
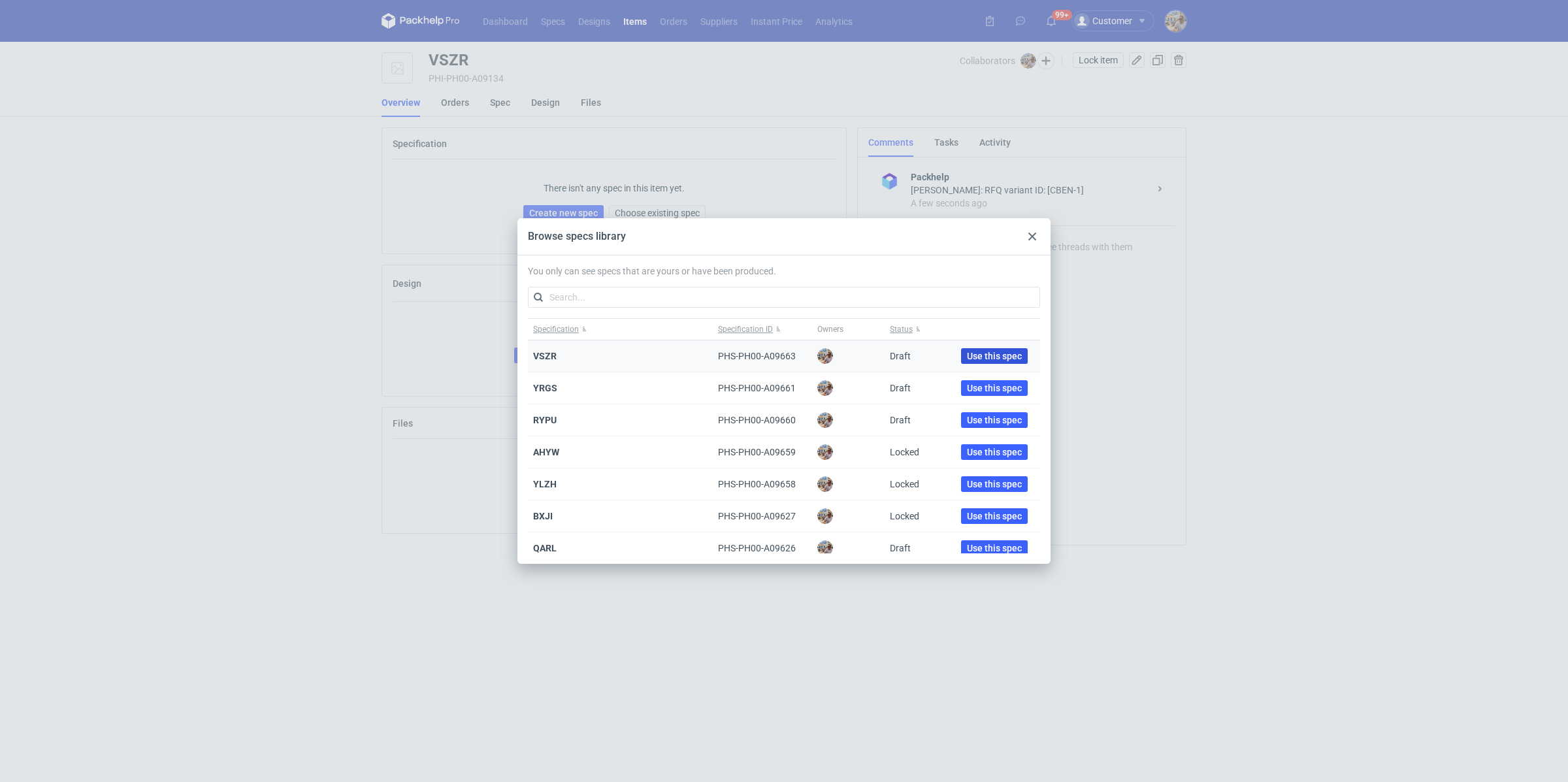
click at [1001, 353] on span "Use this spec" at bounding box center [994, 356] width 55 height 9
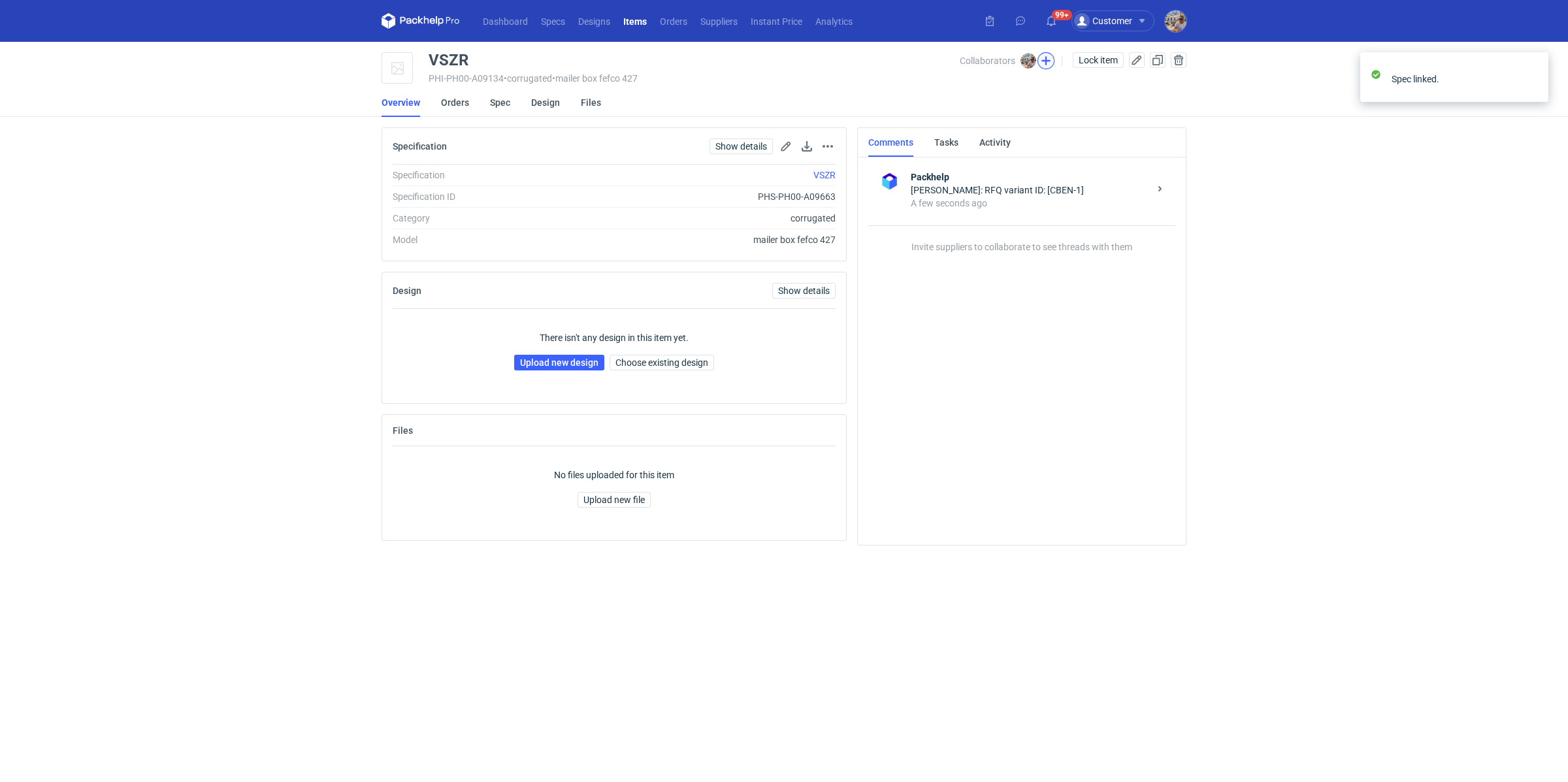
click at [1049, 64] on button "button" at bounding box center [1046, 60] width 17 height 17
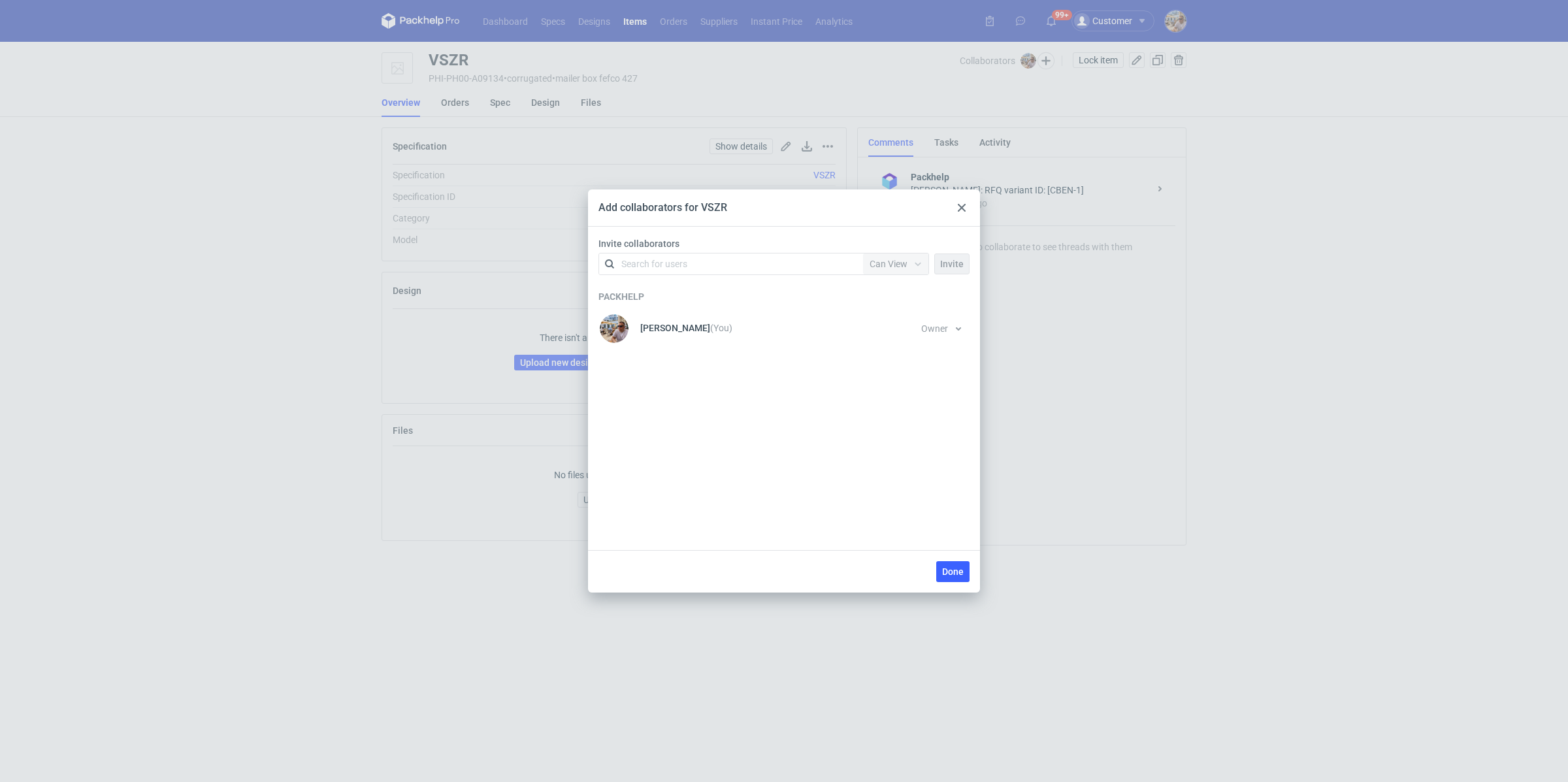
click at [642, 264] on div "Search for users" at bounding box center [654, 264] width 66 height 13
type input "serwach"
click at [709, 296] on span "Serwach Sp.z.o.o" at bounding box center [741, 296] width 70 height 11
click at [898, 265] on span "Can View" at bounding box center [889, 263] width 38 height 11
click at [892, 311] on span "Can Edit" at bounding box center [892, 314] width 34 height 13
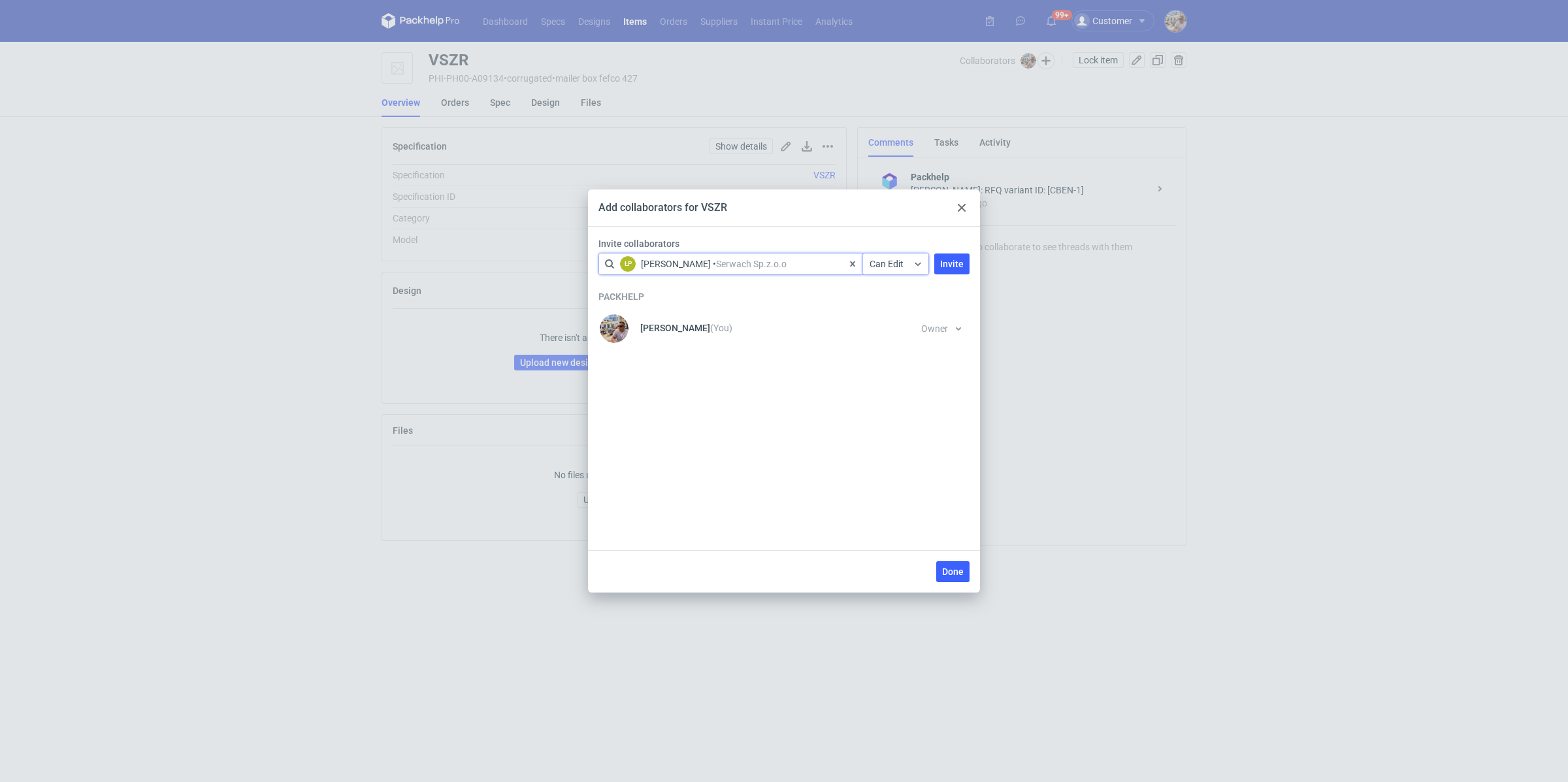
click at [973, 255] on div "Invite collaborators option <div title="Łukasz Postawa • Serwach Sp.z.o.o (post…" at bounding box center [784, 258] width 381 height 43
click at [949, 265] on span "Invite" at bounding box center [951, 263] width 23 height 9
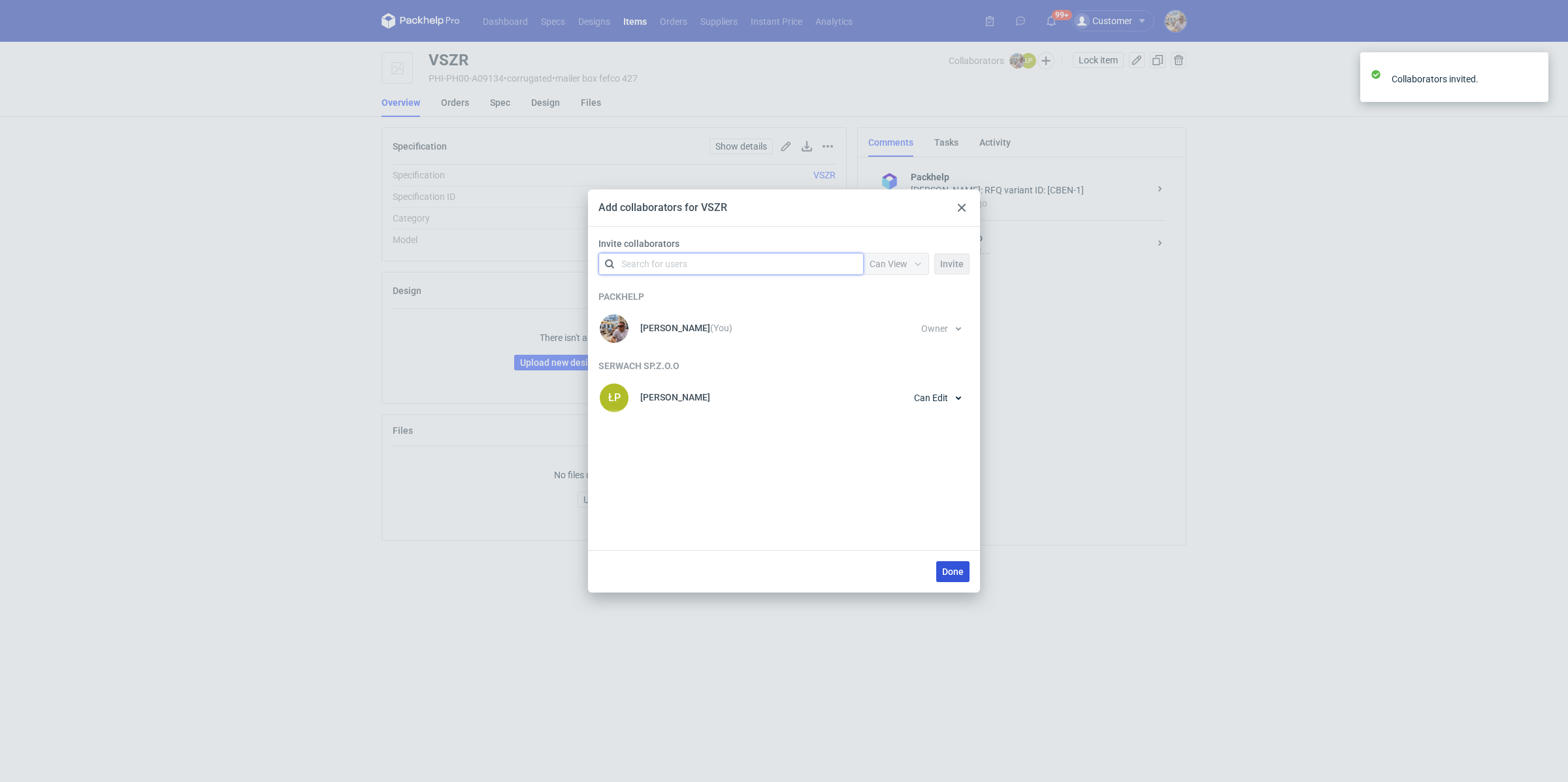
click at [956, 573] on span "Done" at bounding box center [953, 571] width 22 height 9
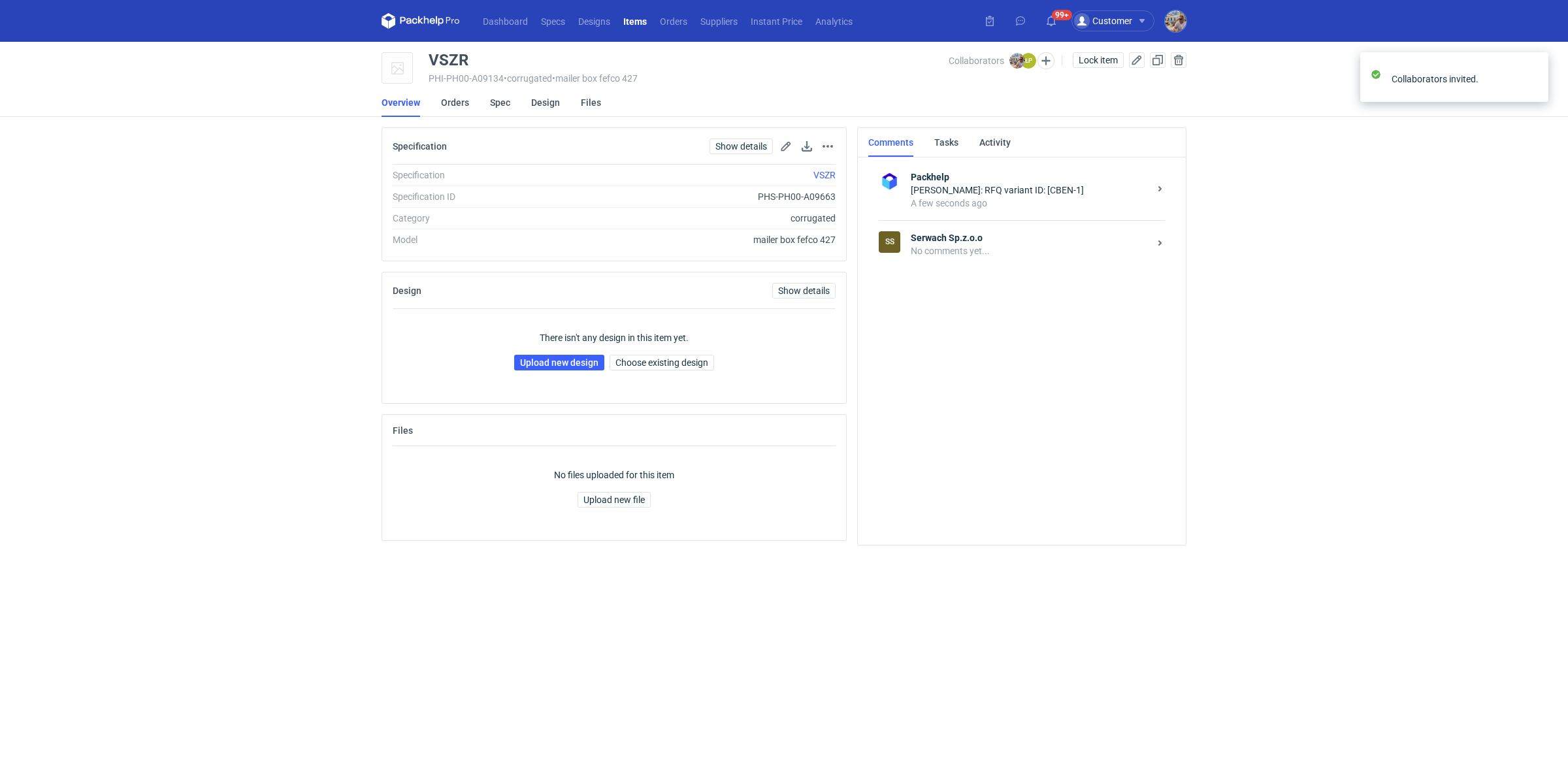
click at [957, 254] on div "No comments yet..." at bounding box center [1030, 251] width 239 height 13
click at [952, 512] on textarea "Comment message" at bounding box center [1035, 494] width 279 height 37
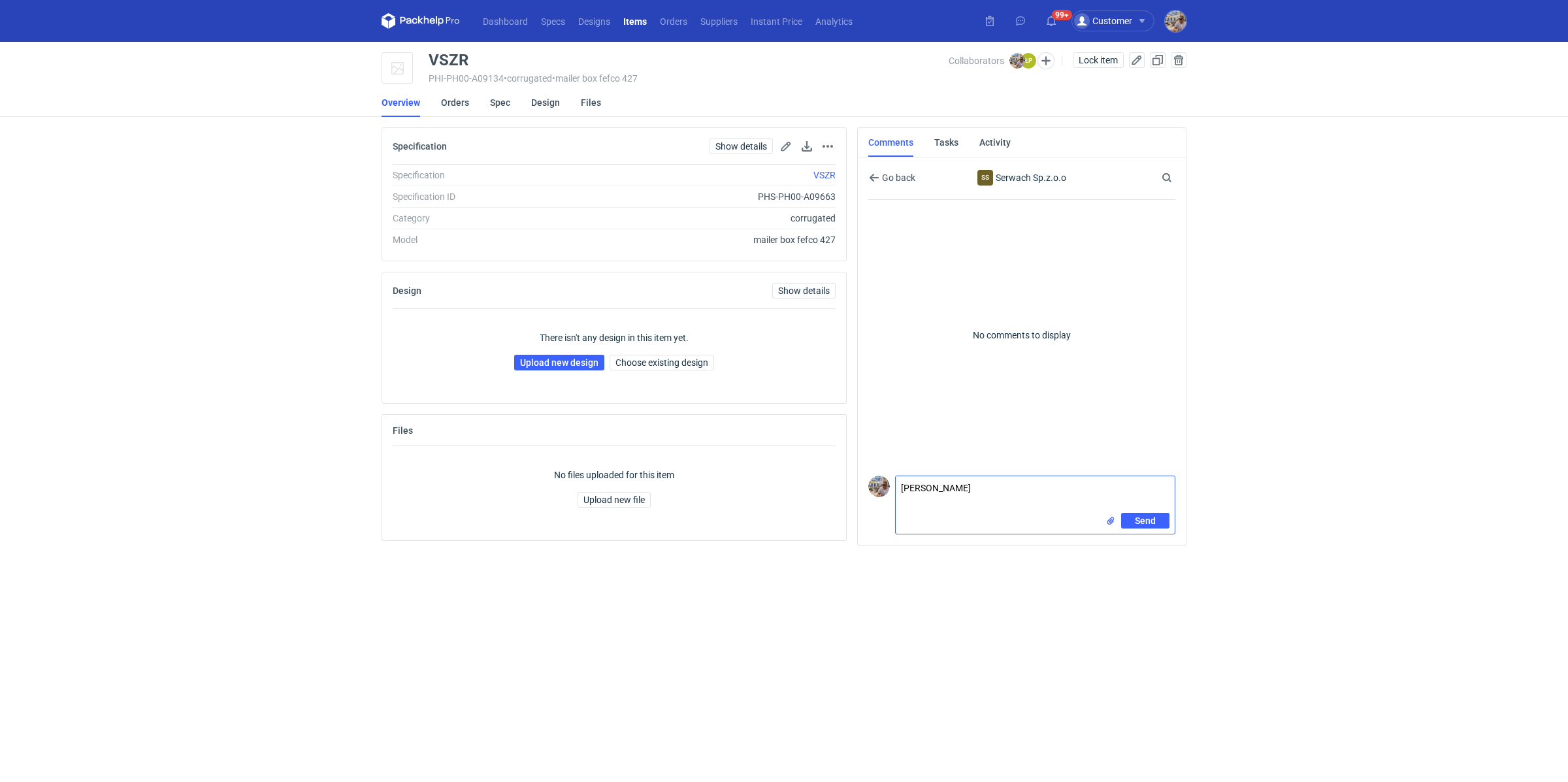
paste textarea "CBEN-1"
type textarea "Panie Łukaszu wycena CBEN-1. Do kiedy jesteśmy w stanie utrzymać tutaj cenę?"
click at [1148, 522] on span "Send" at bounding box center [1145, 520] width 21 height 9
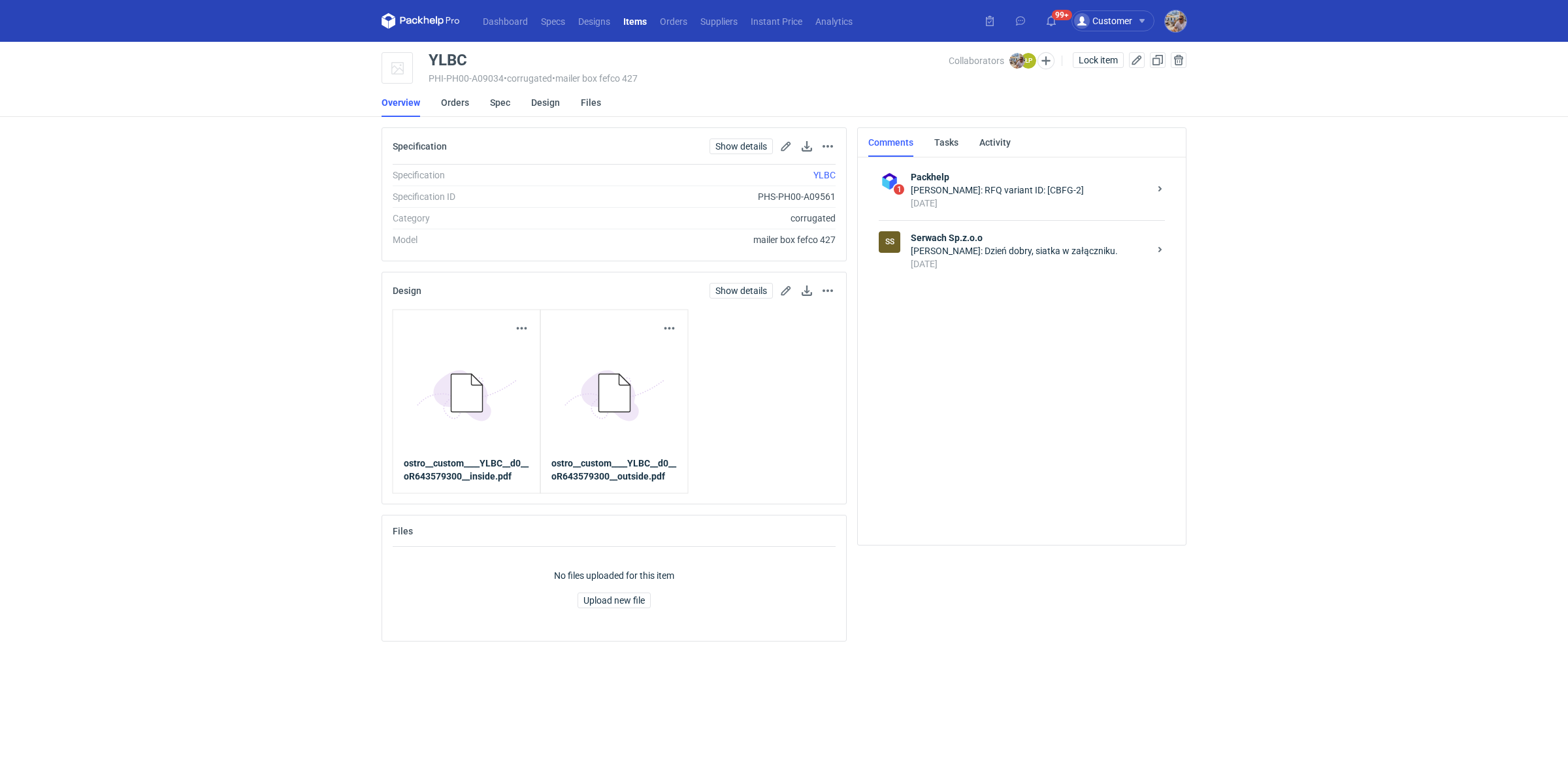
click at [1114, 256] on div "[PERSON_NAME]: Dzień dobry, siatka w załączniku." at bounding box center [1030, 251] width 239 height 13
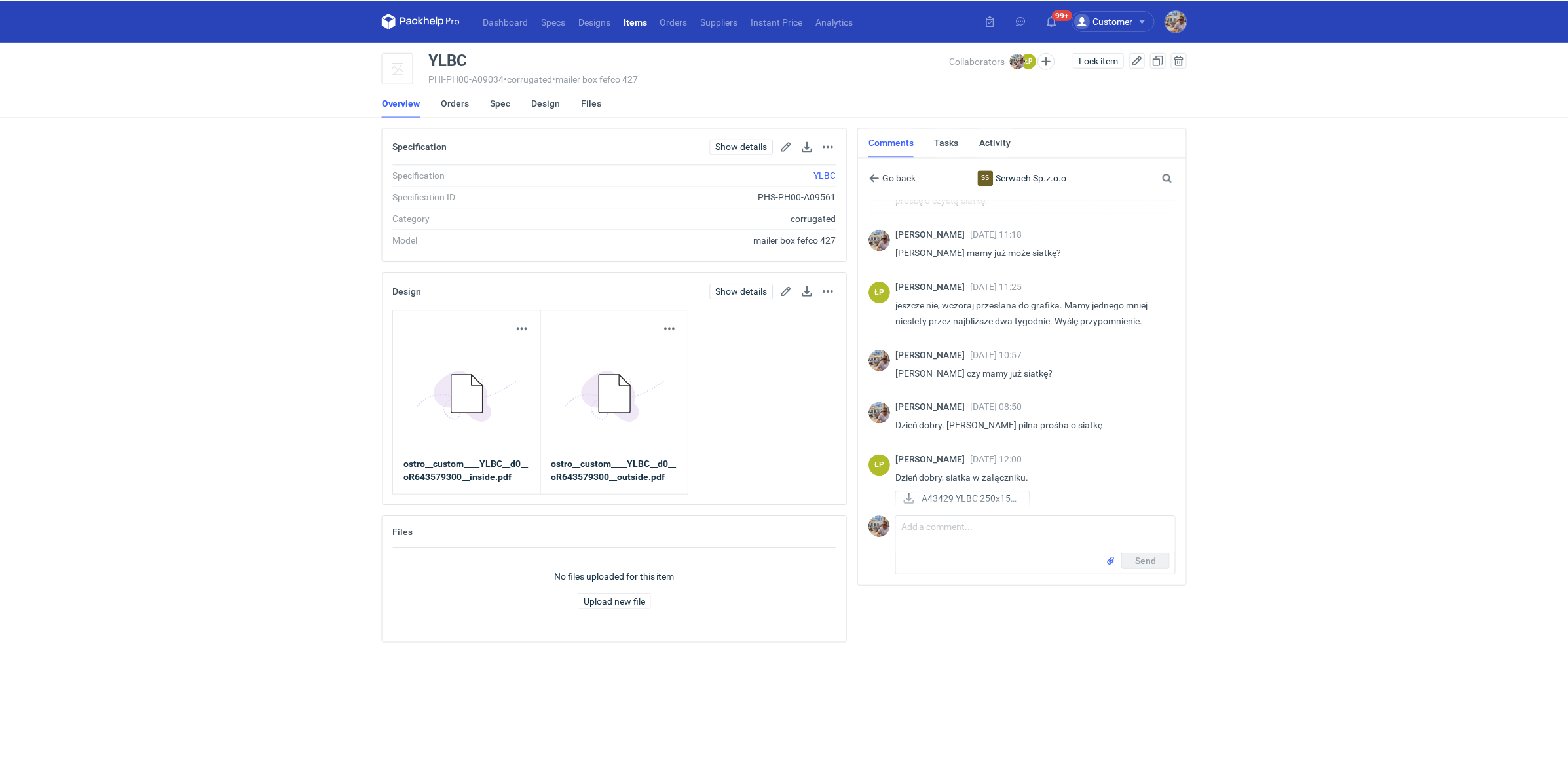
scroll to position [418, 0]
click at [453, 106] on link "Orders" at bounding box center [456, 103] width 28 height 29
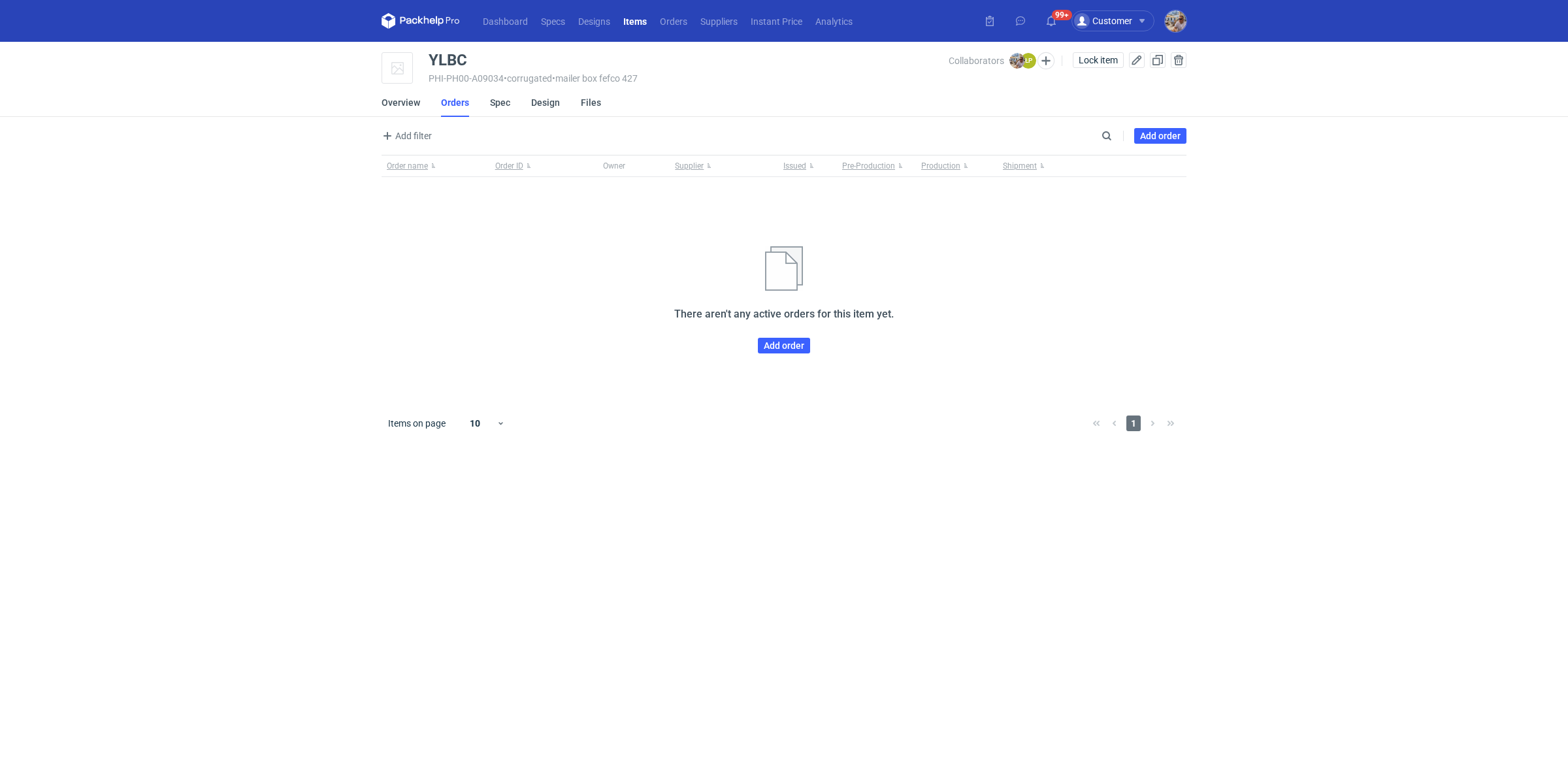
click at [767, 352] on div "Order name Order ID Owner Supplier Issued Pre-Production Production Shipment Th…" at bounding box center [784, 279] width 805 height 248
click at [780, 344] on link "Add order" at bounding box center [784, 345] width 52 height 15
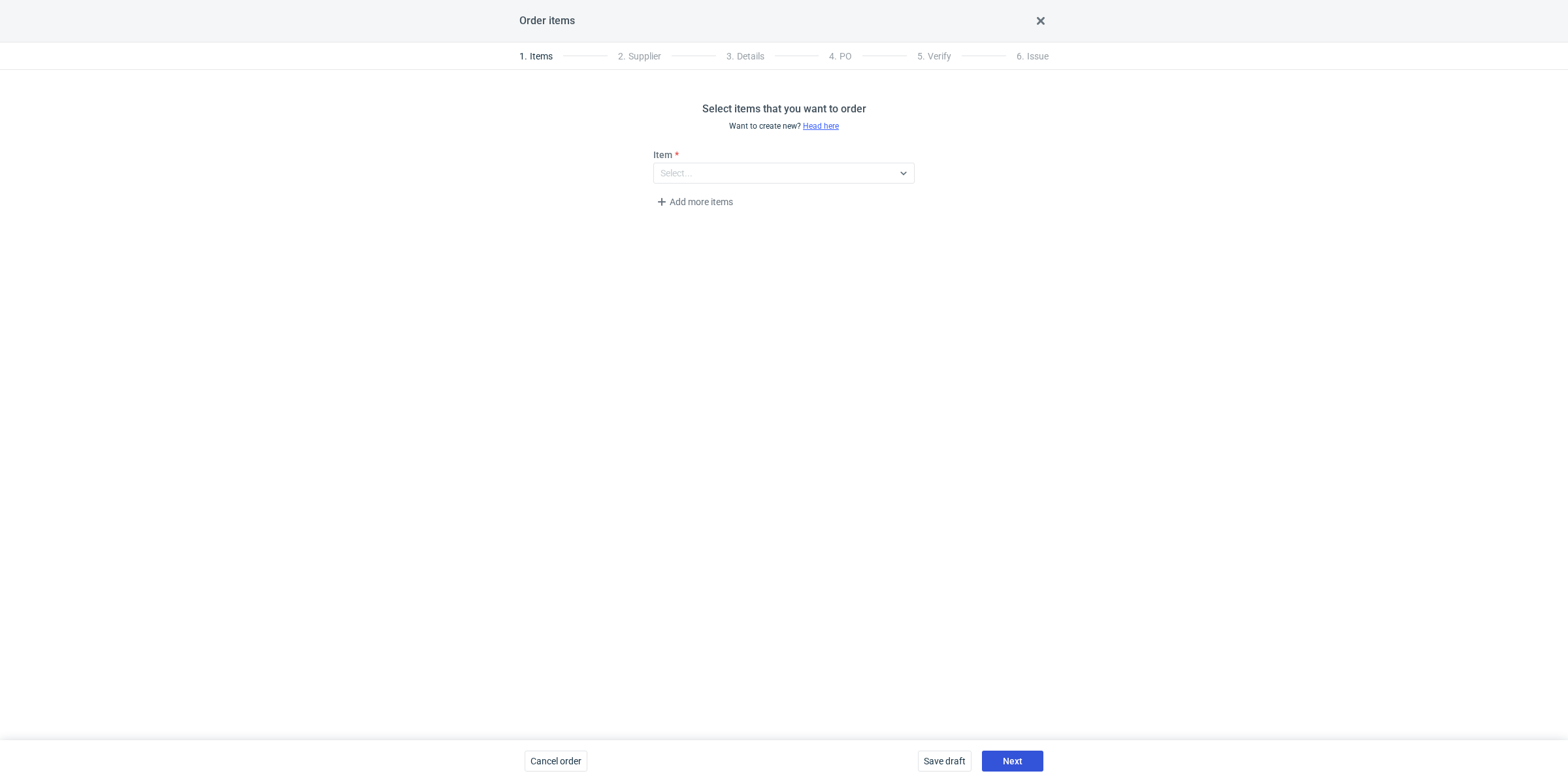
click at [1001, 752] on button "Next" at bounding box center [1013, 761] width 61 height 21
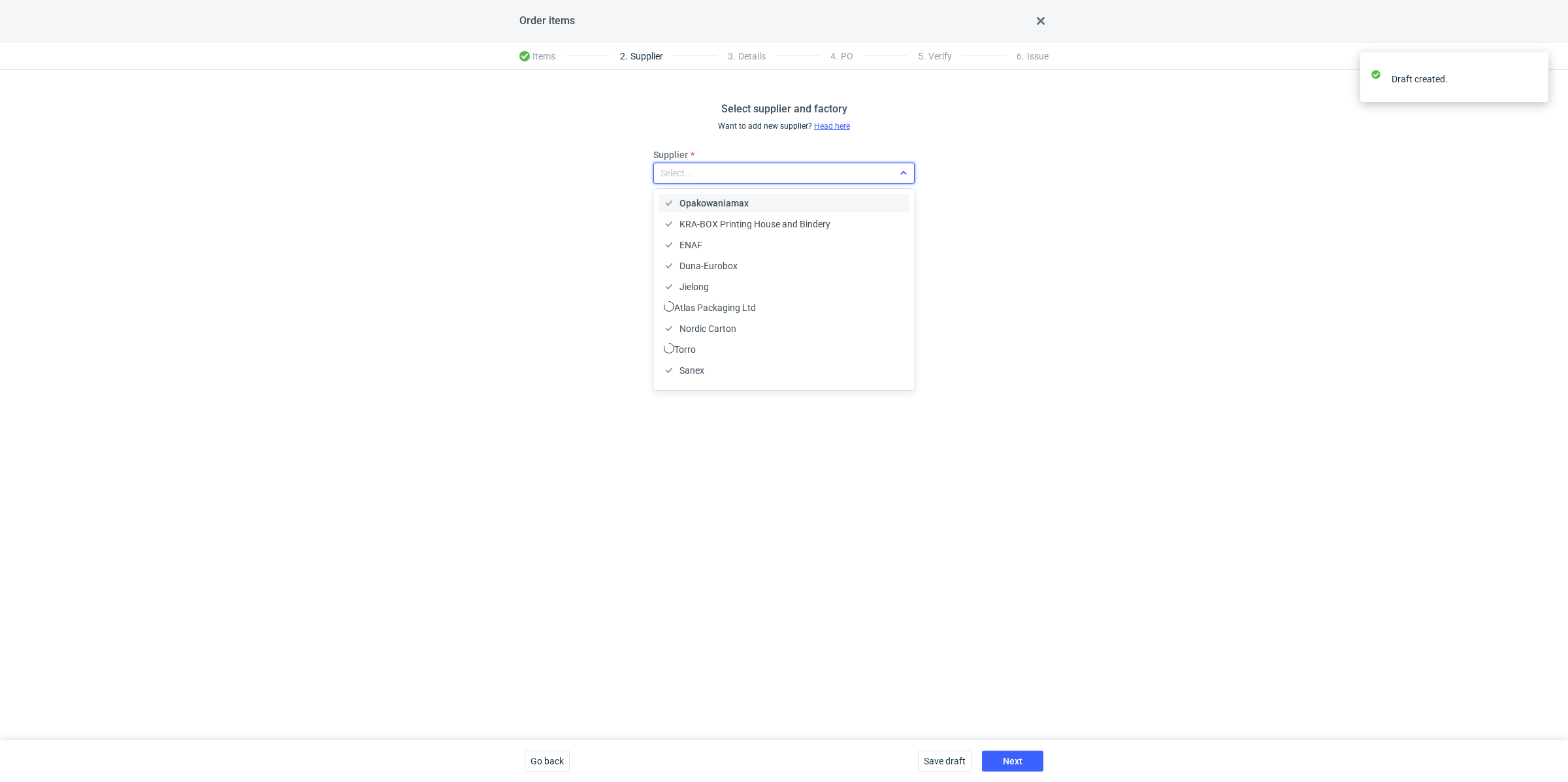
click at [687, 173] on div "Select..." at bounding box center [677, 173] width 32 height 13
type input "serwa"
click at [705, 204] on span "Serwach Sp.z.o.o" at bounding box center [715, 203] width 70 height 13
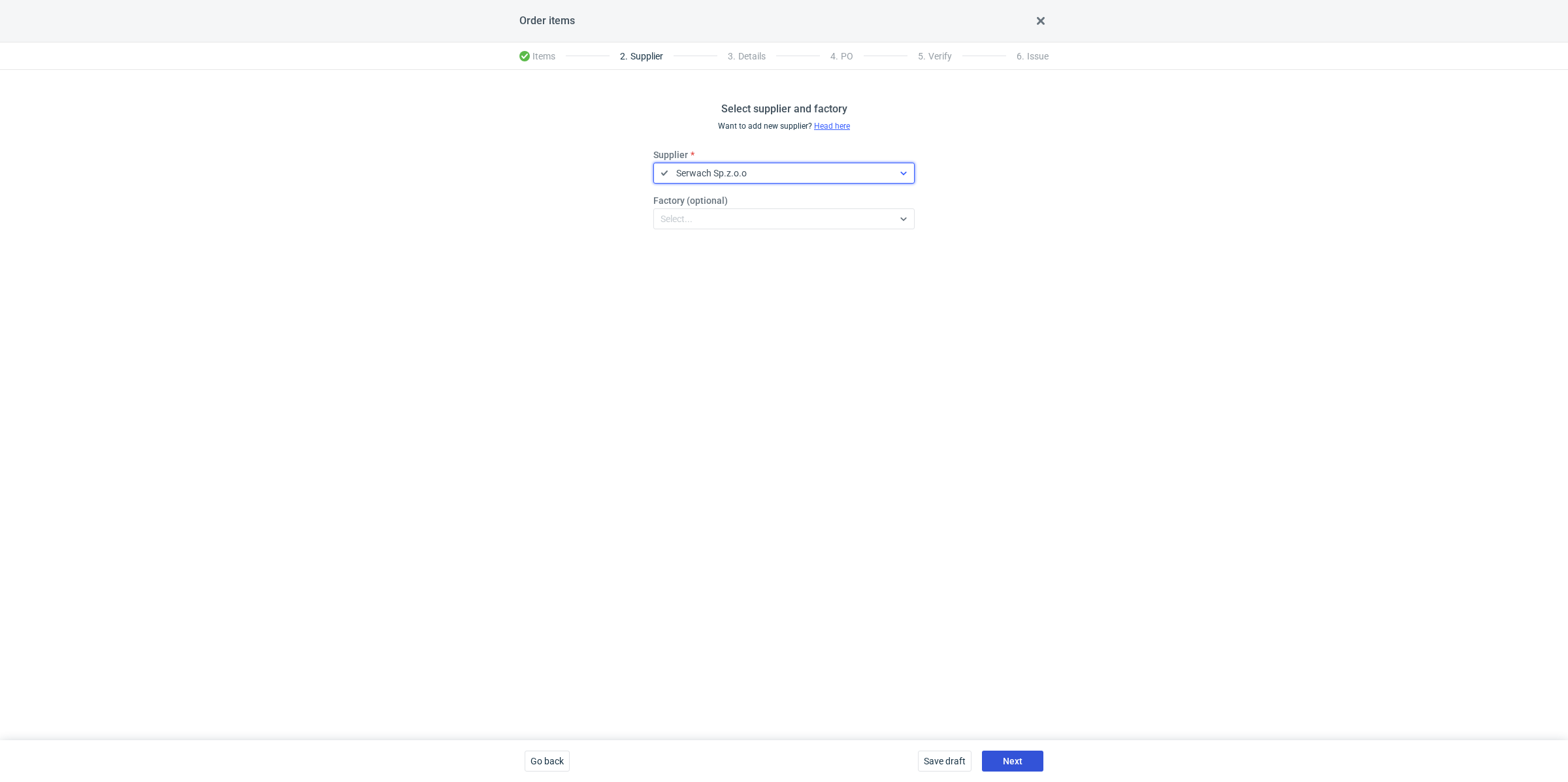
click at [1024, 757] on button "Next" at bounding box center [1013, 761] width 61 height 21
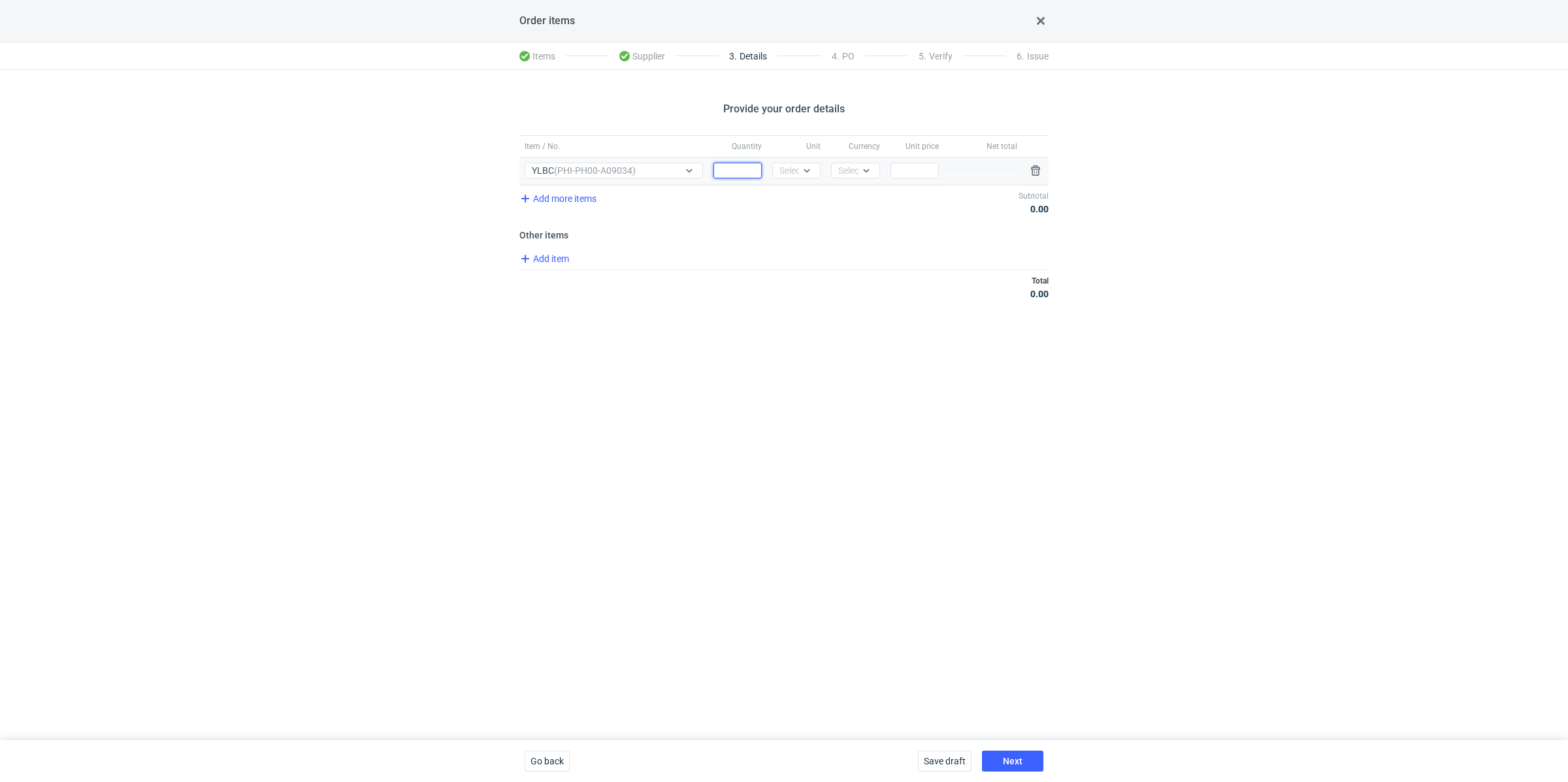
click at [751, 165] on input "Quantity" at bounding box center [737, 171] width 48 height 15
paste input "20000"
type input "20000"
click at [795, 174] on div "Select..." at bounding box center [796, 171] width 32 height 13
click at [804, 202] on div "pcs" at bounding box center [796, 197] width 27 height 13
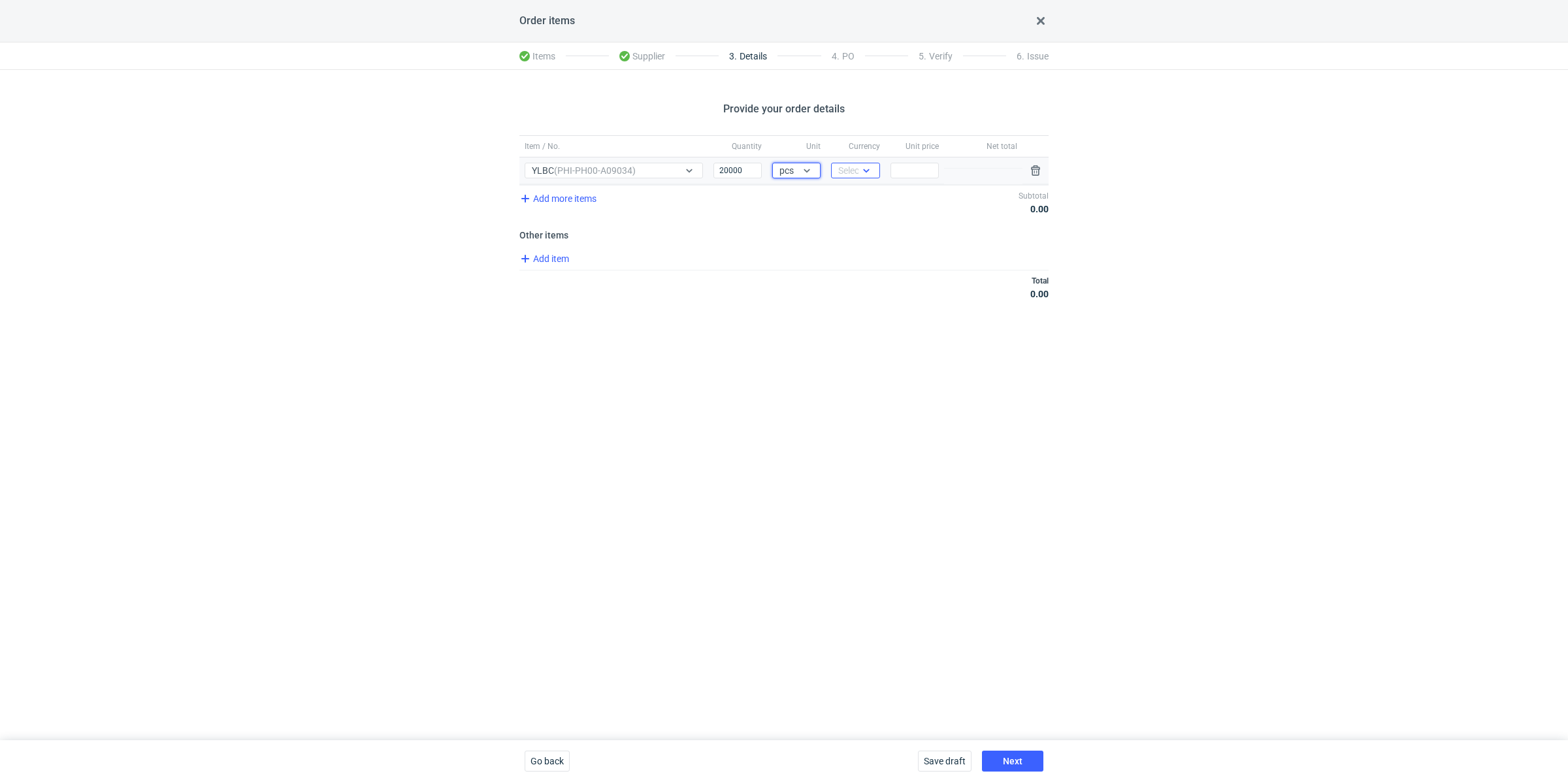
click at [855, 168] on div "Select..." at bounding box center [855, 171] width 32 height 13
click at [862, 193] on div "PLN" at bounding box center [855, 197] width 27 height 13
click at [914, 178] on div "Price" at bounding box center [915, 171] width 59 height 27
click at [914, 164] on input "Price" at bounding box center [914, 171] width 48 height 15
paste input "1.1"
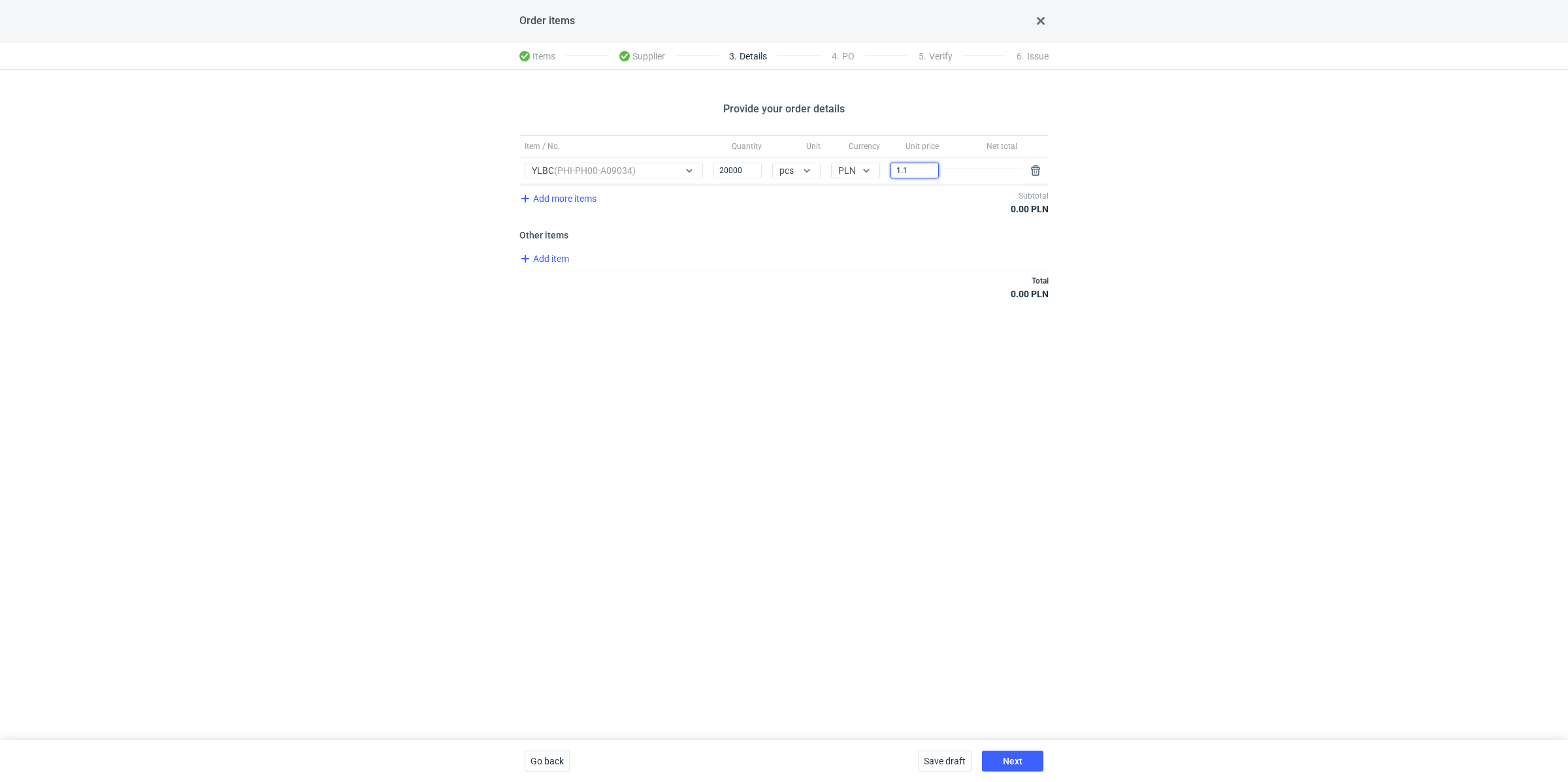
type input "1.1"
click at [829, 340] on div "Provide your order details Item / No. Quantity Unit Currency Unit price Net tot…" at bounding box center [784, 405] width 1568 height 670
click at [546, 259] on span "Add item" at bounding box center [543, 258] width 53 height 15
click at [550, 315] on span "Add item" at bounding box center [543, 313] width 53 height 15
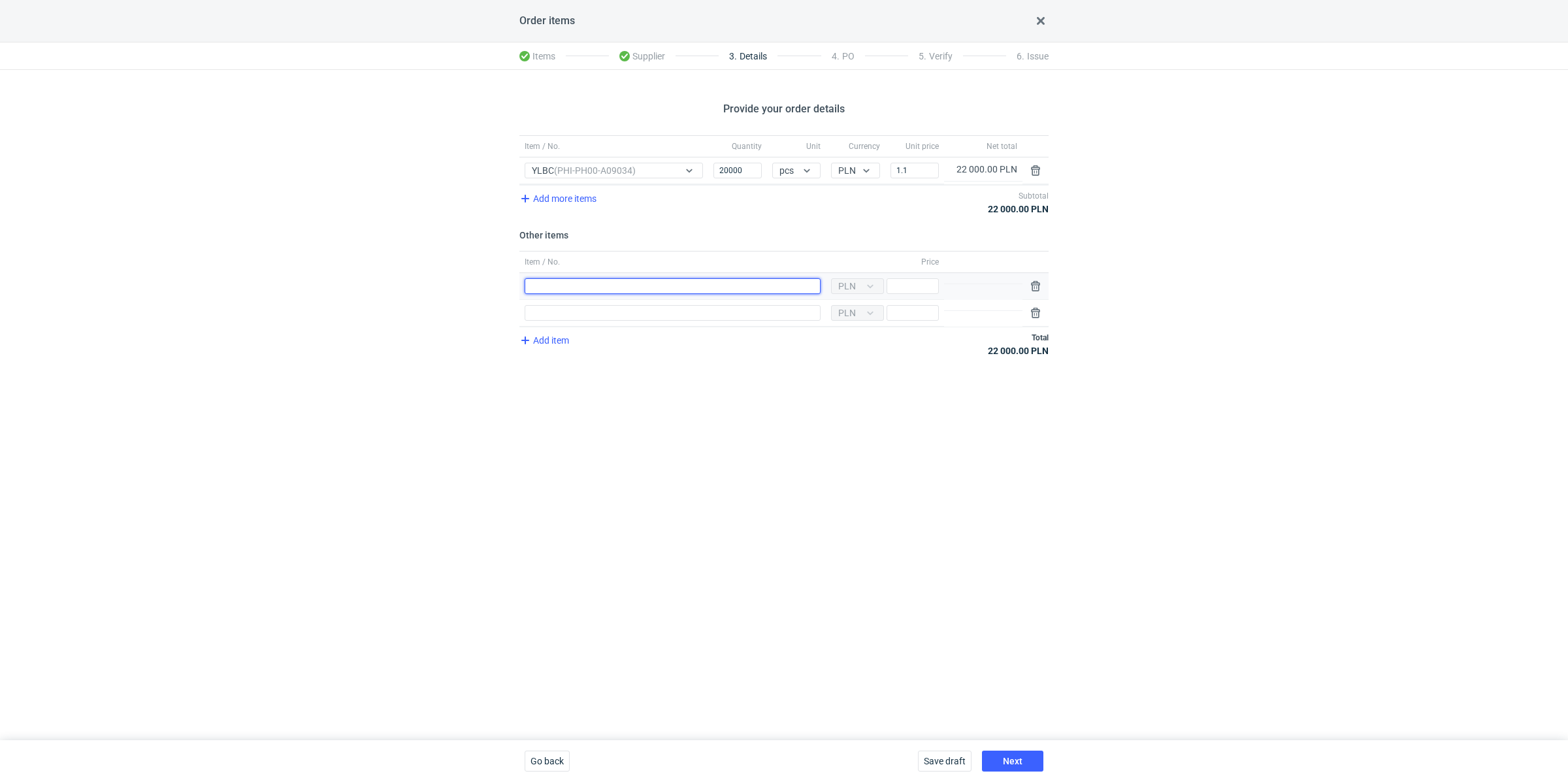
click at [570, 279] on input "Item / No." at bounding box center [673, 286] width 296 height 15
type input "Wykrojnik"
click at [614, 315] on input "Item / No." at bounding box center [673, 313] width 296 height 15
type input "Narzędzia"
click at [926, 286] on input "Price" at bounding box center [913, 286] width 52 height 15
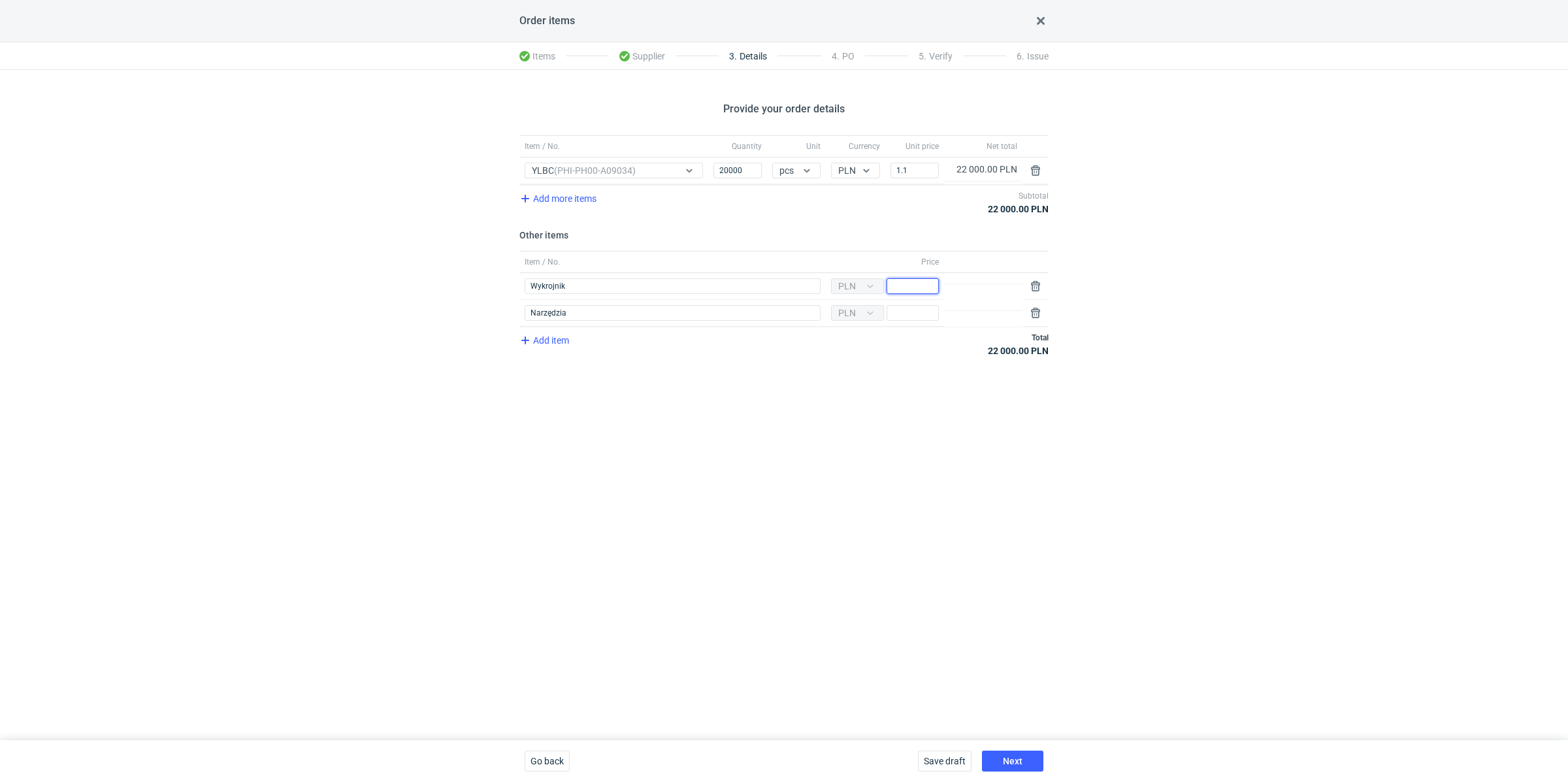
paste input "2500"
type input "2500"
click at [821, 399] on div "Provide your order details Item / No. Quantity Unit Currency Unit price Net tot…" at bounding box center [784, 405] width 1568 height 670
click at [902, 313] on input "Price" at bounding box center [913, 313] width 52 height 15
paste input "11200"
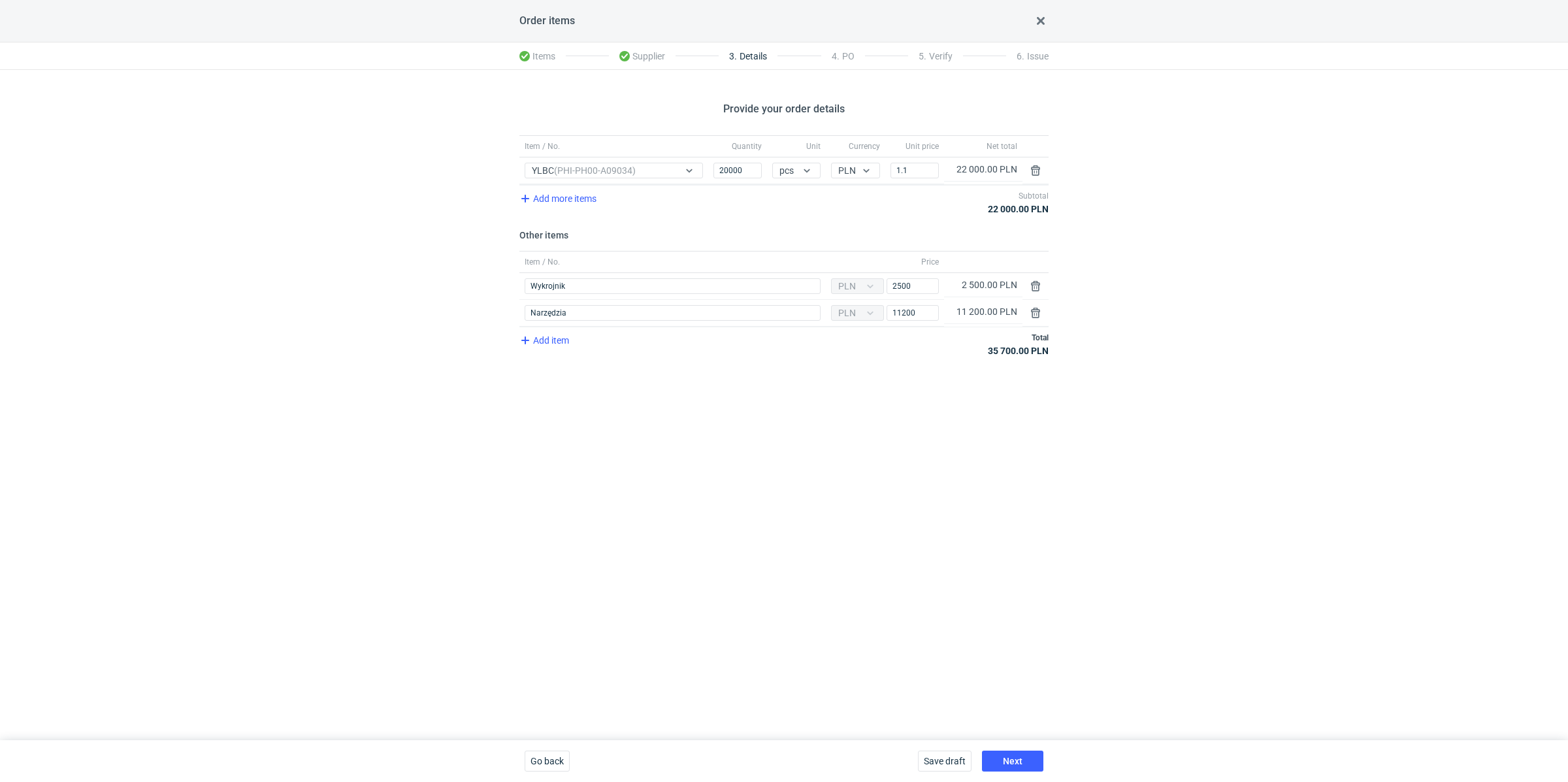
click at [763, 393] on div "Provide your order details Item / No. Quantity Unit Currency Unit price Net tot…" at bounding box center [784, 405] width 1568 height 670
click at [904, 310] on input "11200" at bounding box center [913, 313] width 52 height 15
type input "1100"
click at [1011, 755] on button "Next" at bounding box center [1013, 761] width 61 height 21
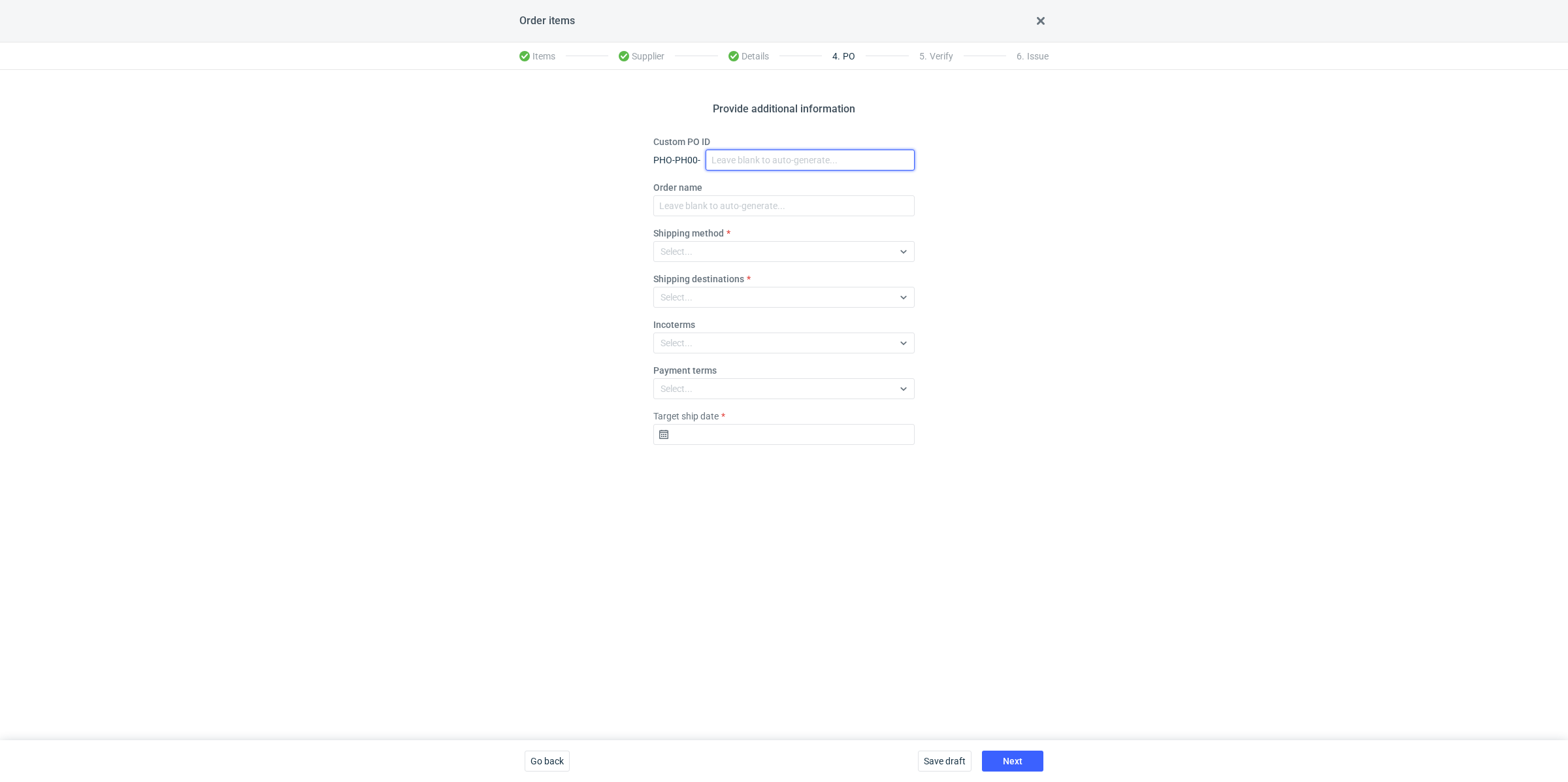
click at [717, 155] on input "Custom PO ID" at bounding box center [810, 160] width 209 height 21
paste input "R643579300"
paste input "YLBC"
drag, startPoint x: 796, startPoint y: 161, endPoint x: 705, endPoint y: 144, distance: 92.6
click at [705, 144] on div "Custom PO ID PHO-PH00- R643579300_YLBC" at bounding box center [784, 153] width 261 height 35
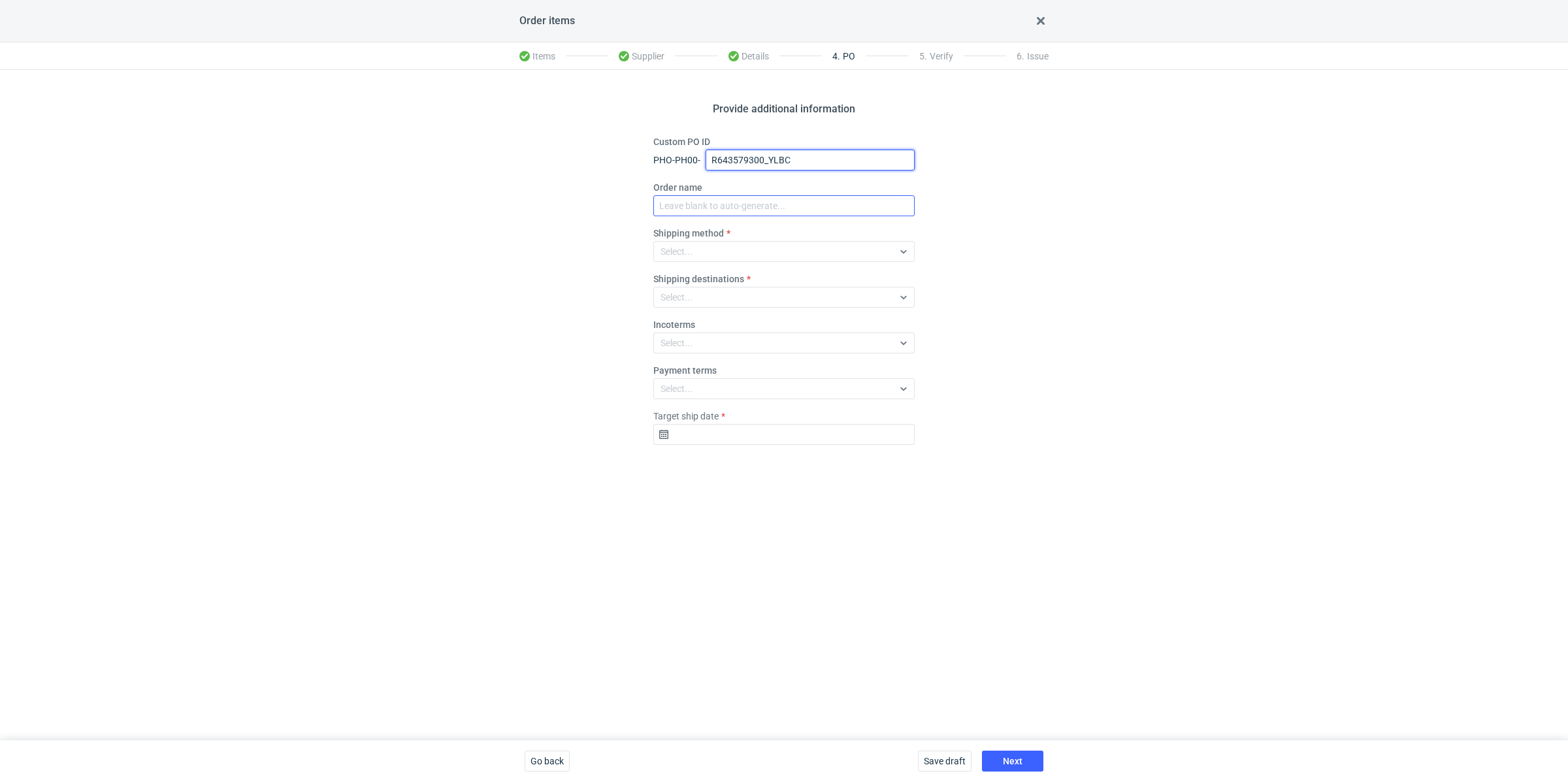
type input "R643579300_YLBC"
click at [721, 209] on input "Order name" at bounding box center [784, 206] width 261 height 21
paste input "R643579300_YLBC"
type input "R643579300_YLBC"
click at [713, 248] on div "Select..." at bounding box center [773, 251] width 239 height 18
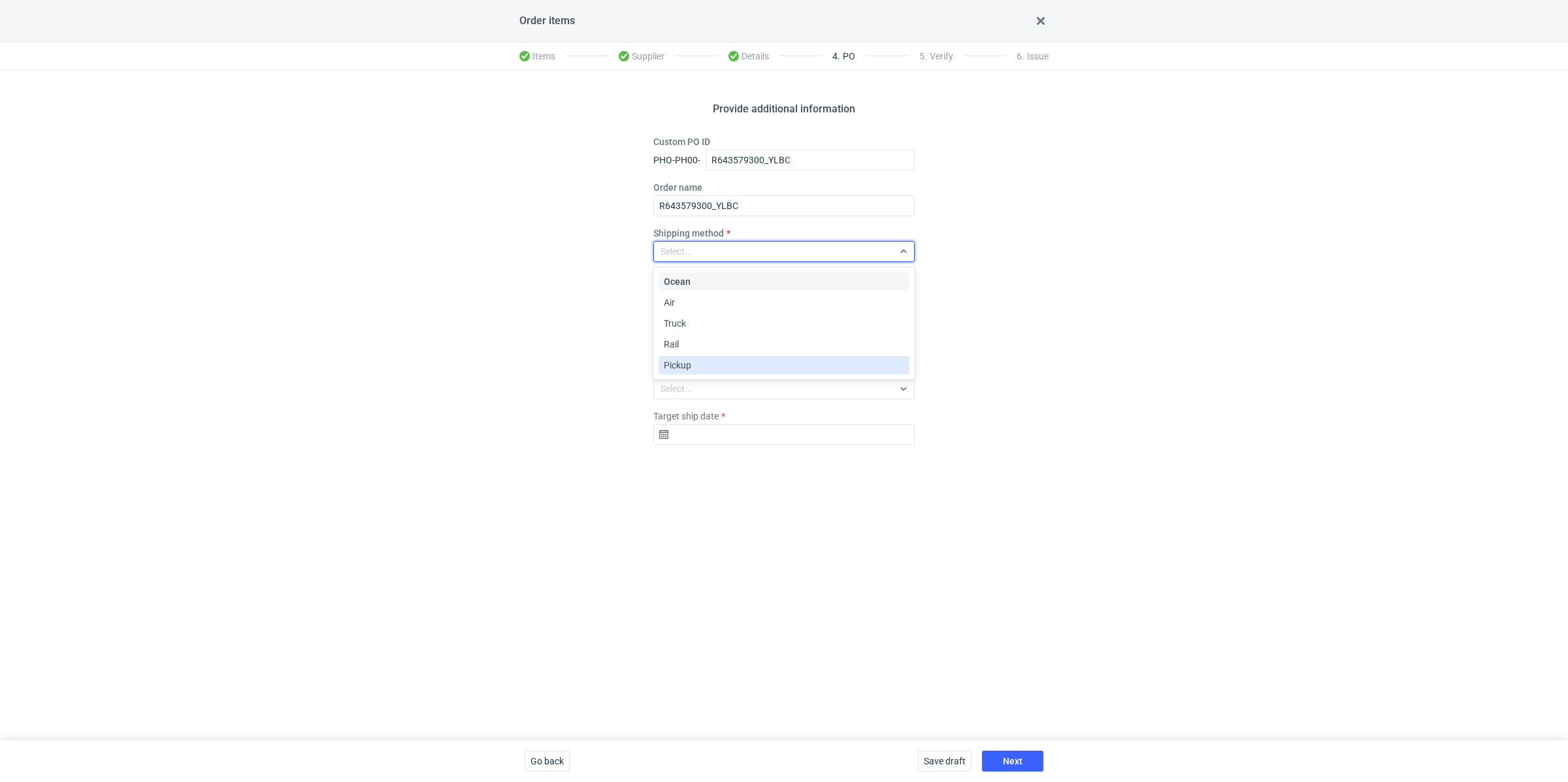
click at [711, 361] on div "Pickup" at bounding box center [784, 365] width 240 height 13
click at [711, 435] on input "Target ship date" at bounding box center [784, 435] width 261 height 21
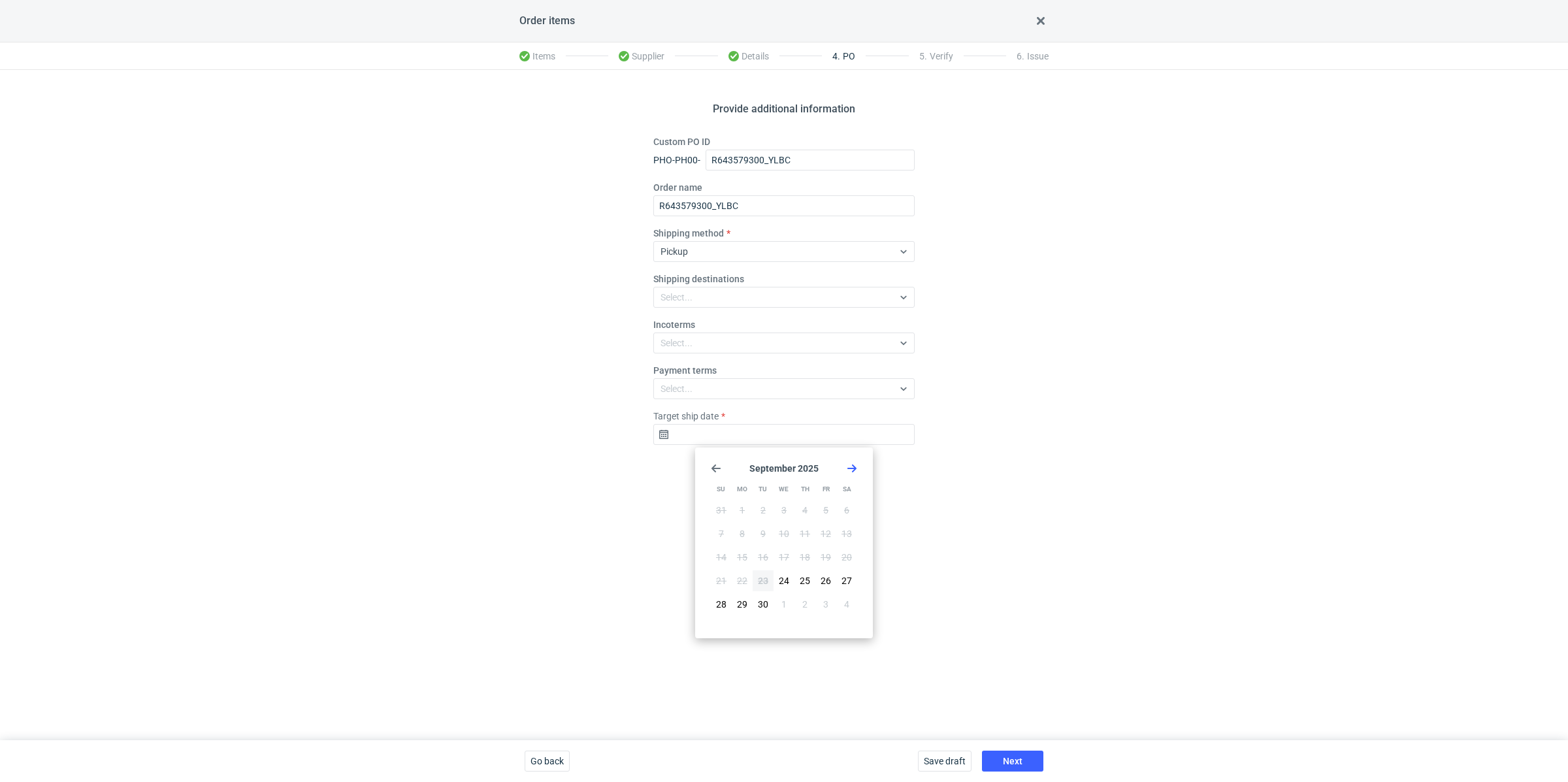
click at [855, 471] on icon "Go forward 1 month" at bounding box center [852, 468] width 11 height 11
click at [759, 547] on button "14" at bounding box center [763, 557] width 21 height 21
type input "[DATE]"
click at [1025, 756] on button "Next" at bounding box center [1013, 761] width 61 height 21
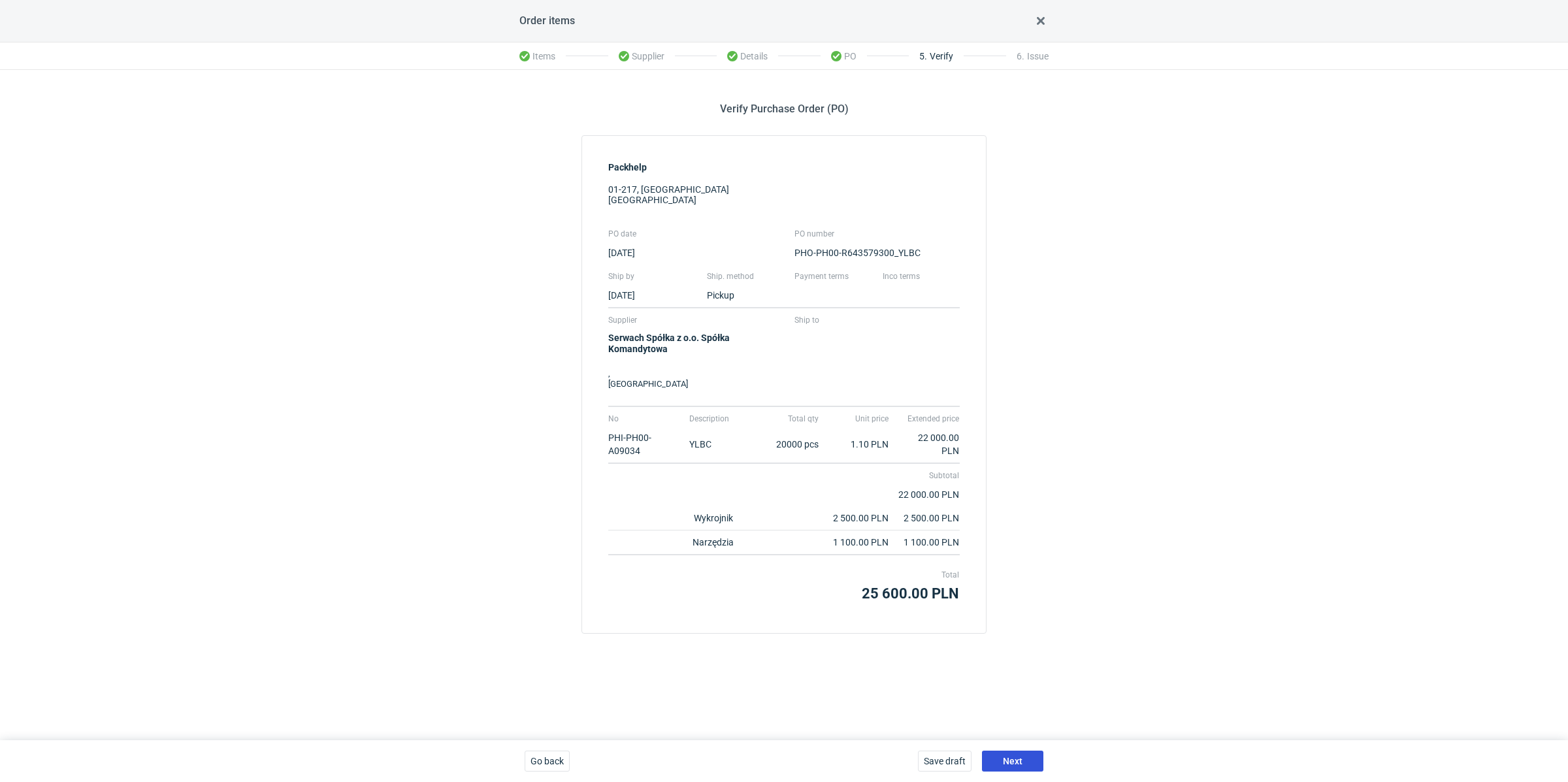
click at [1019, 753] on button "Next" at bounding box center [1013, 761] width 61 height 21
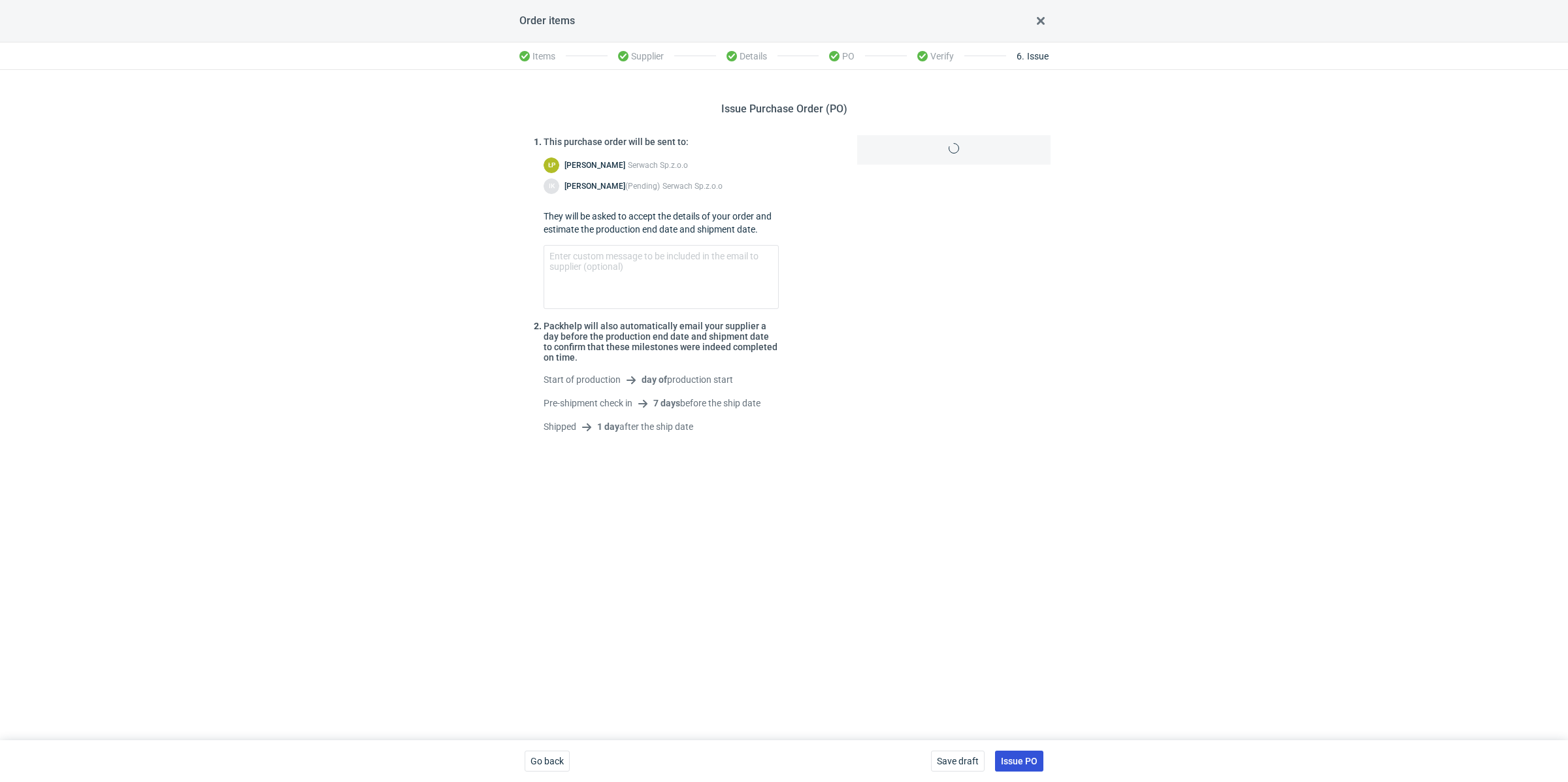
click at [1017, 753] on button "Issue PO" at bounding box center [1019, 761] width 48 height 21
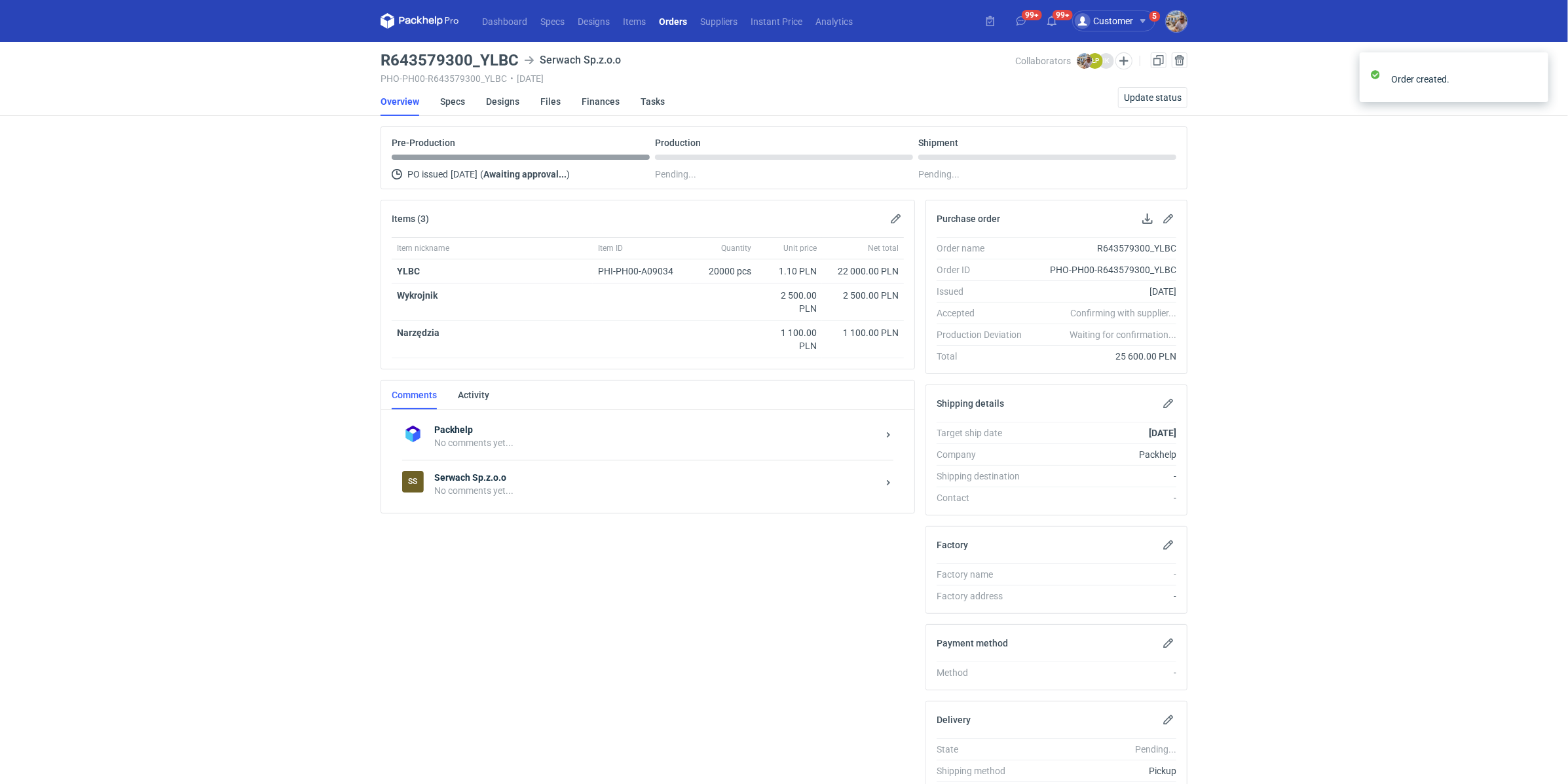
click at [542, 484] on div "No comments yet..." at bounding box center [656, 491] width 443 height 13
click at [481, 605] on textarea "Comment message" at bounding box center [662, 607] width 484 height 37
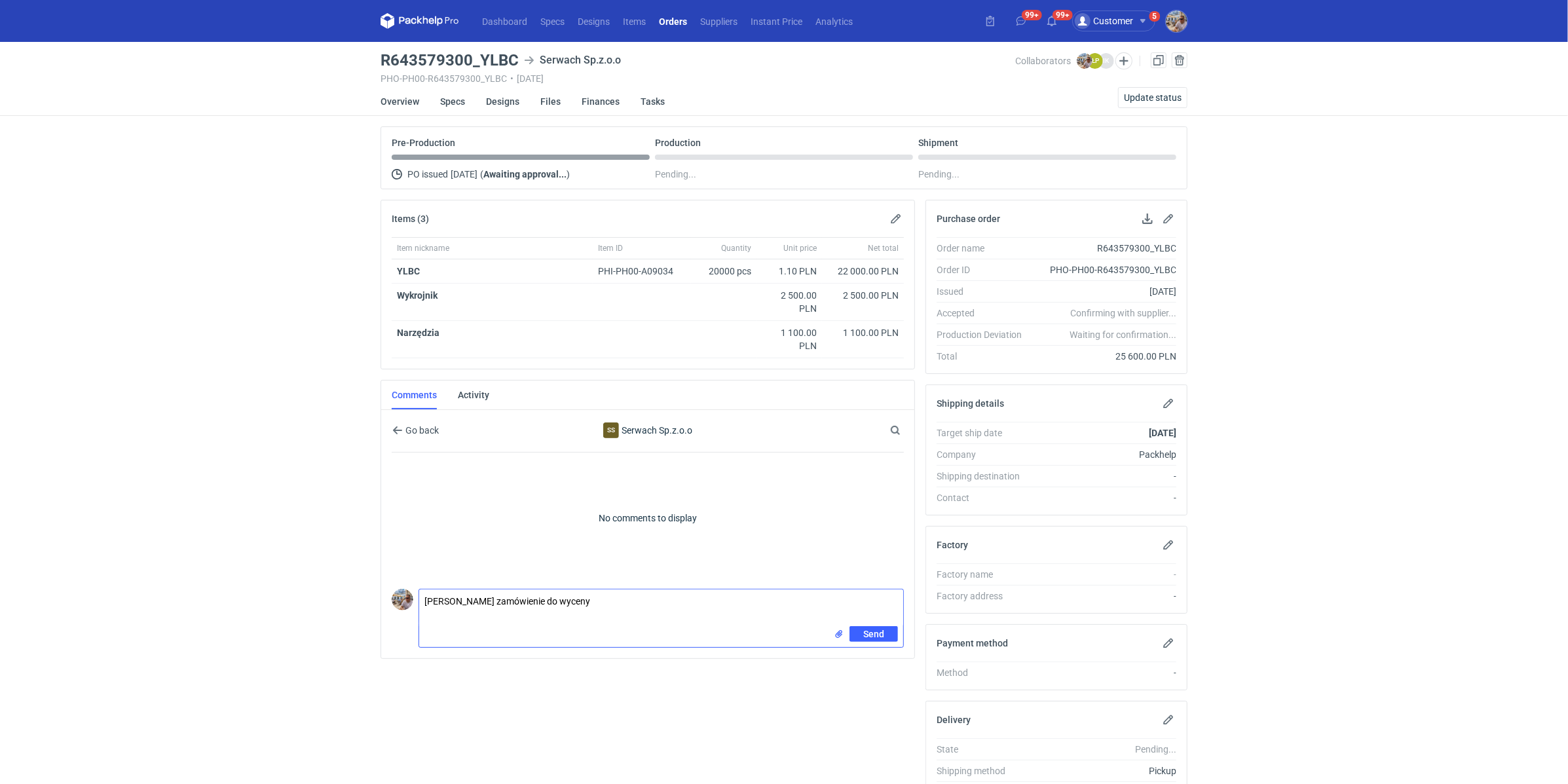
paste textarea "CBFG - 2"
type textarea "[PERSON_NAME] zamówienie do wyceny CBFG - 2"
click at [887, 628] on button "Send" at bounding box center [873, 634] width 49 height 15
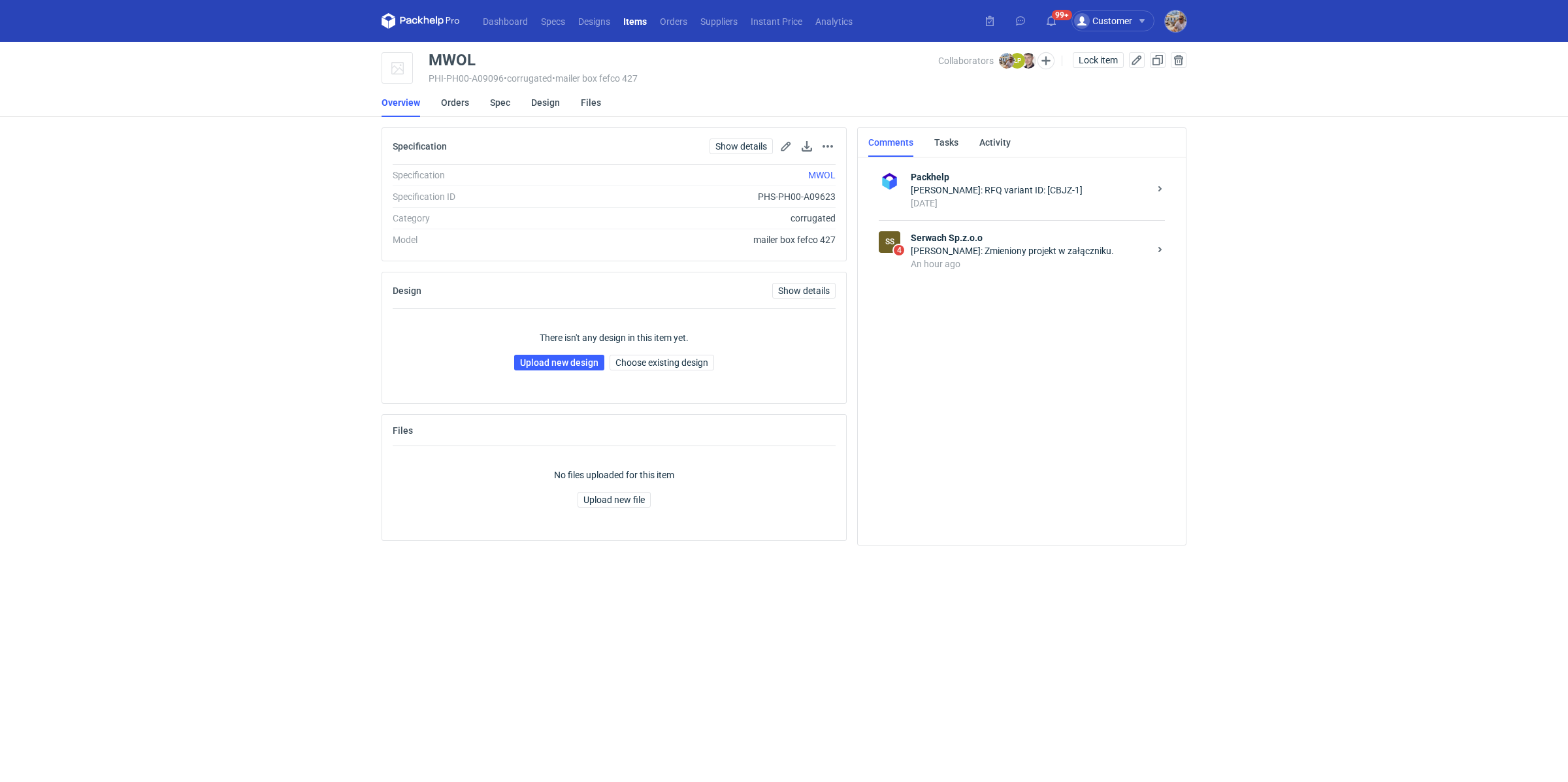
click at [978, 258] on div "An hour ago" at bounding box center [1030, 264] width 239 height 13
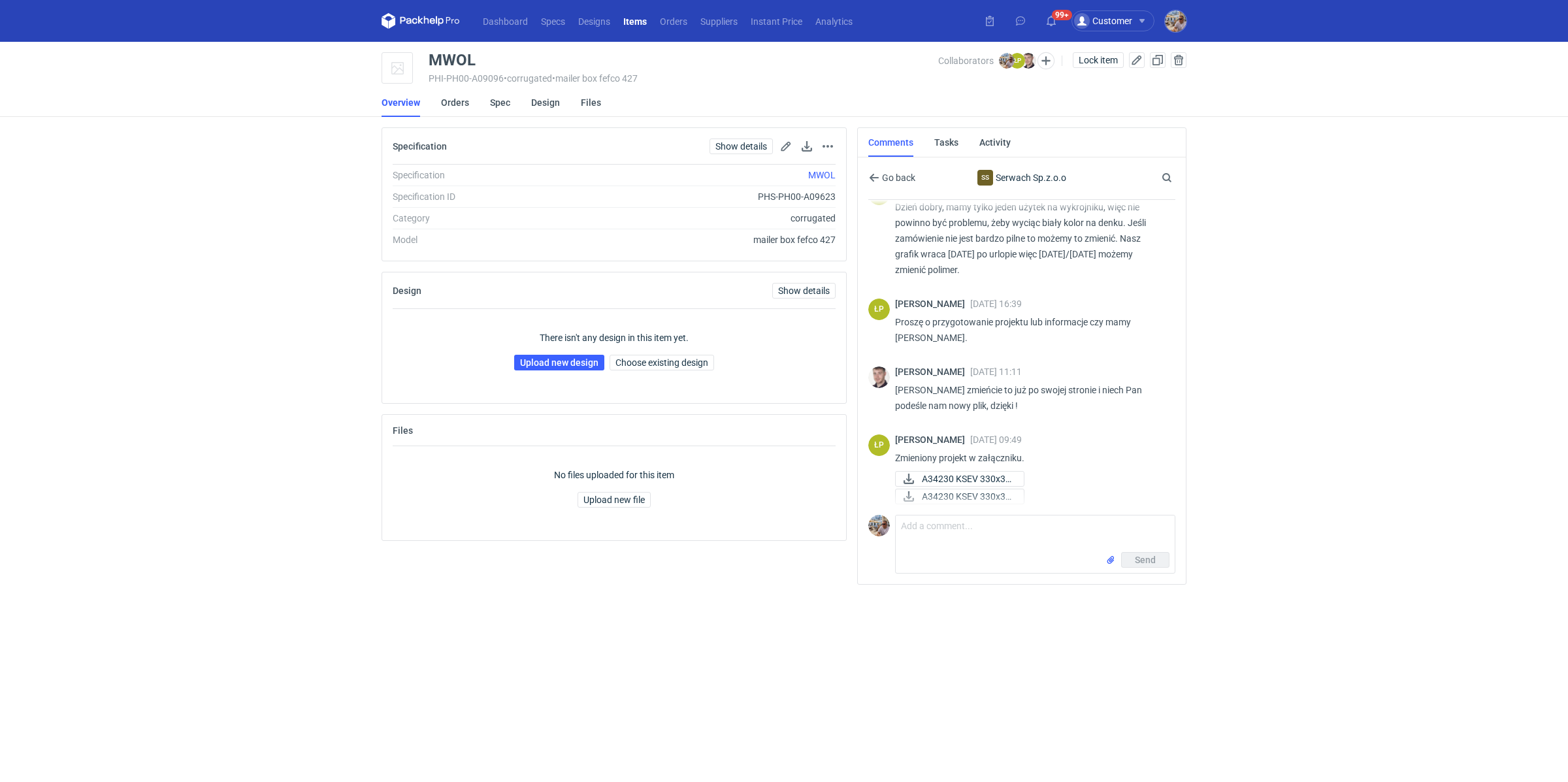
scroll to position [150, 0]
click at [484, 58] on div "MWOL" at bounding box center [683, 60] width 510 height 15
drag, startPoint x: 484, startPoint y: 58, endPoint x: 433, endPoint y: 56, distance: 51.0
click at [433, 56] on div "MWOL" at bounding box center [683, 60] width 510 height 15
copy div "MWOL"
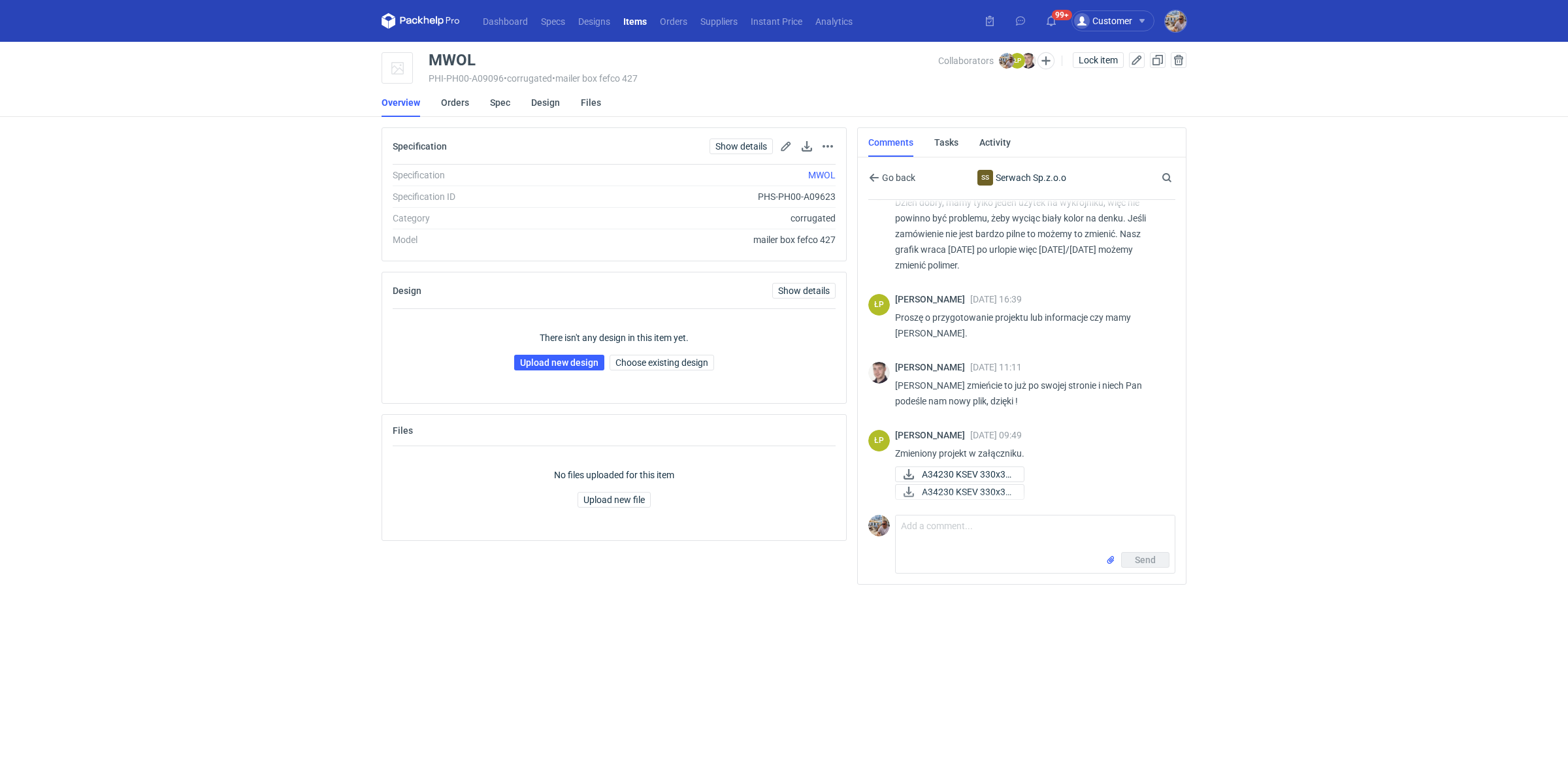
click at [1137, 446] on p "Zmieniony projekt w załączniku." at bounding box center [1030, 453] width 270 height 15
click at [984, 475] on span "A34230 KSEV 330x33..." at bounding box center [968, 474] width 91 height 14
click at [968, 485] on span "A34230 KSEV 330x33..." at bounding box center [968, 491] width 91 height 14
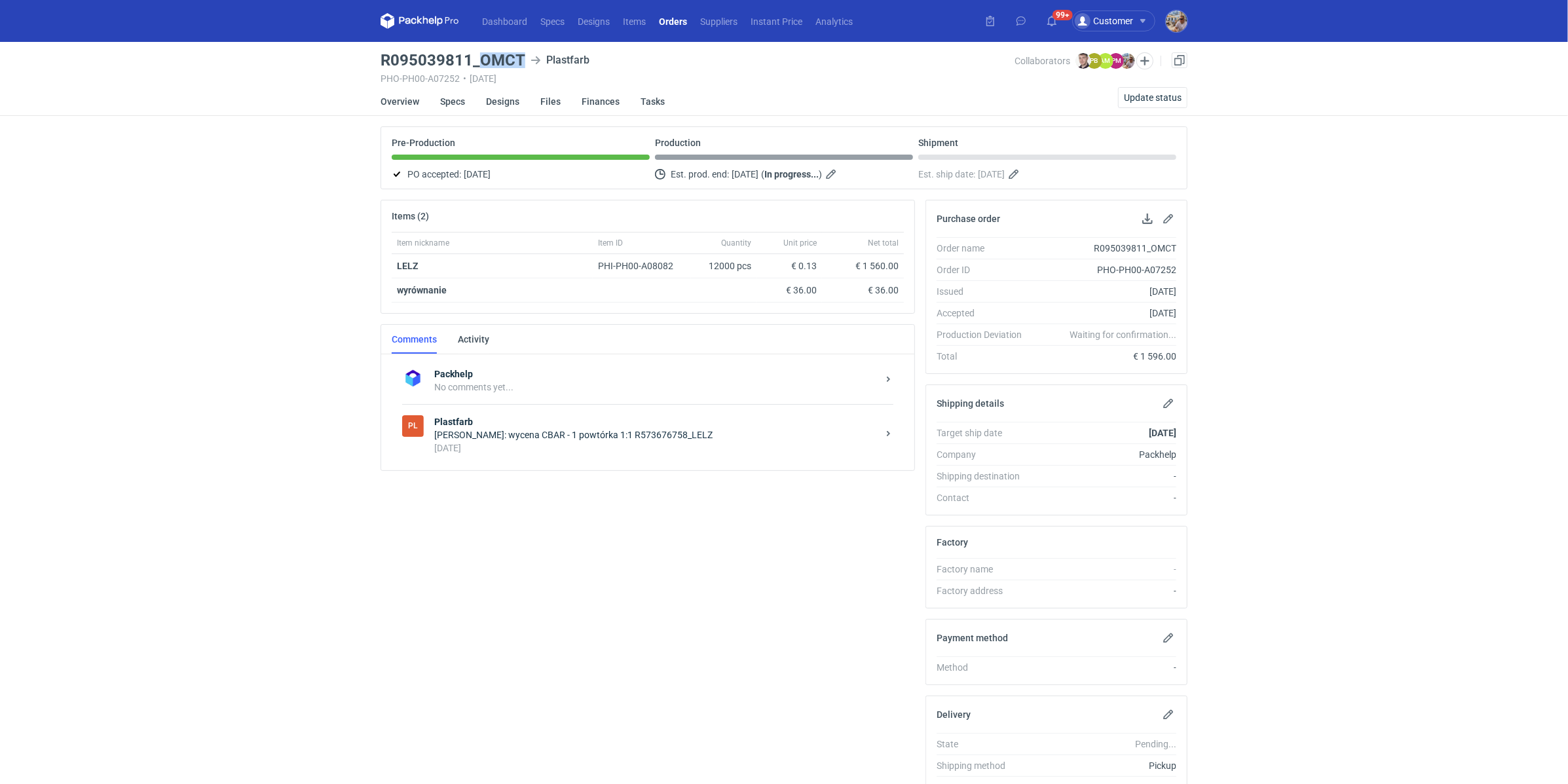
drag, startPoint x: 482, startPoint y: 55, endPoint x: 520, endPoint y: 54, distance: 38.0
click at [520, 54] on h3 "R095039811_OMCT" at bounding box center [453, 60] width 145 height 15
copy h3 "OMCT"
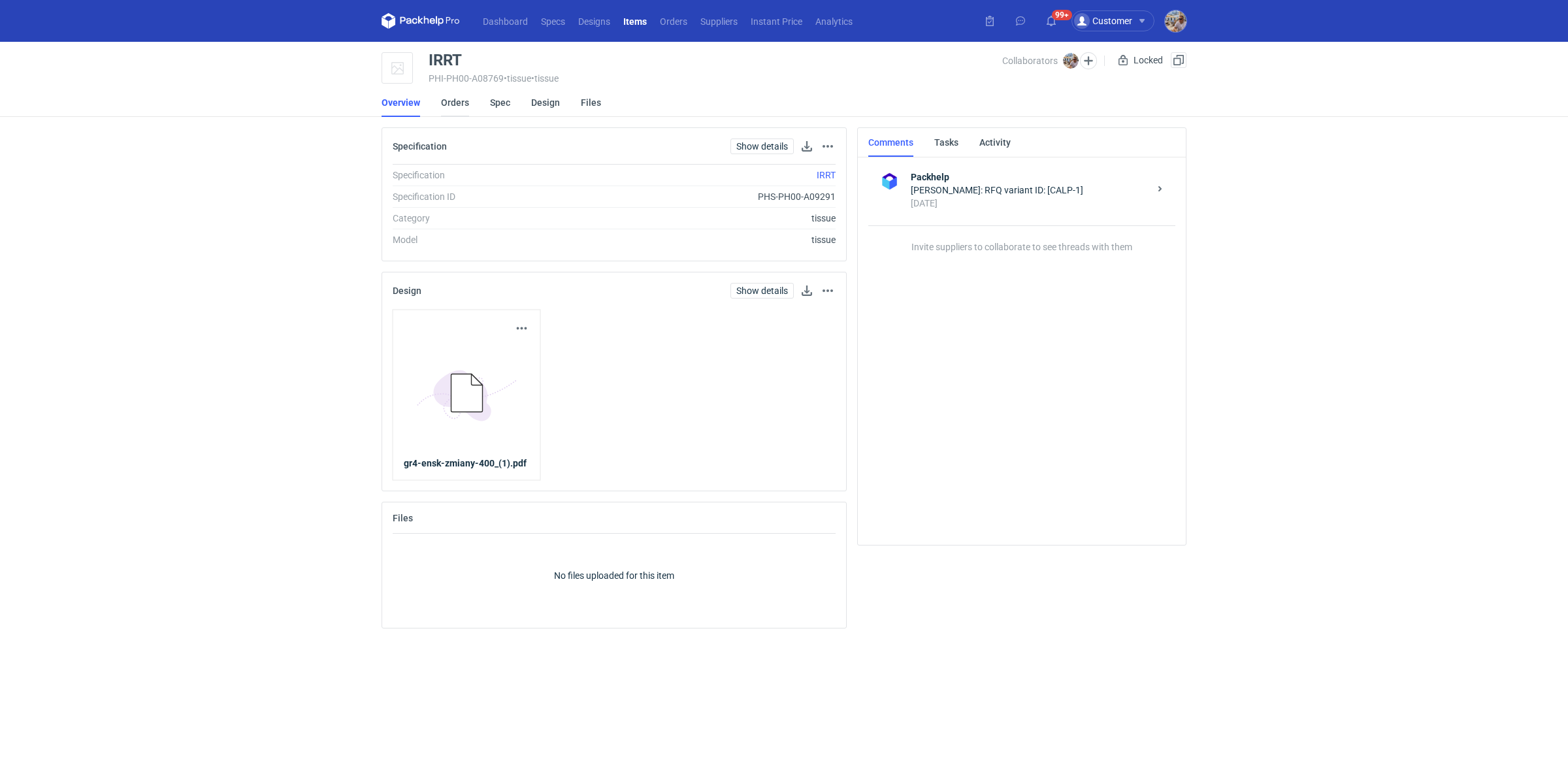
click at [444, 104] on link "Orders" at bounding box center [455, 102] width 28 height 29
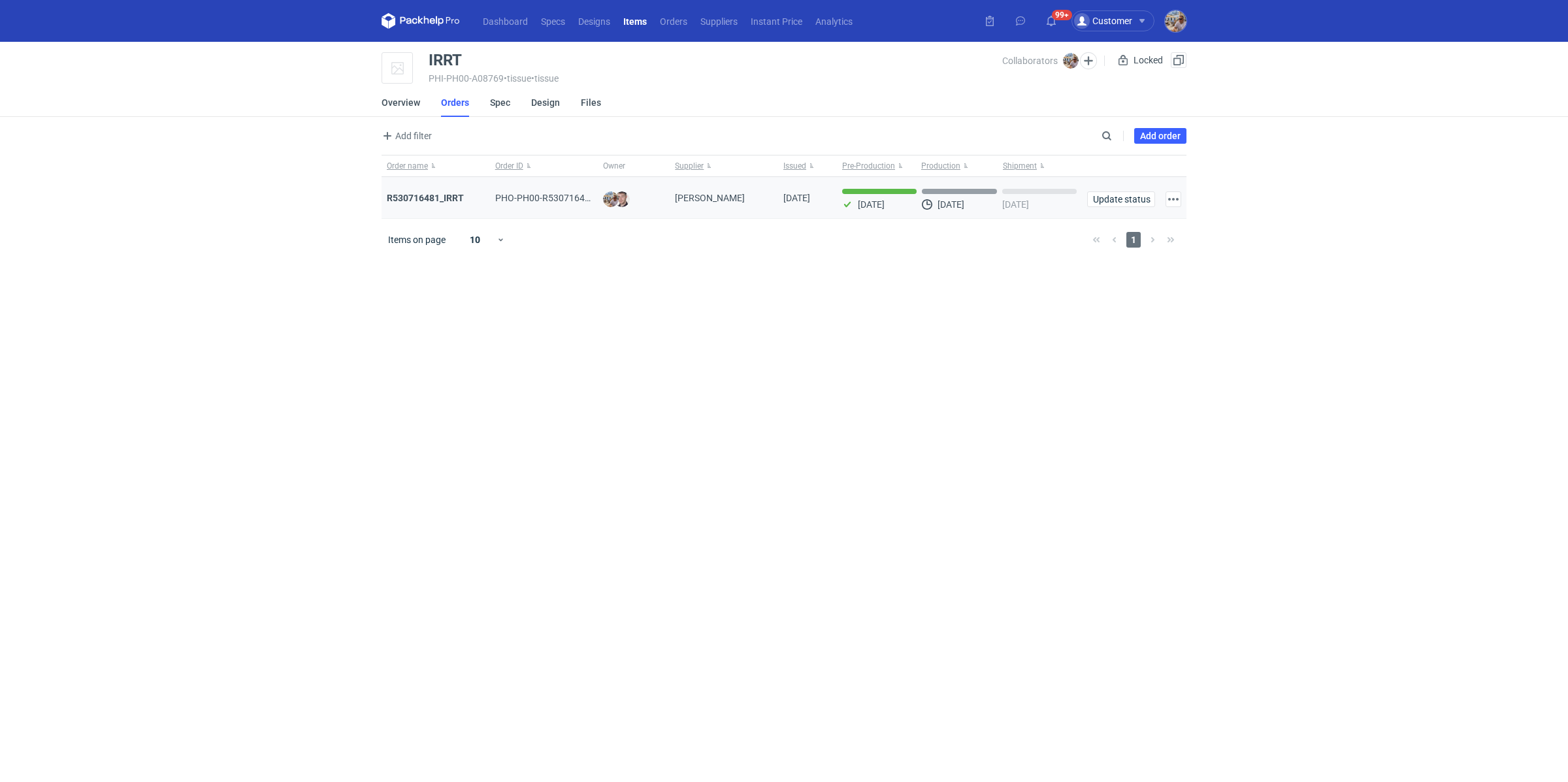
click at [432, 192] on div "R530716481_IRRT" at bounding box center [436, 198] width 98 height 13
click at [432, 193] on strong "R530716481_IRRT" at bounding box center [426, 198] width 77 height 11
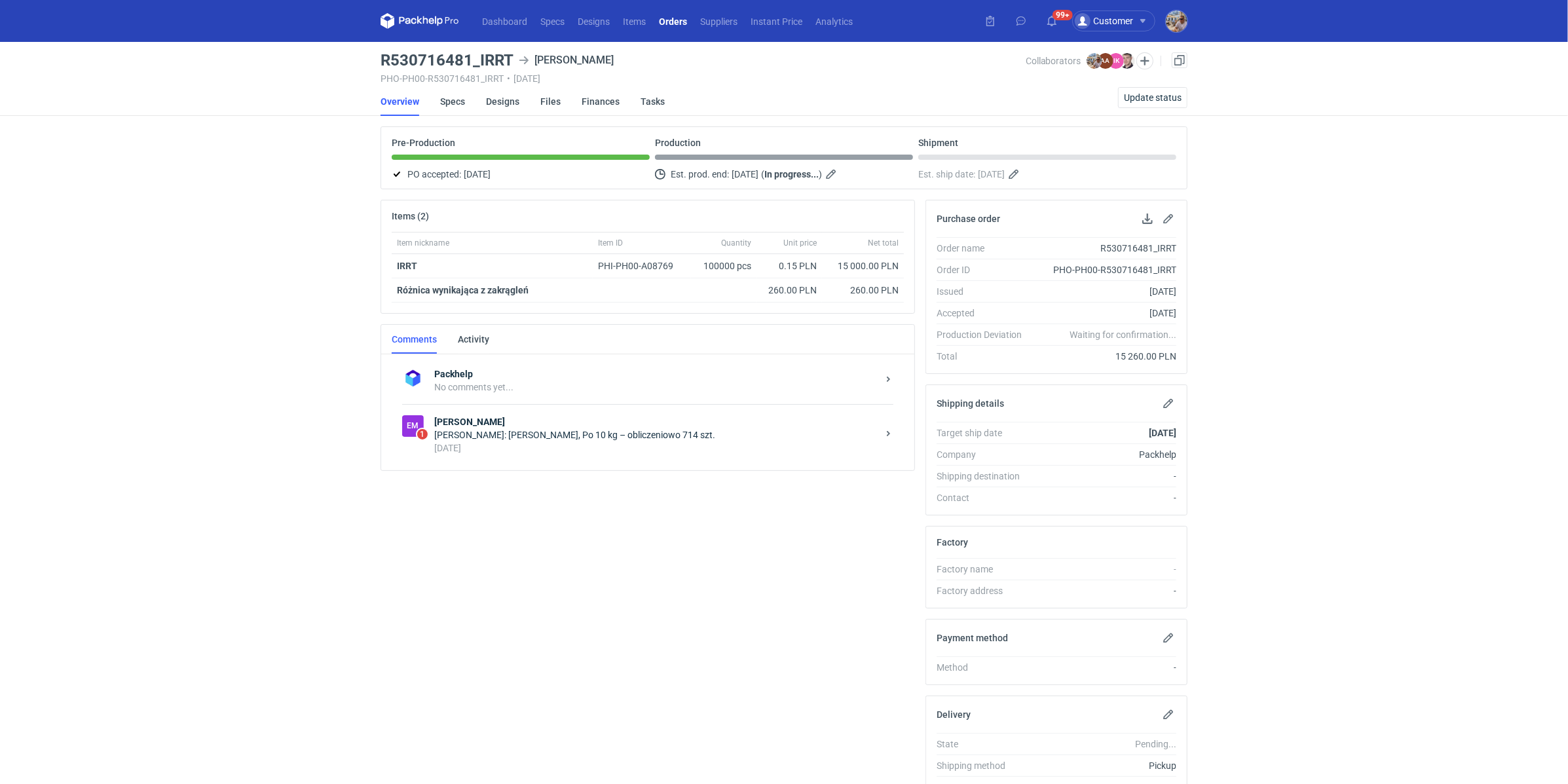
click at [508, 429] on div "[PERSON_NAME]: [PERSON_NAME], Po 10 kg – obliczeniowo 714 szt." at bounding box center [656, 435] width 443 height 13
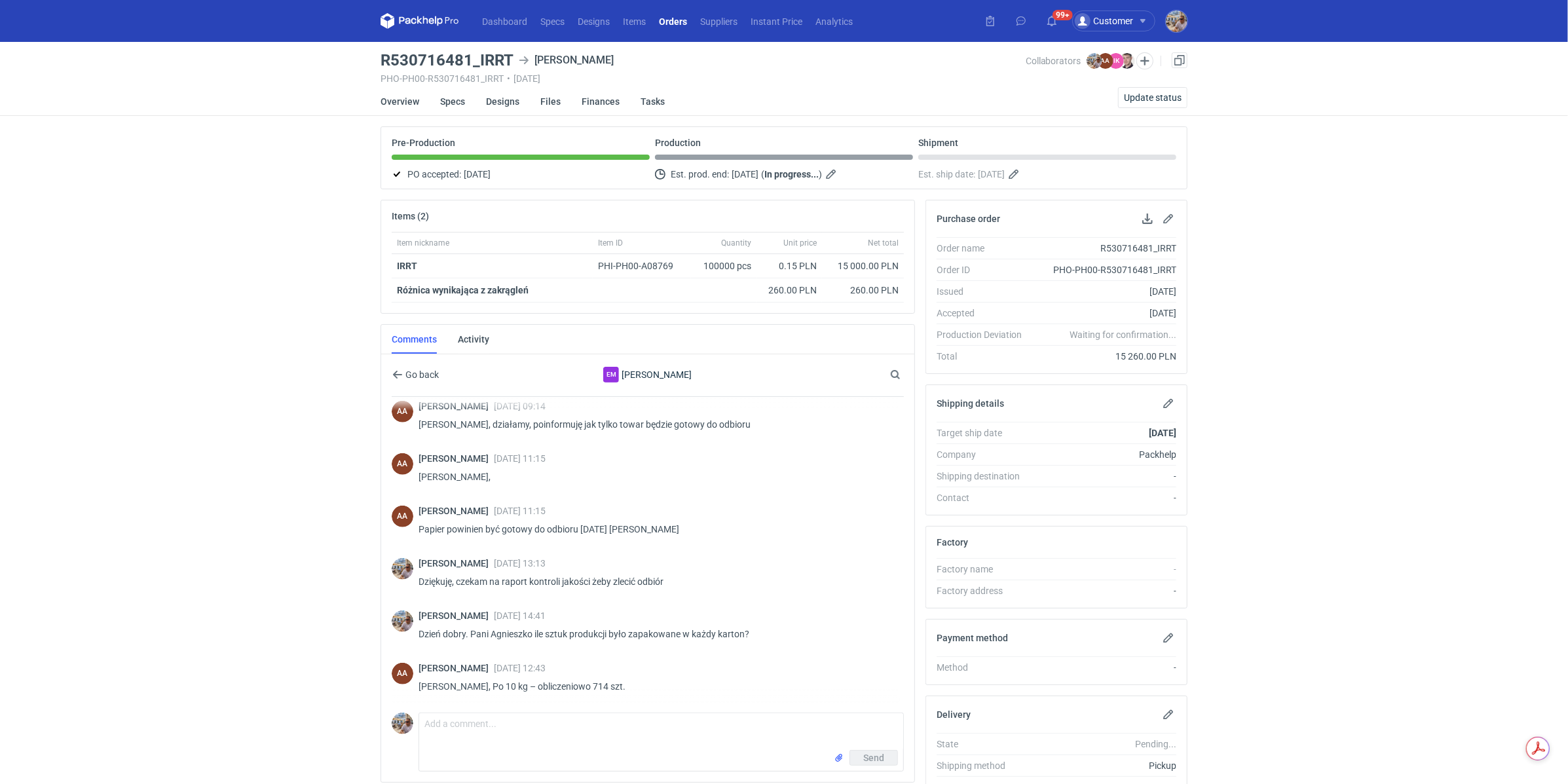
scroll to position [589, 0]
click at [481, 61] on h3 "R530716481_IRRT" at bounding box center [447, 60] width 133 height 15
drag, startPoint x: 477, startPoint y: 61, endPoint x: 510, endPoint y: 59, distance: 33.1
click at [510, 59] on h3 "R530716481_IRRT" at bounding box center [447, 60] width 133 height 15
copy h3 "IRRT"
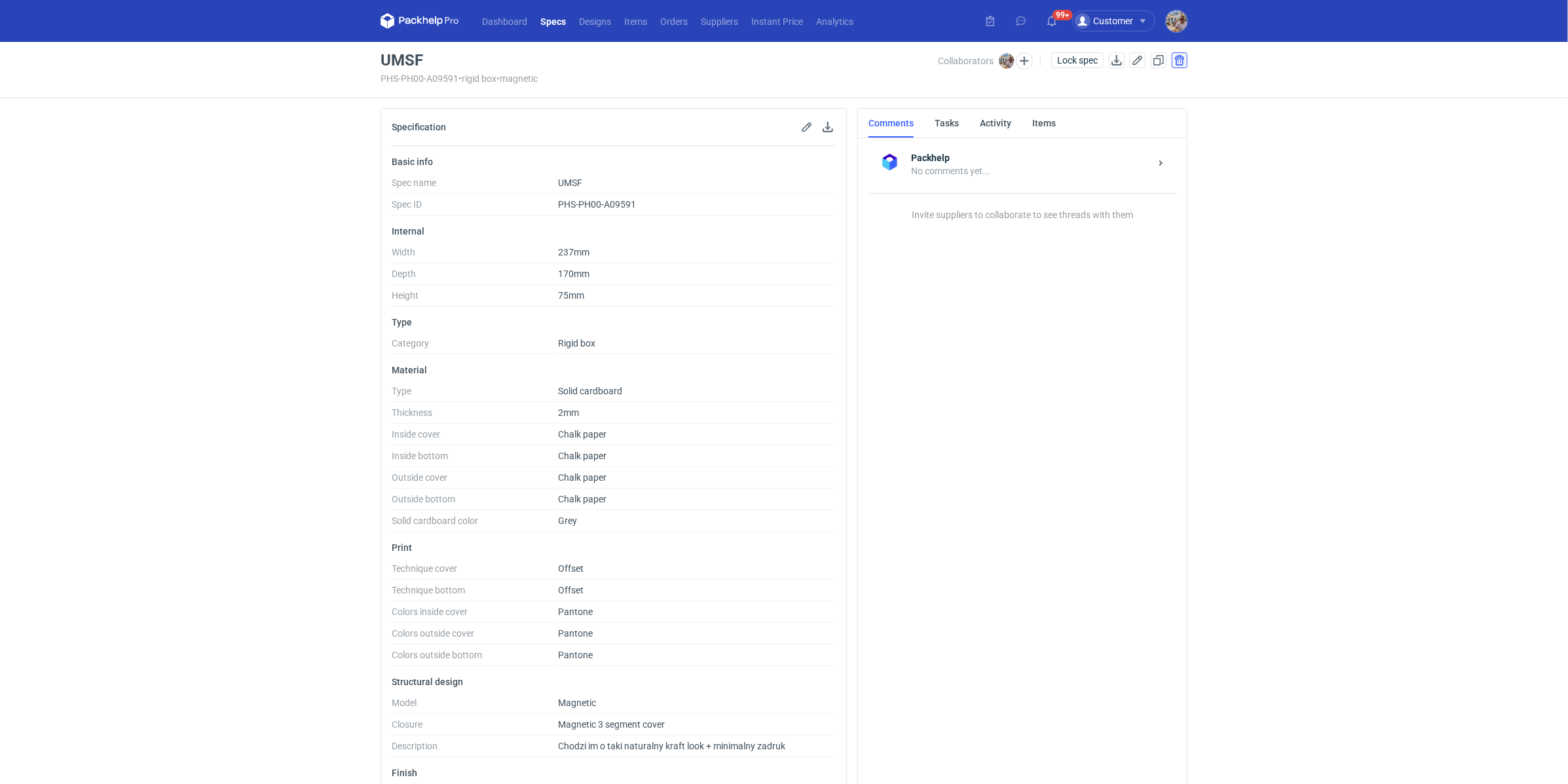
click at [1179, 56] on button "button" at bounding box center [1180, 60] width 15 height 15
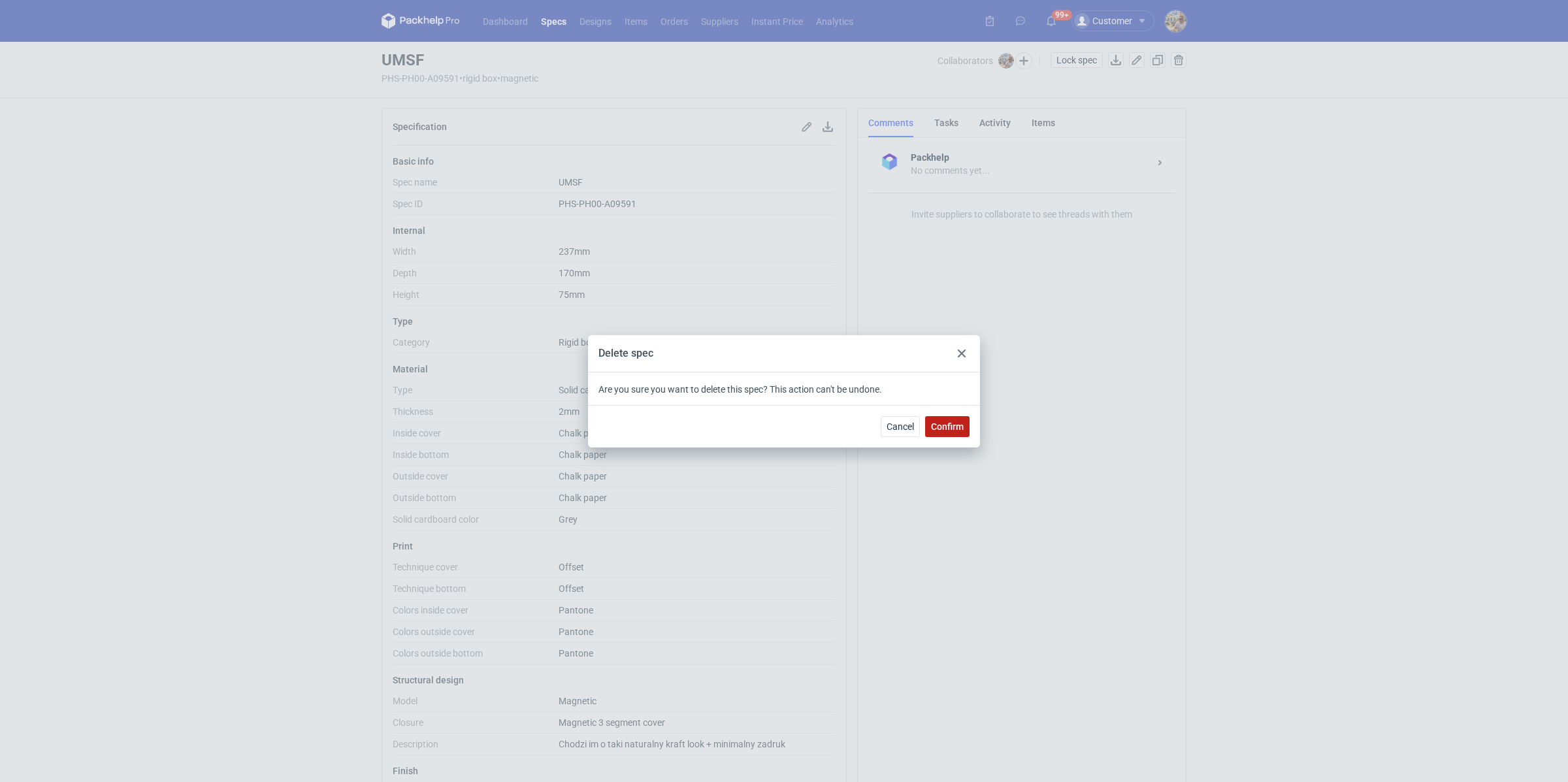
click at [942, 422] on span "Confirm" at bounding box center [947, 426] width 33 height 9
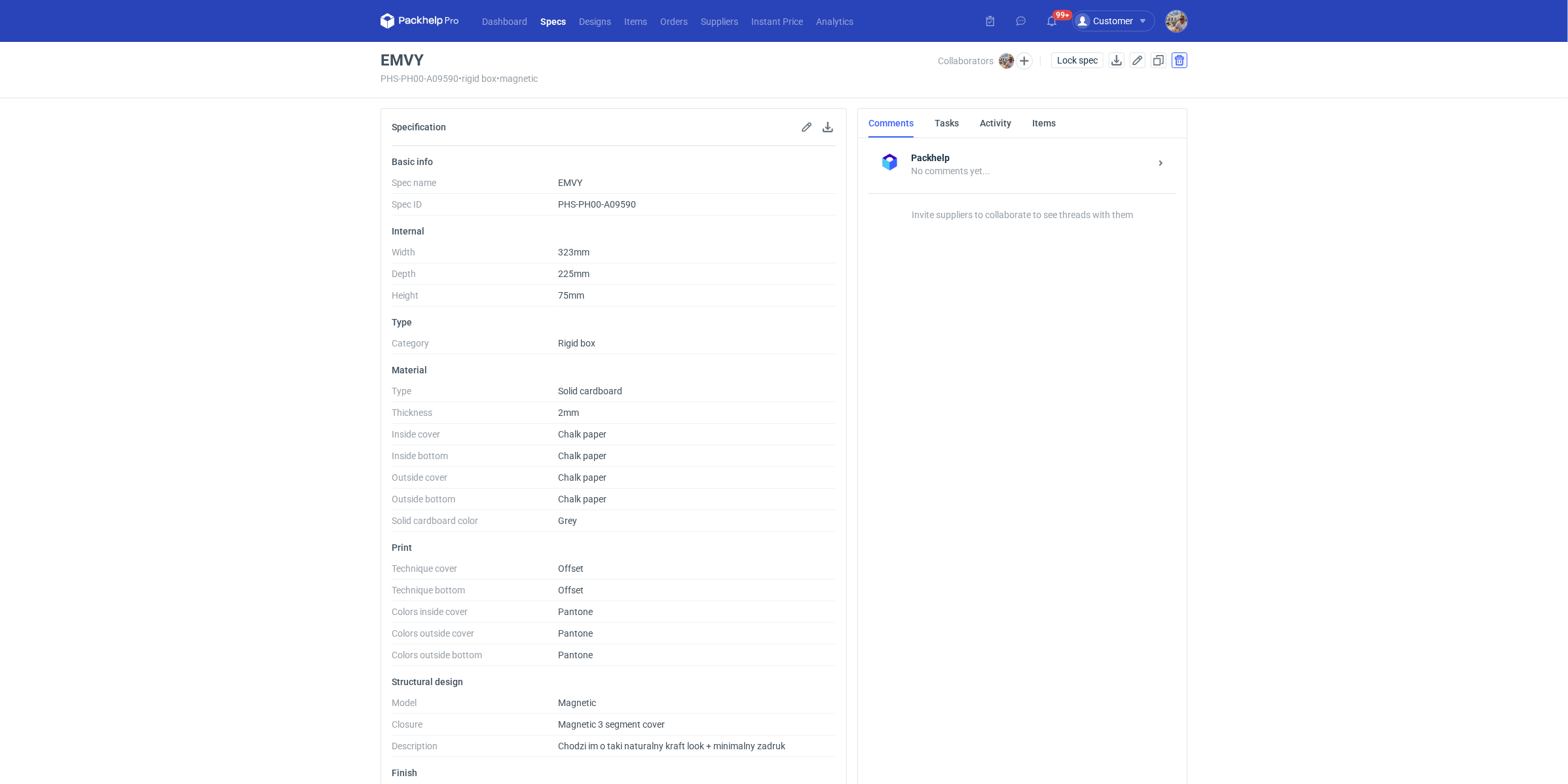
click at [1182, 58] on button "button" at bounding box center [1180, 60] width 15 height 15
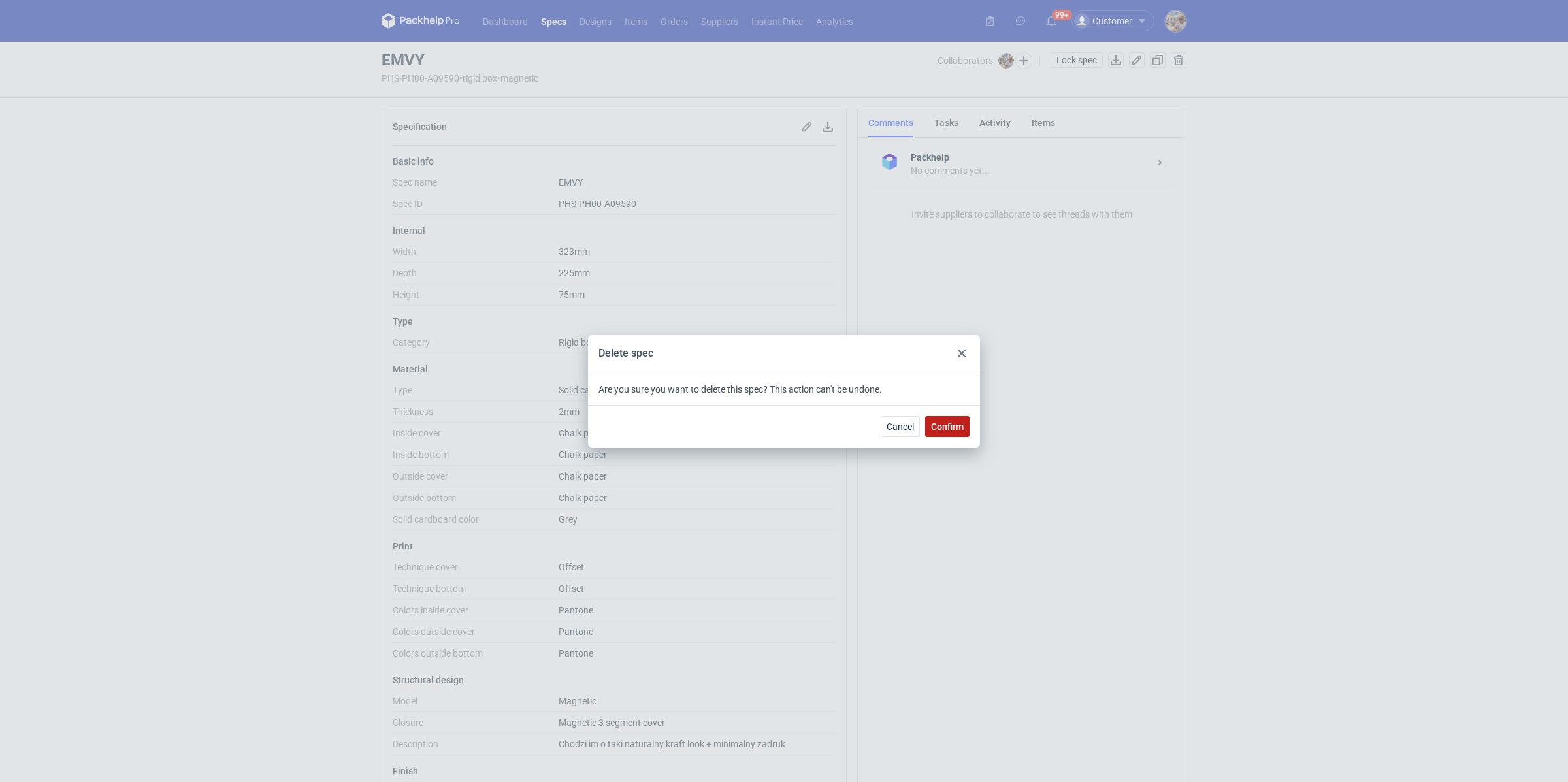
click at [946, 423] on span "Confirm" at bounding box center [947, 426] width 33 height 9
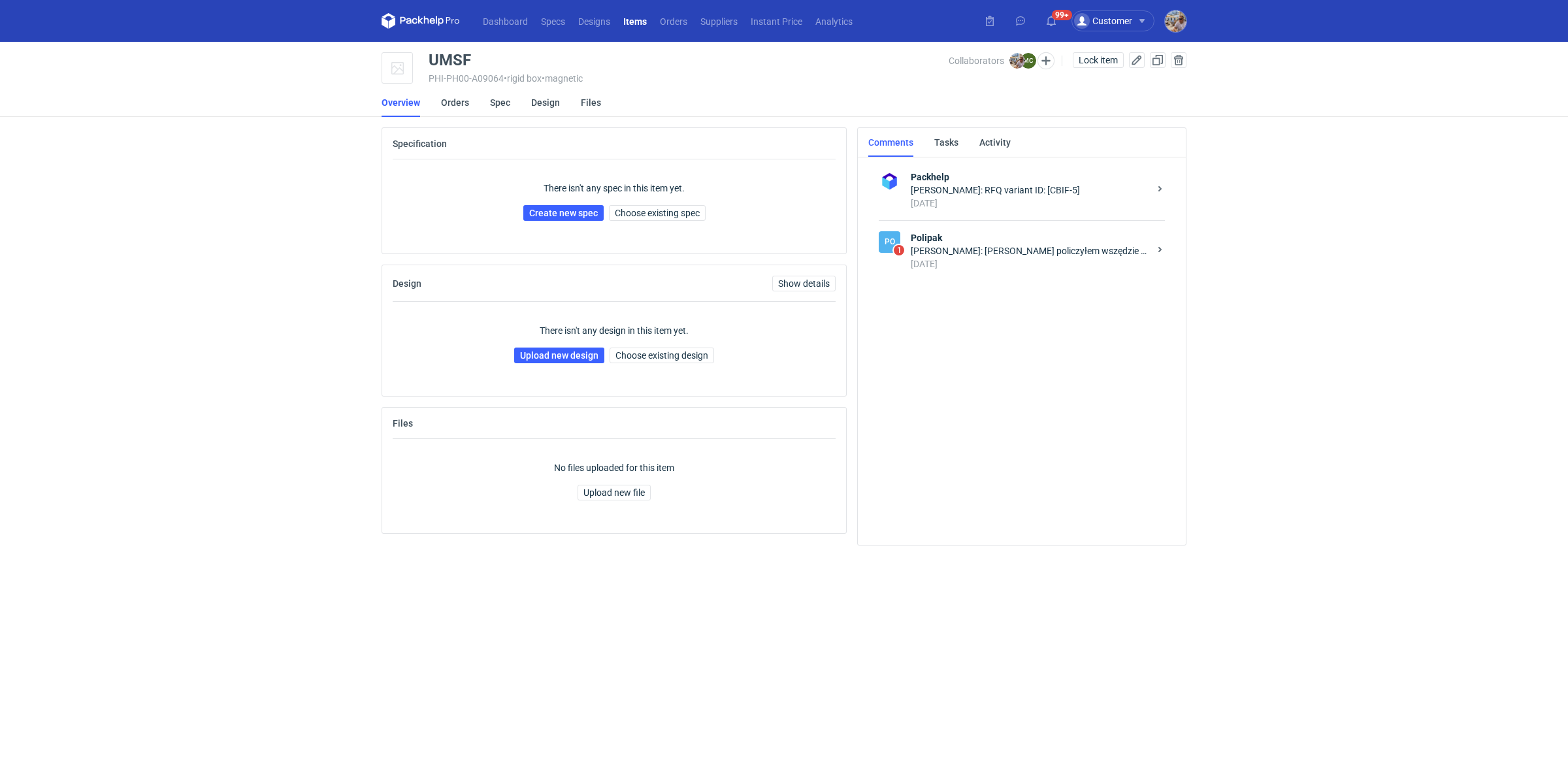
click at [989, 265] on div "[DATE]" at bounding box center [1030, 264] width 239 height 13
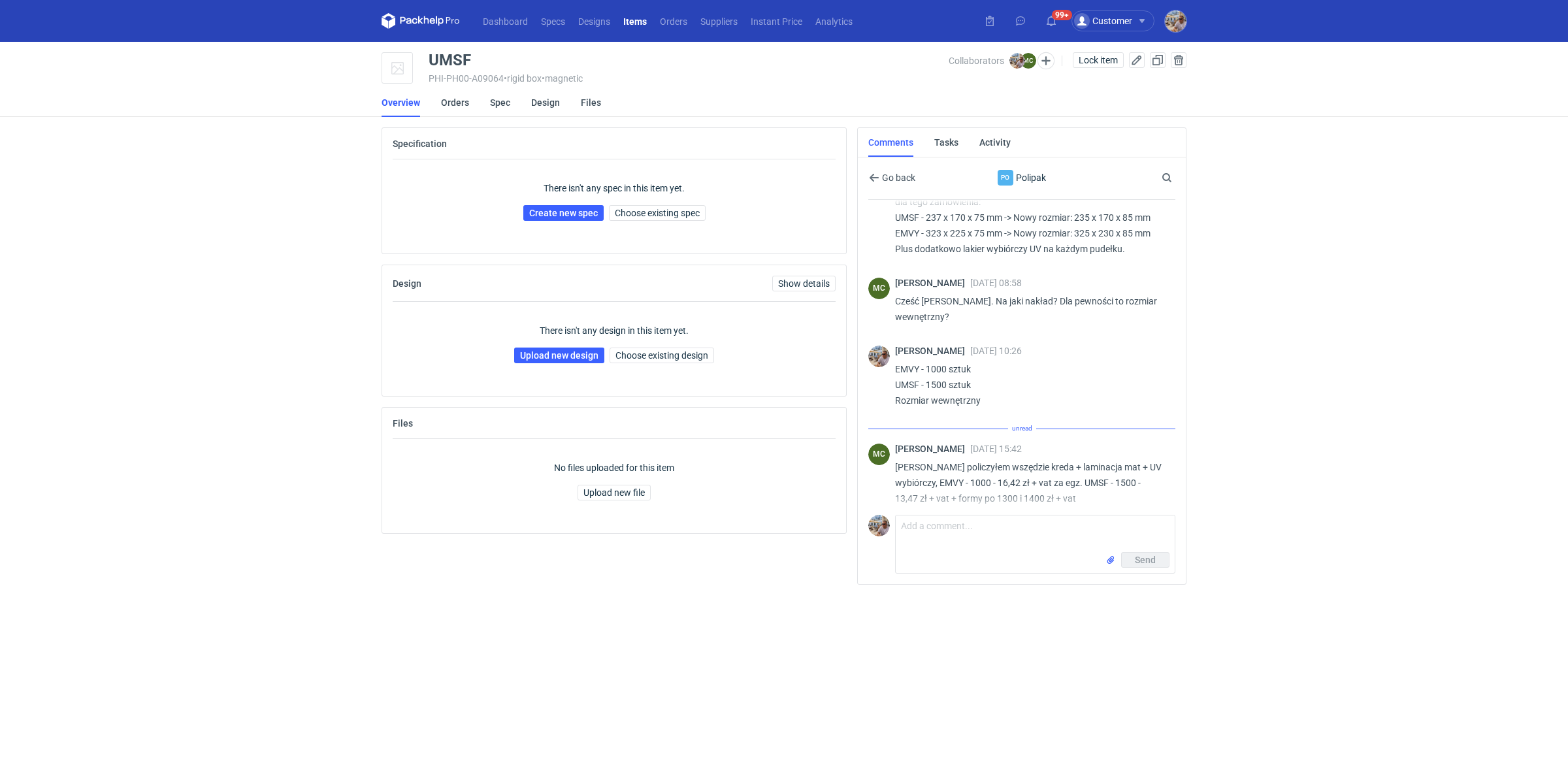
scroll to position [181, 0]
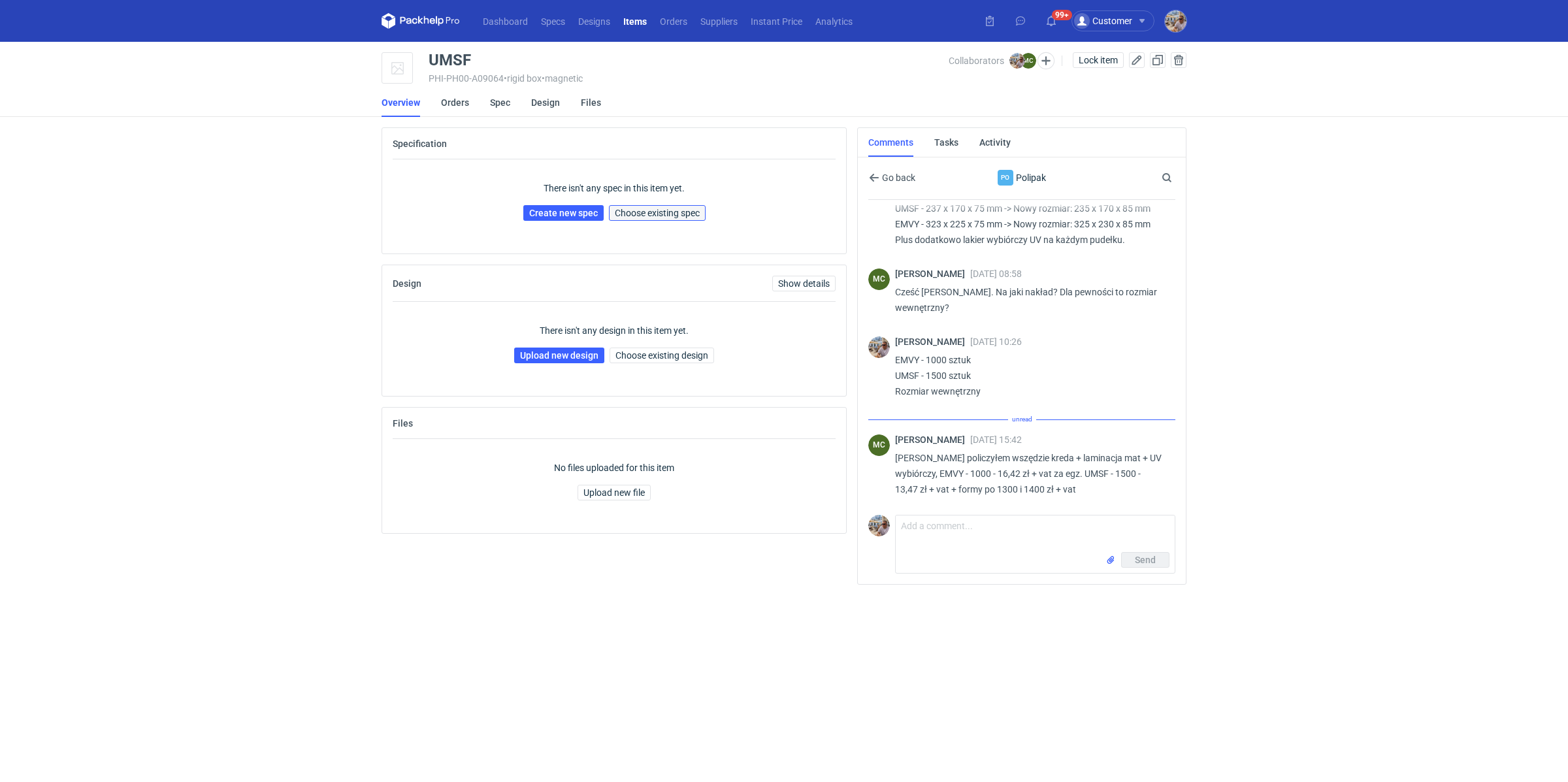
click at [640, 205] on button "Choose existing spec" at bounding box center [657, 213] width 97 height 15
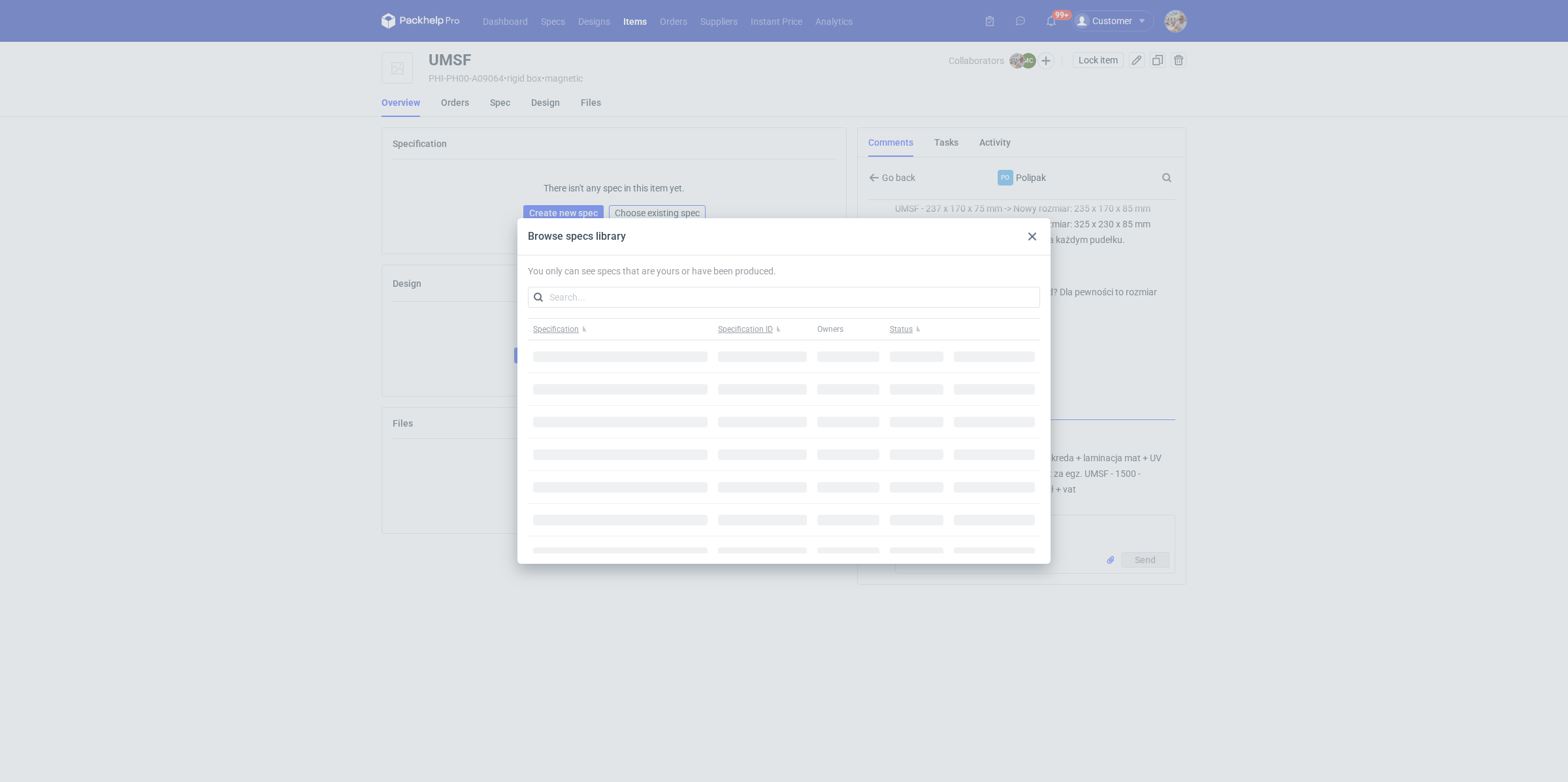
scroll to position [166, 0]
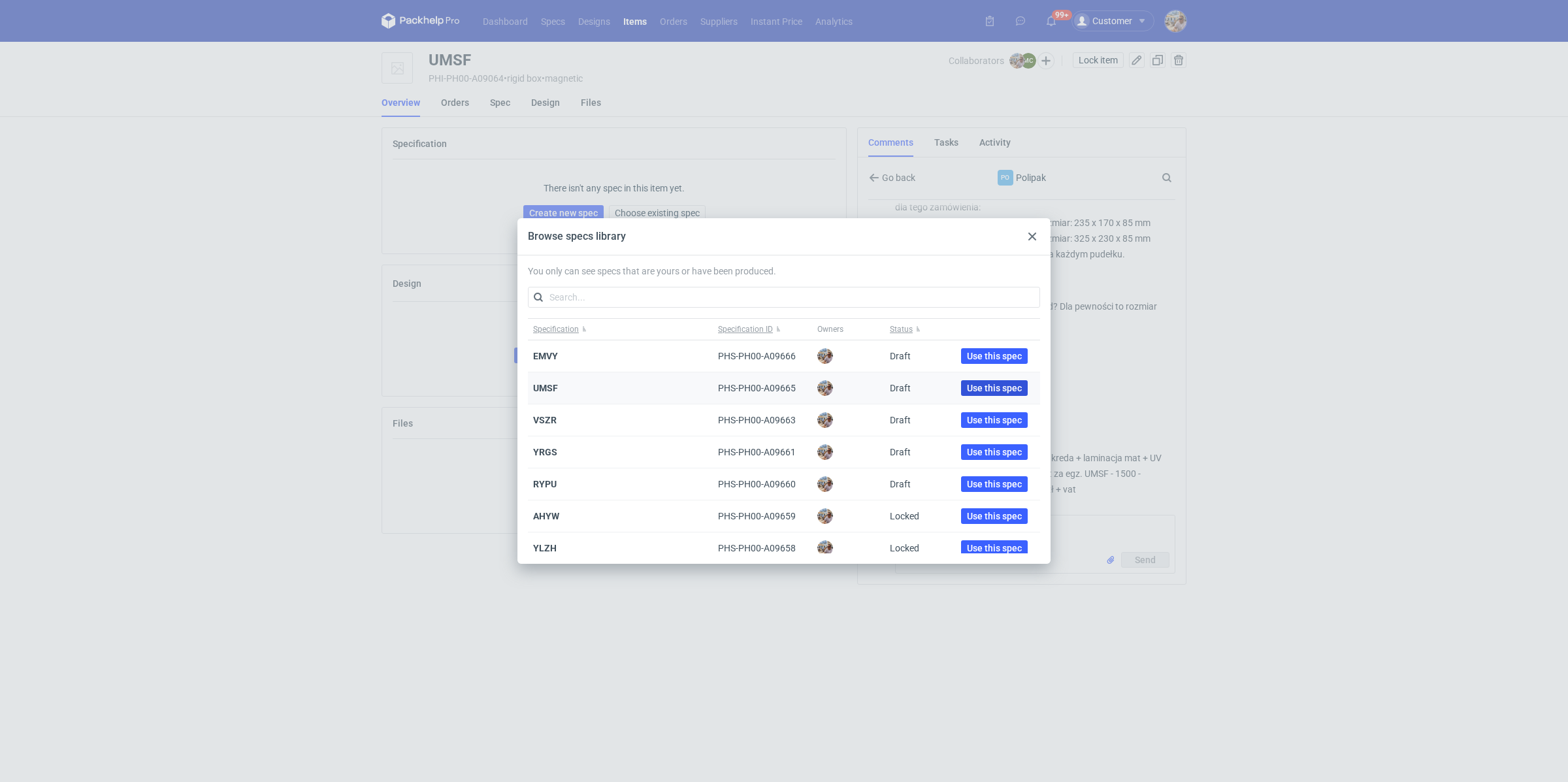
click at [968, 384] on span "Use this spec" at bounding box center [994, 387] width 55 height 9
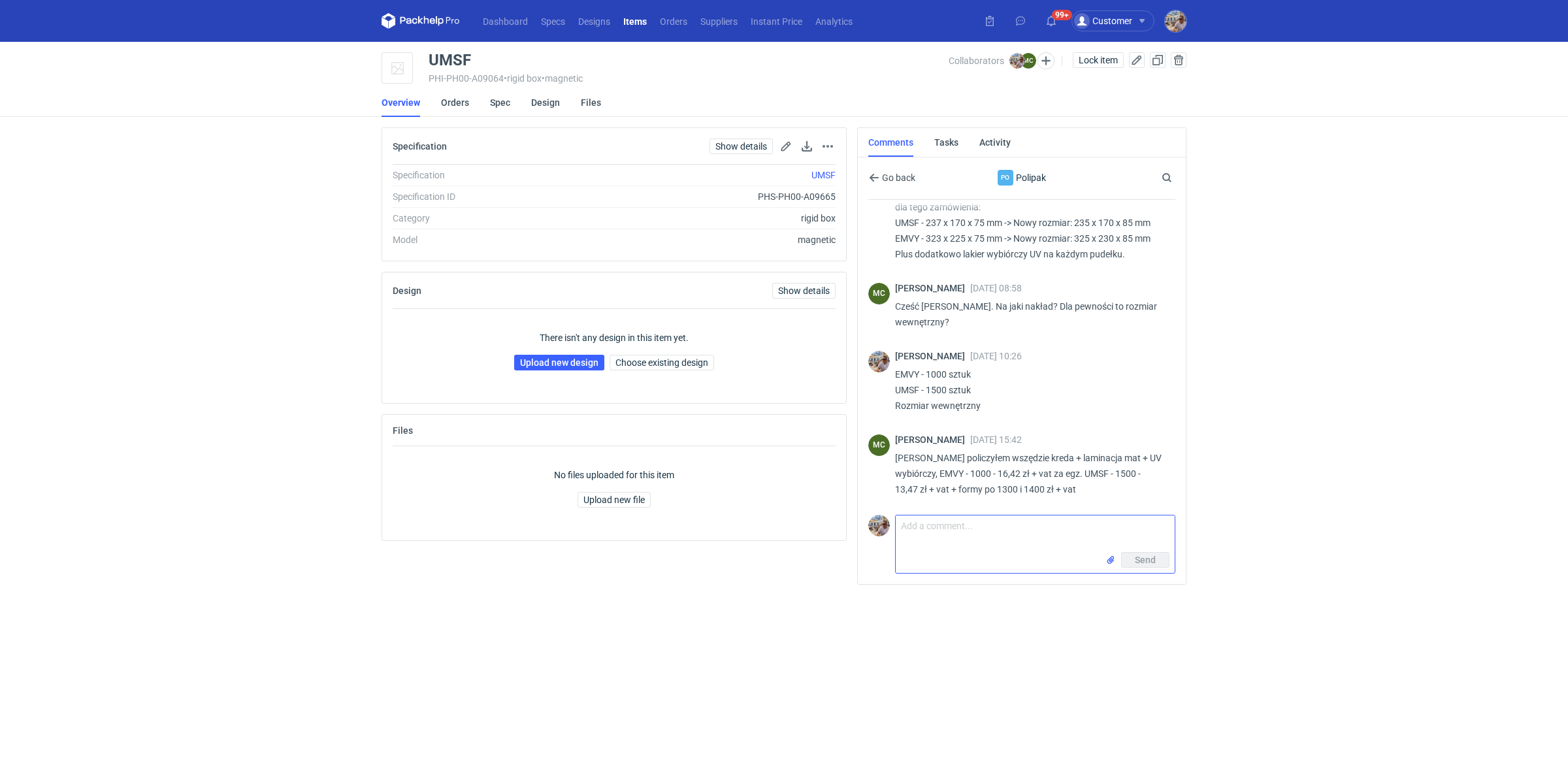
click at [1002, 538] on textarea "Comment message" at bounding box center [1035, 534] width 279 height 37
type textarea "M"
drag, startPoint x: 923, startPoint y: 537, endPoint x: 900, endPoint y: 516, distance: 31.1
click at [900, 516] on textarea "Cześć [PERSON_NAME] potrzebuje siatek na nowe wymiary. Prośba o przesłanie." at bounding box center [1035, 534] width 279 height 37
type textarea "Cześć [PERSON_NAME] potrzebuje siatek na nowe wymiary. Prośba o przesłanie."
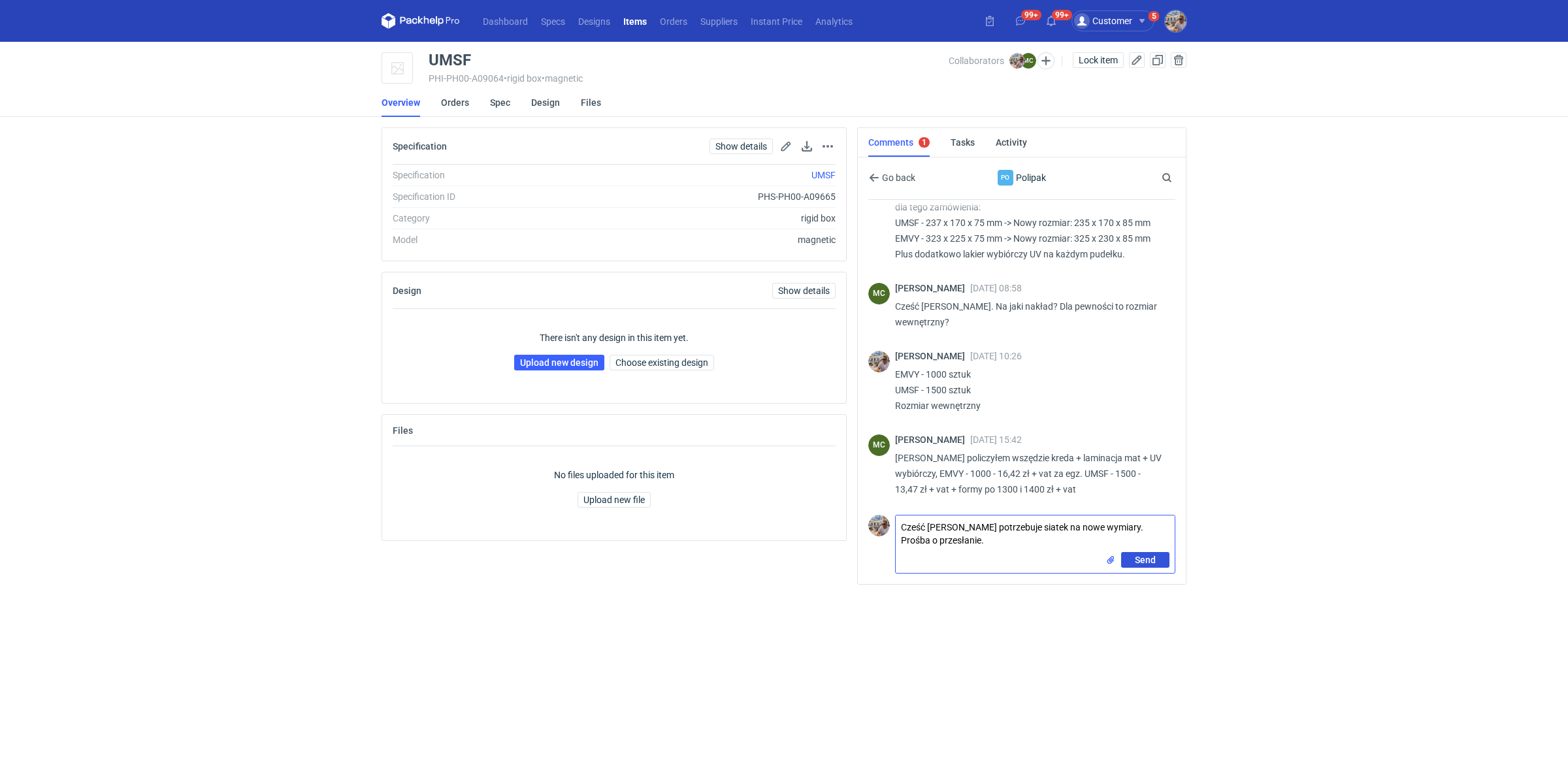
click at [1146, 557] on span "Send" at bounding box center [1145, 559] width 21 height 9
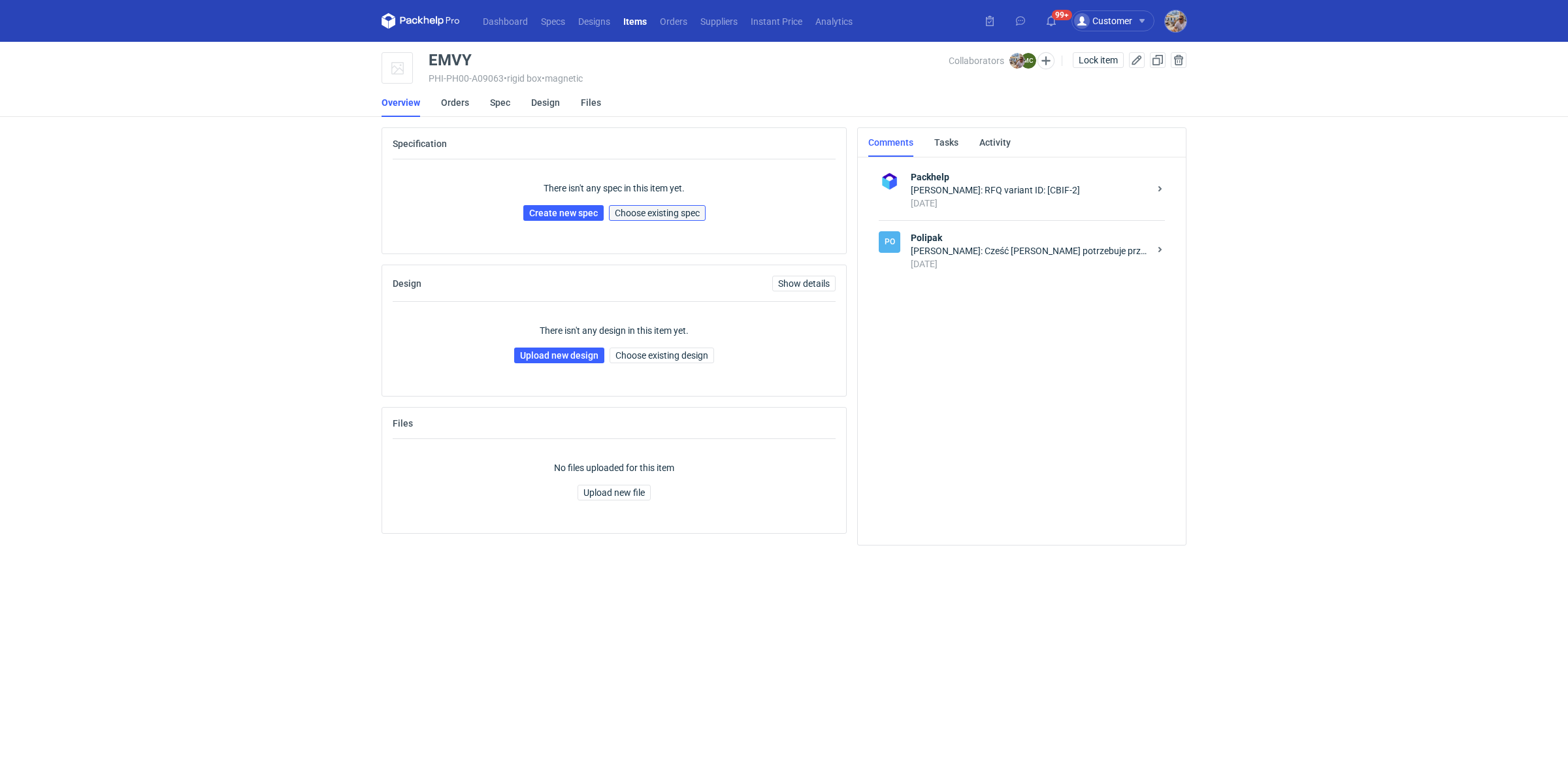
click at [662, 206] on button "Choose existing spec" at bounding box center [657, 213] width 97 height 15
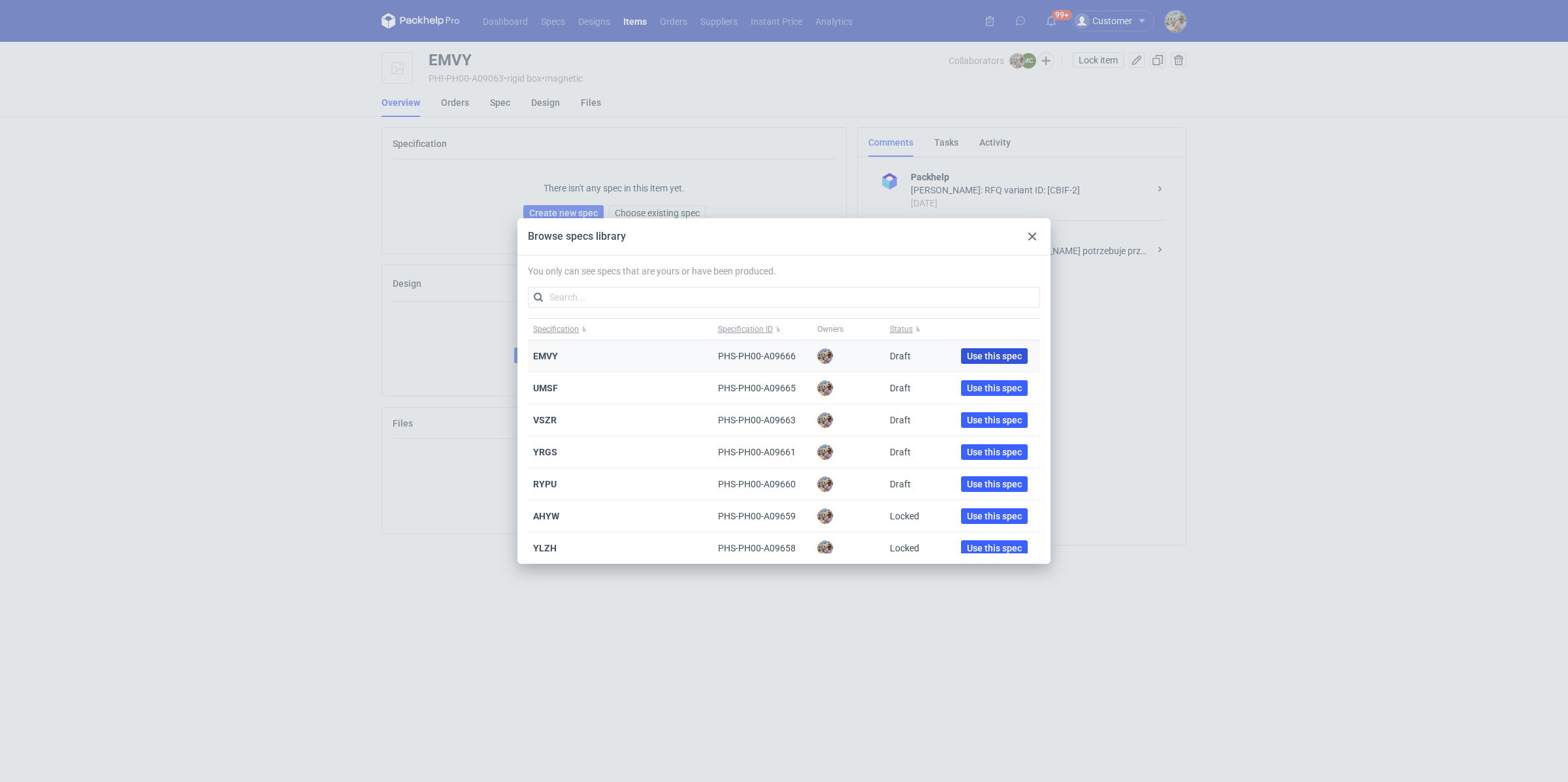
click at [979, 357] on span "Use this spec" at bounding box center [994, 356] width 55 height 9
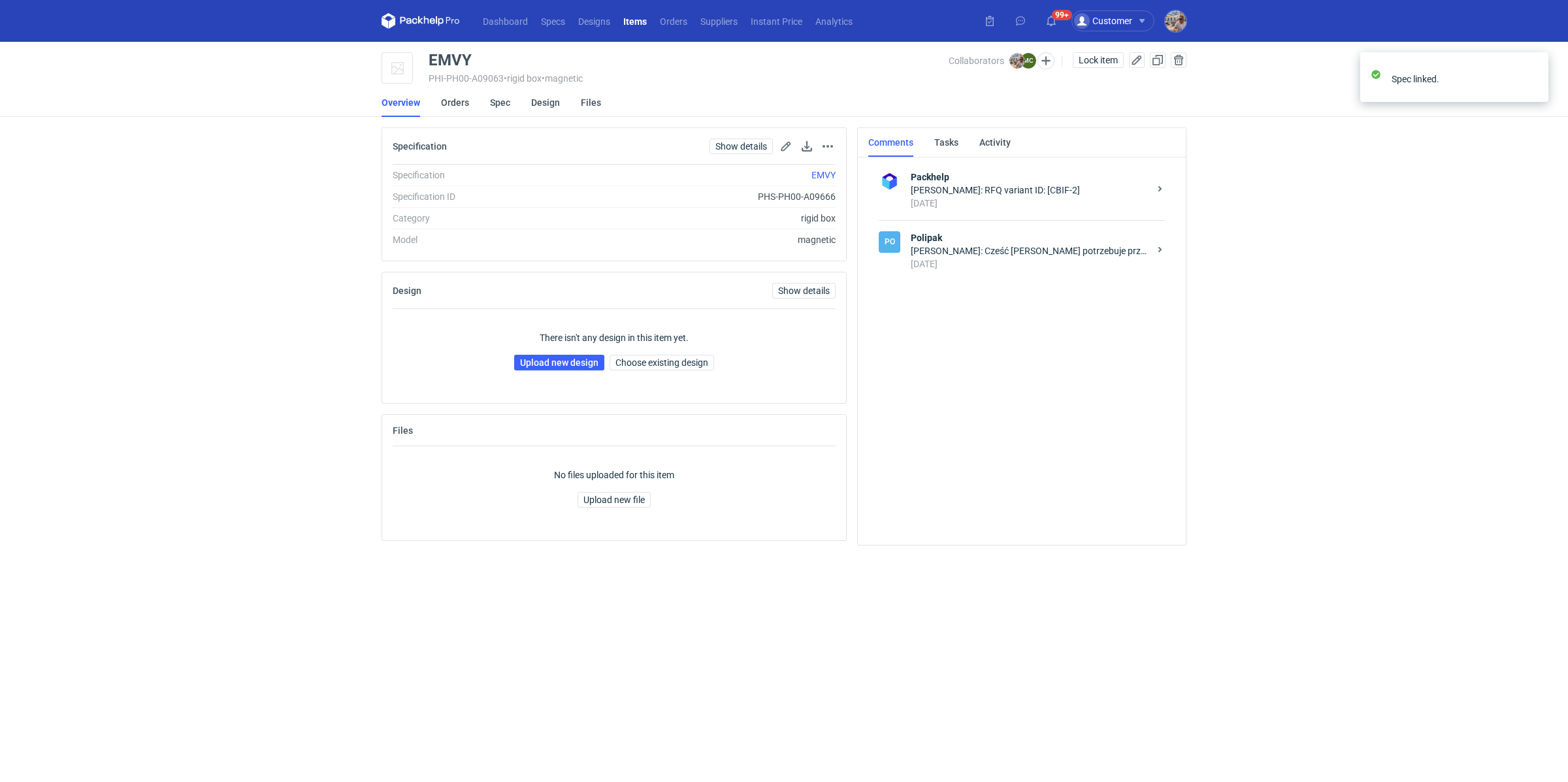
click at [1036, 258] on div "[DATE]" at bounding box center [1030, 264] width 239 height 13
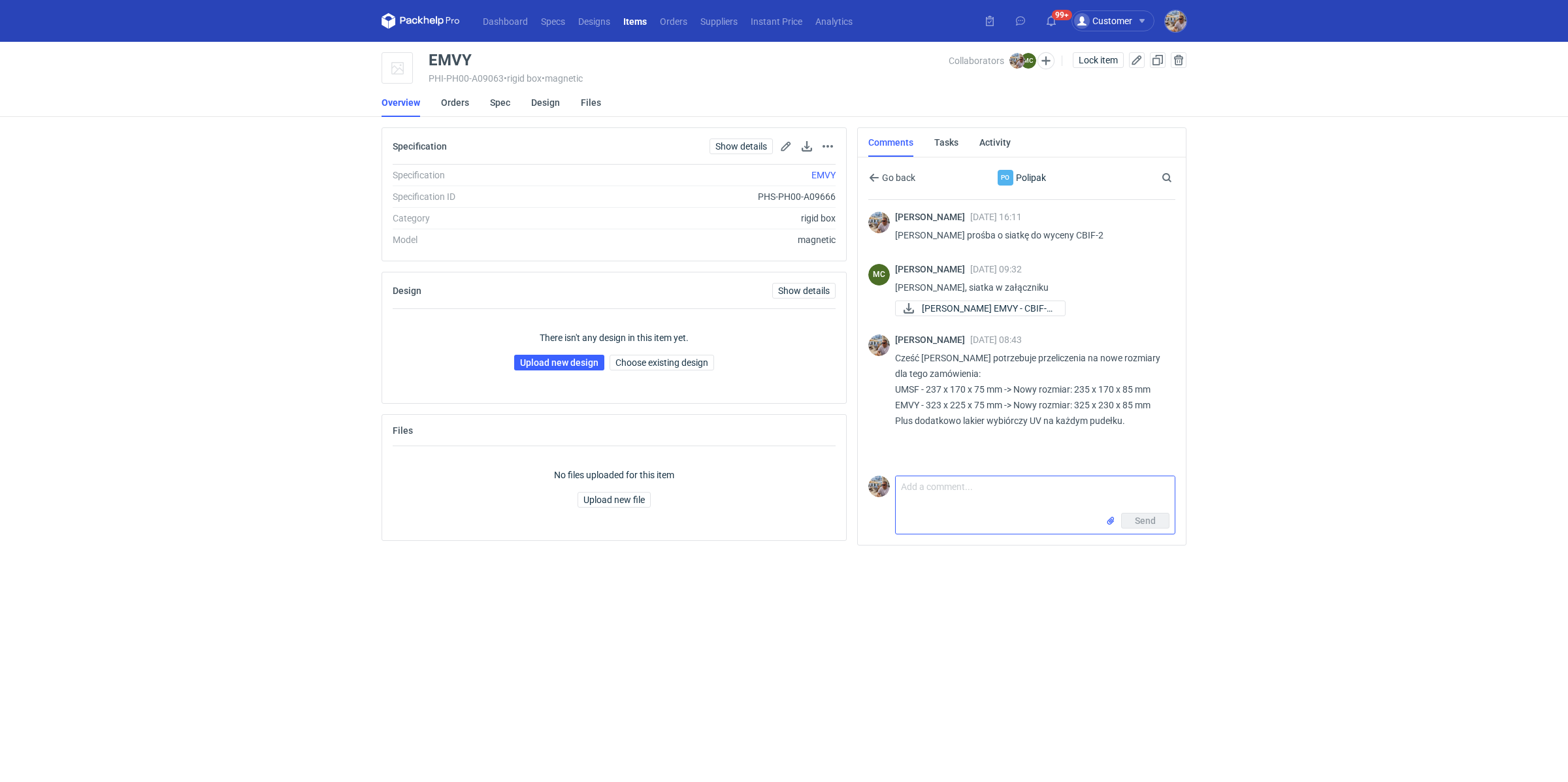
click at [984, 492] on textarea "Comment message" at bounding box center [1035, 494] width 279 height 37
paste textarea "Cześć [PERSON_NAME] potrzebuje siatek na nowe wymiary. Prośba o przesłanie."
type textarea "Cześć [PERSON_NAME] potrzebuje siatek na nowe wymiary. Prośba o przesłanie."
click at [1142, 529] on div "Send" at bounding box center [1035, 523] width 279 height 21
click at [1144, 524] on span "Send" at bounding box center [1145, 520] width 21 height 9
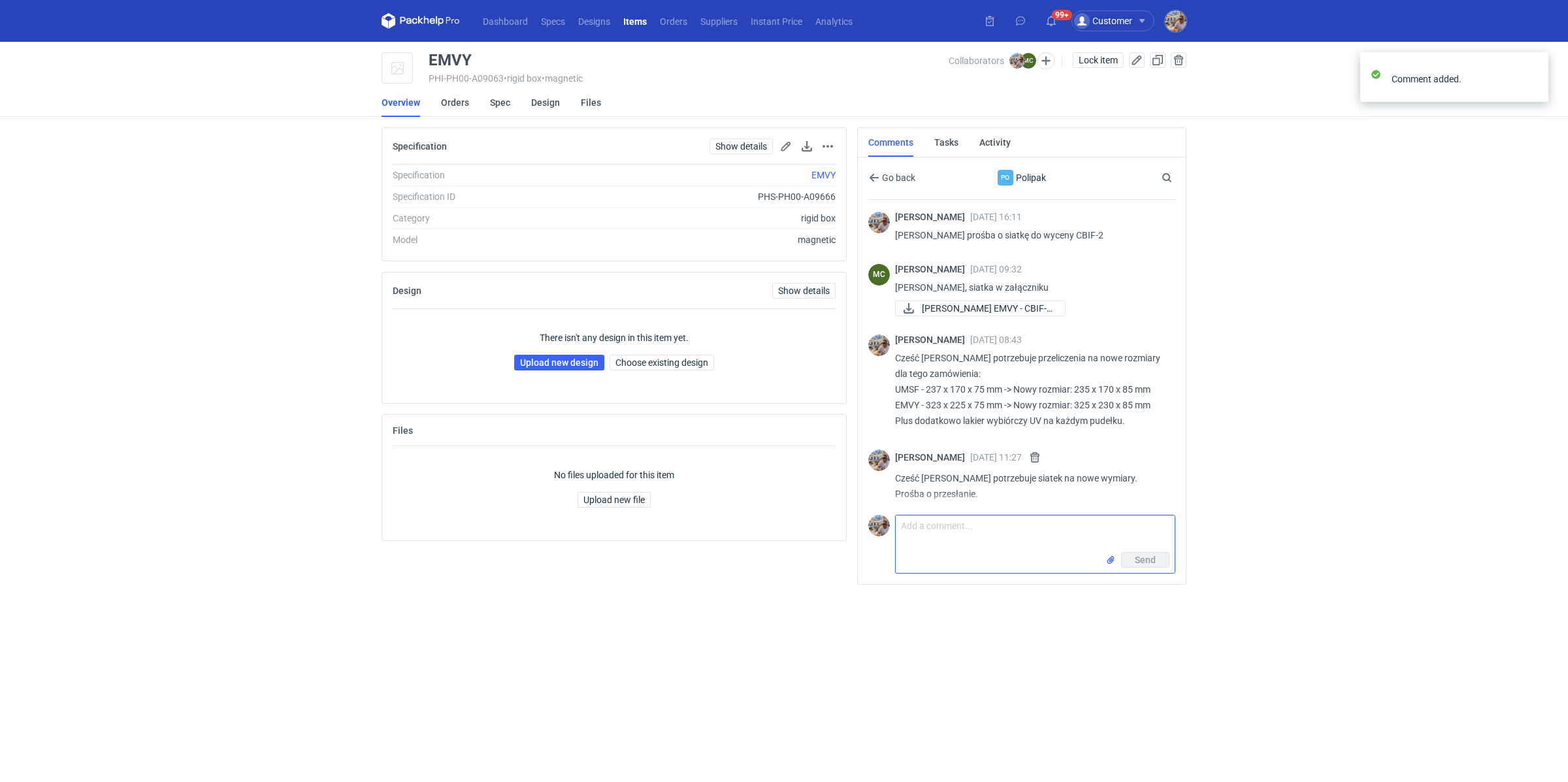
scroll to position [5, 0]
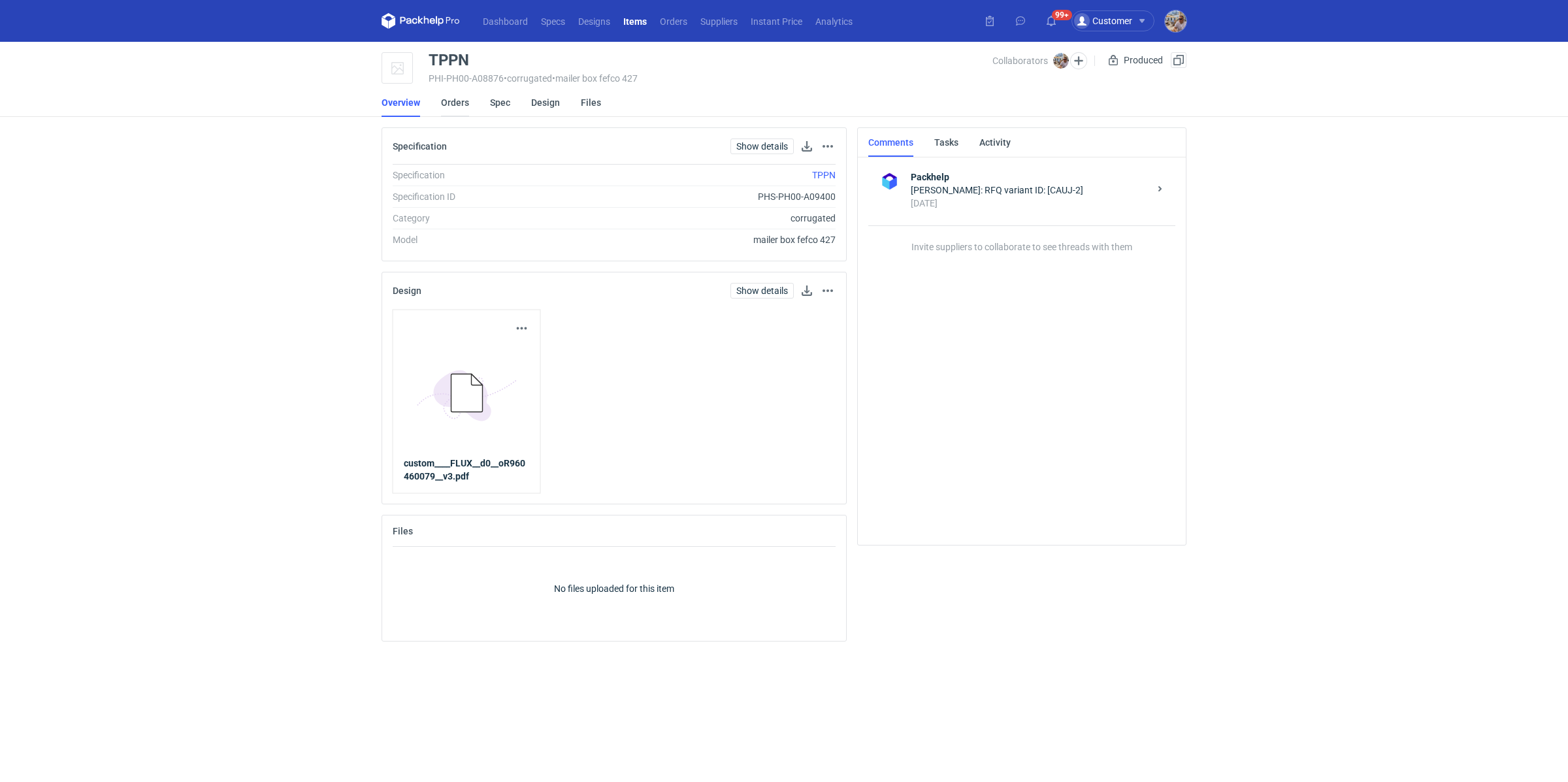
click at [458, 107] on link "Orders" at bounding box center [455, 102] width 28 height 29
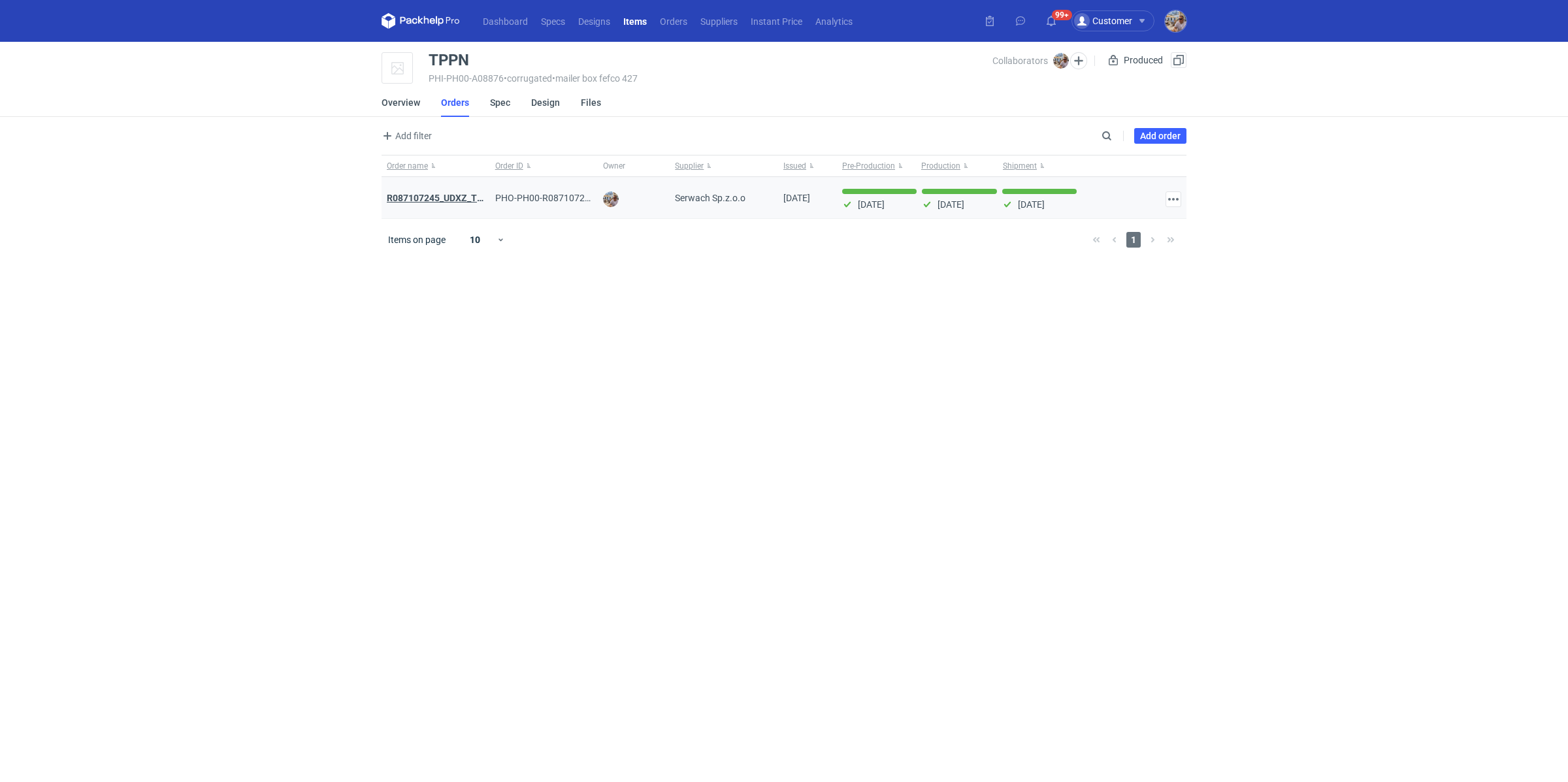
click at [450, 197] on strong "R087107245_UDXZ_TPPN" at bounding box center [441, 198] width 108 height 11
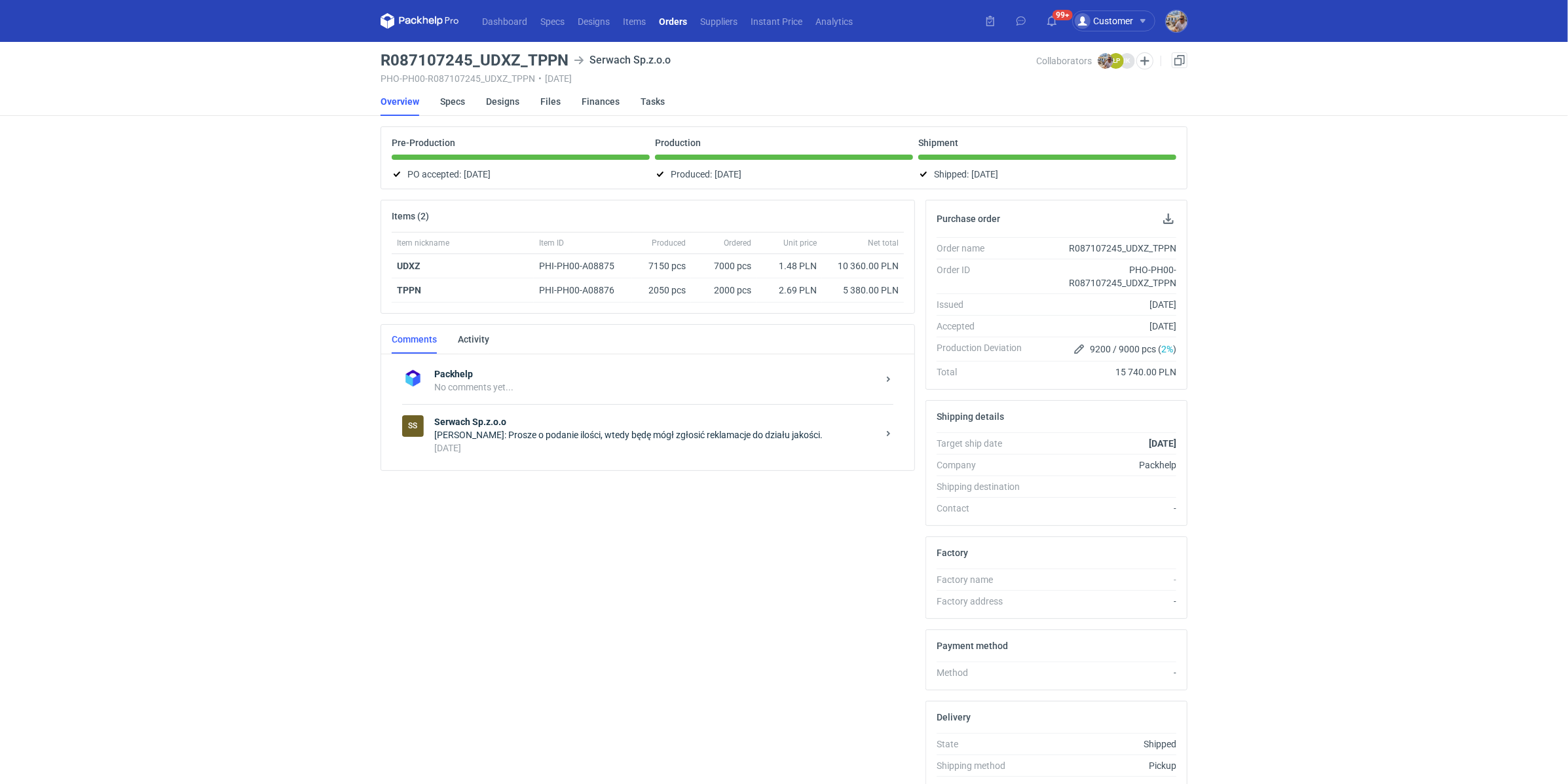
click at [558, 441] on div "[DATE]" at bounding box center [656, 448] width 443 height 13
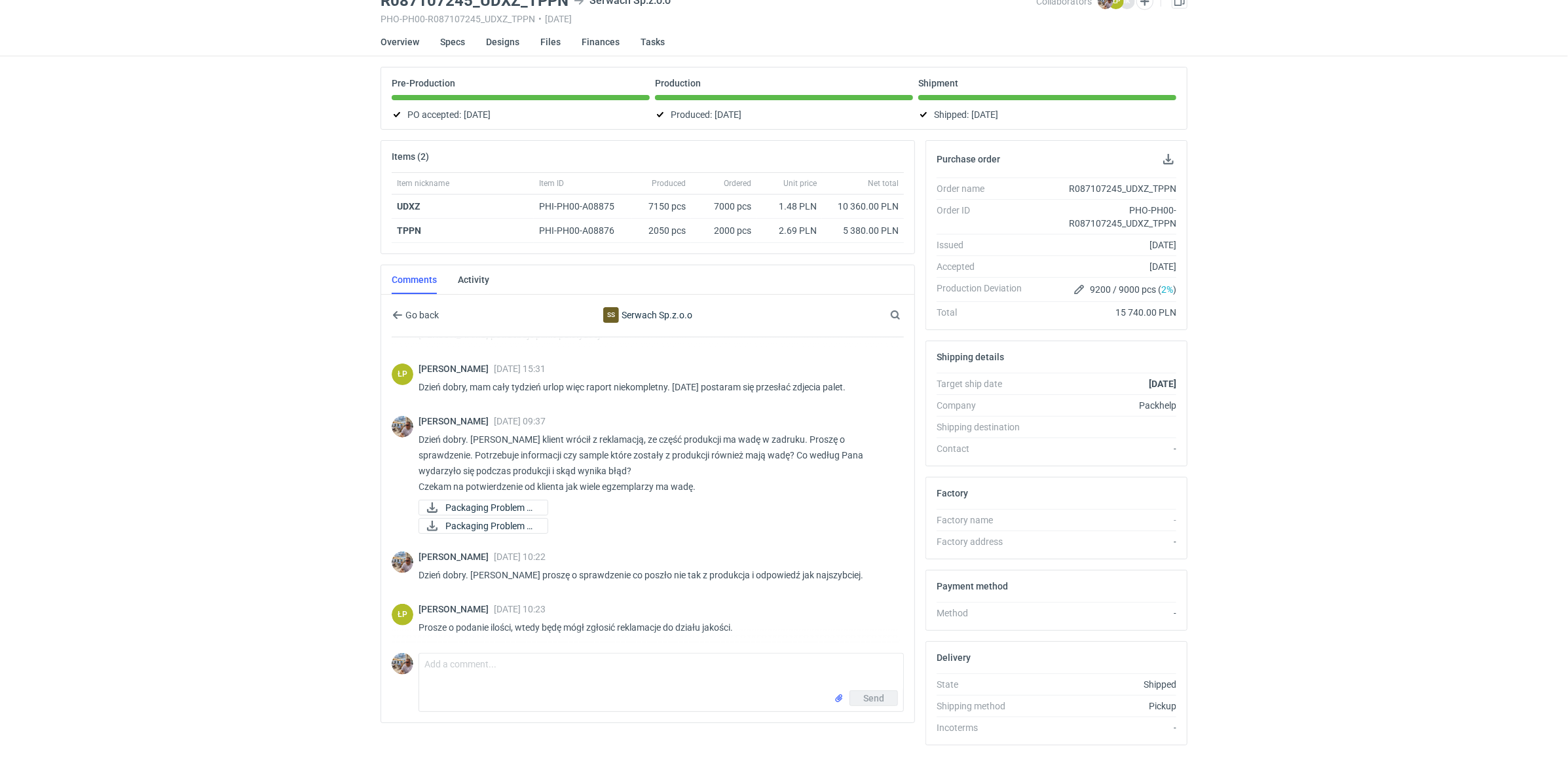
scroll to position [65, 0]
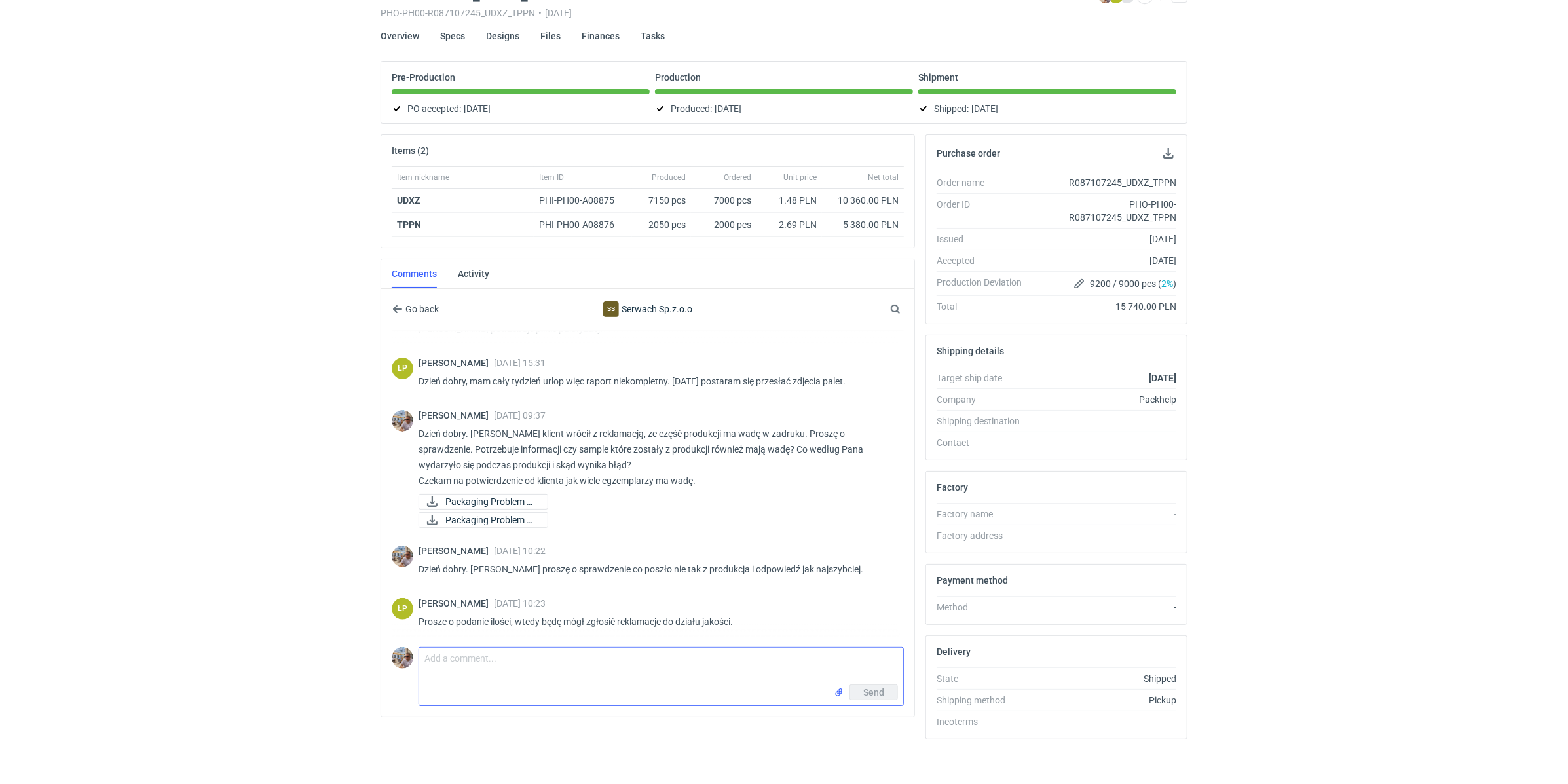
click at [559, 667] on textarea "Comment message" at bounding box center [662, 666] width 484 height 37
drag, startPoint x: 446, startPoint y: 225, endPoint x: 393, endPoint y: 218, distance: 53.5
click at [393, 218] on div "TPPN" at bounding box center [462, 225] width 142 height 24
copy strong "TPPN"
click at [772, 661] on textarea "Panie Łukaszu według klienta wada dotyczy całości nakładu większego pudełka" at bounding box center [662, 666] width 484 height 37
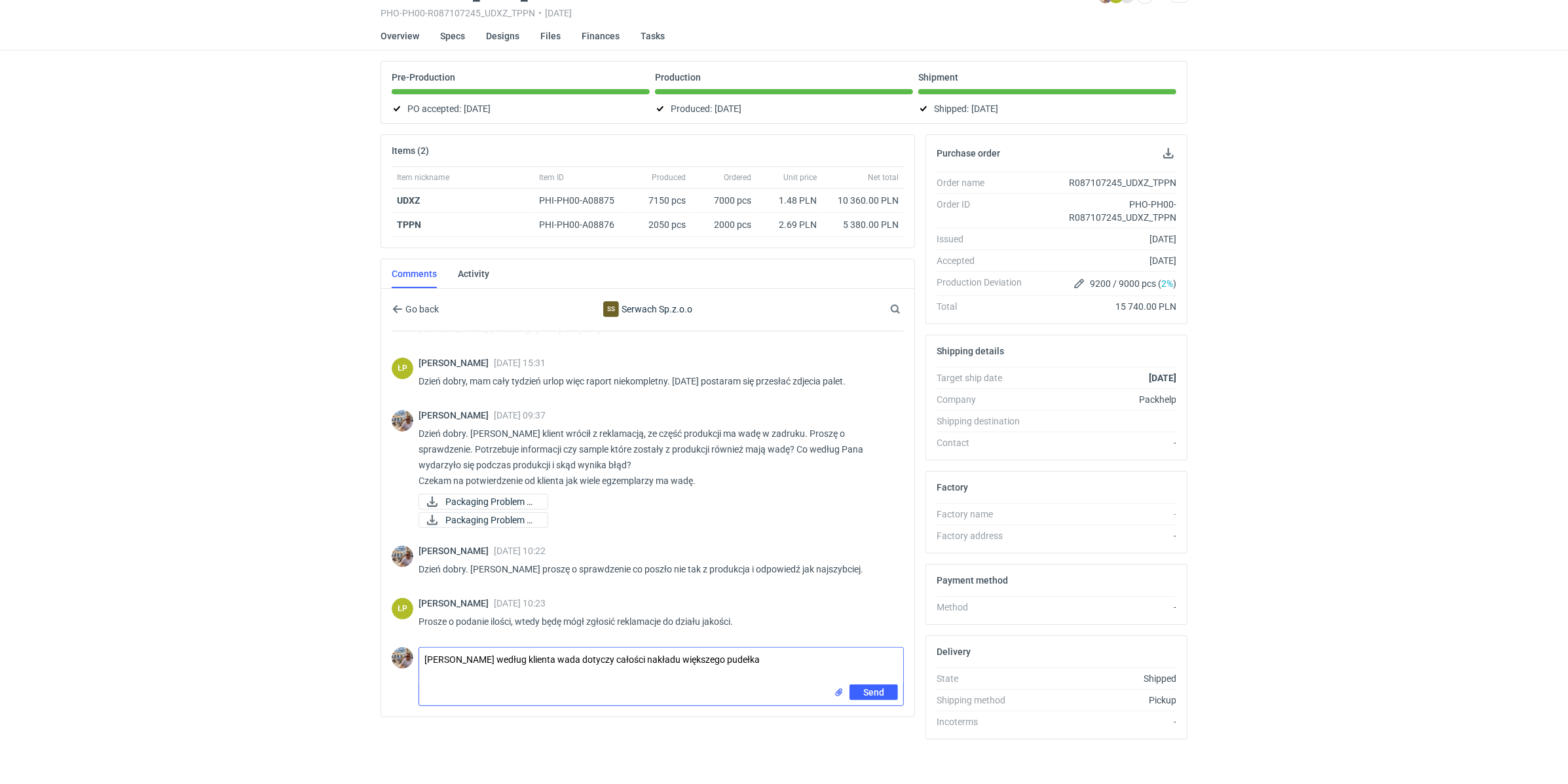
paste textarea "TPPN"
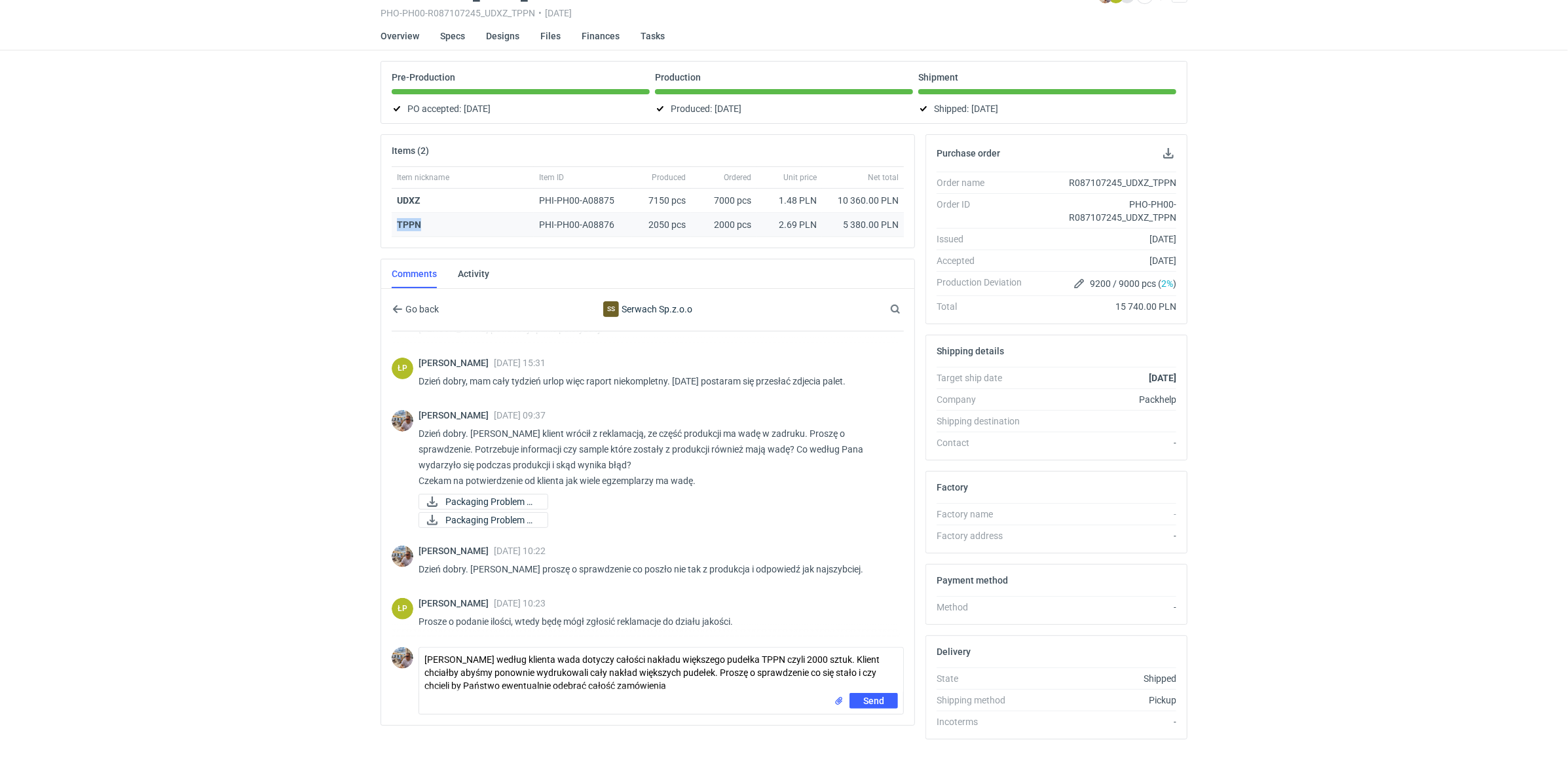
drag, startPoint x: 422, startPoint y: 227, endPoint x: 396, endPoint y: 222, distance: 26.5
click at [396, 222] on div "TPPN" at bounding box center [462, 225] width 142 height 24
copy strong "TPPN"
click at [695, 693] on div "Send" at bounding box center [662, 704] width 484 height 21
click at [680, 688] on textarea "Panie Łukaszu według klienta wada dotyczy całości nakładu większego pudełka TPP…" at bounding box center [662, 670] width 484 height 45
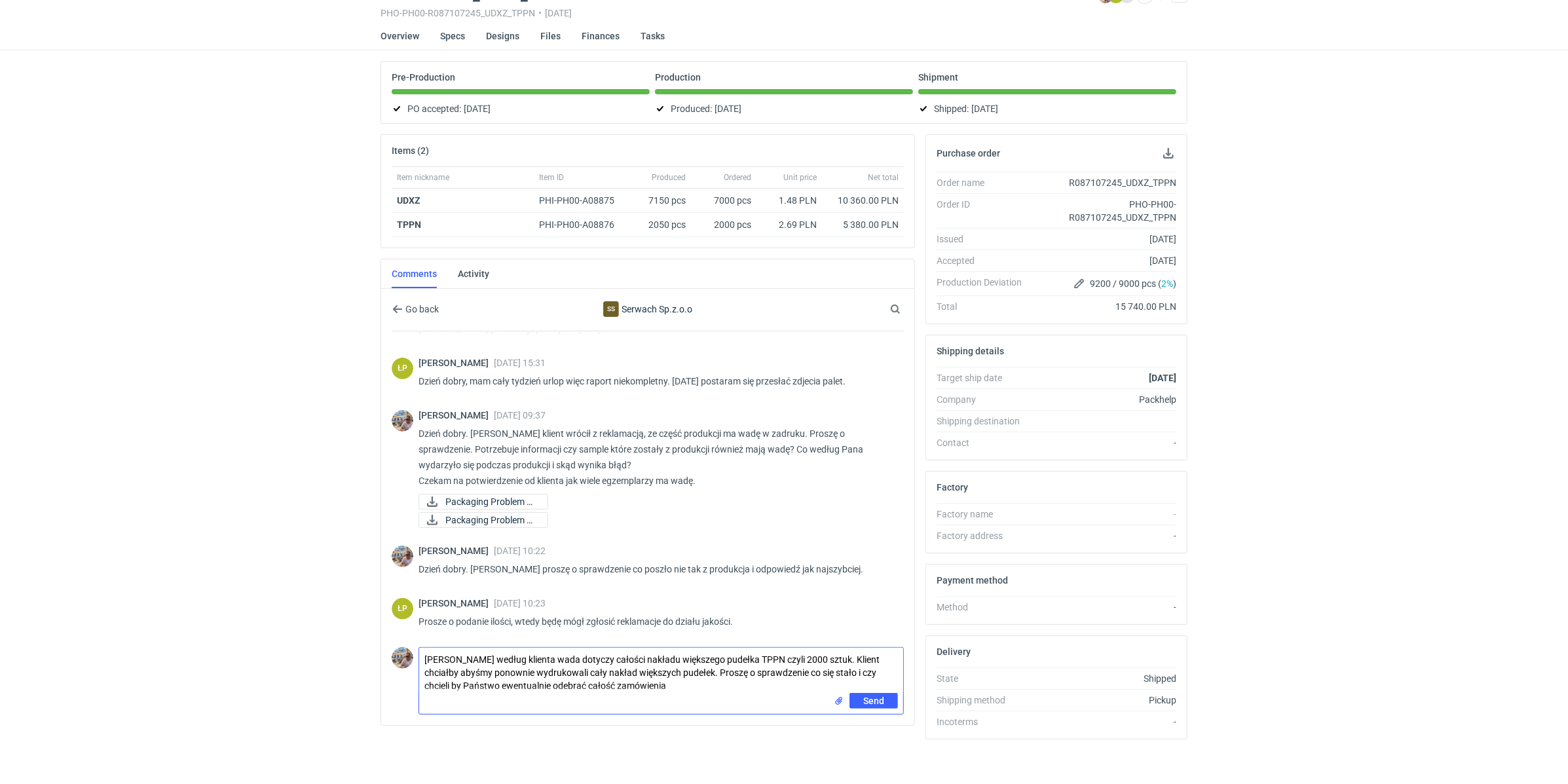
paste textarea "TPPN"
type textarea "Panie Łukaszu według klienta wada dotyczy całości nakładu większego pudełka TPP…"
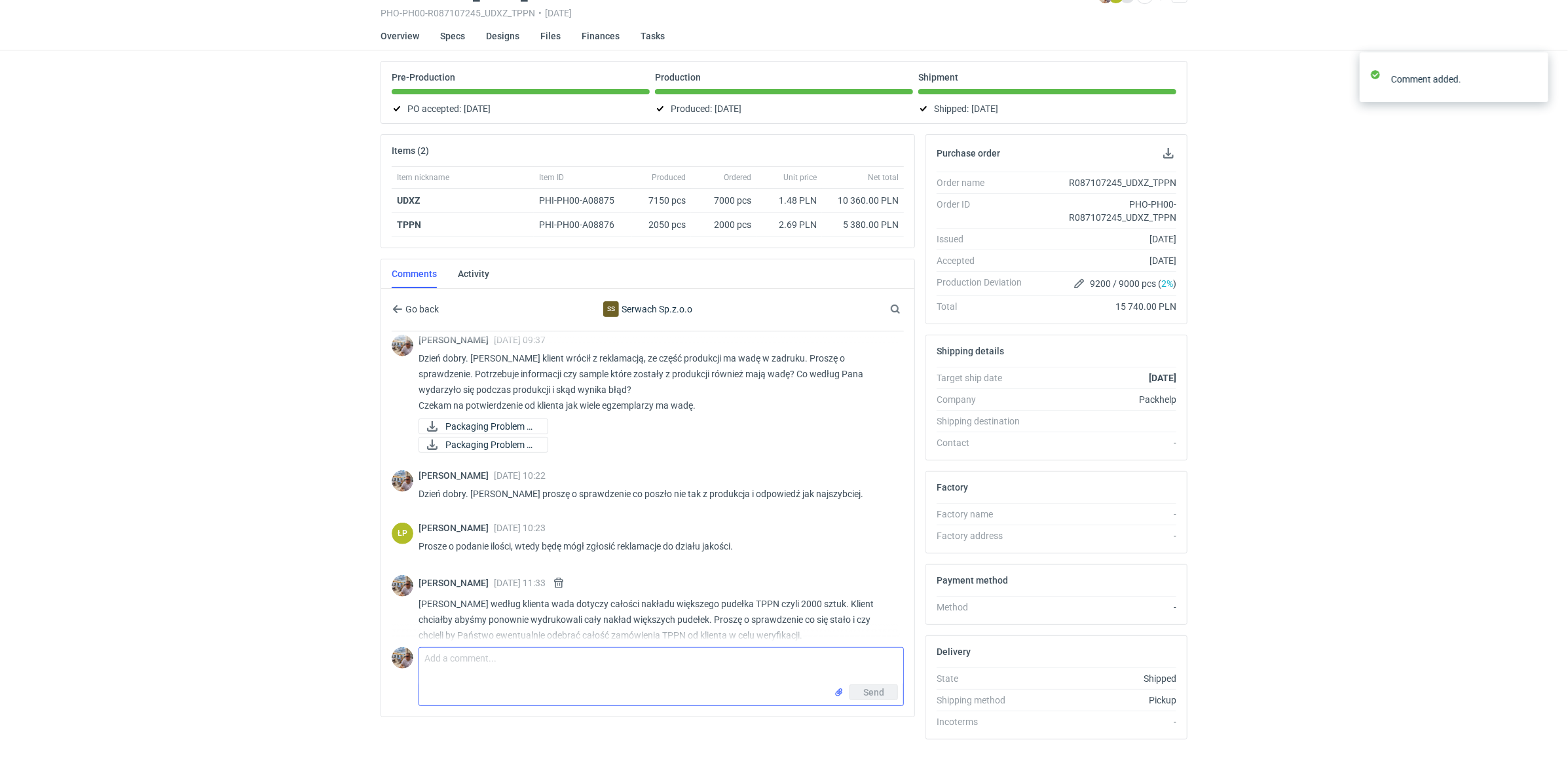
scroll to position [494, 0]
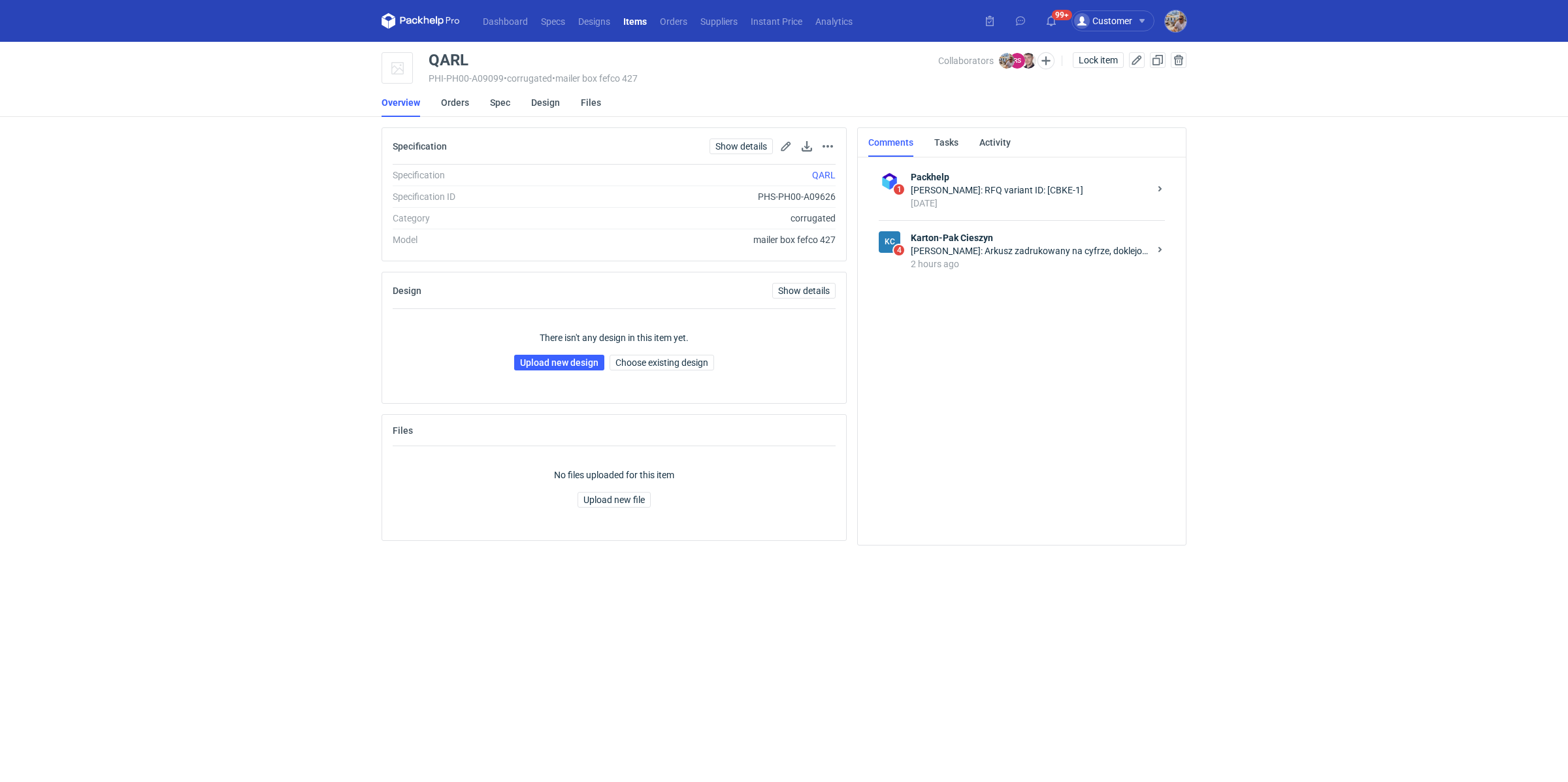
click at [967, 246] on div "[PERSON_NAME]: Arkusz zadrukowany na cyfrze, doklejony do tektury i wycięty na …" at bounding box center [1030, 251] width 239 height 13
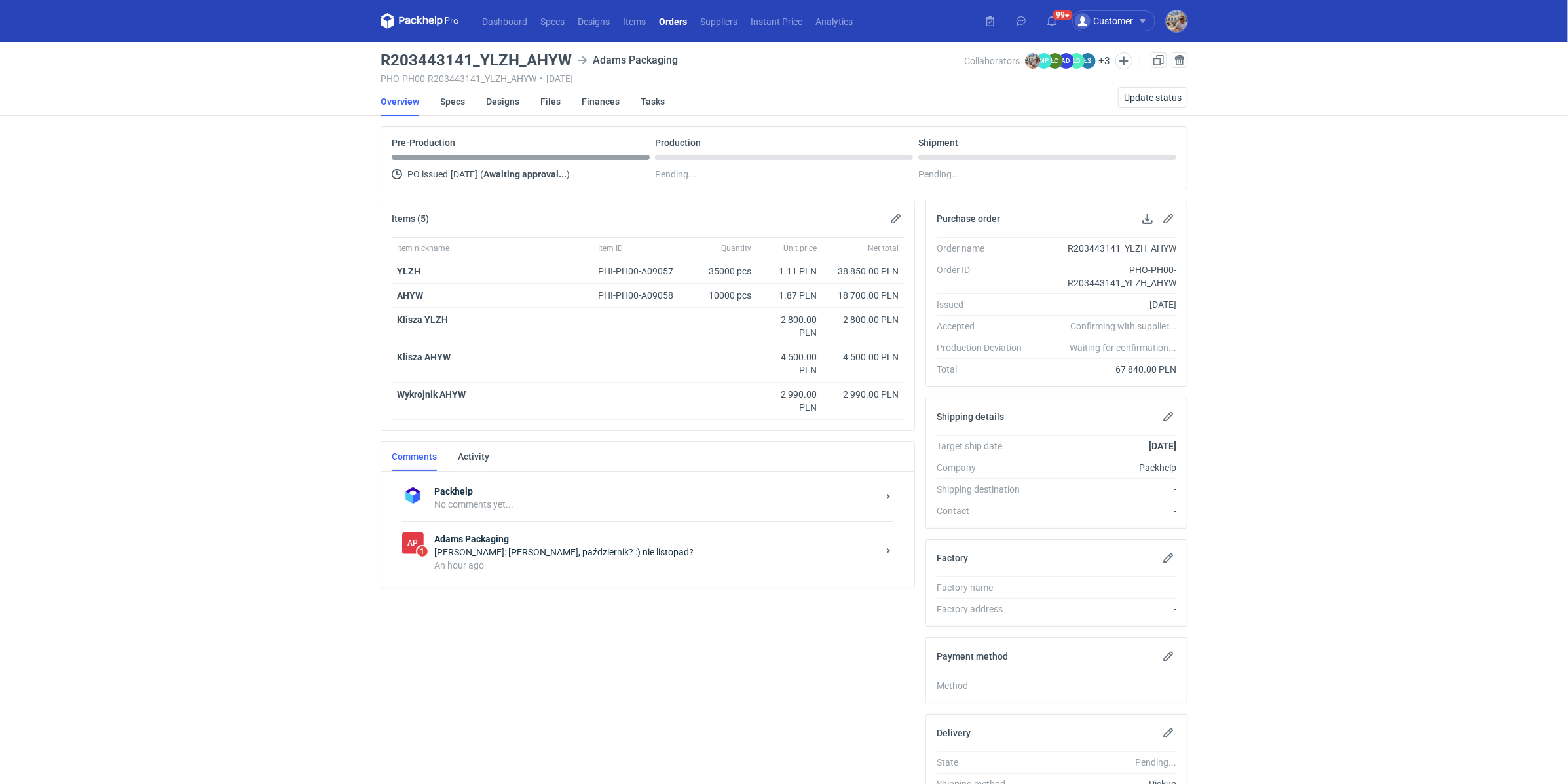
click at [528, 559] on div "An hour ago" at bounding box center [656, 565] width 443 height 13
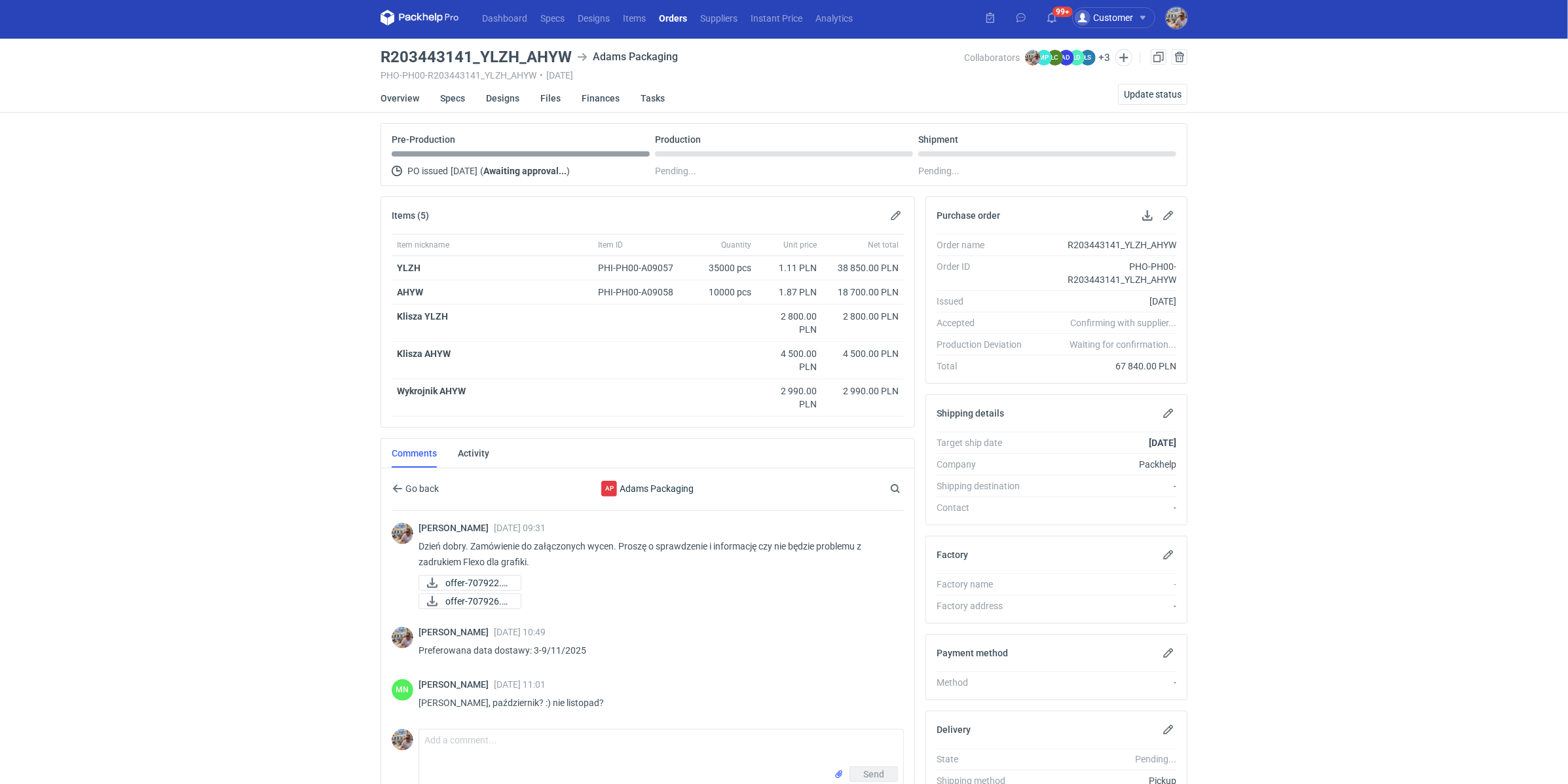
scroll to position [13, 0]
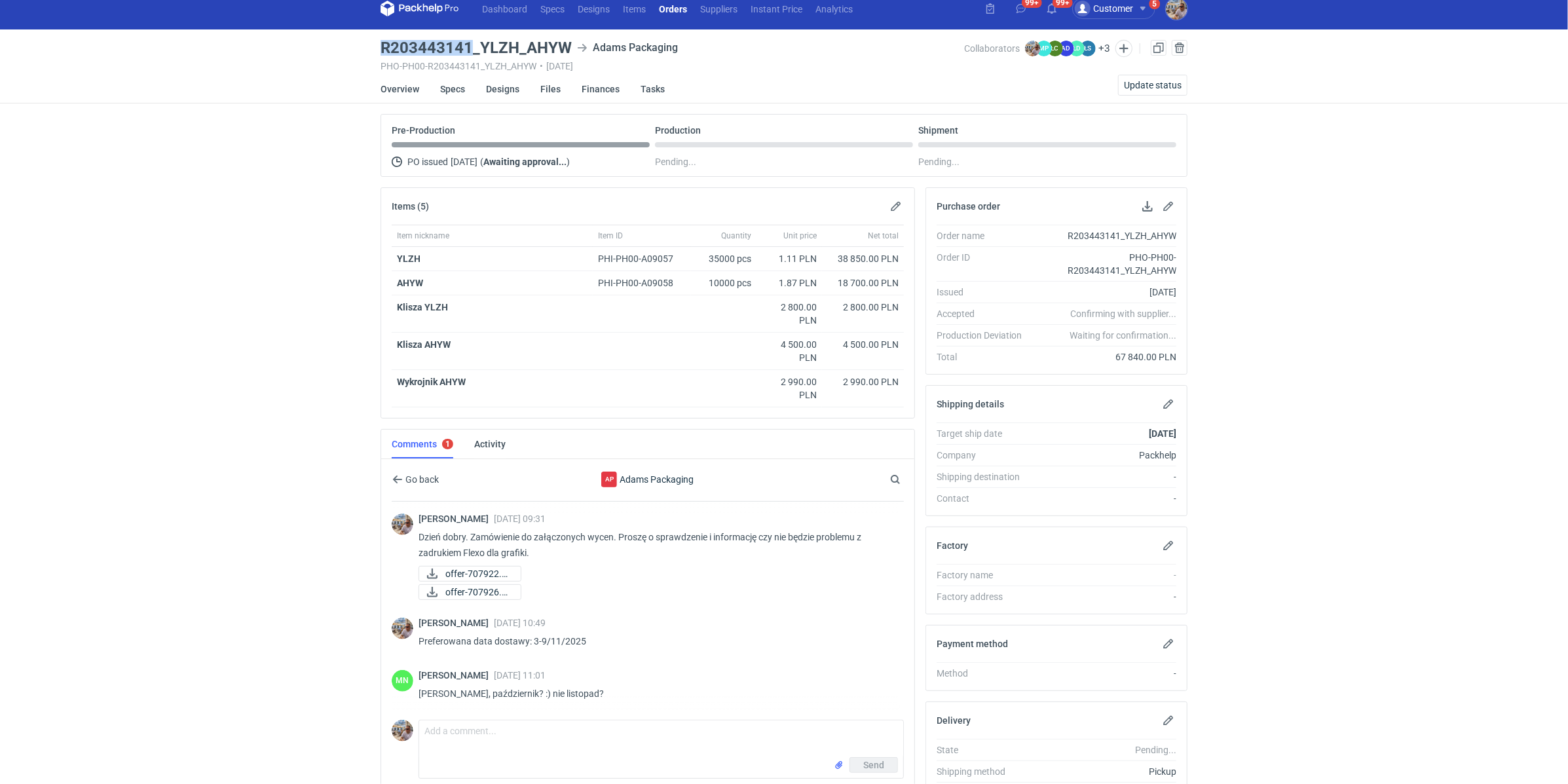
drag, startPoint x: 381, startPoint y: 46, endPoint x: 469, endPoint y: 47, distance: 88.0
click at [469, 47] on h3 "R203443141_YLZH_AHYW" at bounding box center [476, 48] width 191 height 15
copy h3 "R203443141"
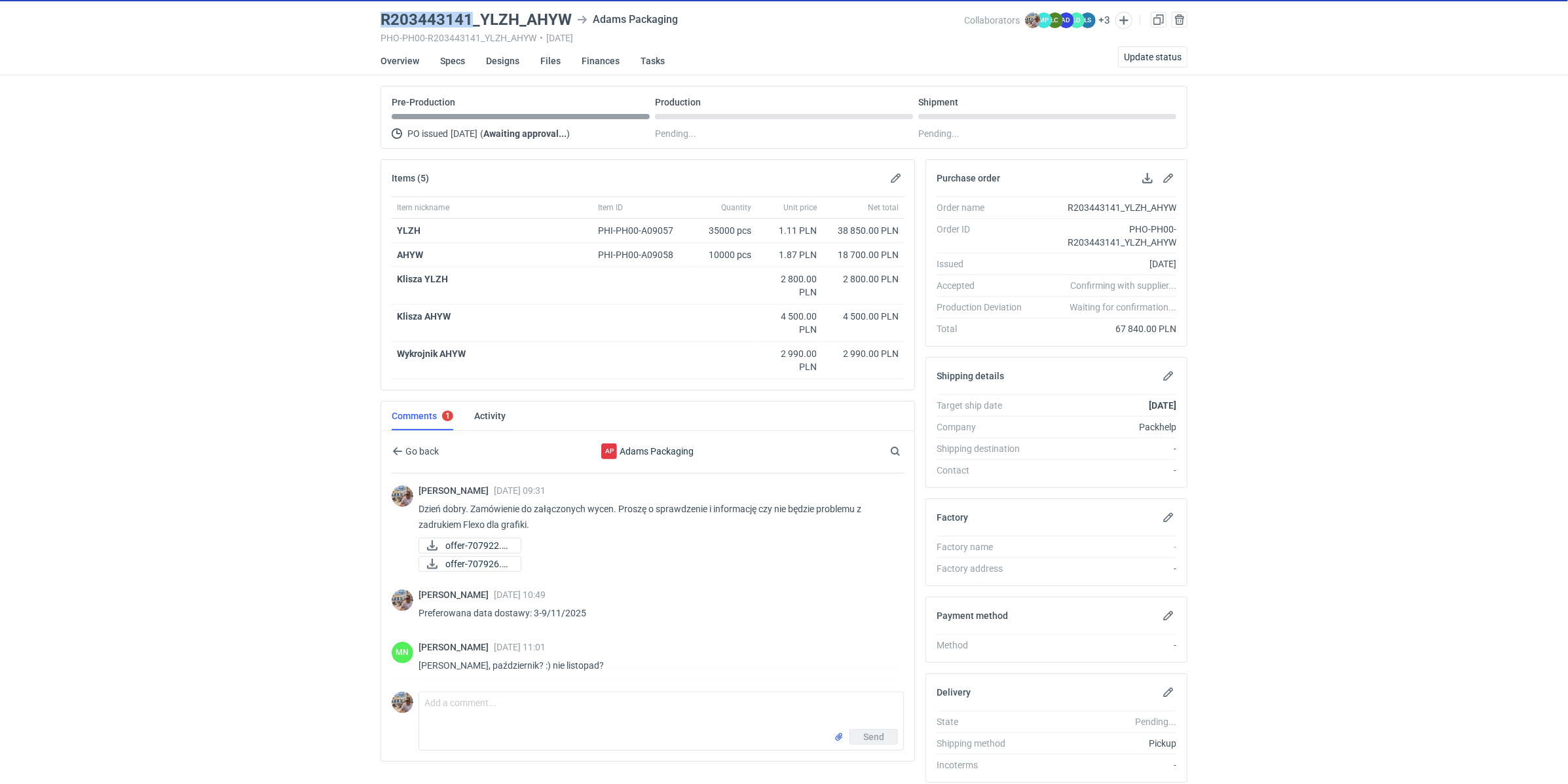
scroll to position [84, 0]
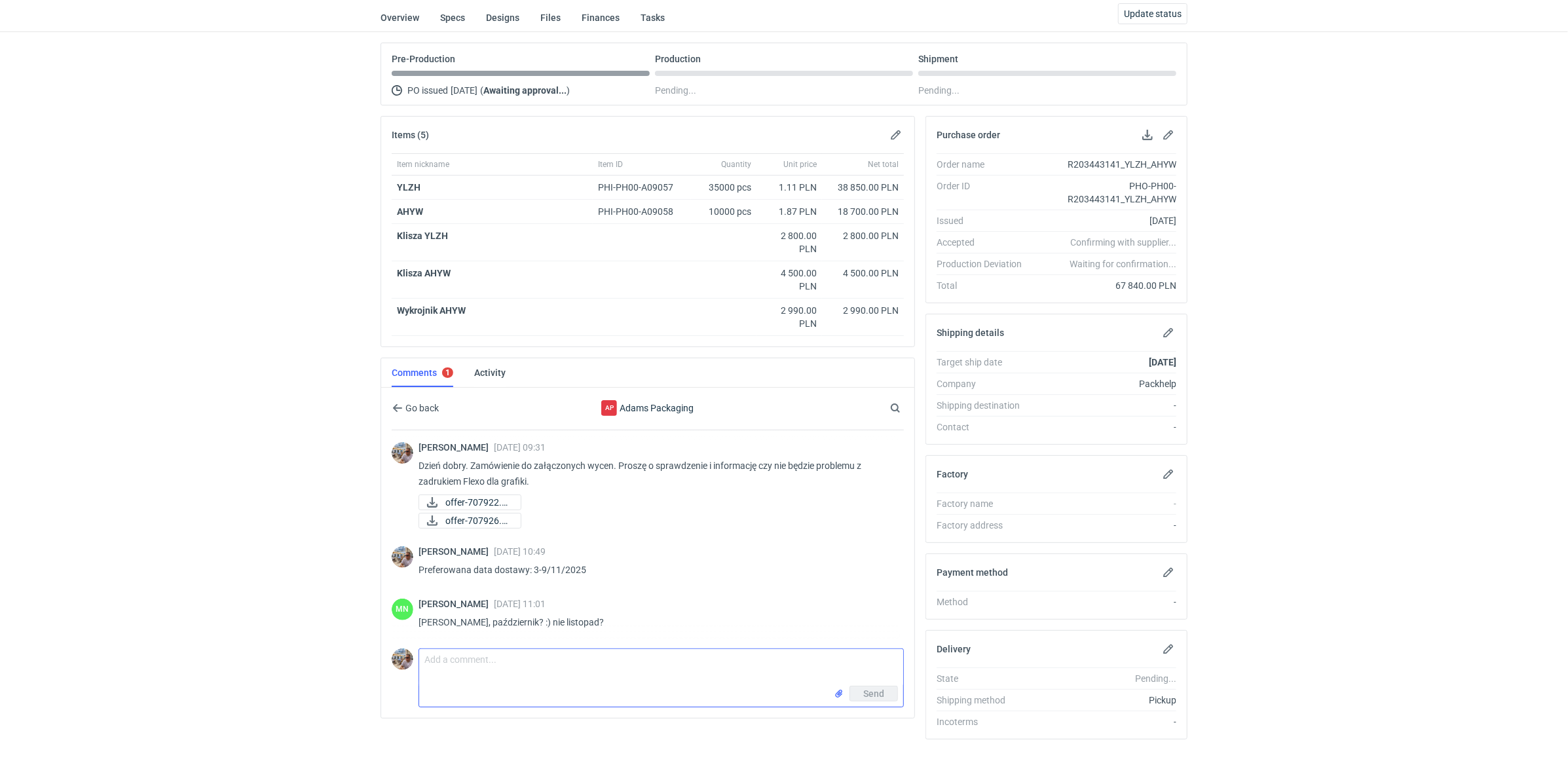
click at [519, 666] on textarea "Comment message" at bounding box center [662, 667] width 484 height 37
type textarea "[PERSON_NAME], czy będziemy w stanie przechować tą produkcję u [GEOGRAPHIC_DATA…"
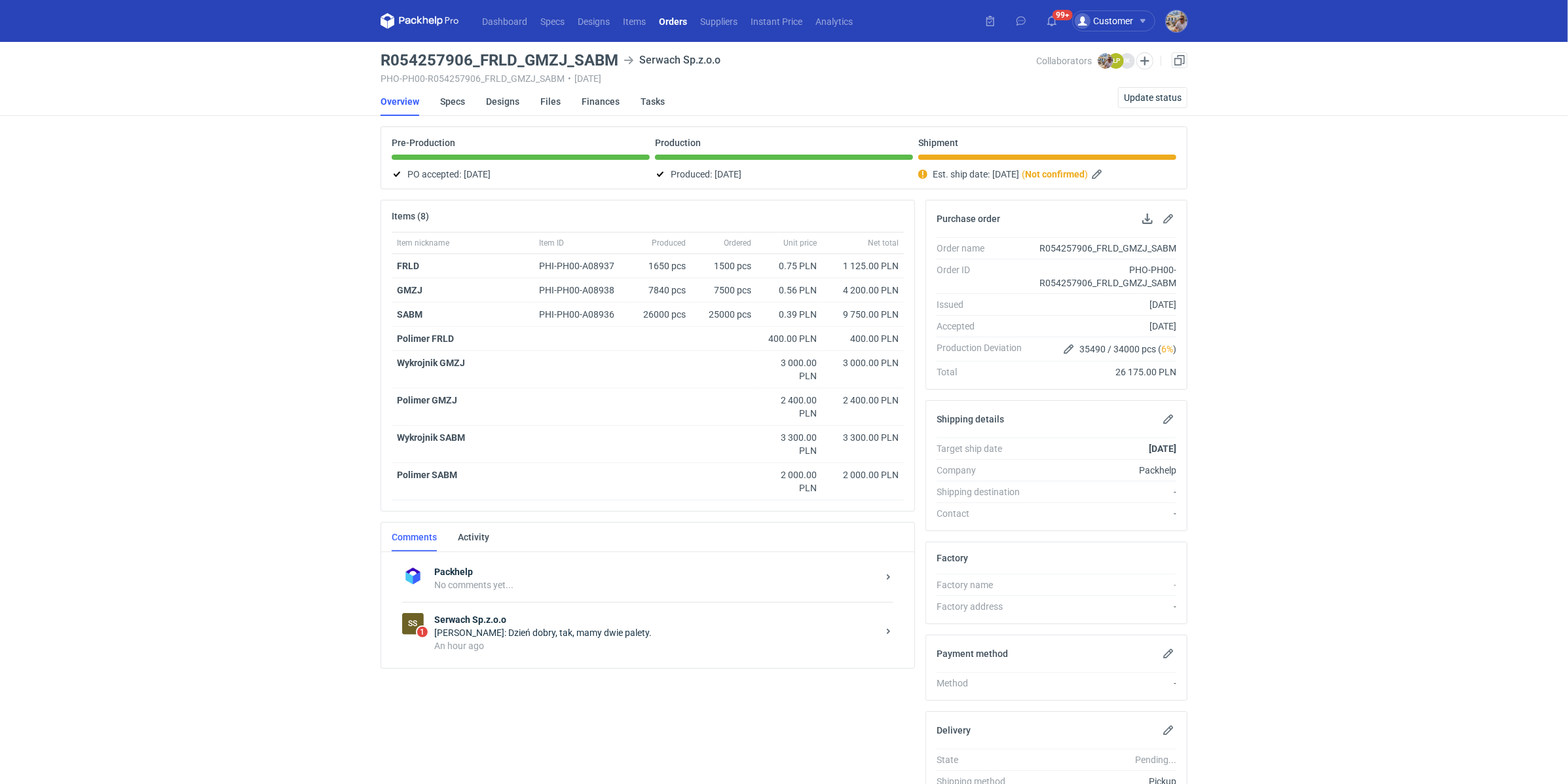
click at [500, 630] on div "Łukasz Postawa: Dzień dobry, tak, mamy dwie palety." at bounding box center [656, 633] width 443 height 13
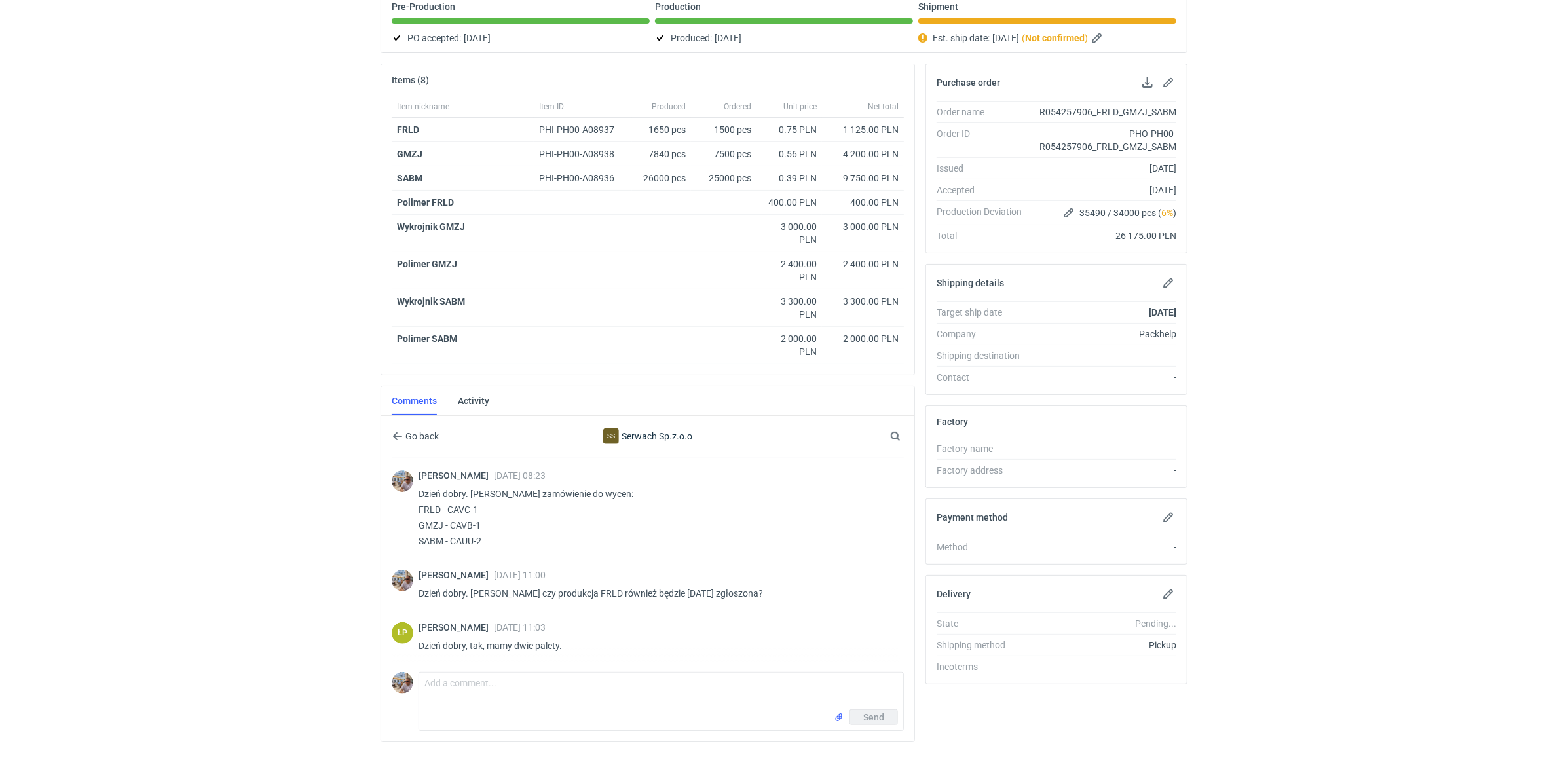
scroll to position [141, 0]
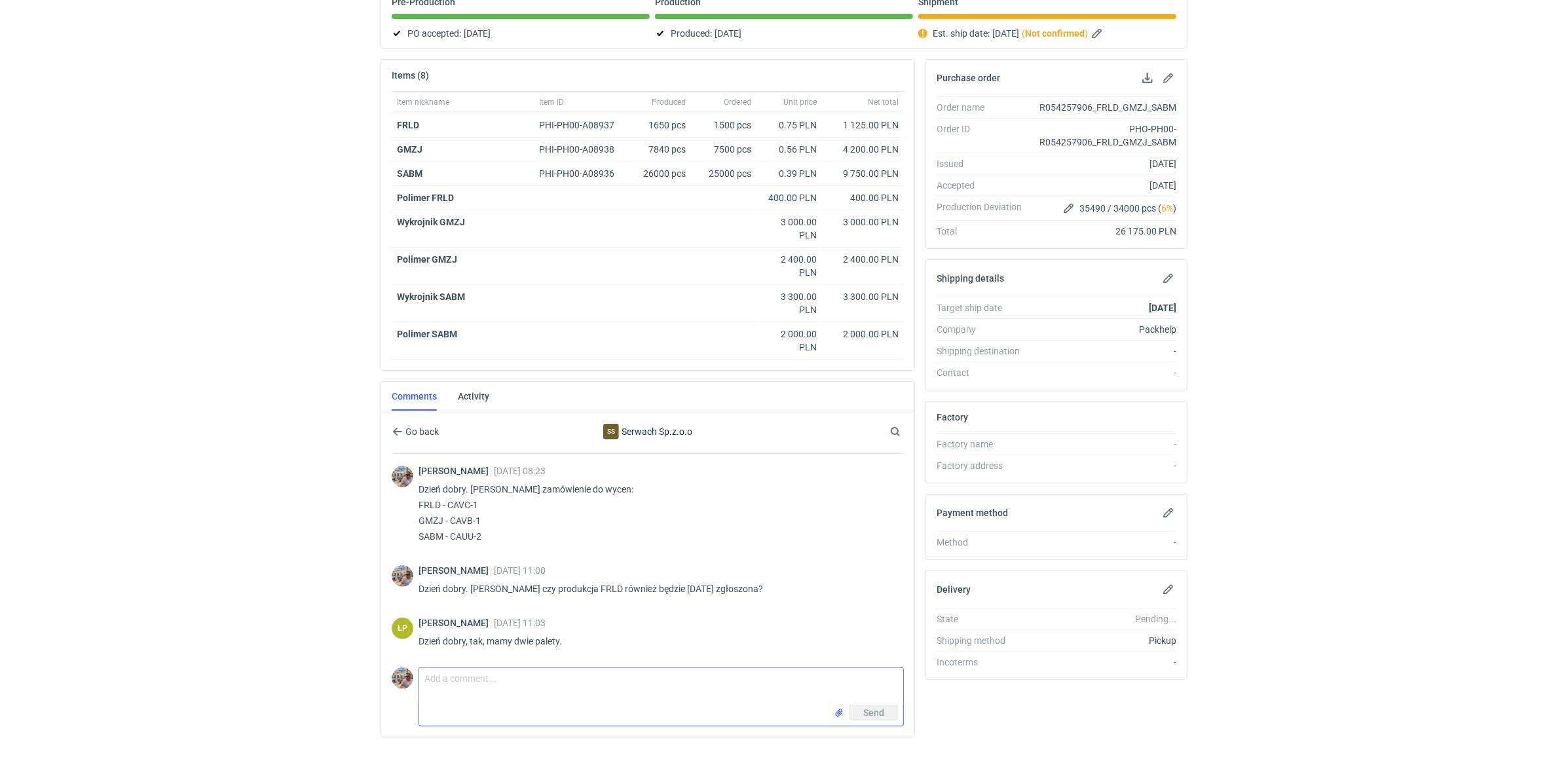
click at [576, 671] on textarea "Comment message" at bounding box center [662, 686] width 484 height 37
type textarea "Dziekuję"
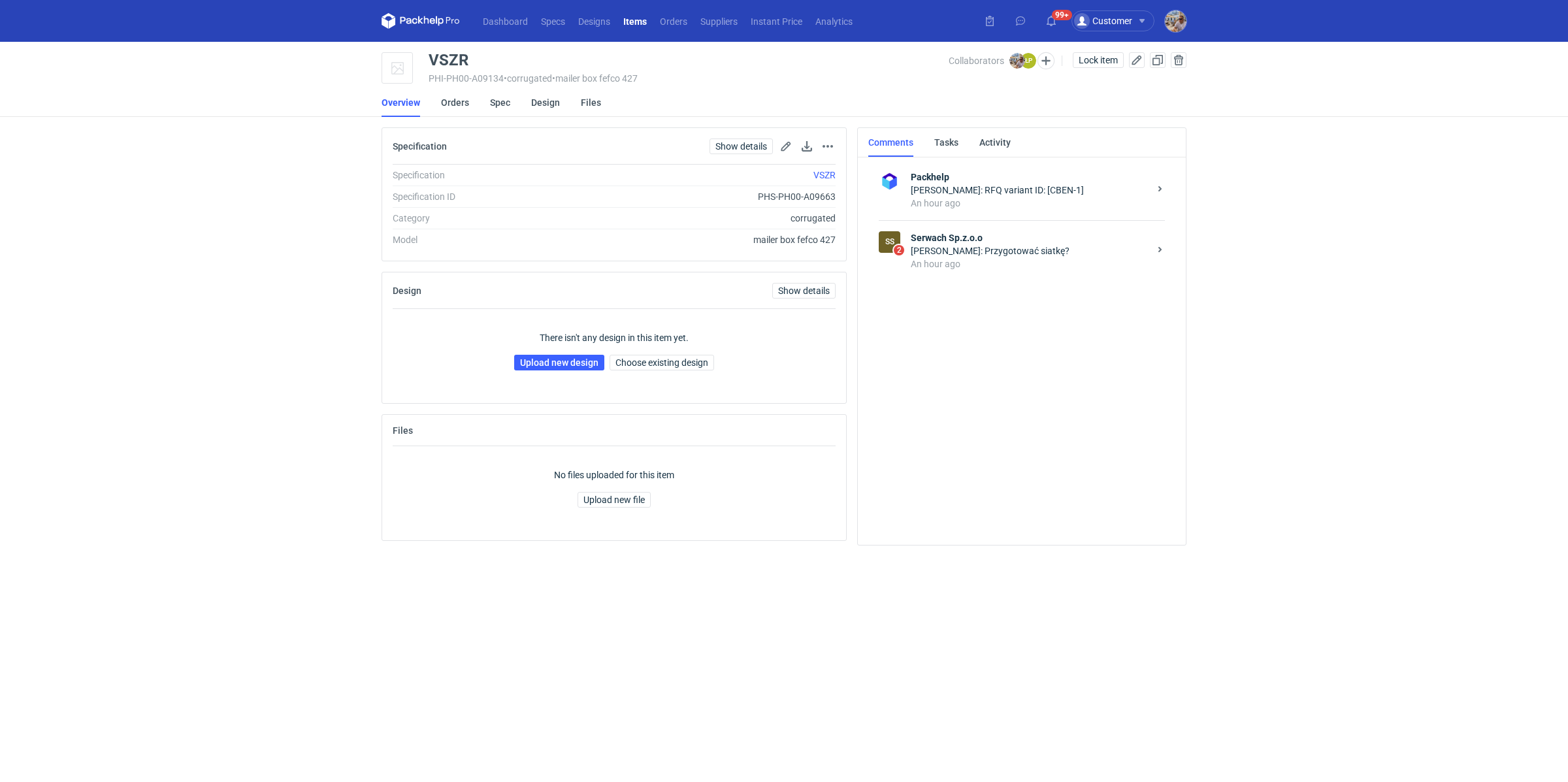
click at [960, 258] on div "An hour ago" at bounding box center [1030, 264] width 239 height 13
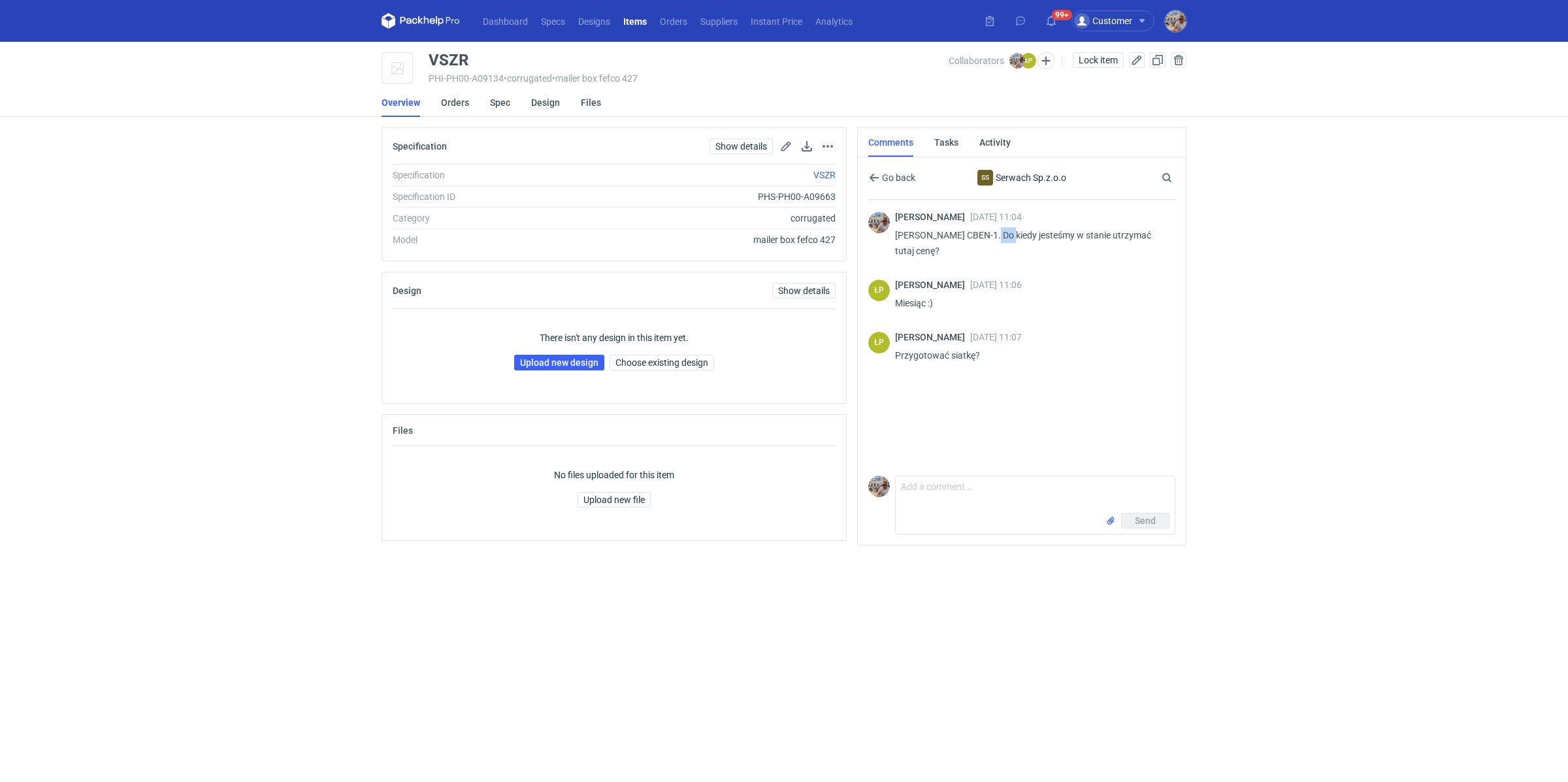
drag, startPoint x: 991, startPoint y: 230, endPoint x: 1010, endPoint y: 232, distance: 19.1
click at [1010, 232] on p "[PERSON_NAME] CBEN-1. Do kiedy jesteśmy w stanie utrzymać tutaj cenę?" at bounding box center [1030, 243] width 270 height 32
copy p "CBEN"
click at [991, 498] on textarea "Comment message" at bounding box center [1035, 494] width 279 height 37
type textarea "Tak proszę"
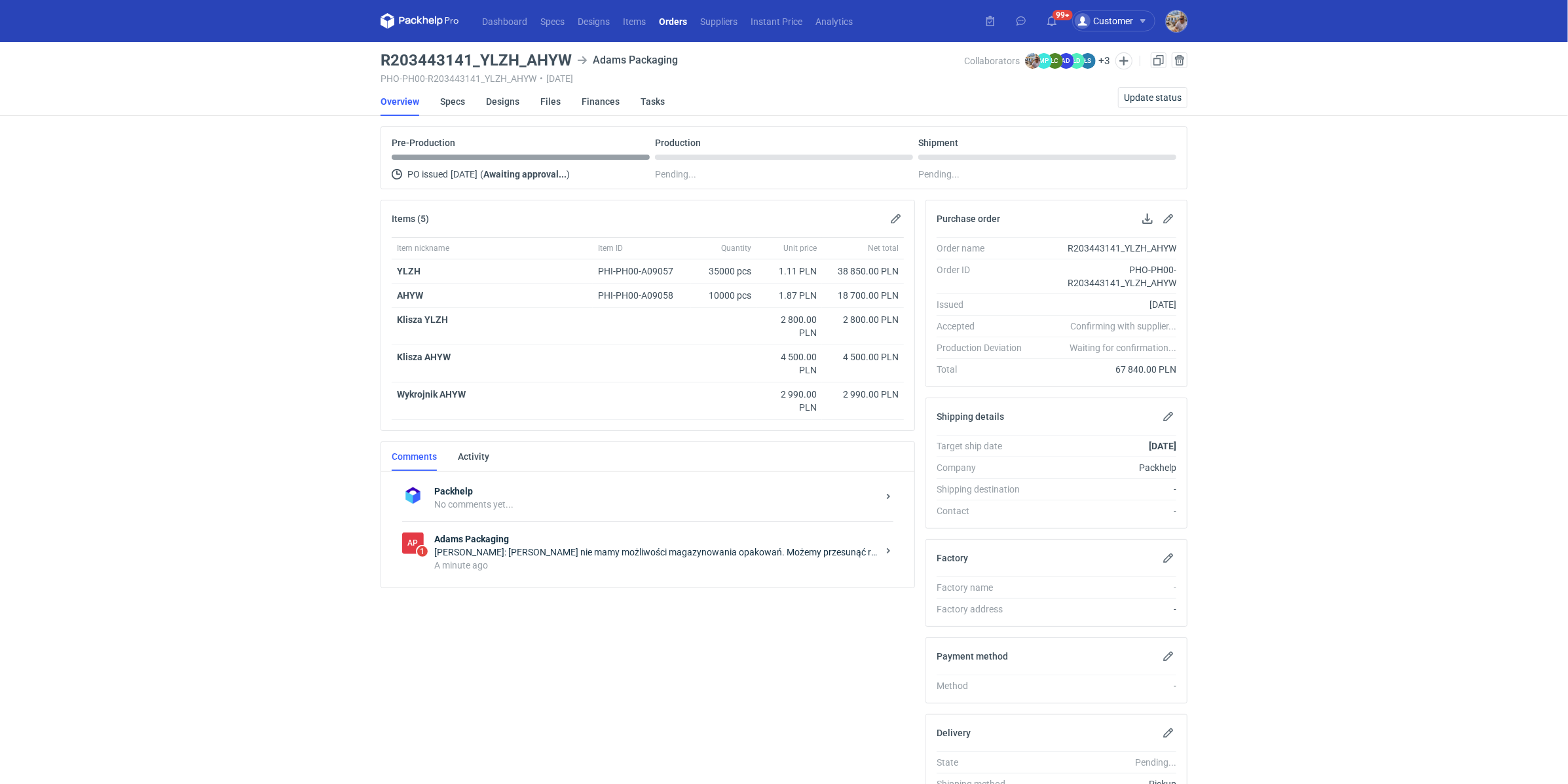
click at [578, 574] on div "AP 1 Adams Packaging Anita Dolczewska: Panie Michale nie mamy możliwości magazy…" at bounding box center [647, 552] width 491 height 61
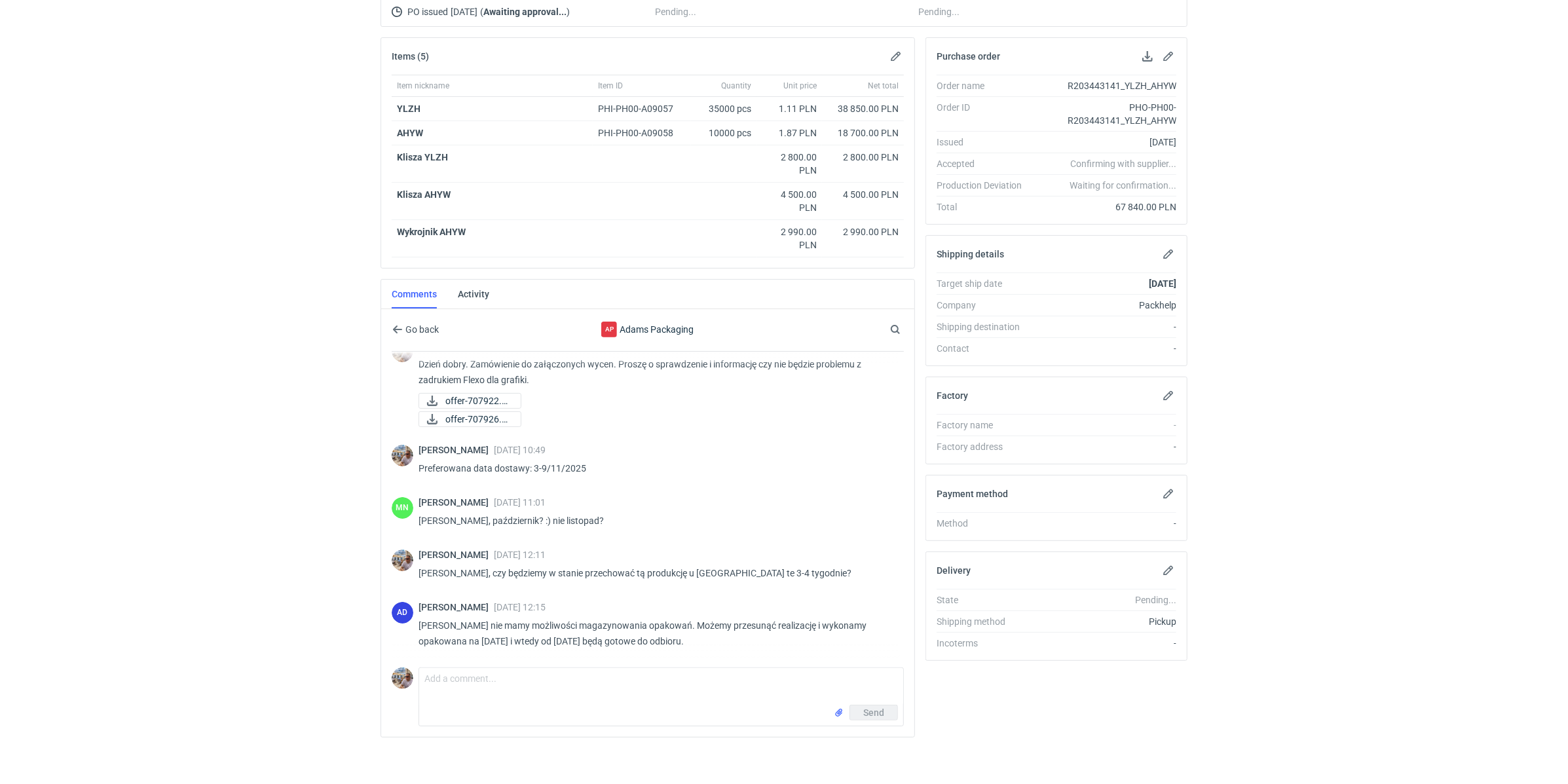
scroll to position [23, 0]
drag, startPoint x: 685, startPoint y: 618, endPoint x: 776, endPoint y: 636, distance: 92.8
click at [776, 636] on p "[PERSON_NAME] nie mamy możliwości magazynowania opakowań. Możemy przesunąć real…" at bounding box center [656, 633] width 475 height 32
copy p "Możemy przesunąć realizację i wykonamy opakowana na 31.10.2025 i wtedy od 3.11.…"
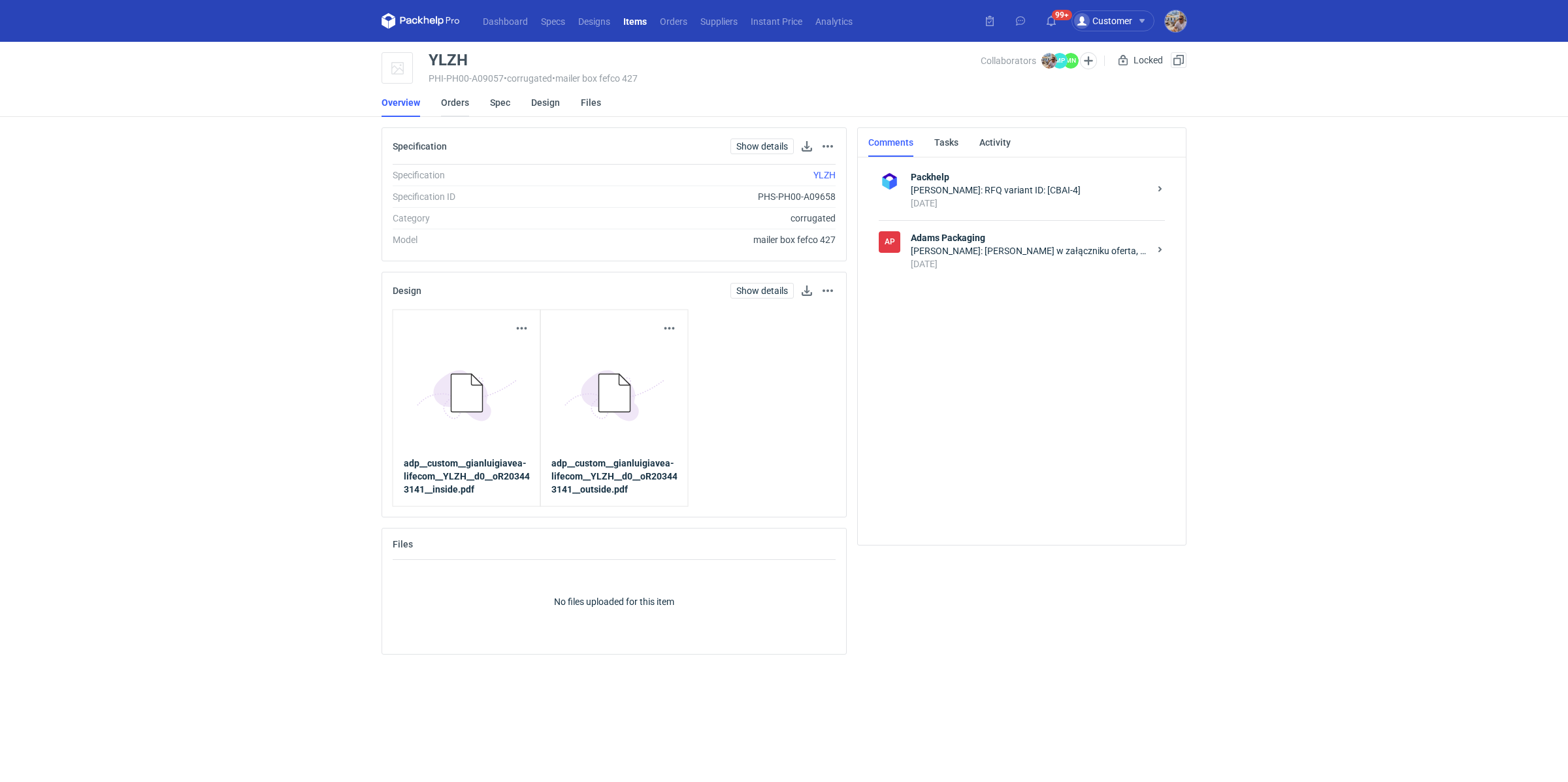
click at [447, 109] on link "Orders" at bounding box center [455, 102] width 28 height 29
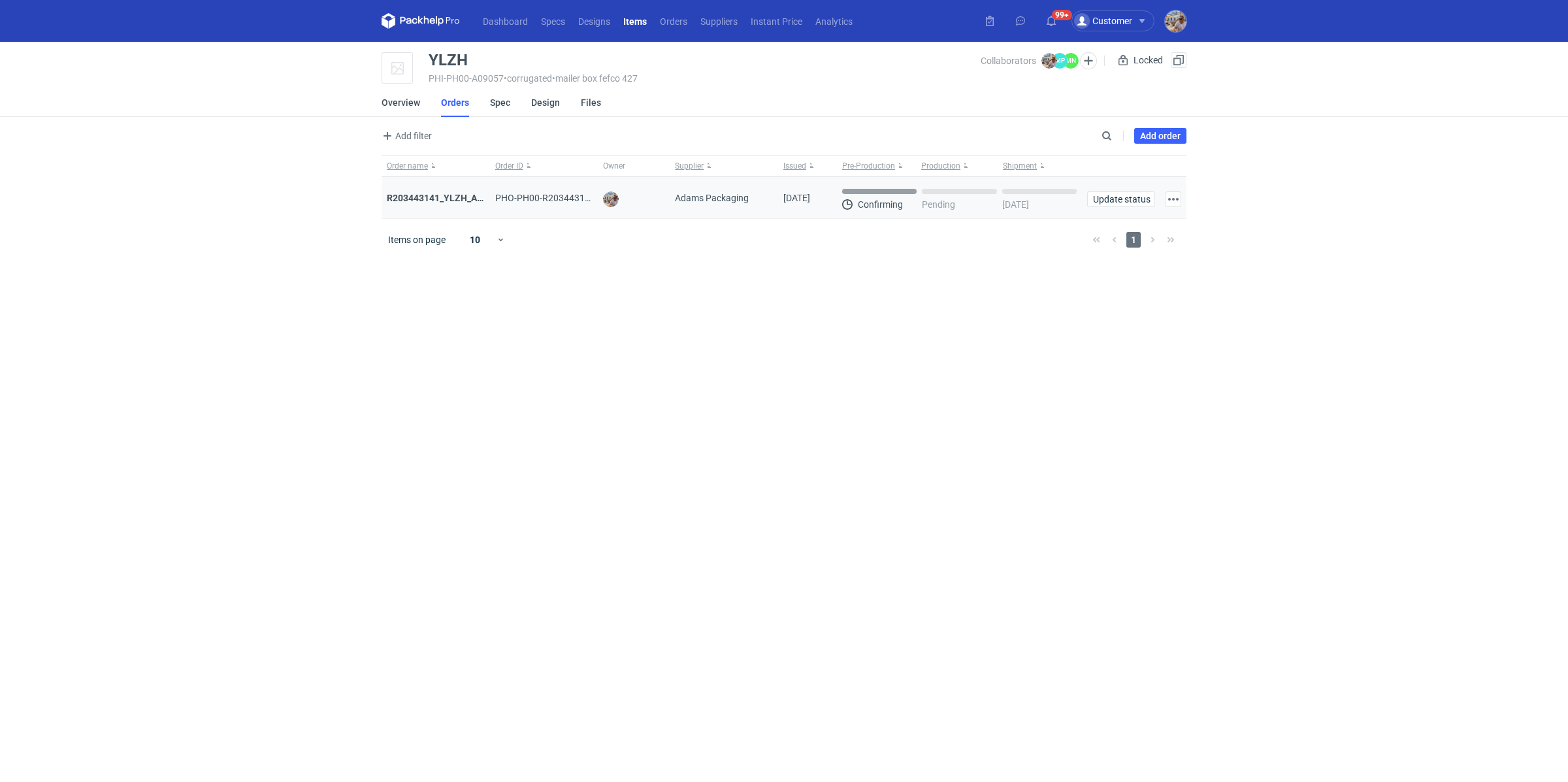
click at [435, 190] on div "R203443141_YLZH_AHYW" at bounding box center [435, 198] width 108 height 42
click at [435, 193] on strong "R203443141_YLZH_AHYW" at bounding box center [442, 198] width 110 height 11
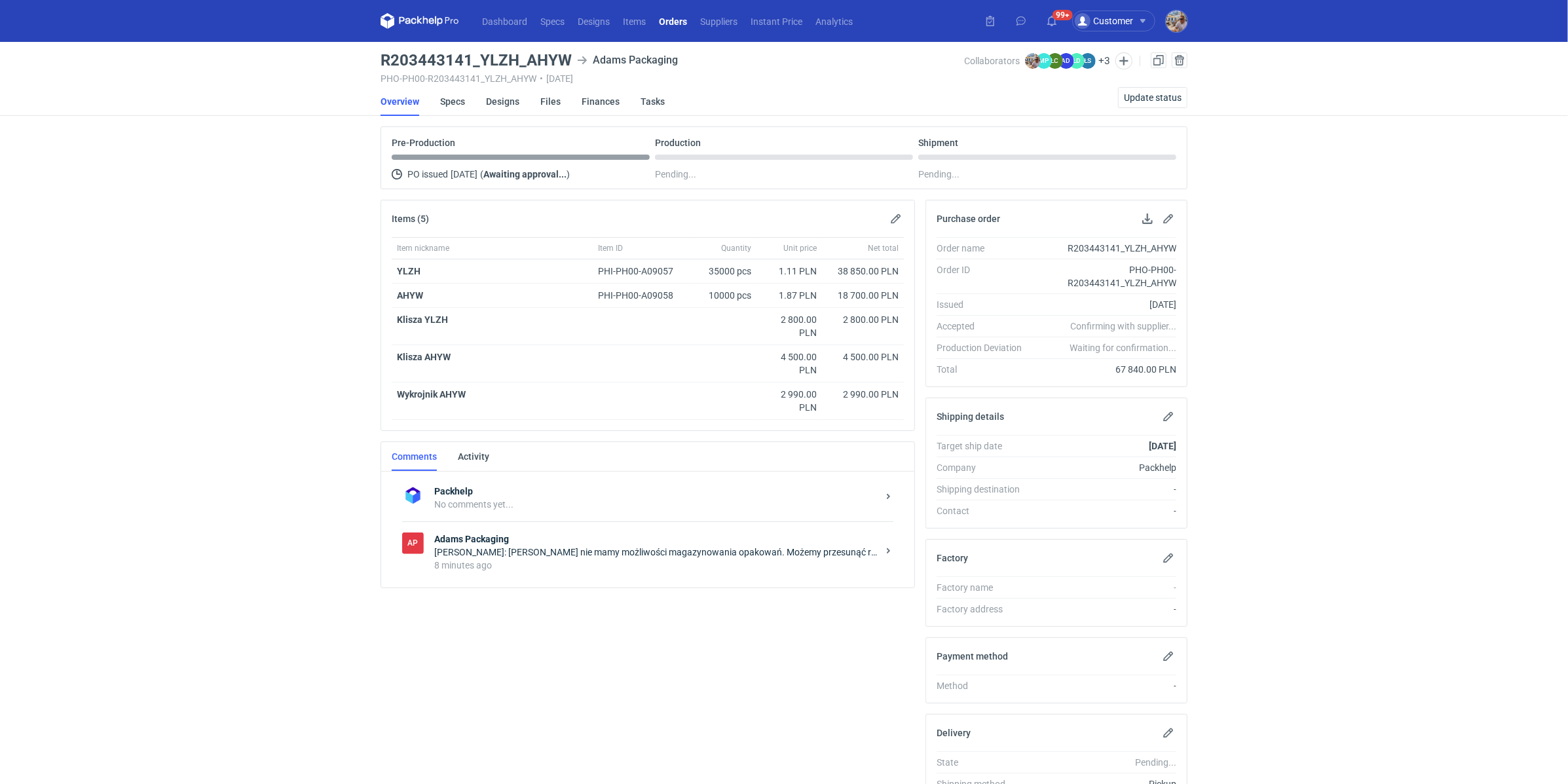
click at [650, 551] on div "[PERSON_NAME]: [PERSON_NAME] nie mamy możliwości magazynowania opakowań. Możemy…" at bounding box center [656, 552] width 443 height 13
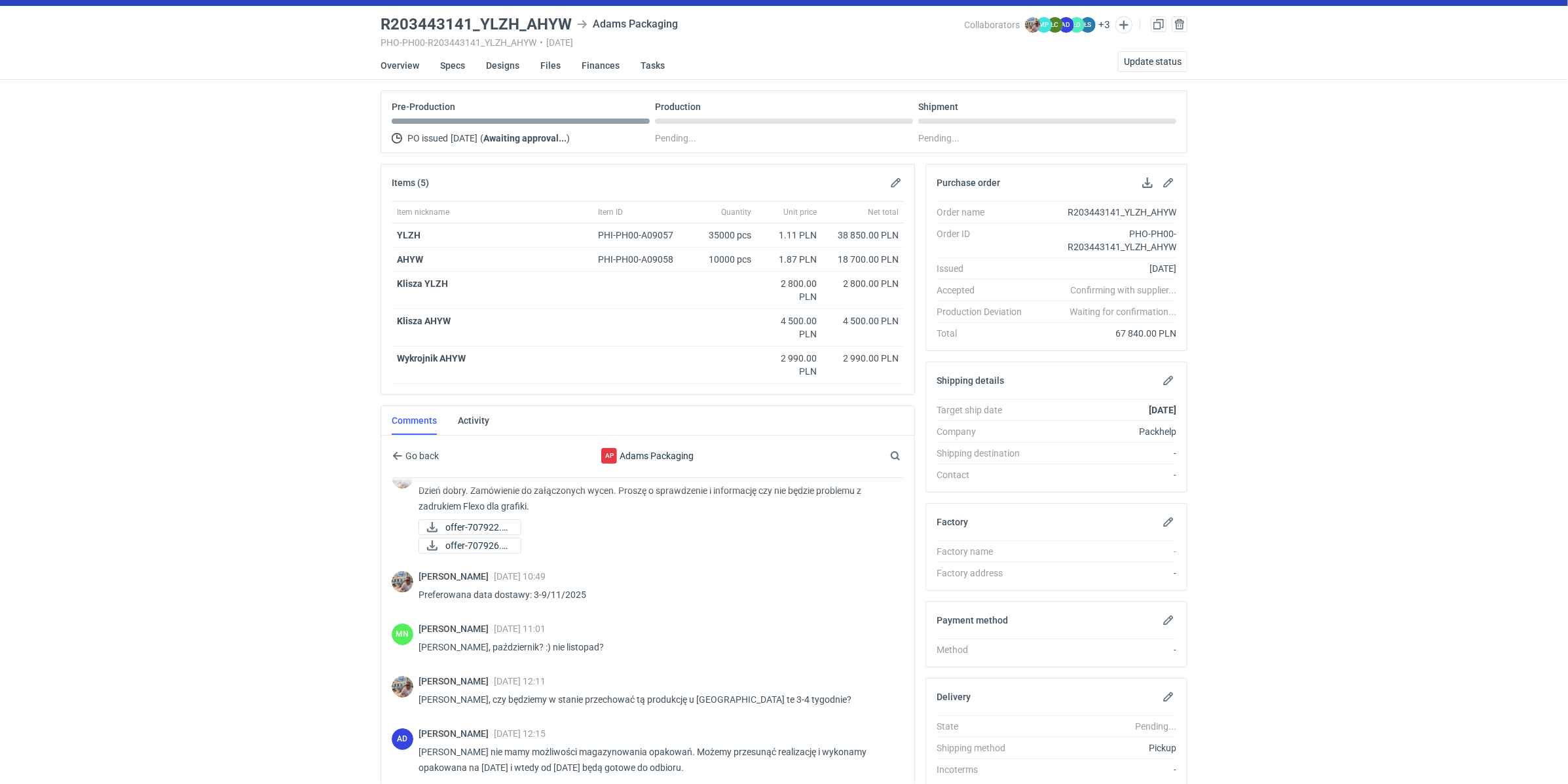
scroll to position [163, 0]
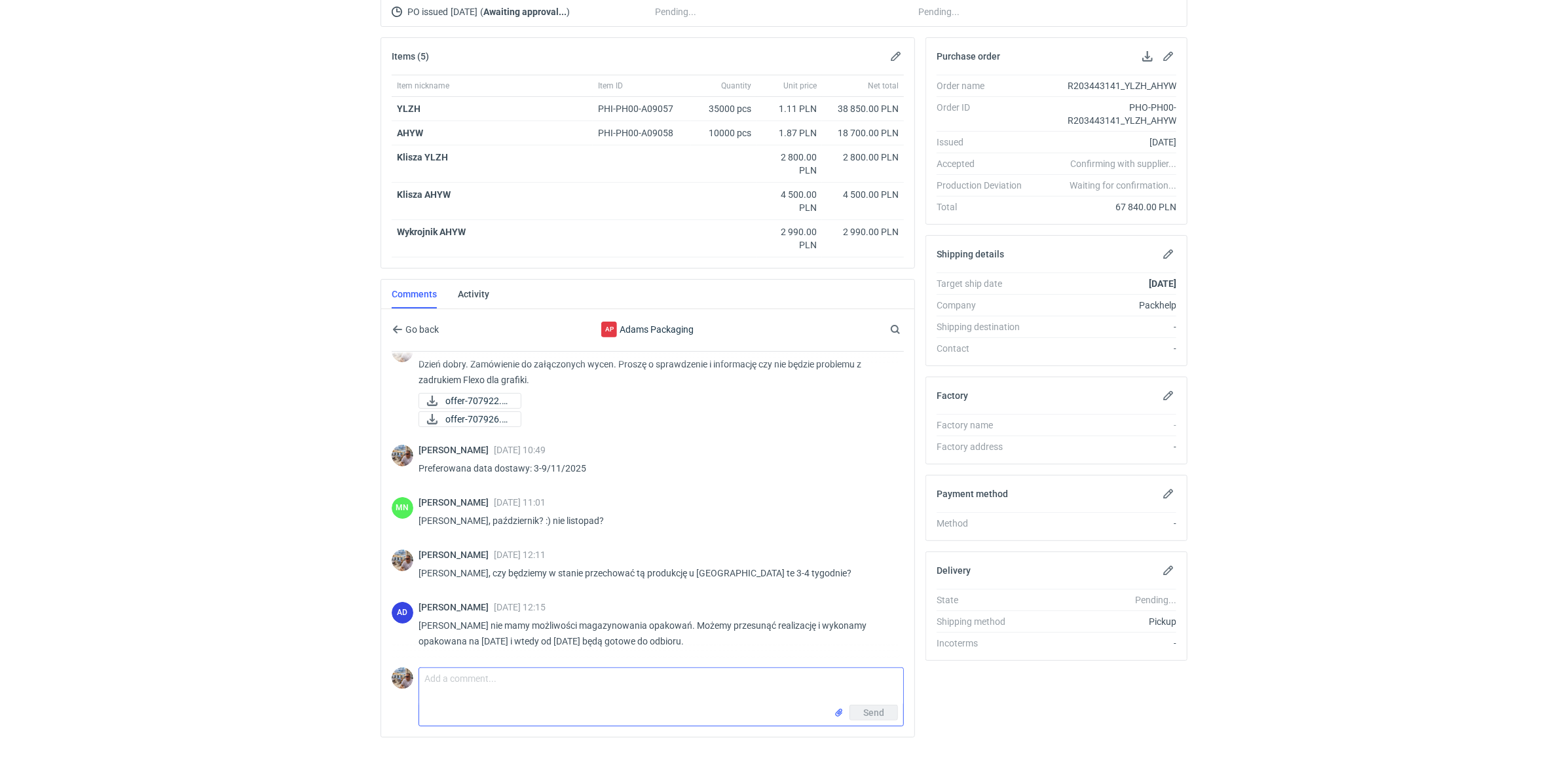
click at [471, 692] on textarea "Comment message" at bounding box center [662, 686] width 484 height 37
type textarea "Pani Anito sprawdzam z klientem i wrócę z informacja co robimy"
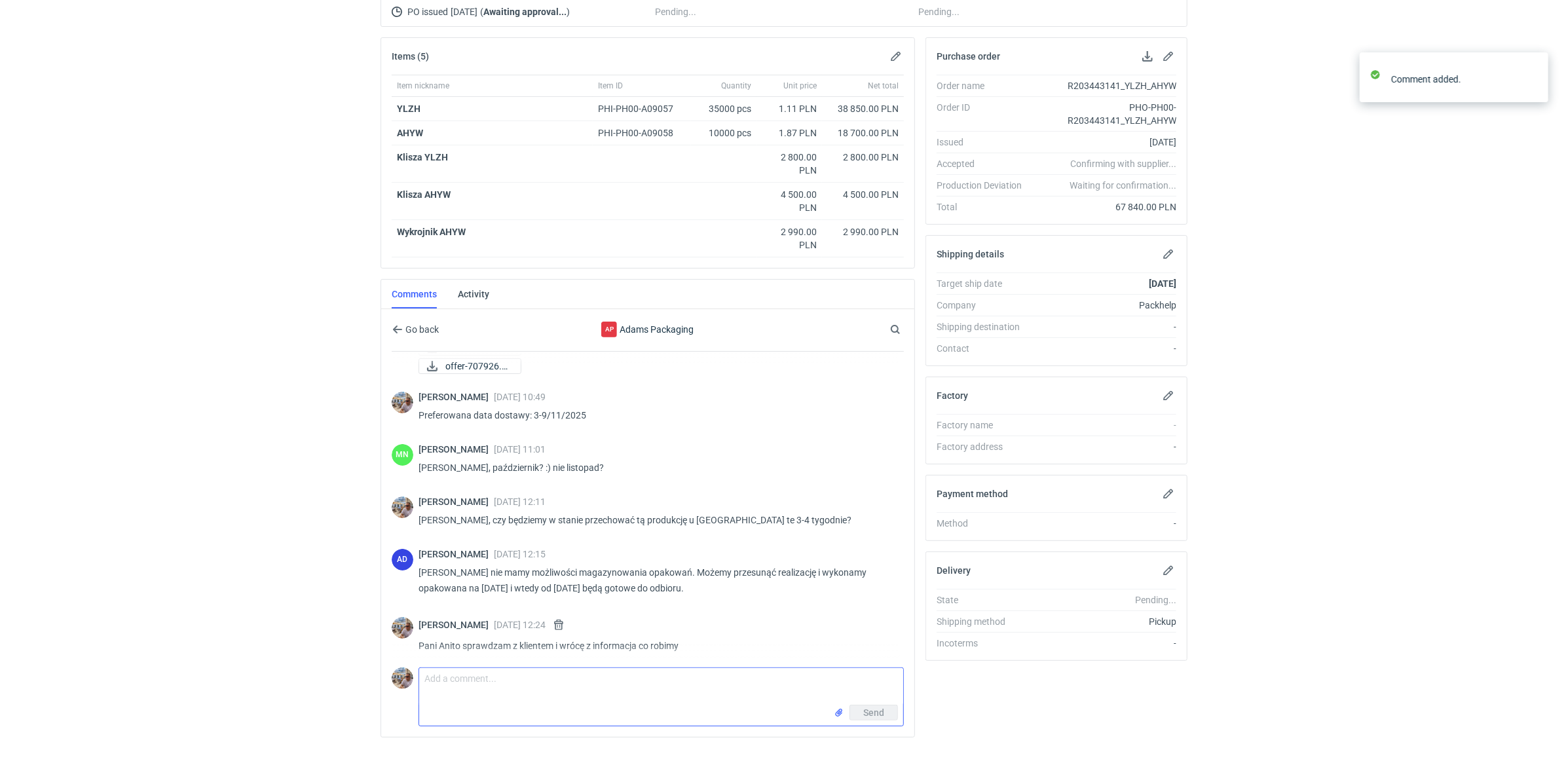
scroll to position [80, 0]
